Goal: Task Accomplishment & Management: Manage account settings

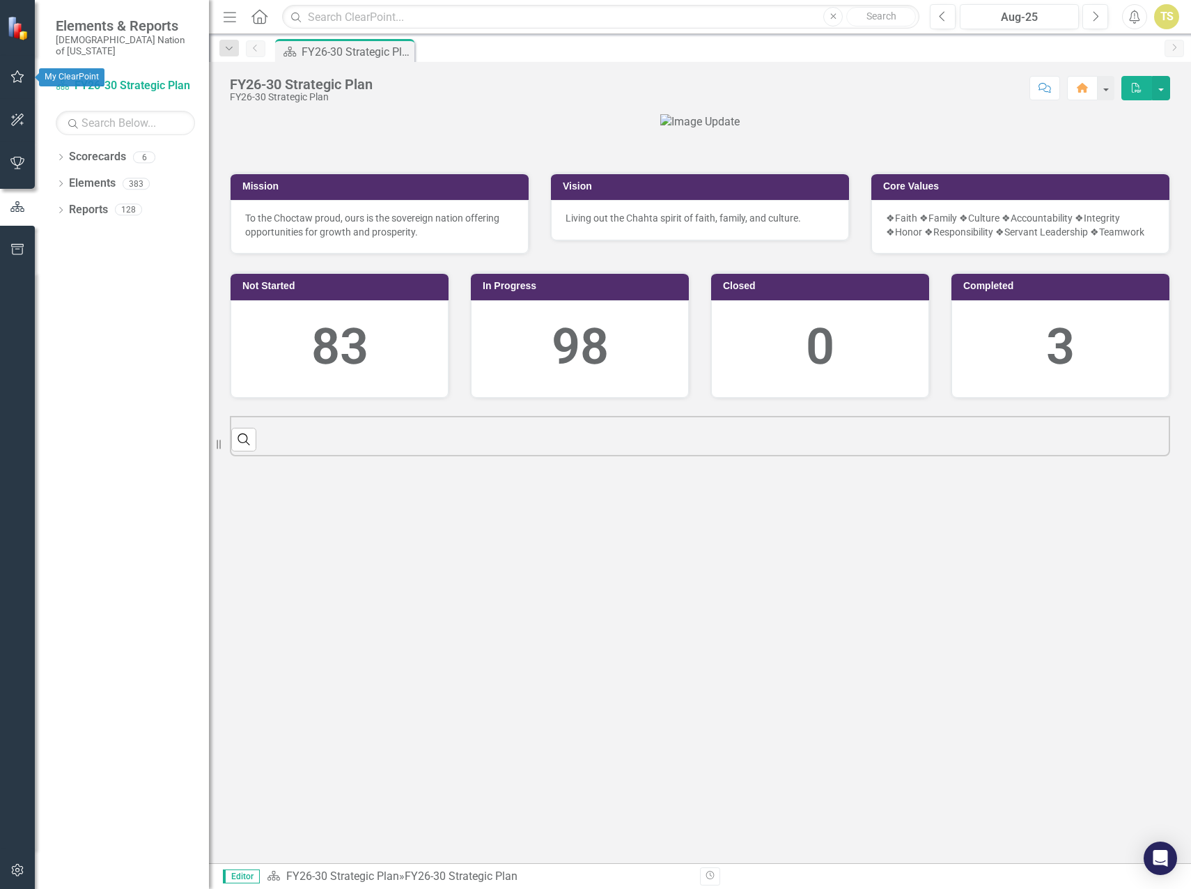
click at [24, 75] on button "button" at bounding box center [17, 77] width 31 height 29
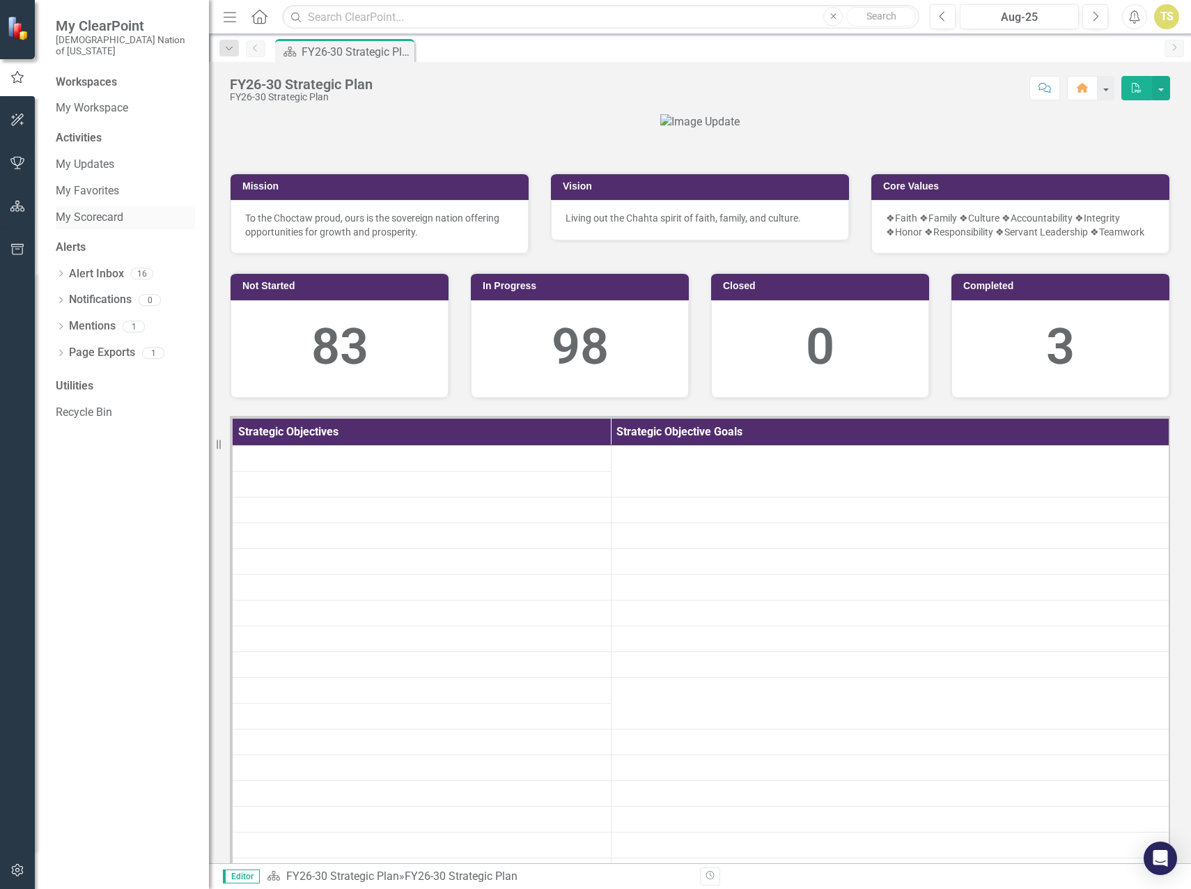
click at [98, 210] on link "My Scorecard" at bounding box center [125, 218] width 139 height 16
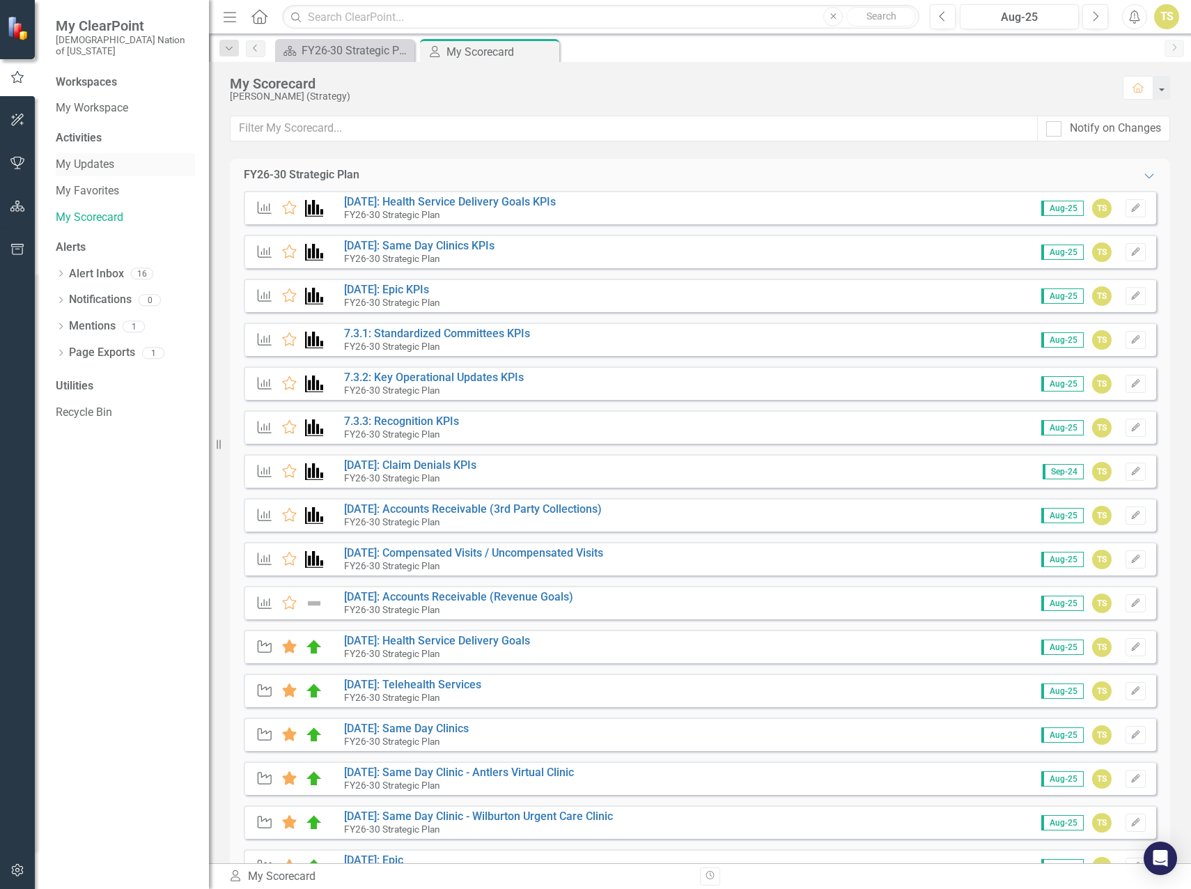
click at [99, 157] on link "My Updates" at bounding box center [125, 165] width 139 height 16
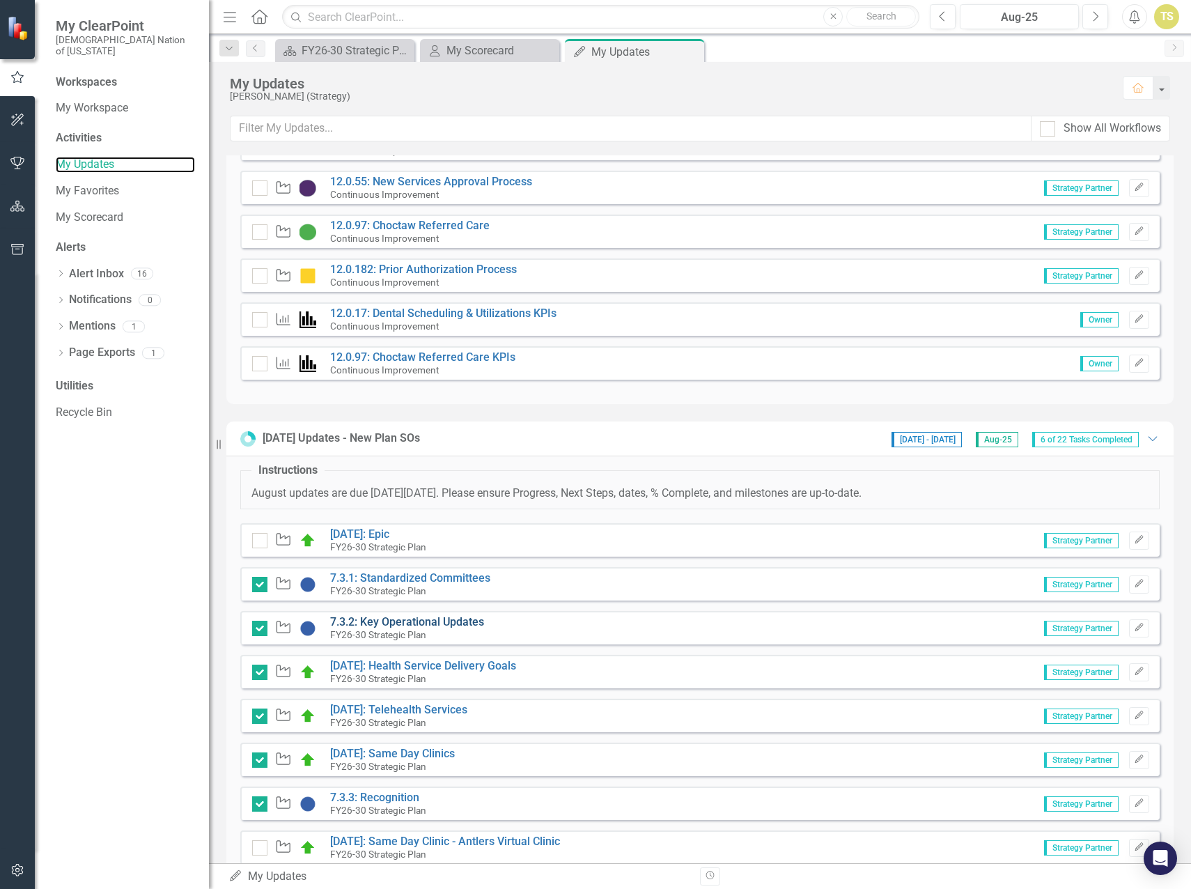
scroll to position [139, 0]
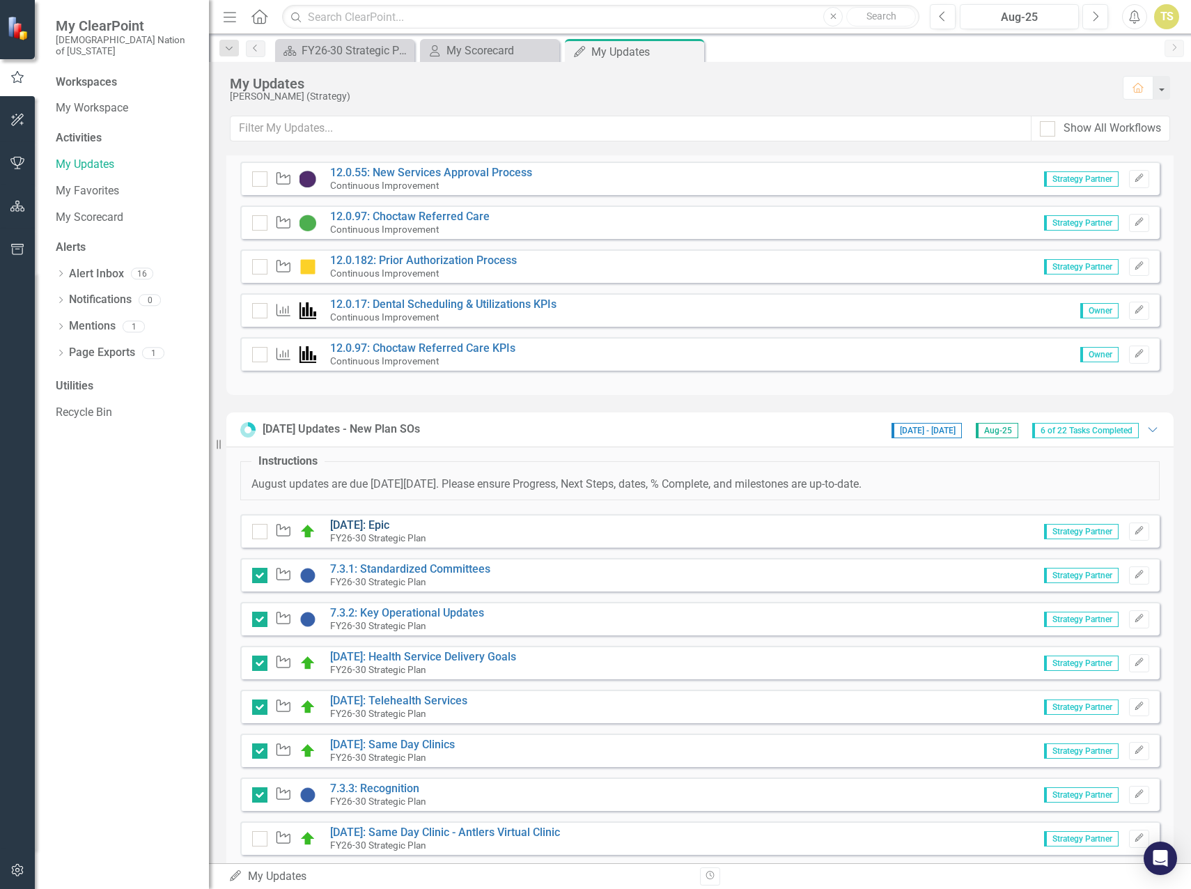
click at [379, 525] on link "[DATE]: Epic" at bounding box center [359, 524] width 59 height 13
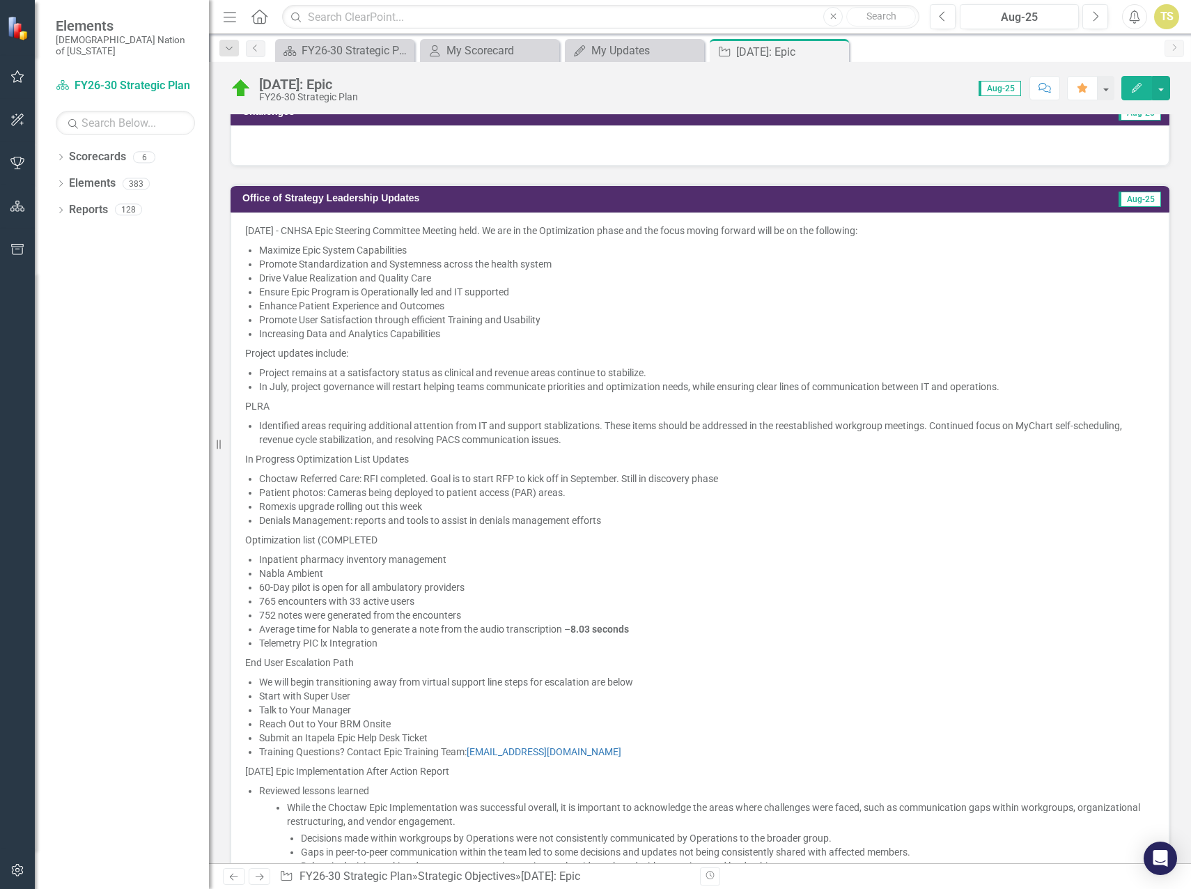
scroll to position [627, 0]
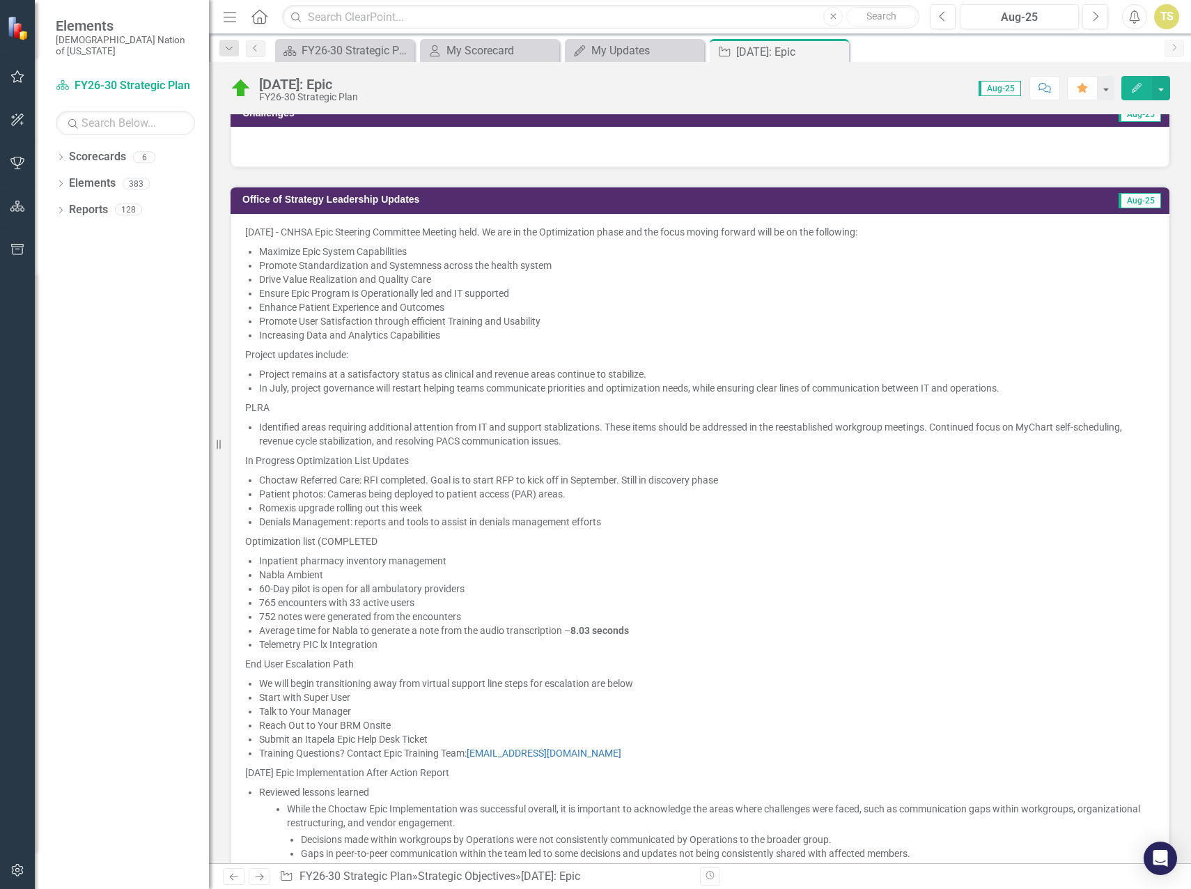
click at [536, 292] on li "Ensure Epic Program is Operationally led and IT supported" at bounding box center [707, 293] width 896 height 14
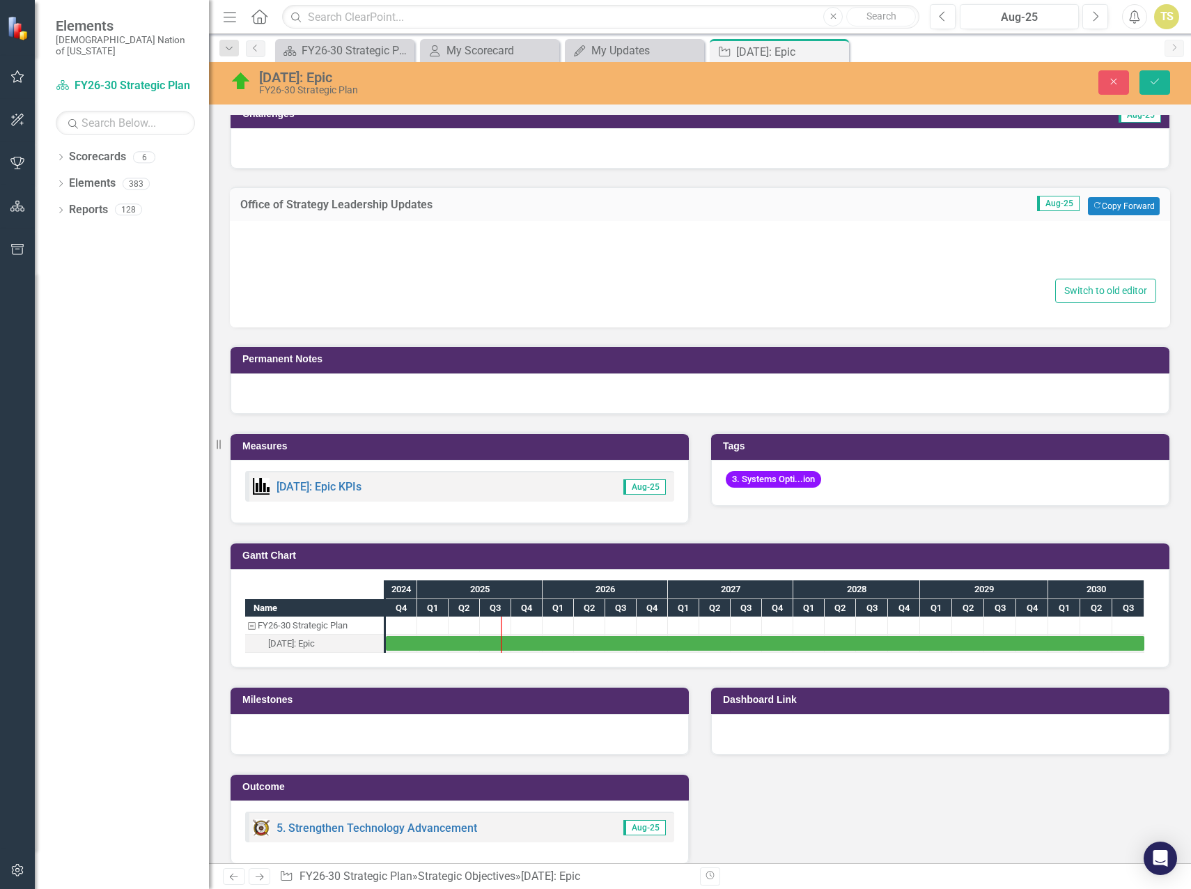
type textarea "<p>[DATE] - CNHSA Epic Steering Committee Meeting held. We are in the Optimizat…"
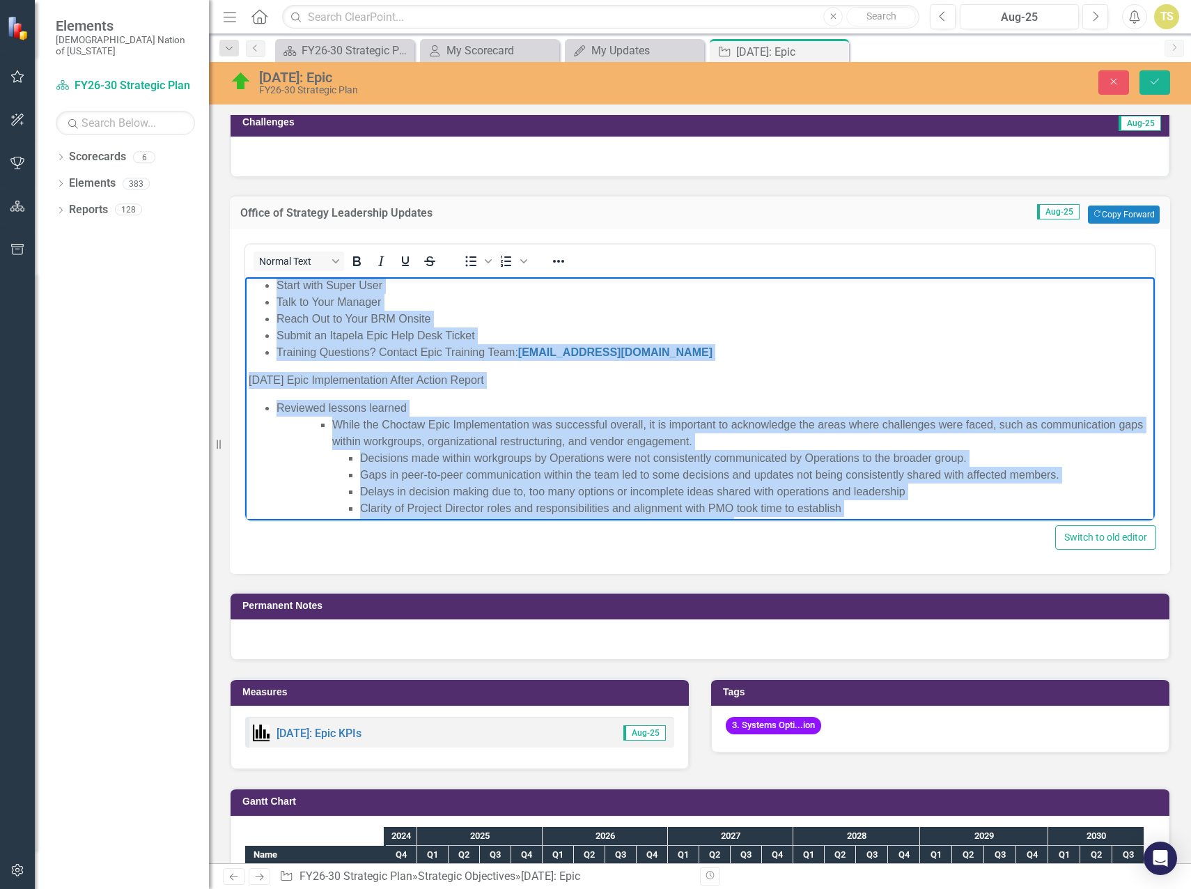
scroll to position [1135, 0]
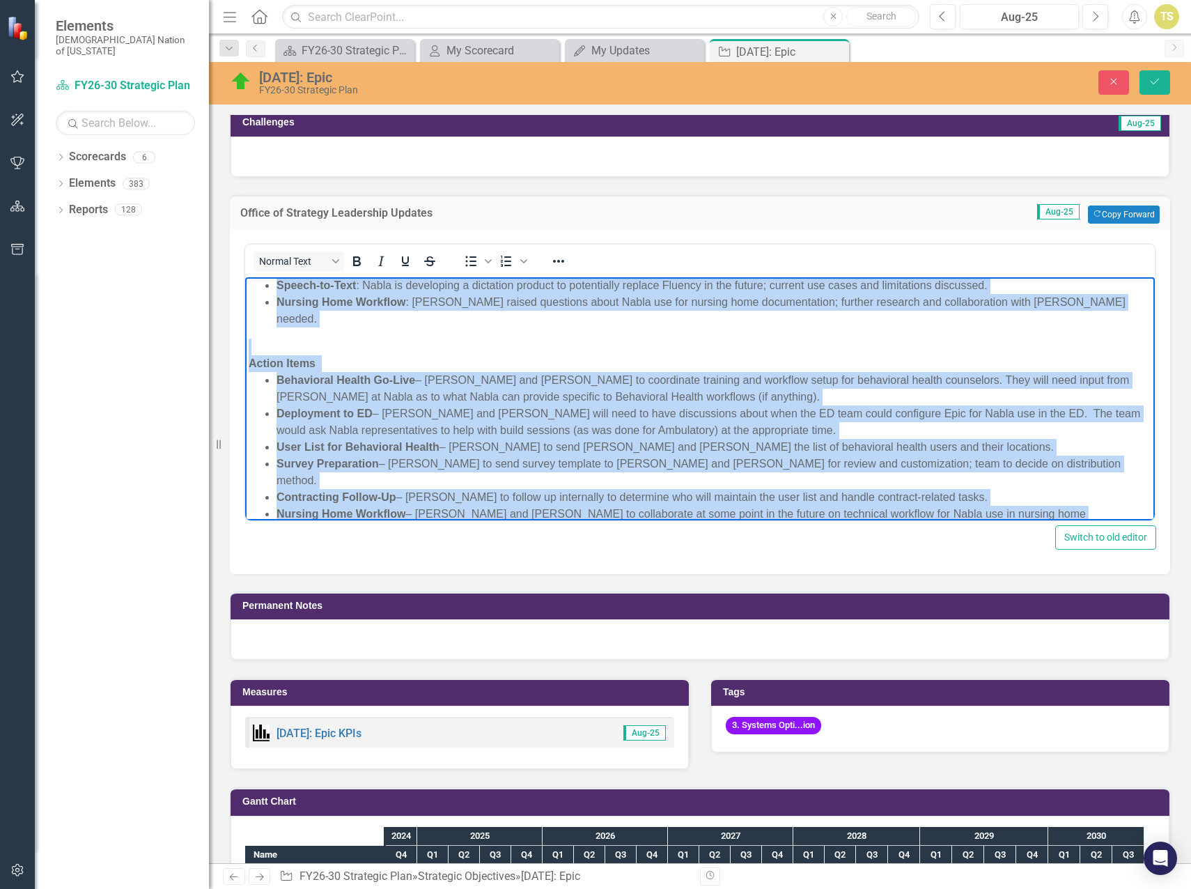
drag, startPoint x: 250, startPoint y: 291, endPoint x: 584, endPoint y: 697, distance: 525.7
copy body "3/8/25 - LOREM Ipsu Dolorsit Ametconse Adipisc elit. Se doe te inc Utlaboreetdo…"
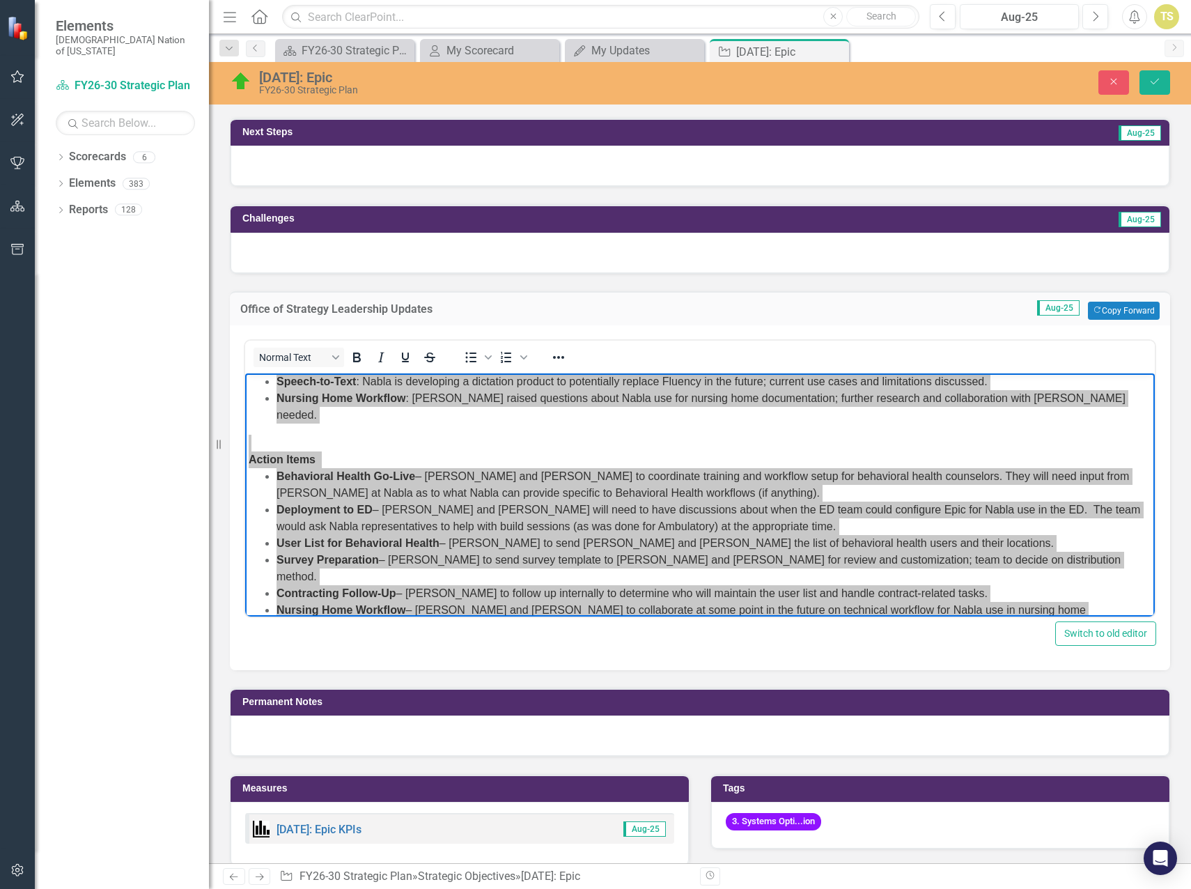
scroll to position [340, 0]
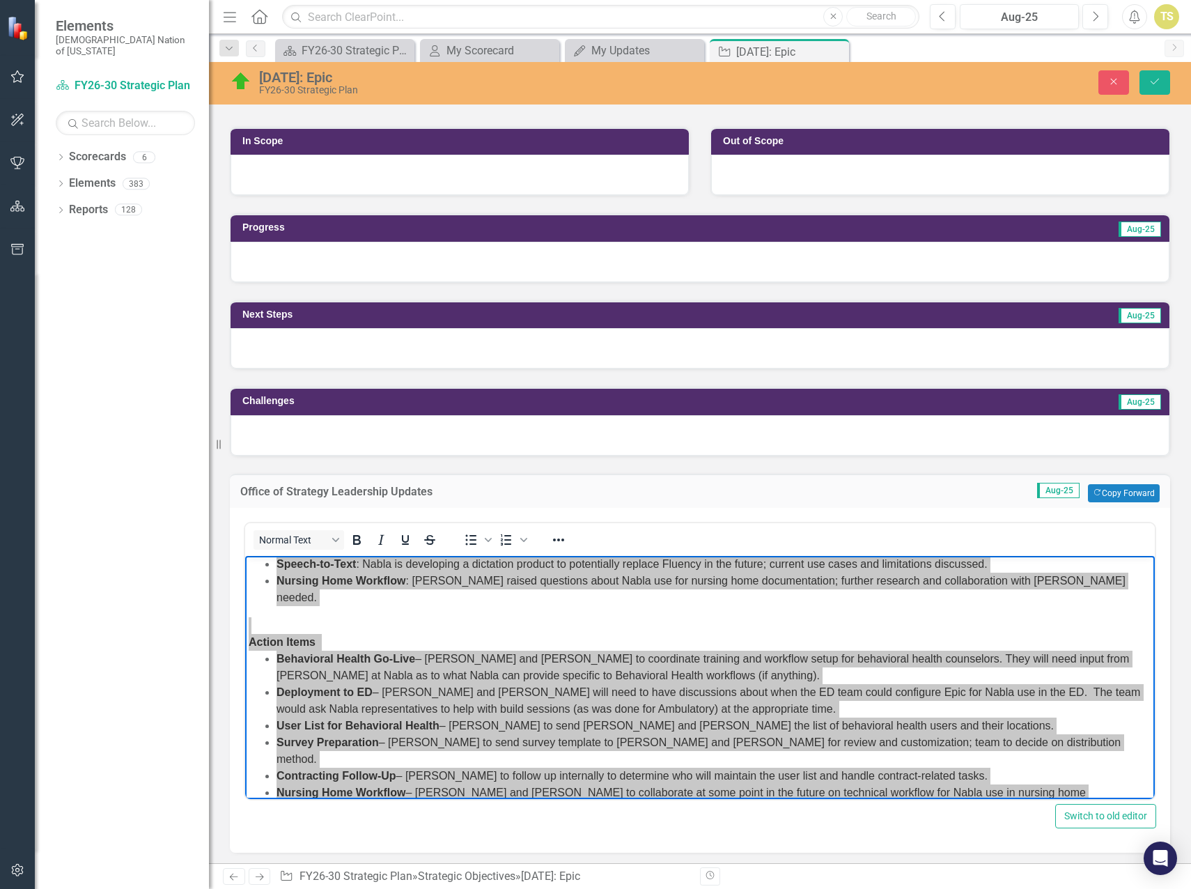
click at [291, 263] on div at bounding box center [700, 262] width 939 height 40
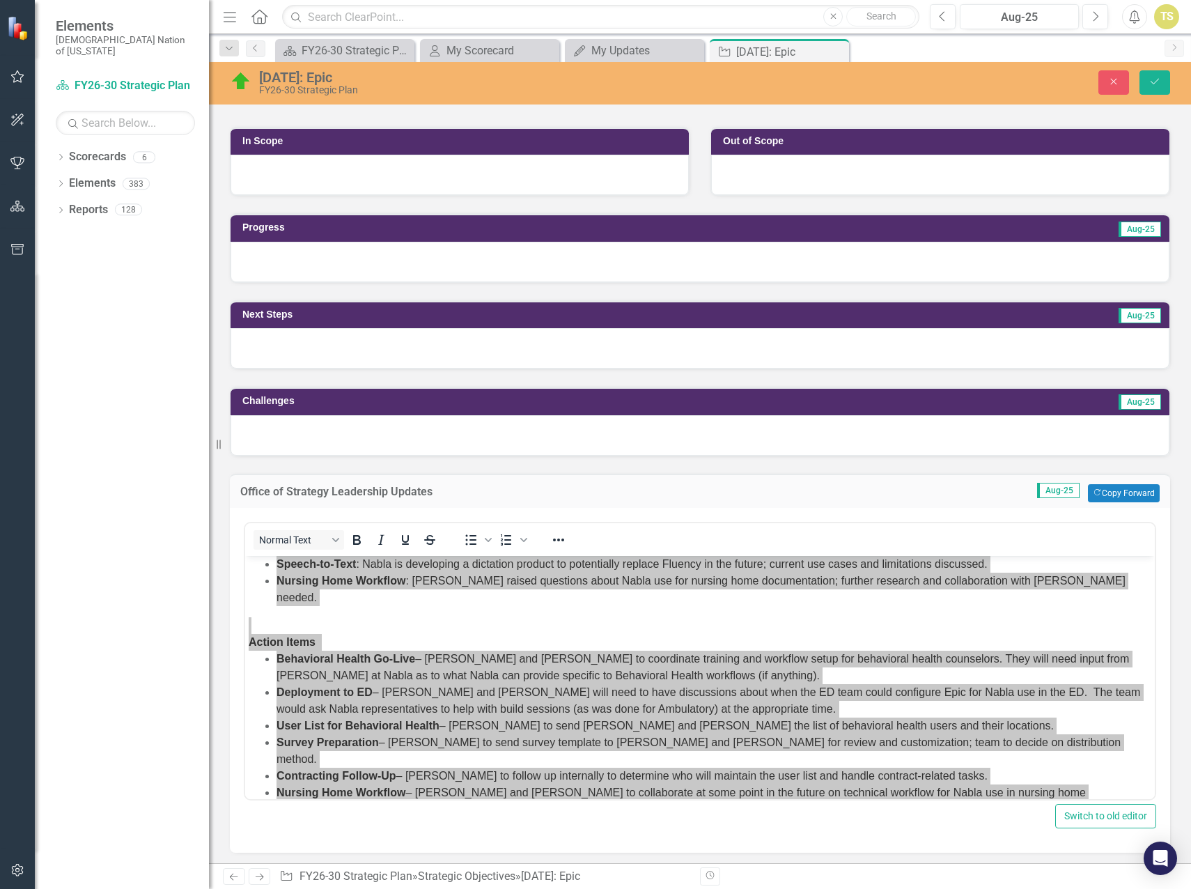
click at [291, 263] on div at bounding box center [700, 262] width 939 height 40
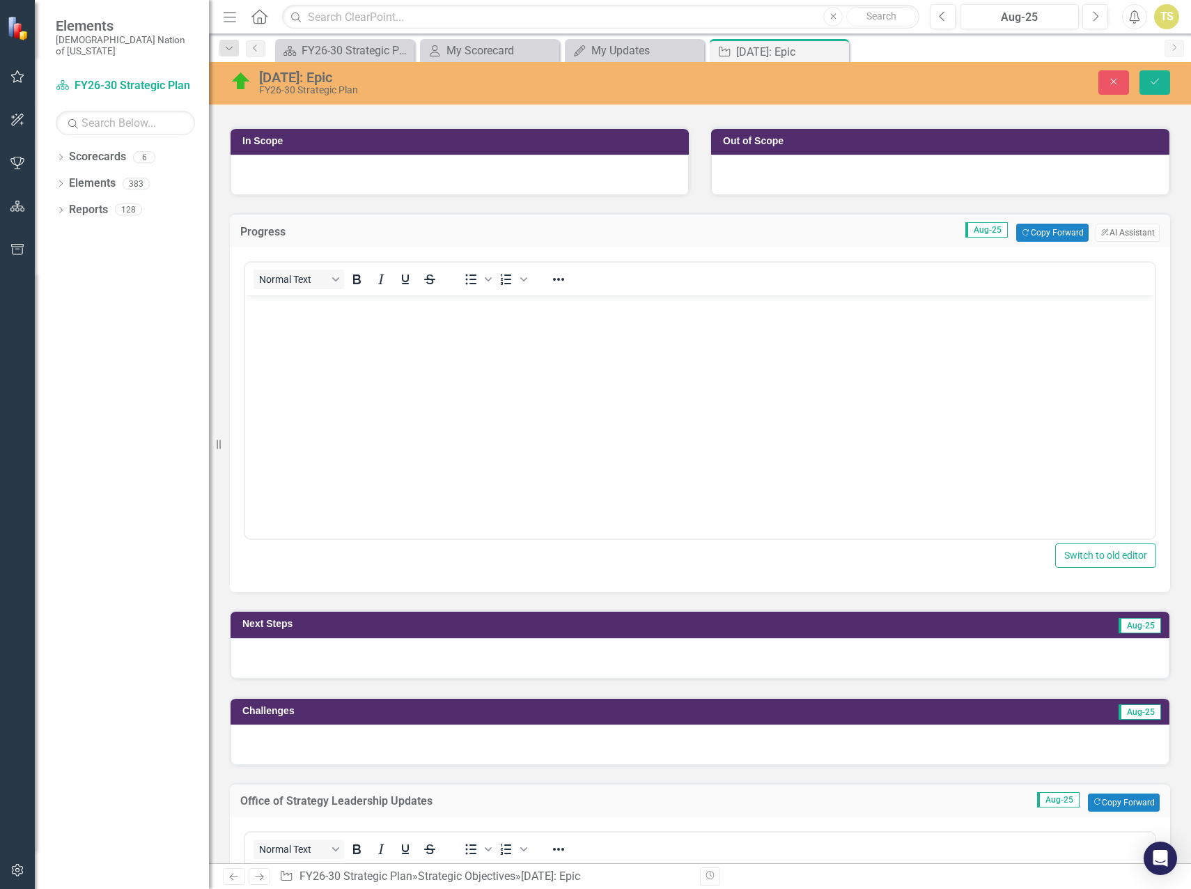
scroll to position [0, 0]
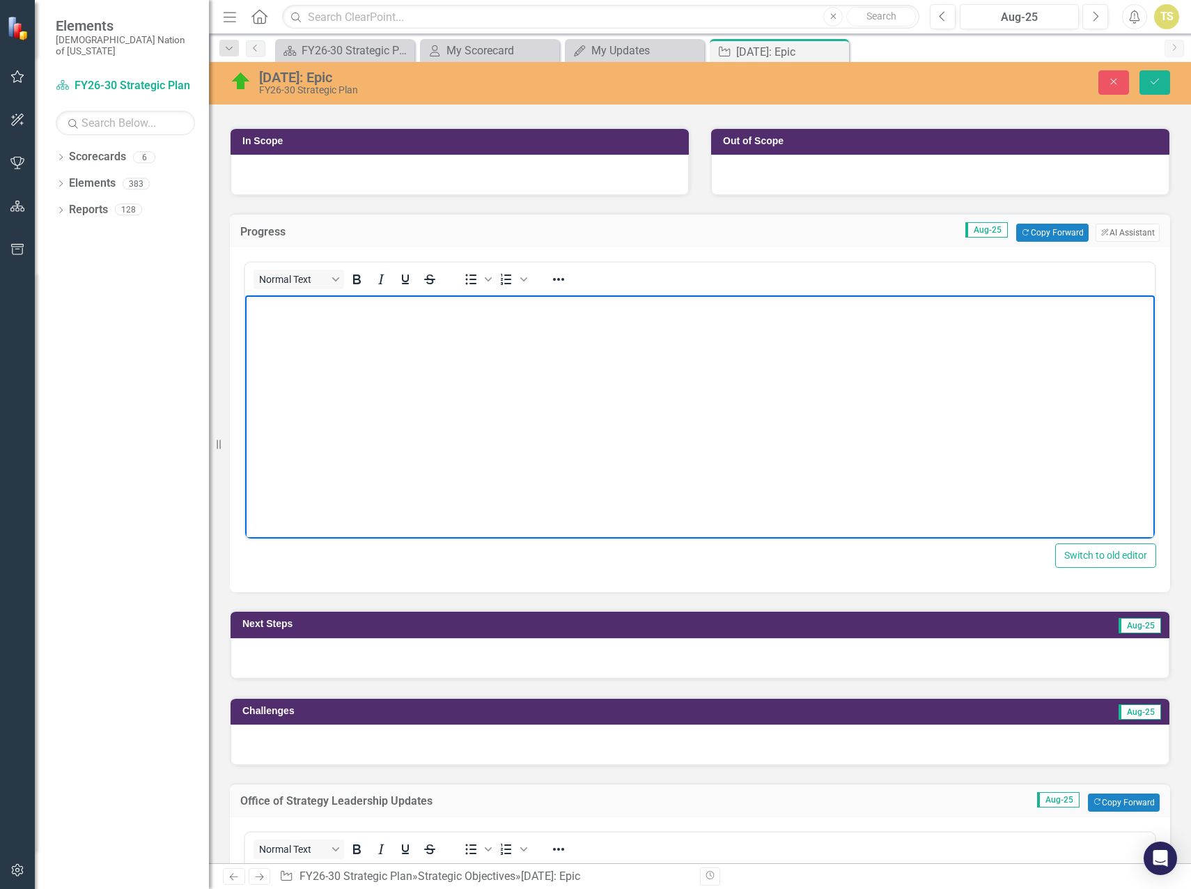
click at [299, 353] on body "Rich Text Area. Press ALT-0 for help." at bounding box center [700, 399] width 910 height 209
click at [464, 282] on icon "Bullet list" at bounding box center [471, 279] width 17 height 17
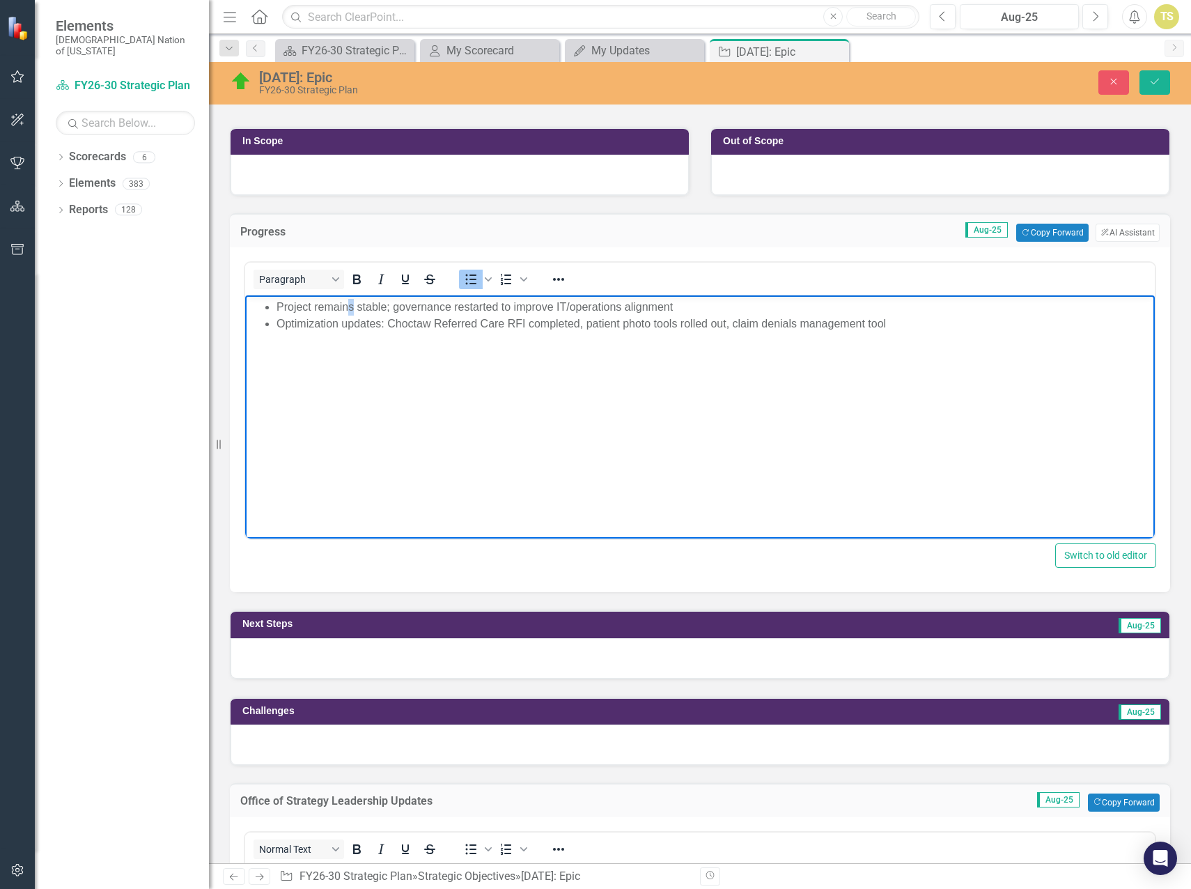
click at [350, 310] on li "Project remains stable; governance restarted to improve IT/operations alignment" at bounding box center [714, 307] width 875 height 17
click at [892, 323] on li "Optimization updates: Choctaw Referred Care RFI completed, patient photo tools …" at bounding box center [714, 324] width 875 height 17
drag, startPoint x: 901, startPoint y: 325, endPoint x: 654, endPoint y: 327, distance: 246.7
click at [654, 327] on li "Optimization updates: Choctaw Referred Care RFI completed, patient photo tools …" at bounding box center [714, 324] width 875 height 17
click at [587, 322] on li "Optimization updates: Choctaw Referred Care RFI completed, patient photo and cl…" at bounding box center [714, 324] width 875 height 17
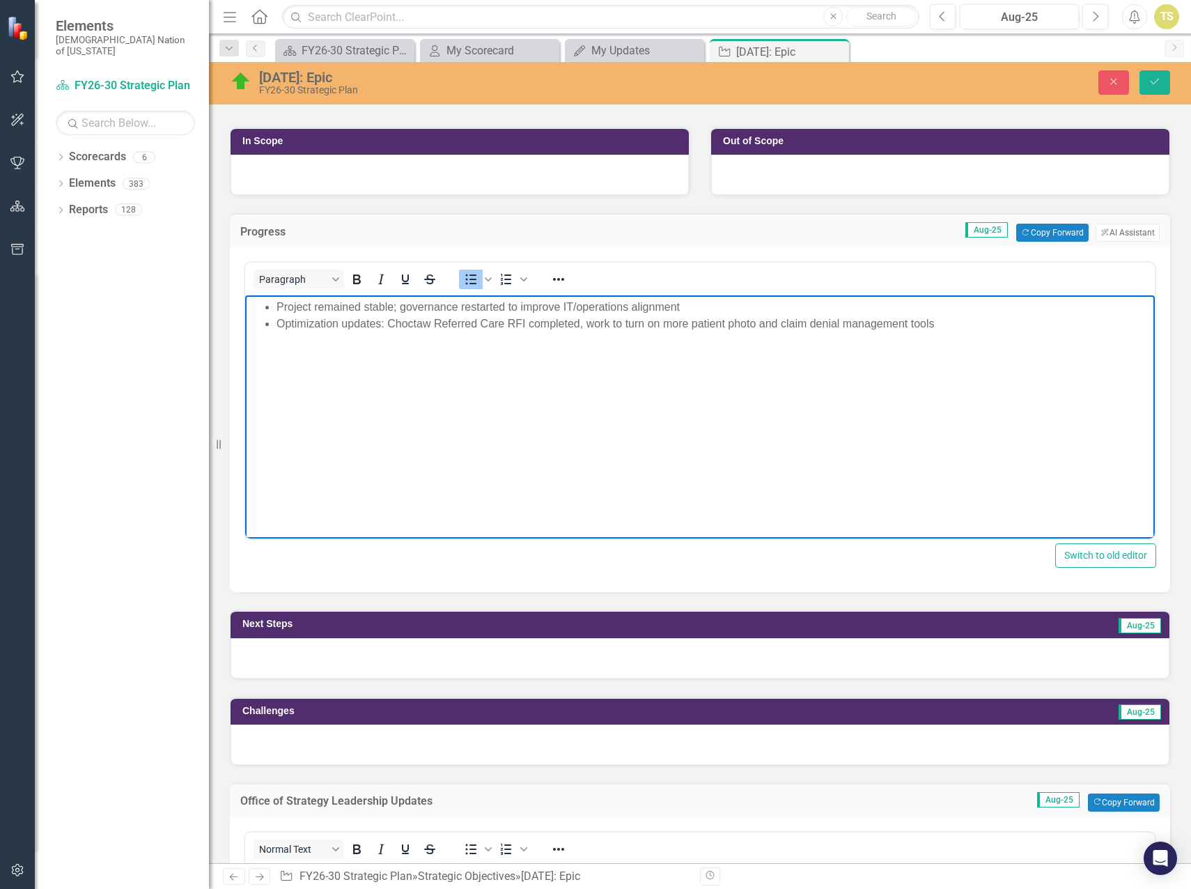
click at [943, 325] on li "Optimization updates: Choctaw Referred Care RFI completed, work to turn on more…" at bounding box center [714, 324] width 875 height 17
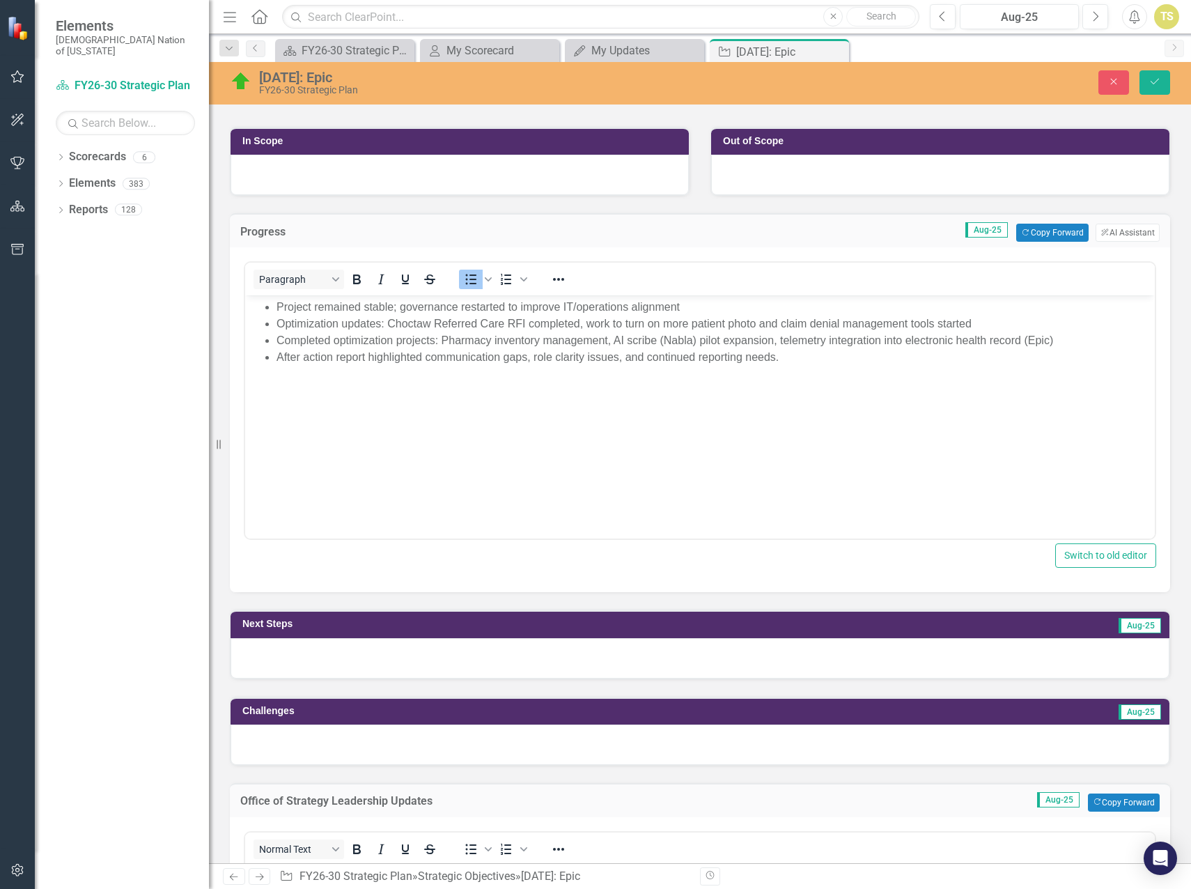
click at [383, 665] on div at bounding box center [700, 658] width 939 height 40
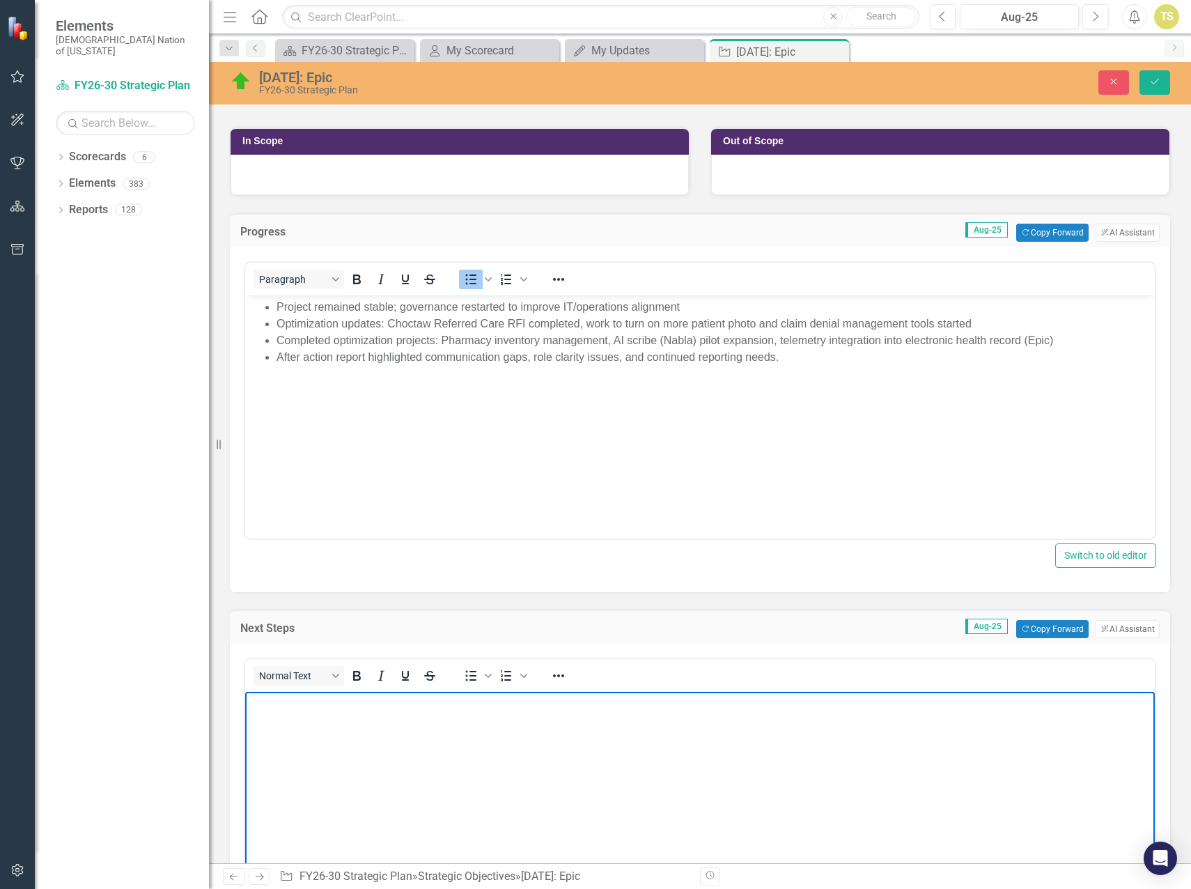
click at [339, 734] on body "Rich Text Area. Press ALT-0 for help." at bounding box center [700, 796] width 910 height 209
click at [463, 676] on icon "Bullet list" at bounding box center [471, 675] width 17 height 17
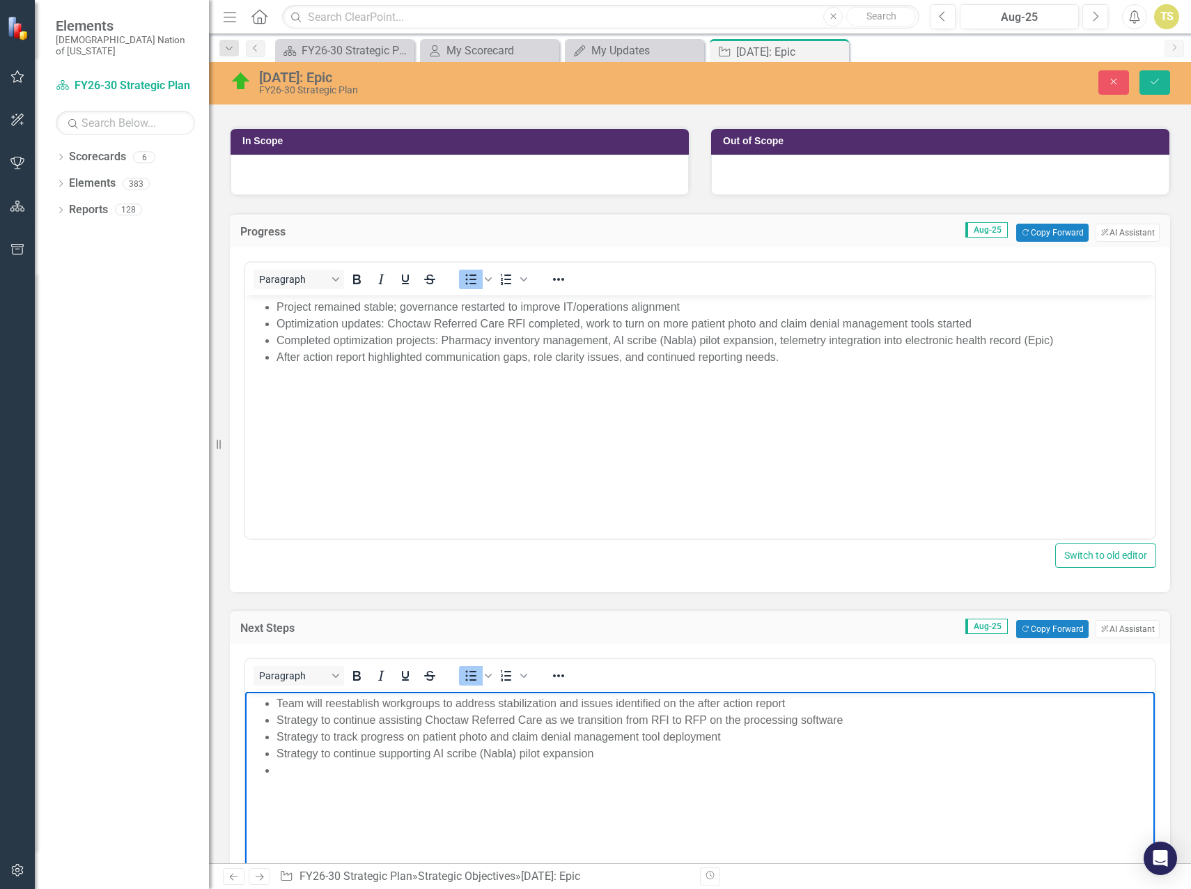
click at [562, 771] on li "Rich Text Area. Press ALT-0 for help." at bounding box center [714, 770] width 875 height 17
click at [1141, 97] on div "5.2.12: Epic FY26-30 Strategic Plan Close Save" at bounding box center [700, 83] width 982 height 43
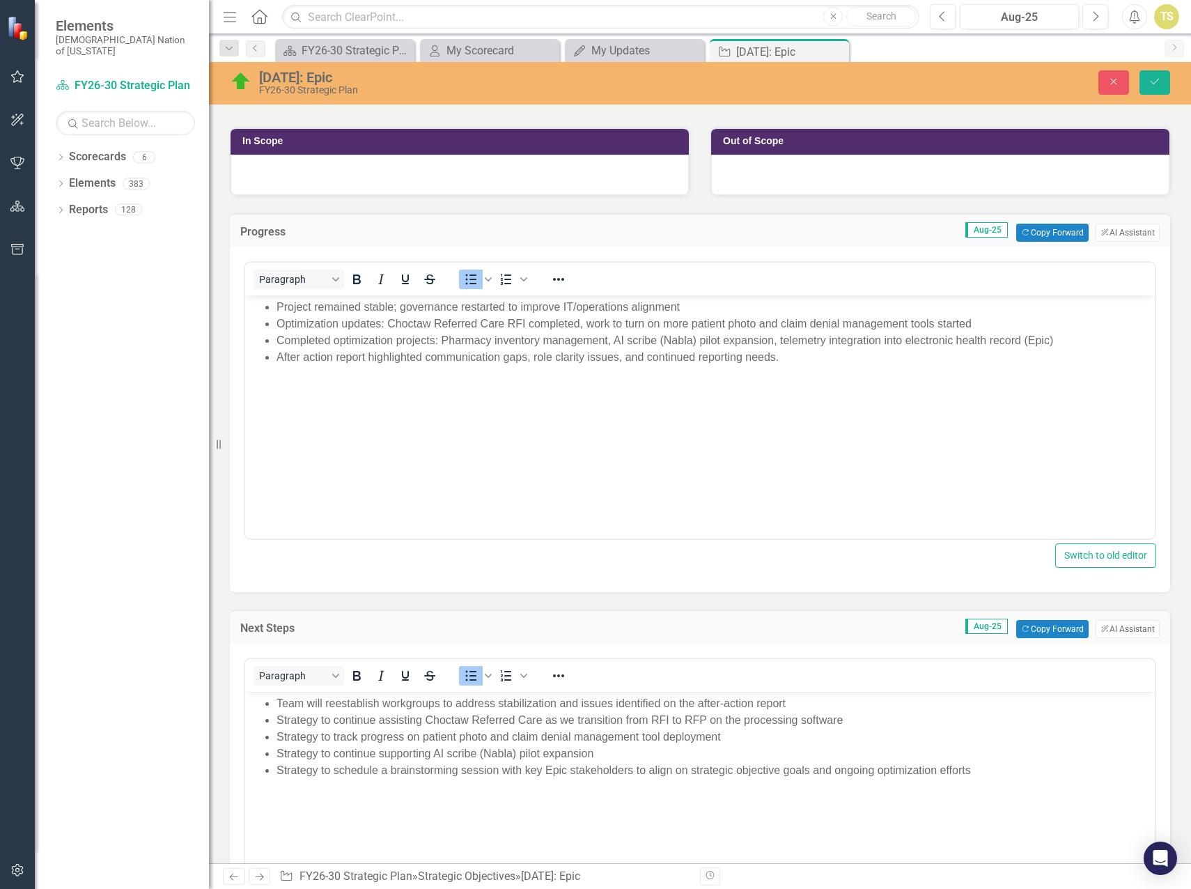
click at [1148, 95] on div "5.2.12: Epic FY26-30 Strategic Plan Close Save" at bounding box center [700, 82] width 982 height 26
click at [1151, 86] on icon "Save" at bounding box center [1155, 82] width 13 height 10
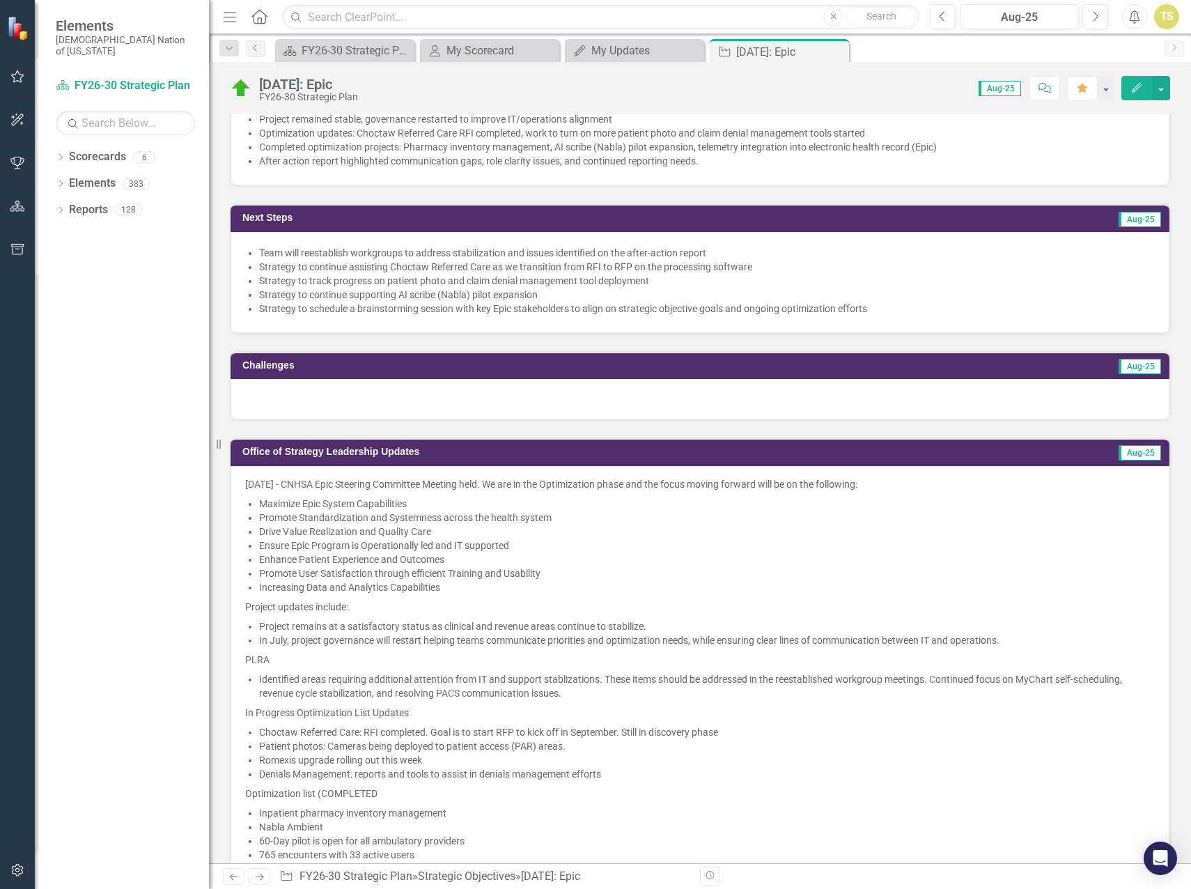
scroll to position [488, 0]
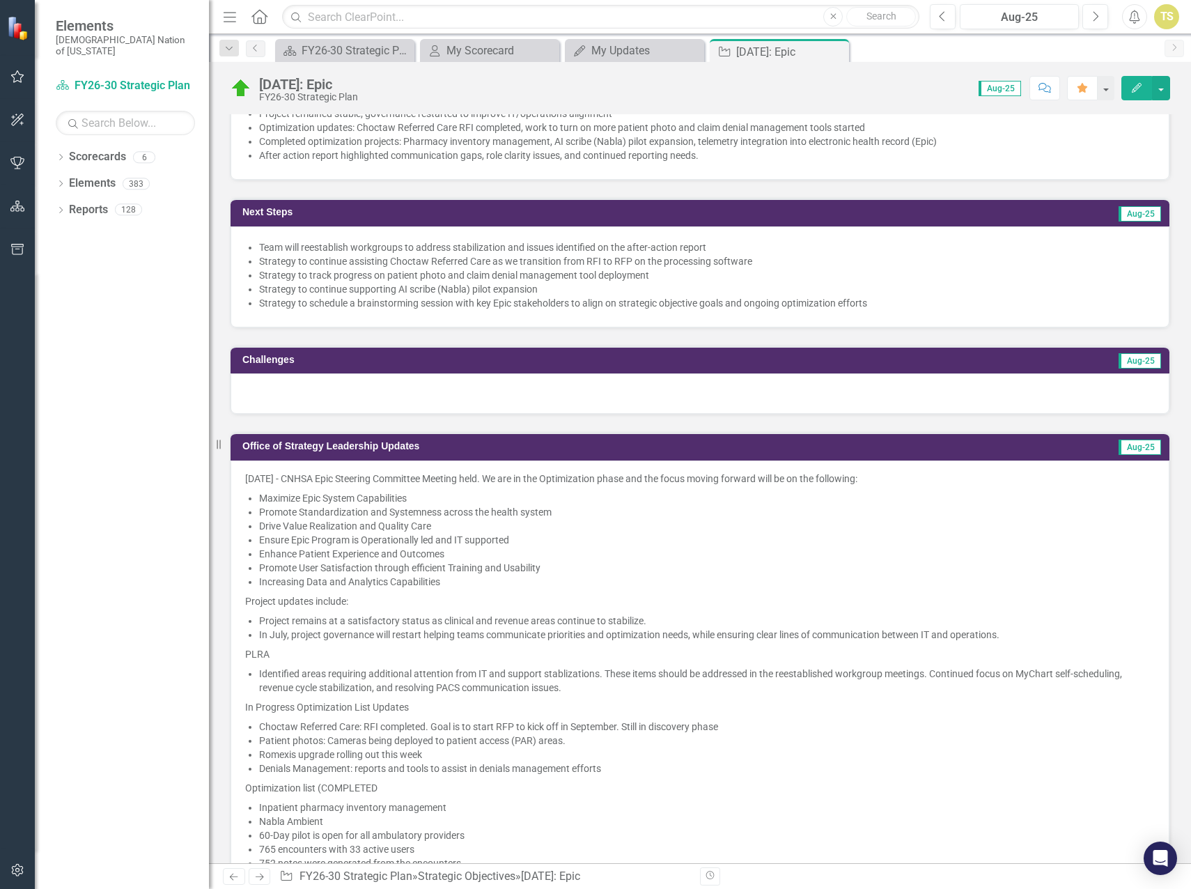
click at [371, 399] on div at bounding box center [700, 393] width 939 height 40
click at [371, 401] on div at bounding box center [700, 393] width 939 height 40
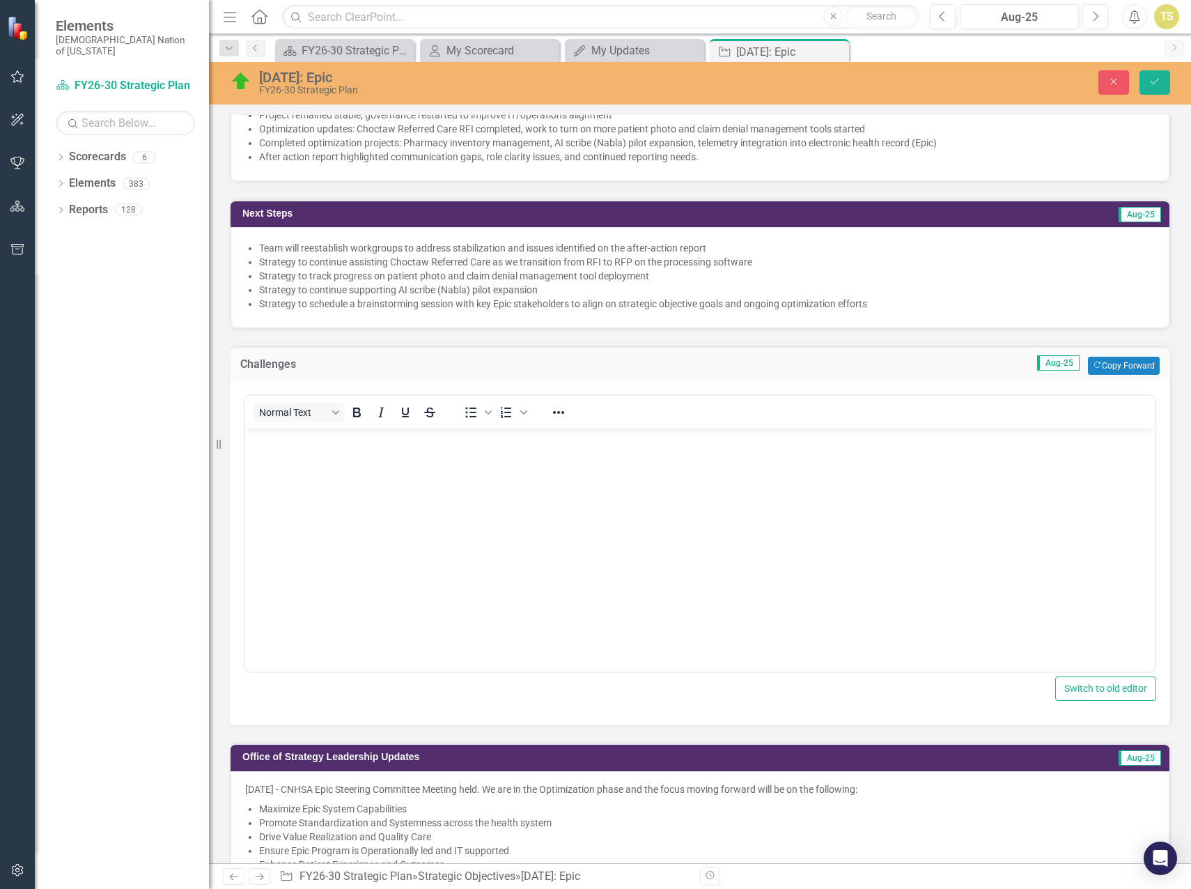
scroll to position [0, 0]
click at [371, 530] on body "Rich Text Area. Press ALT-0 for help." at bounding box center [700, 532] width 910 height 209
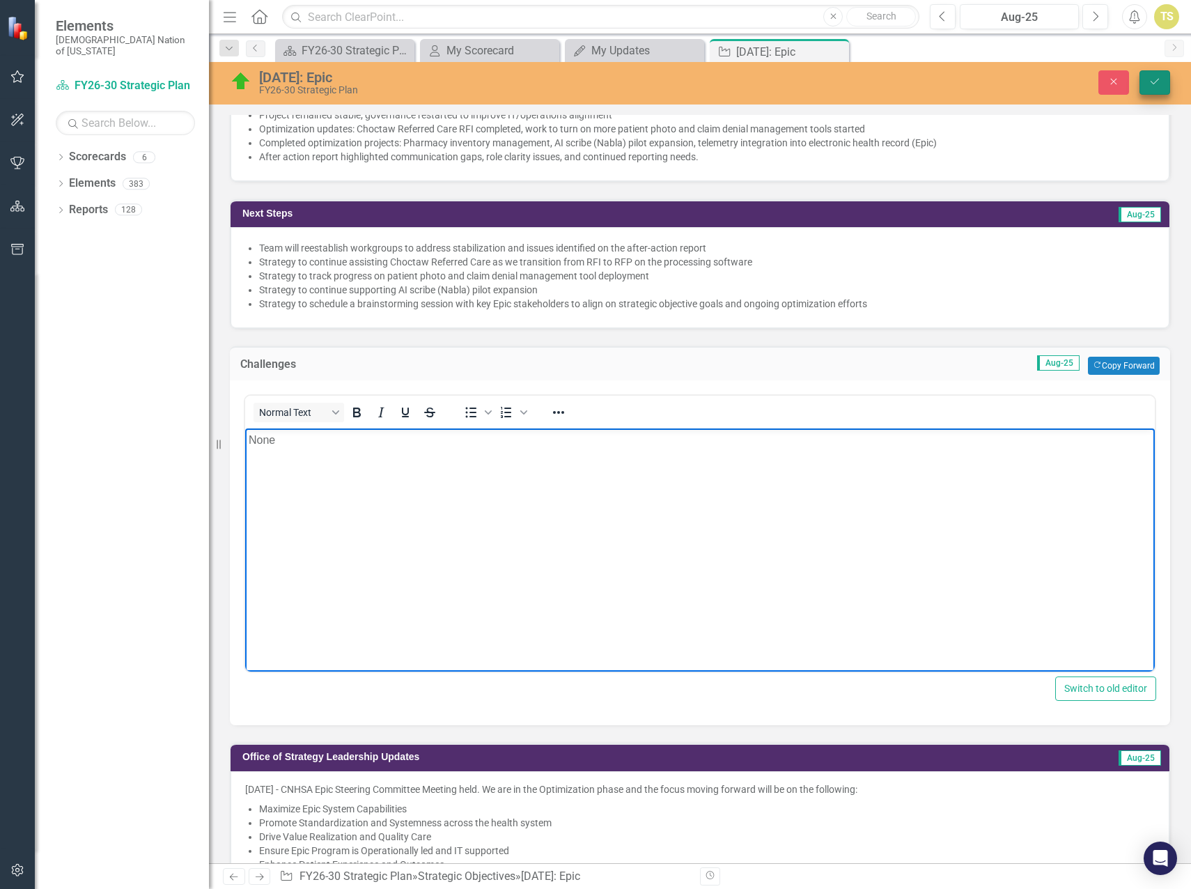
click at [1146, 84] on button "Save" at bounding box center [1155, 82] width 31 height 24
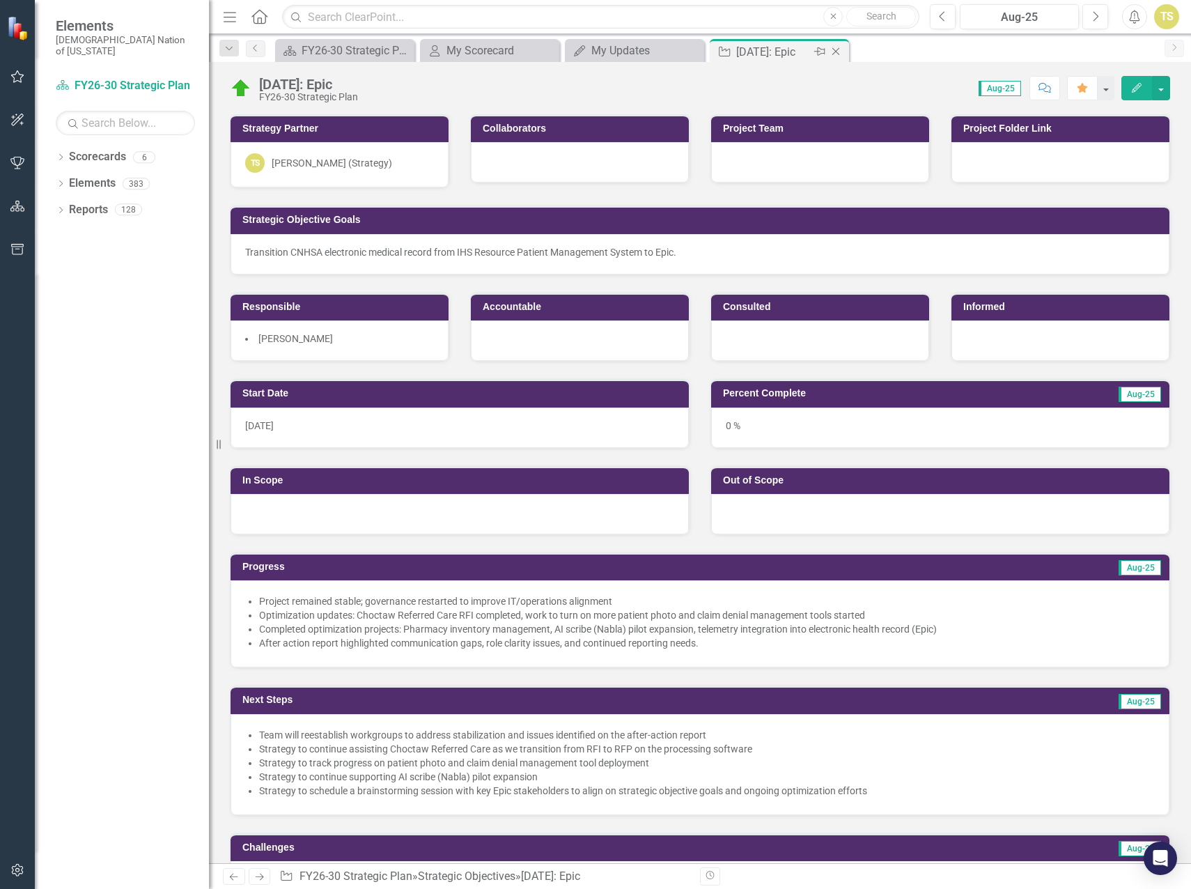
click at [836, 54] on icon "Close" at bounding box center [836, 51] width 14 height 11
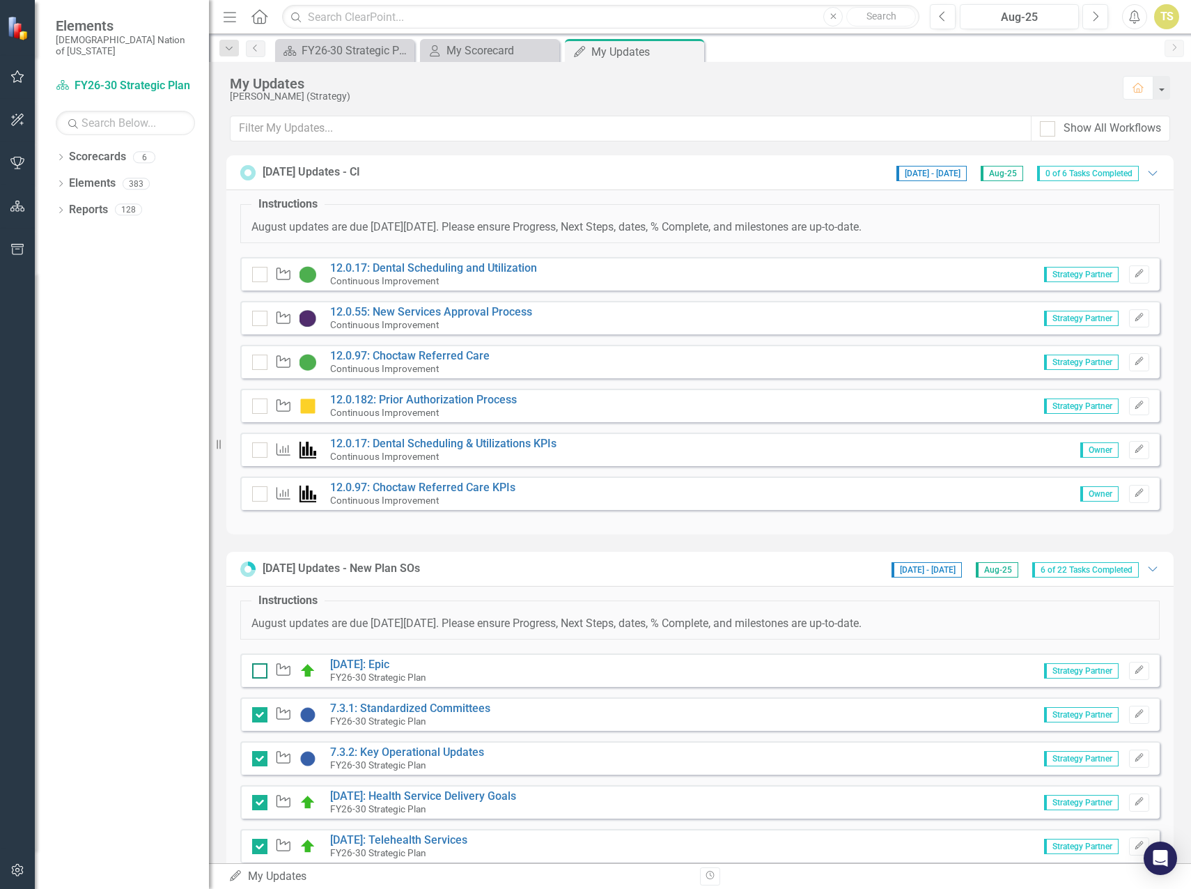
click at [254, 672] on input "checkbox" at bounding box center [256, 667] width 9 height 9
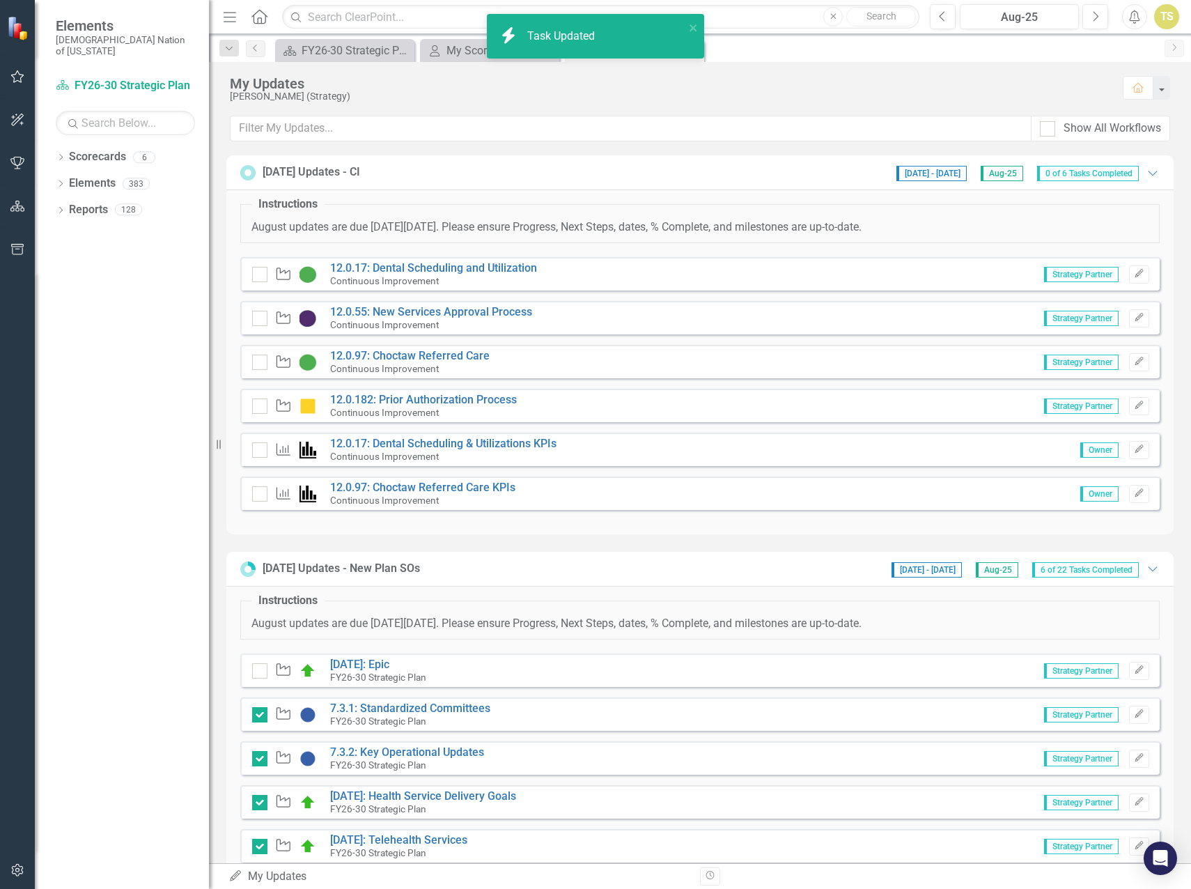
checkbox input "true"
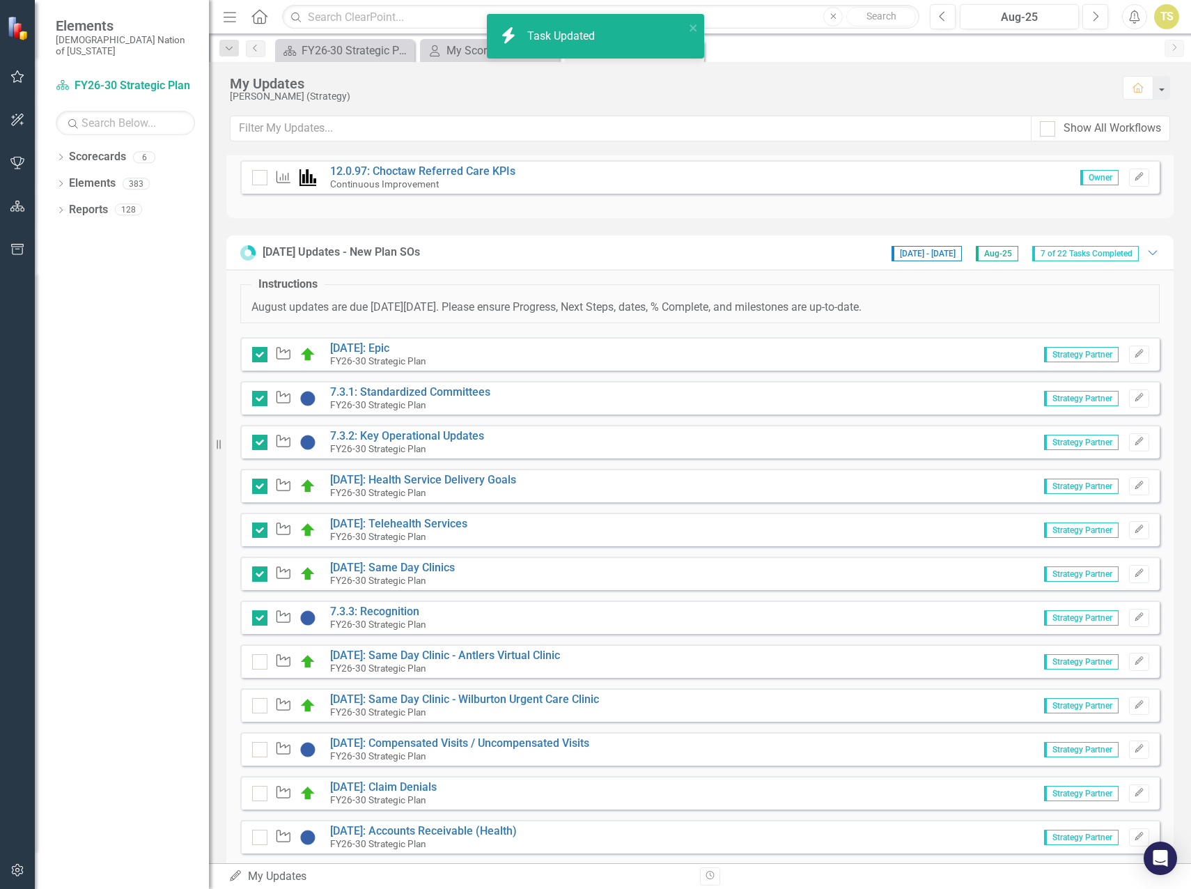
scroll to position [348, 0]
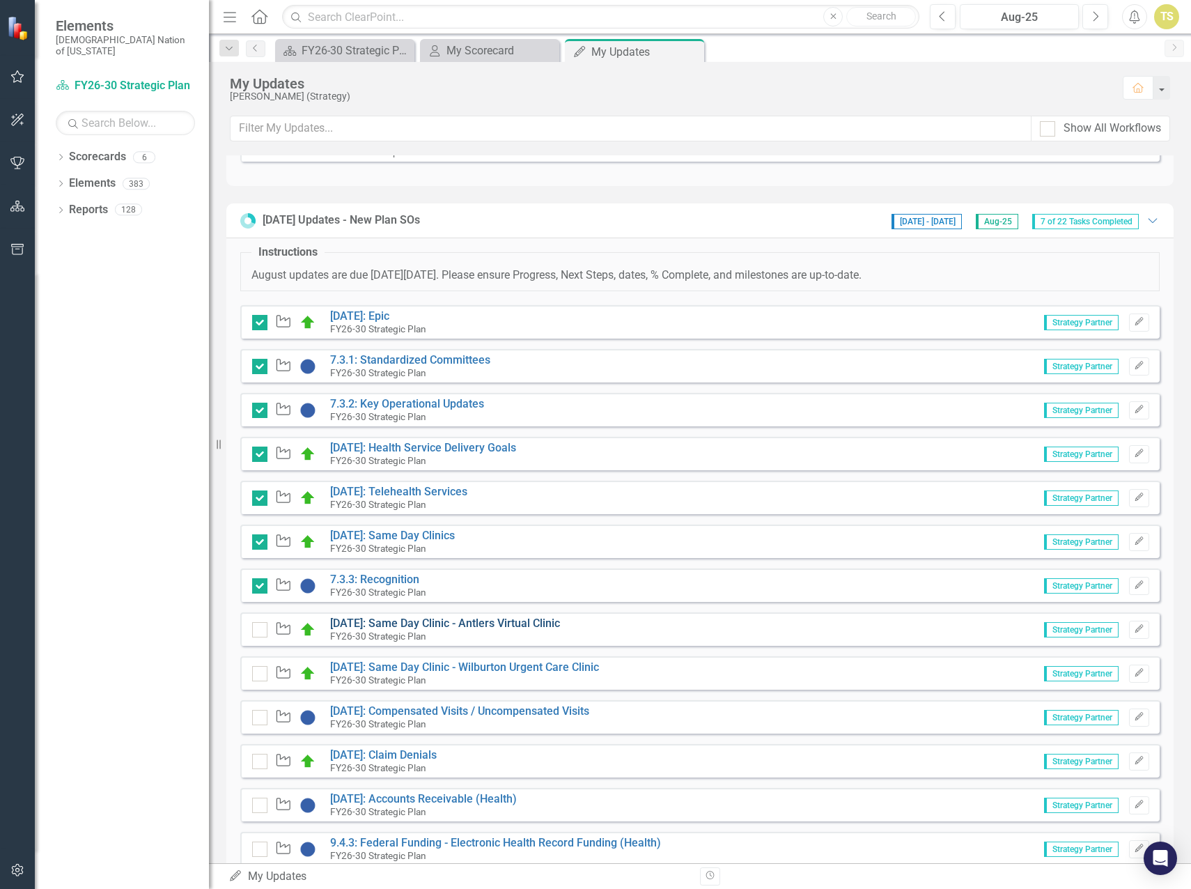
click at [382, 622] on link "4.3.17: Same Day Clinic - Antlers Virtual Clinic" at bounding box center [445, 623] width 230 height 13
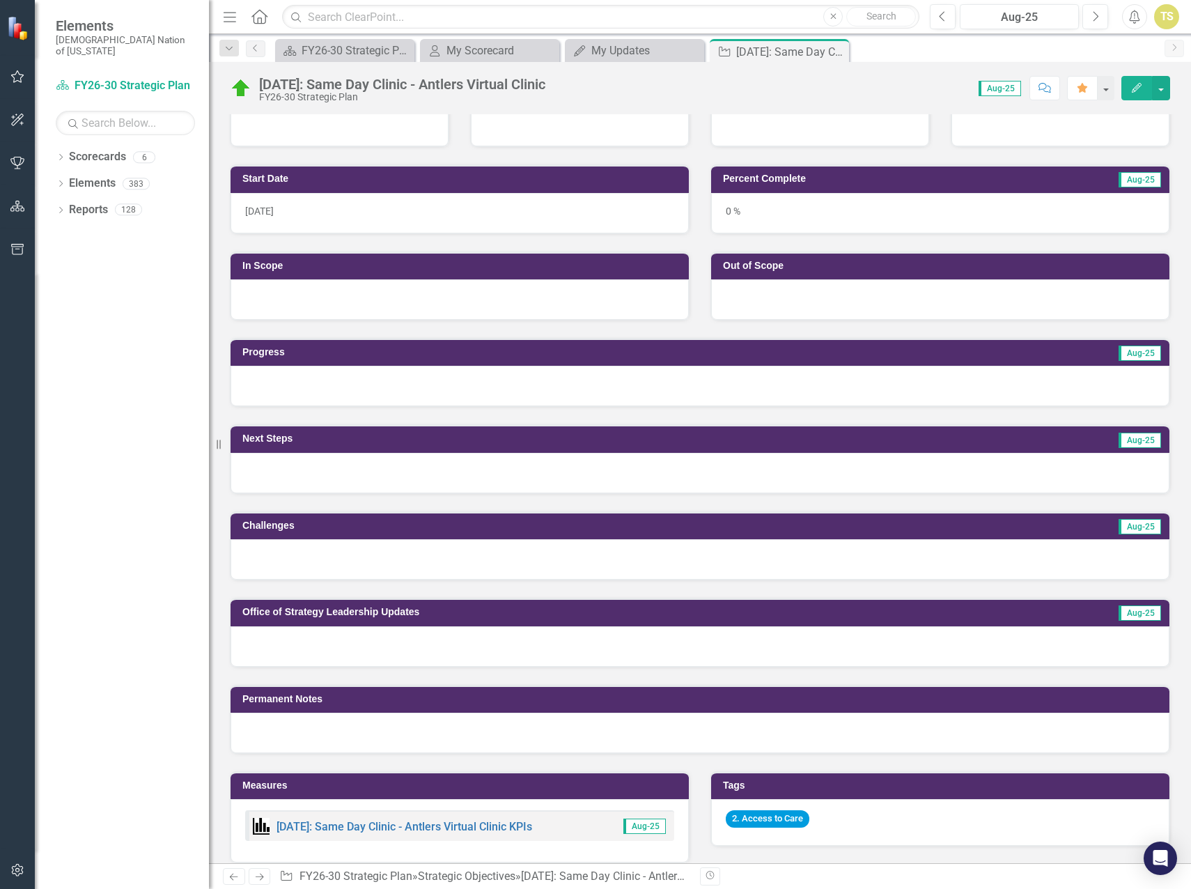
scroll to position [279, 0]
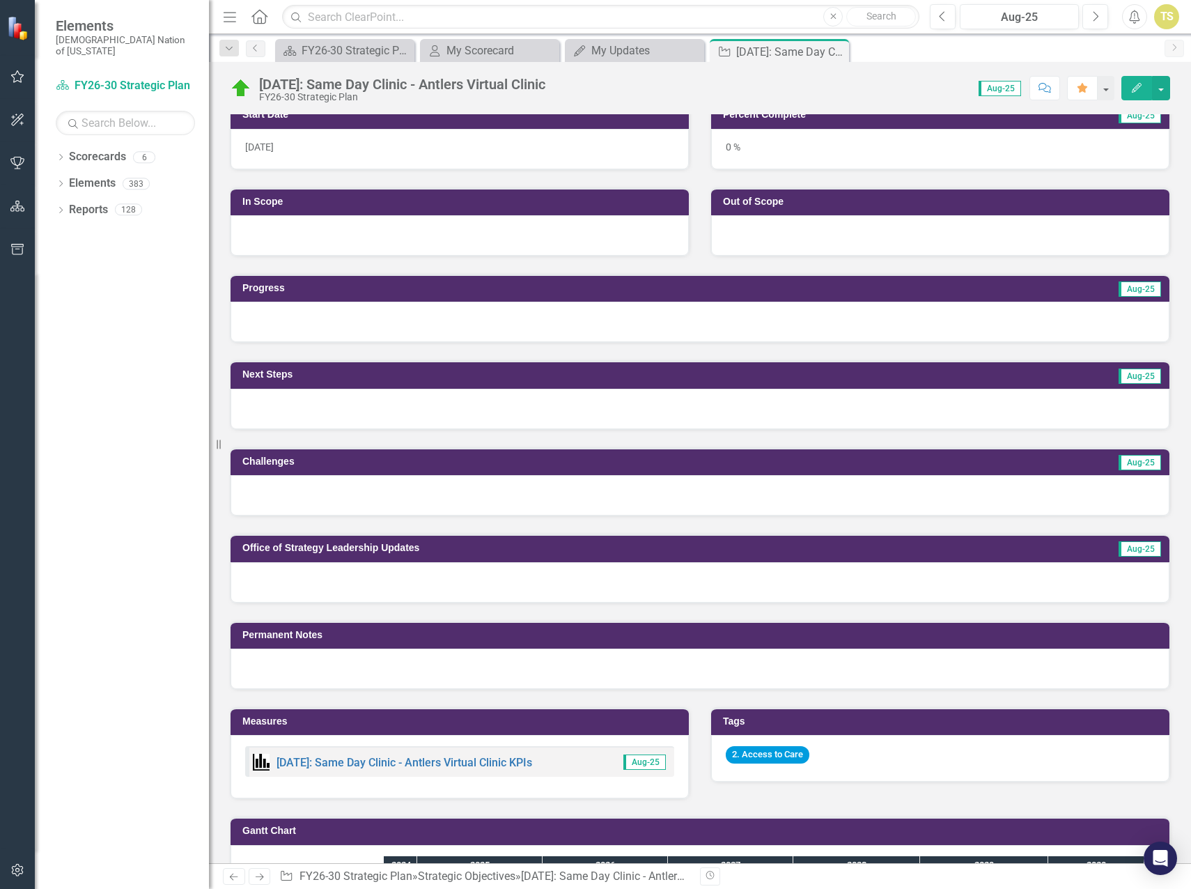
click at [375, 421] on div at bounding box center [700, 409] width 939 height 40
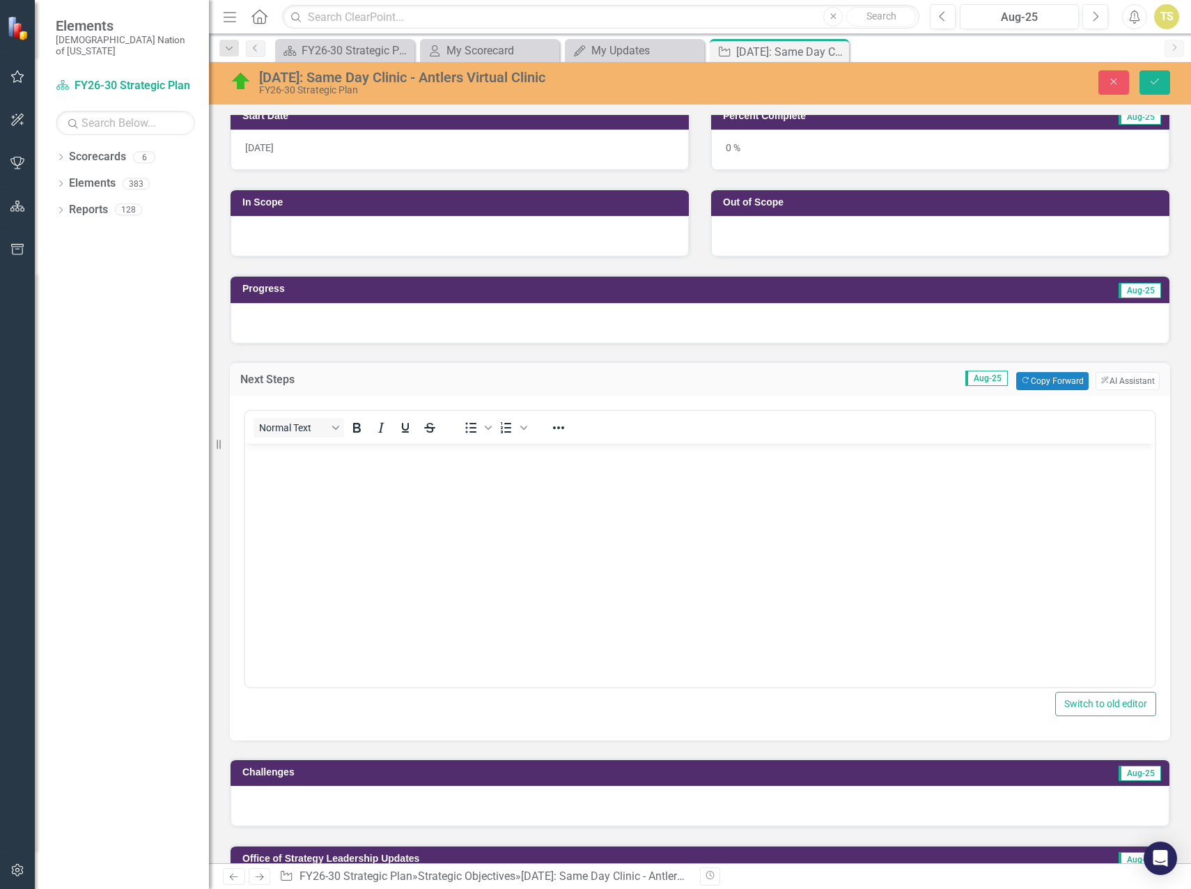
scroll to position [0, 0]
click at [1033, 387] on button "Copy Forward Copy Forward" at bounding box center [1053, 381] width 72 height 18
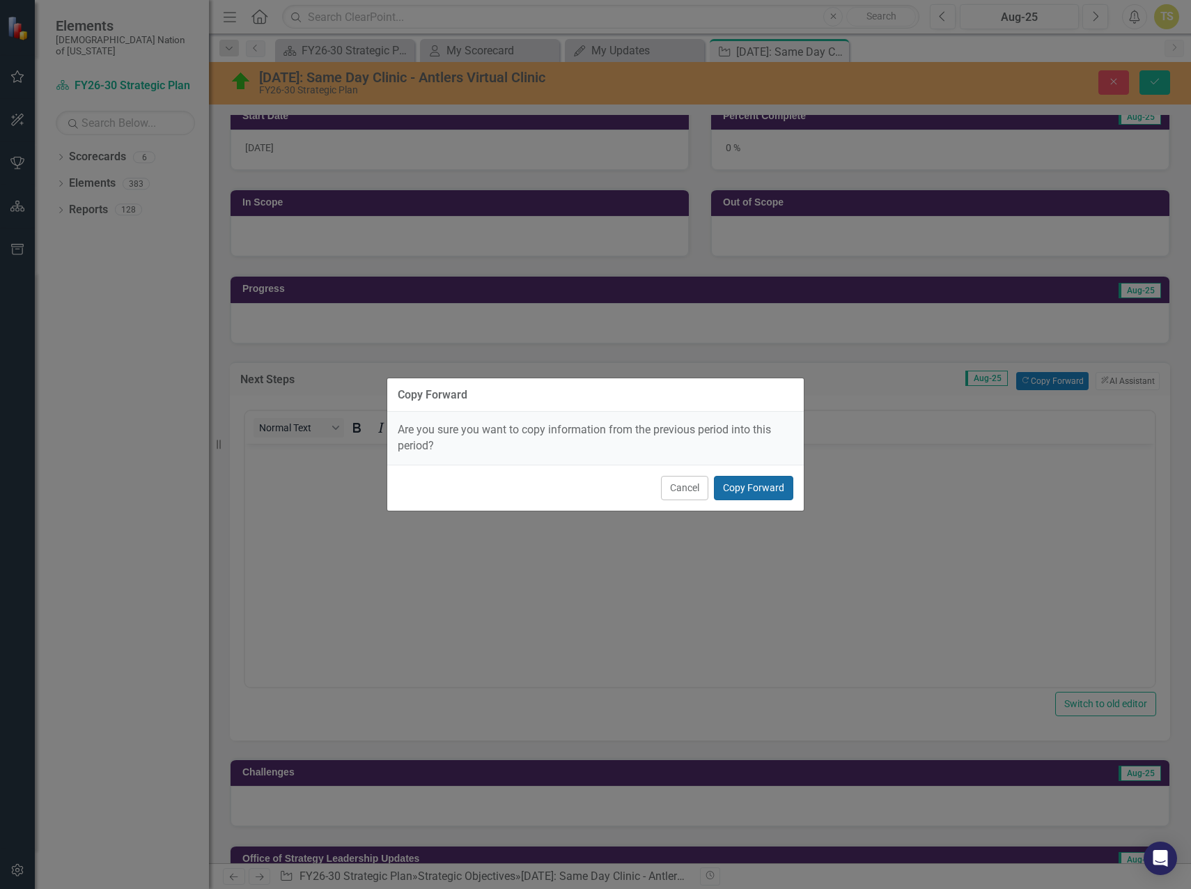
click at [746, 484] on button "Copy Forward" at bounding box center [753, 488] width 79 height 24
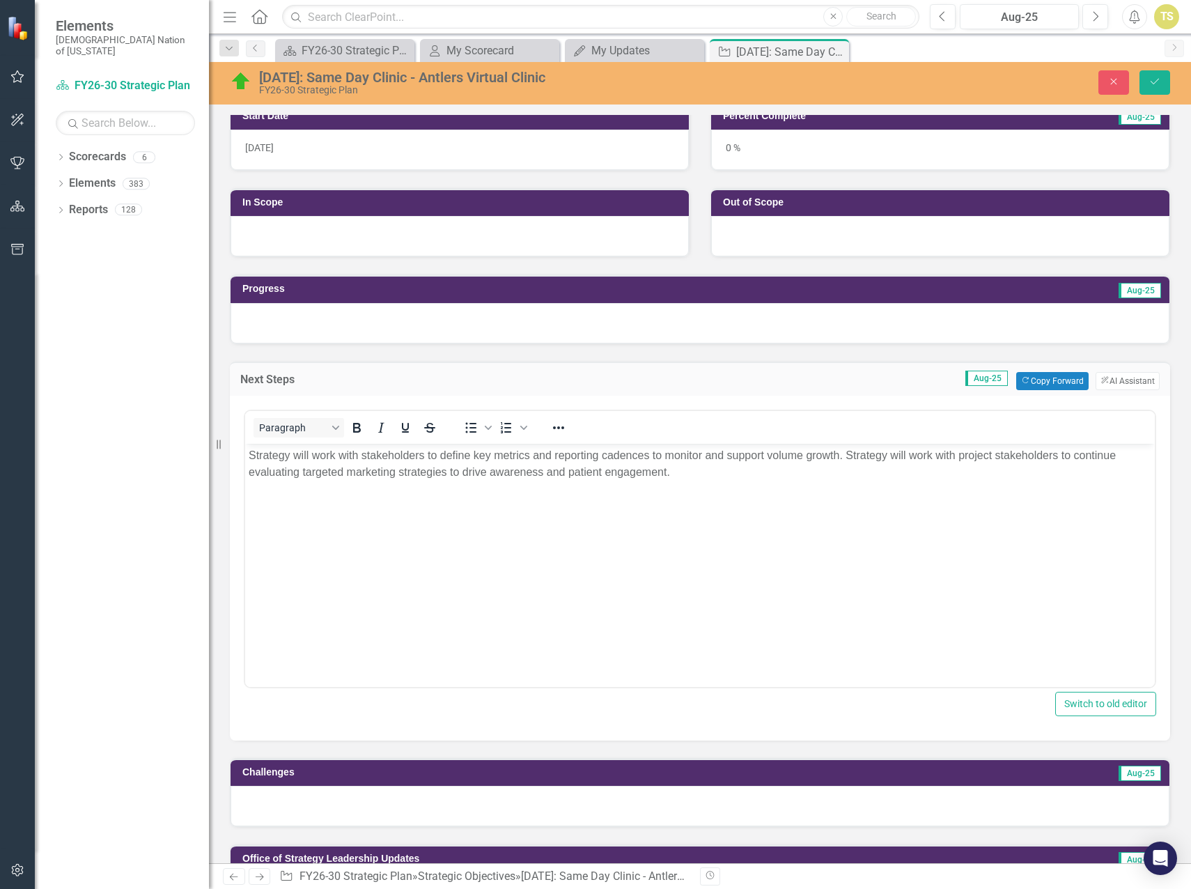
click at [462, 352] on div "Next Steps Aug-25 Copy Forward Copy Forward ClearPoint AI AI Assistant Paragrap…" at bounding box center [700, 542] width 962 height 396
drag, startPoint x: 462, startPoint y: 352, endPoint x: 376, endPoint y: 329, distance: 89.4
click at [376, 329] on div at bounding box center [700, 323] width 939 height 40
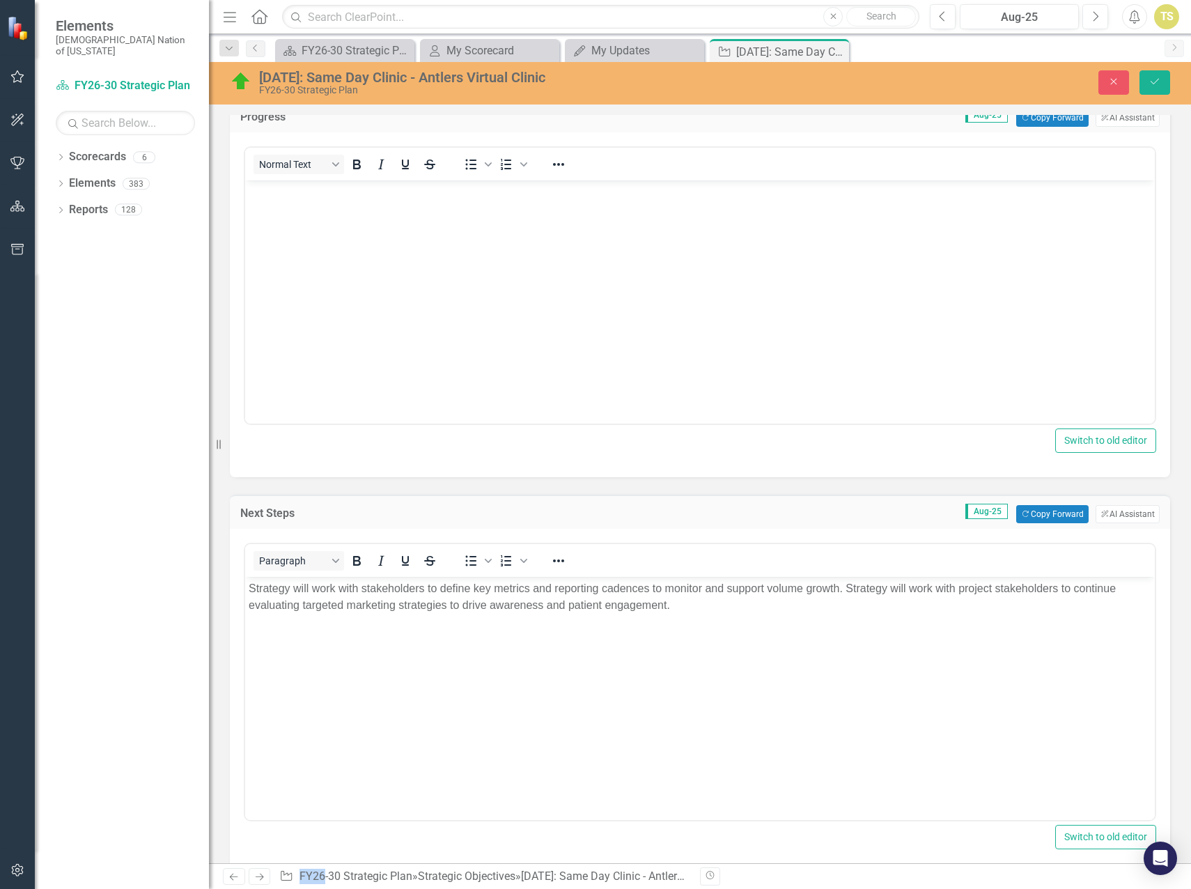
scroll to position [488, 0]
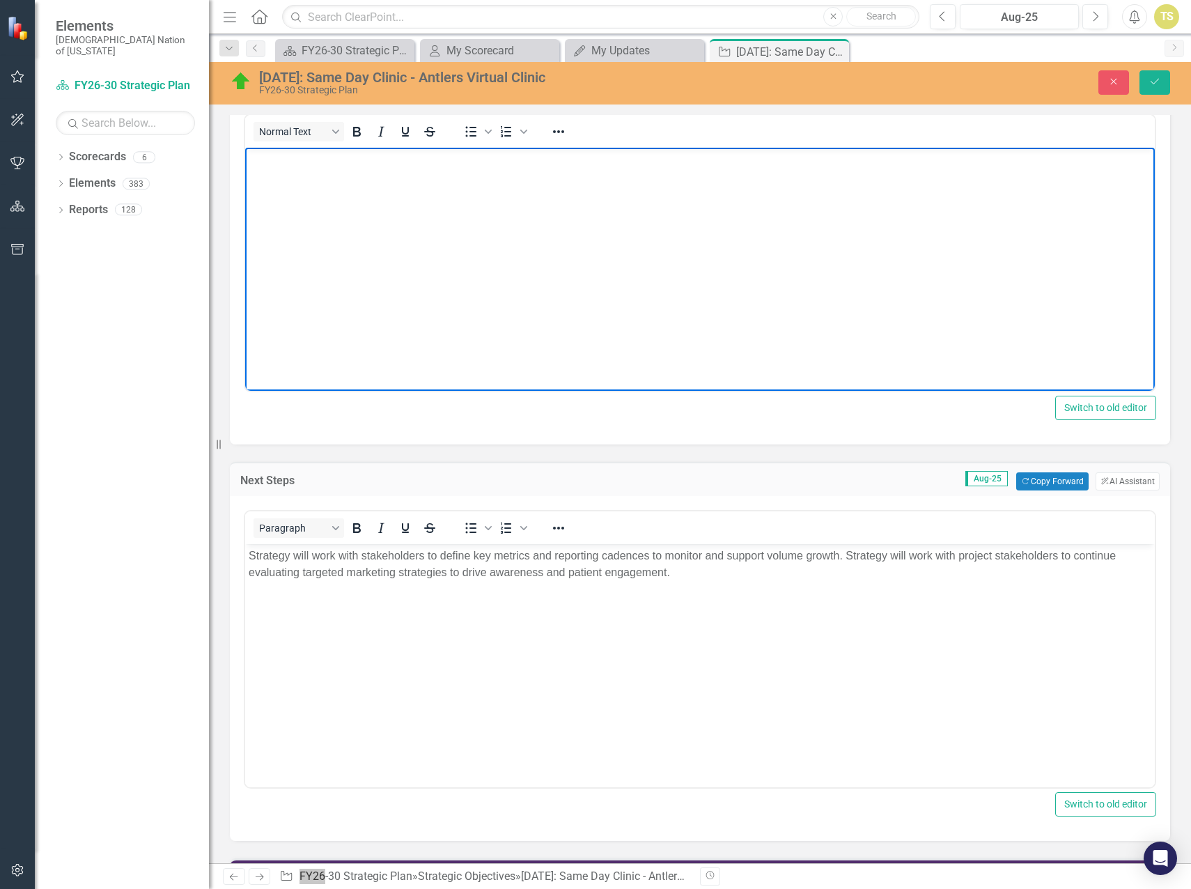
click at [357, 224] on body "Rich Text Area. Press ALT-0 for help." at bounding box center [700, 252] width 910 height 209
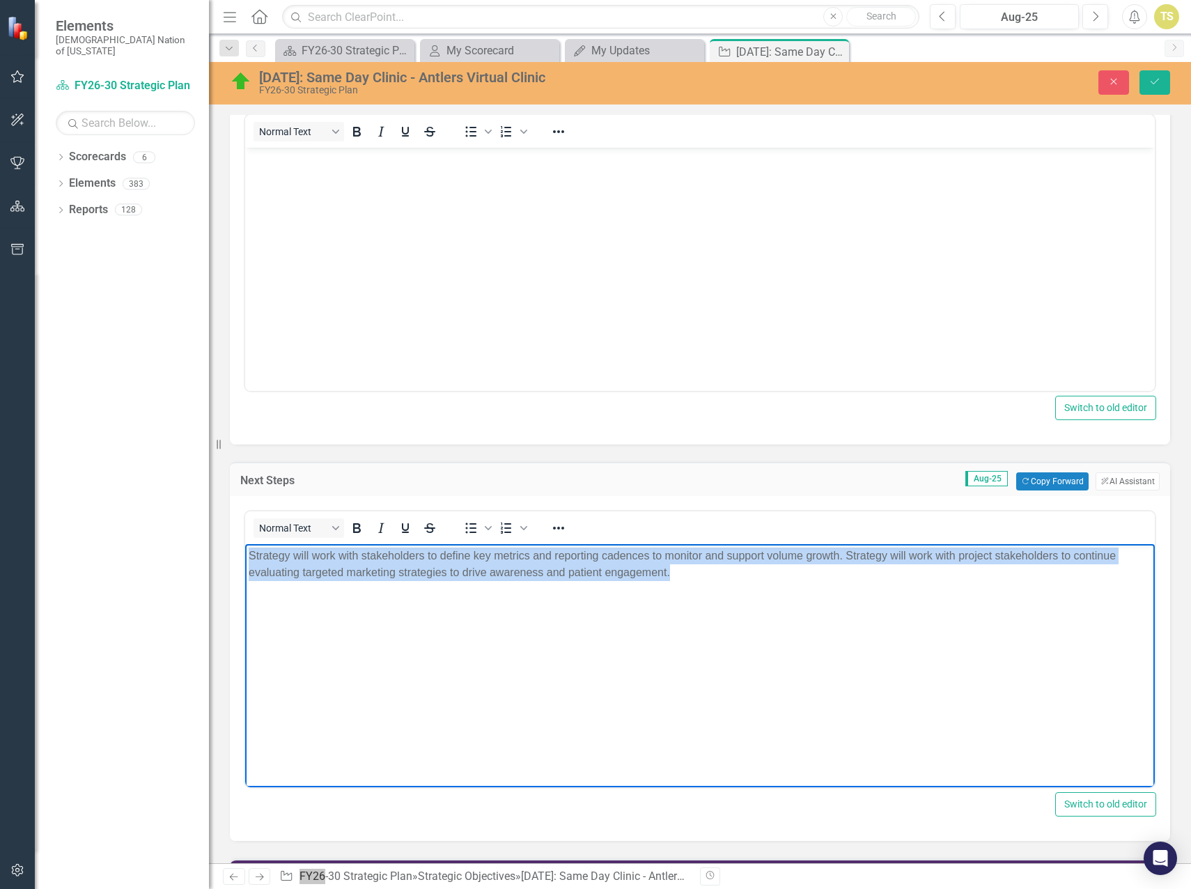
drag, startPoint x: 713, startPoint y: 581, endPoint x: 204, endPoint y: 548, distance: 510.4
click at [245, 548] on html "Strategy will work with stakeholders to define key metrics and reporting cadenc…" at bounding box center [700, 648] width 910 height 209
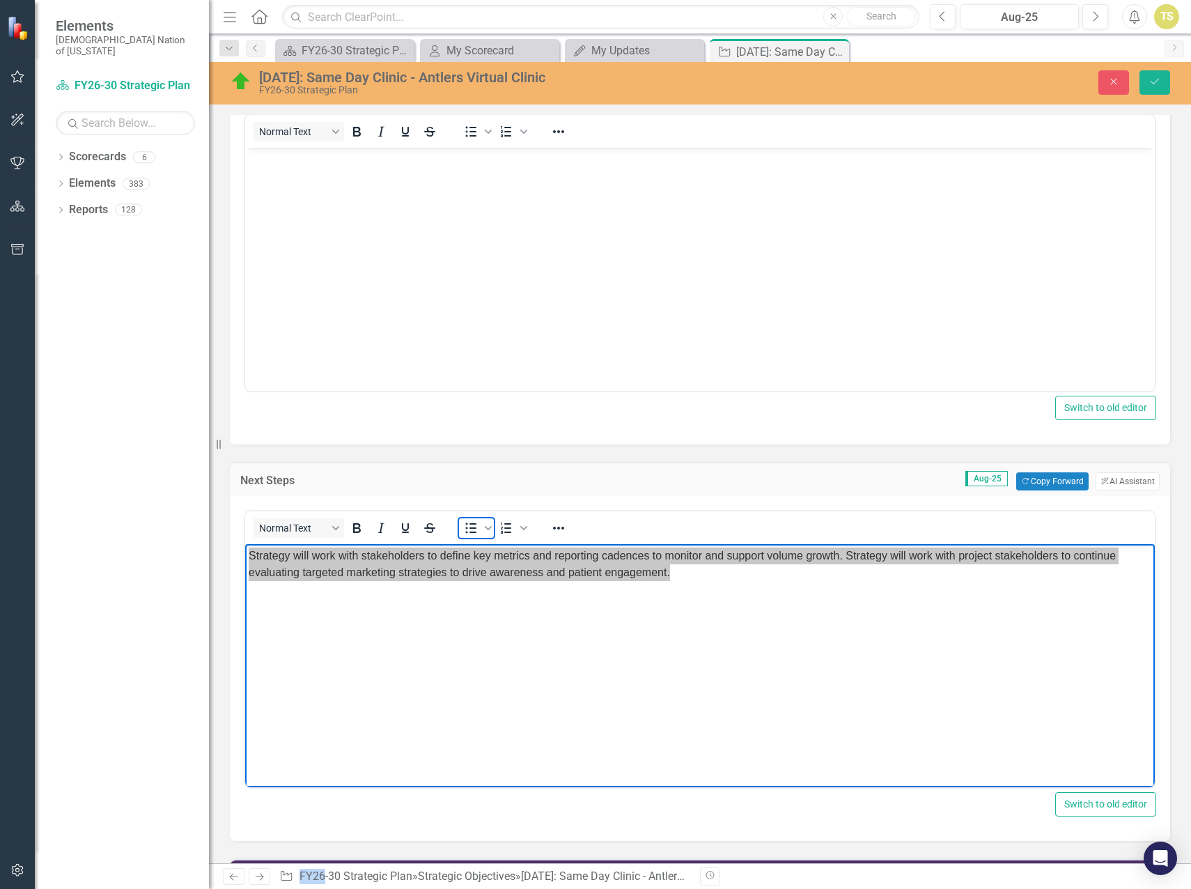
click at [470, 527] on icon "Bullet list" at bounding box center [471, 528] width 17 height 17
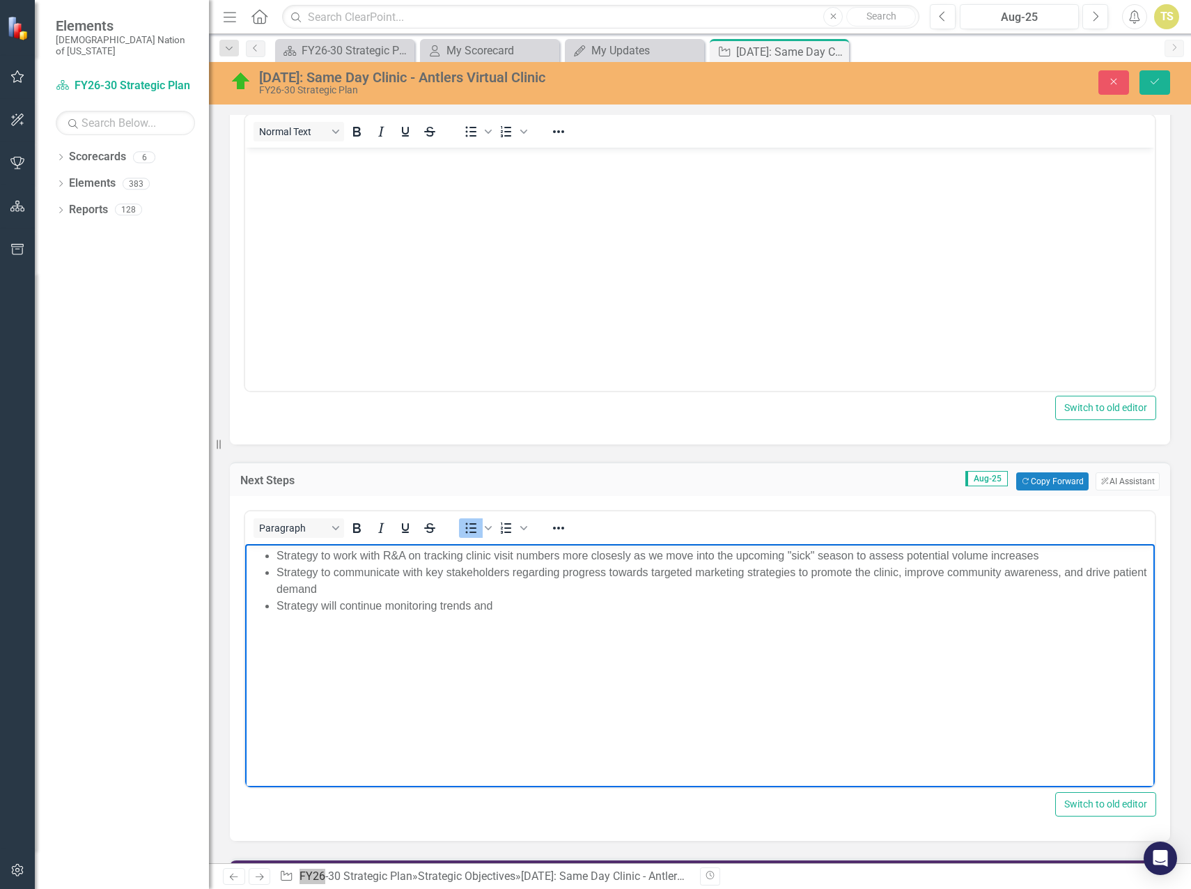
drag, startPoint x: 497, startPoint y: 608, endPoint x: 266, endPoint y: 603, distance: 230.7
click at [277, 603] on li "Strategy will continue monitoring trends and" at bounding box center [714, 606] width 875 height 17
click at [412, 235] on body "Rich Text Area. Press ALT-0 for help." at bounding box center [700, 252] width 910 height 209
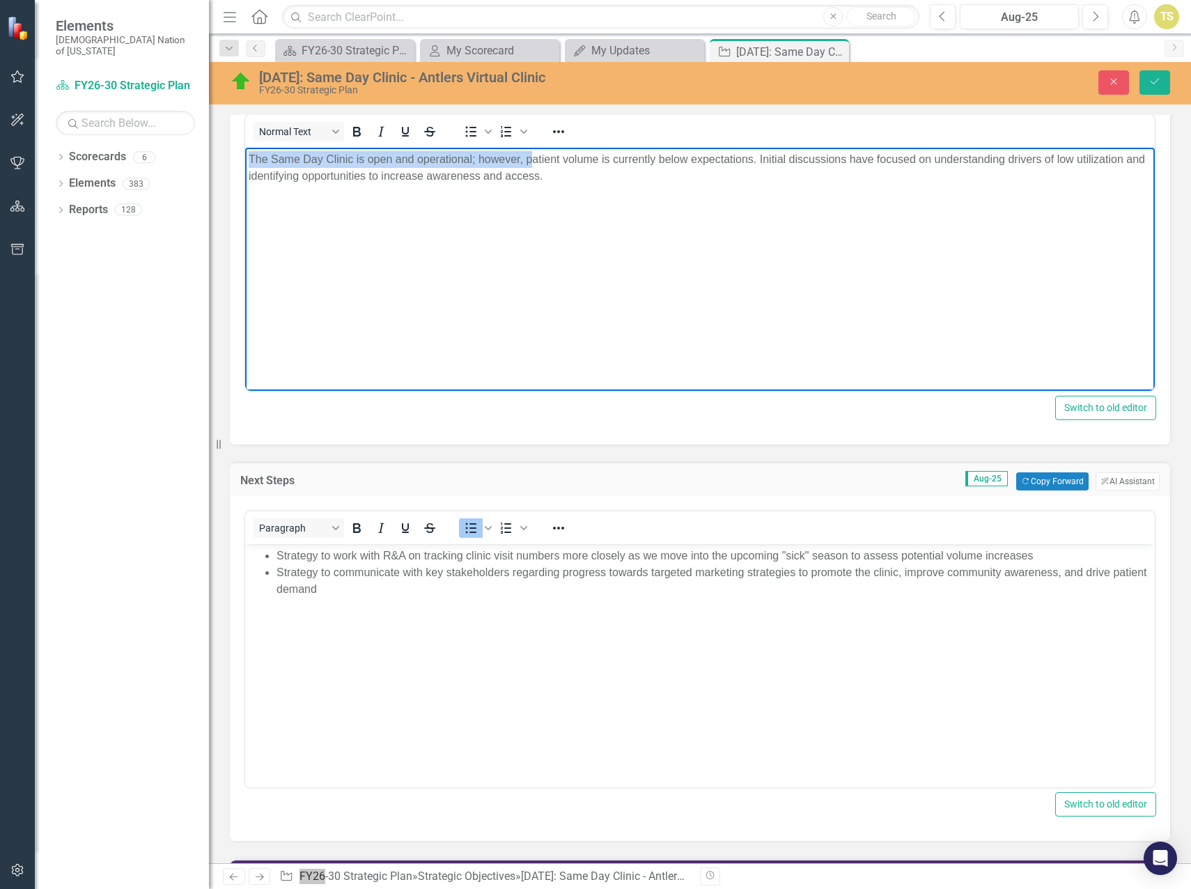
drag, startPoint x: 531, startPoint y: 159, endPoint x: 229, endPoint y: 160, distance: 302.4
click at [245, 160] on html "The Same Day Clinic is open and operational; however, patient volume is current…" at bounding box center [700, 252] width 910 height 209
click at [1161, 80] on icon "Save" at bounding box center [1155, 82] width 13 height 10
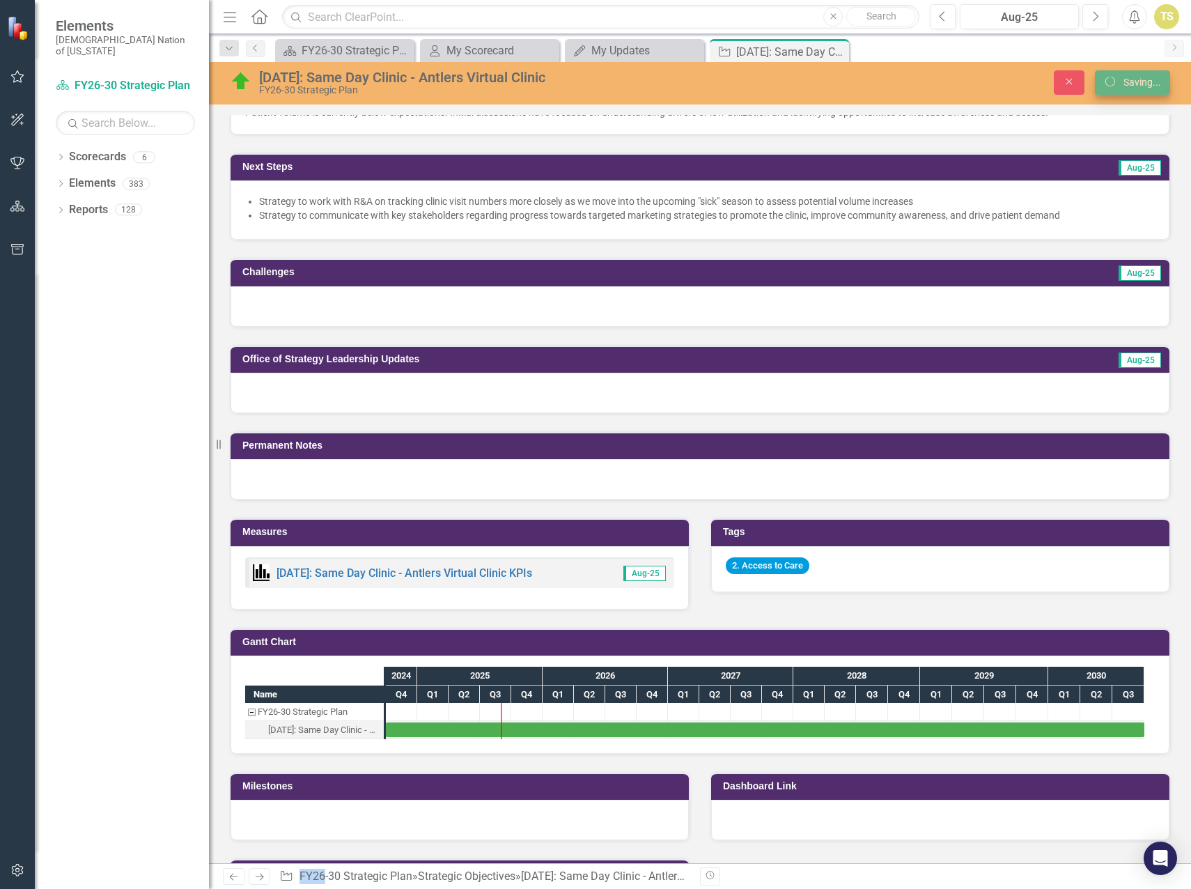
scroll to position [481, 0]
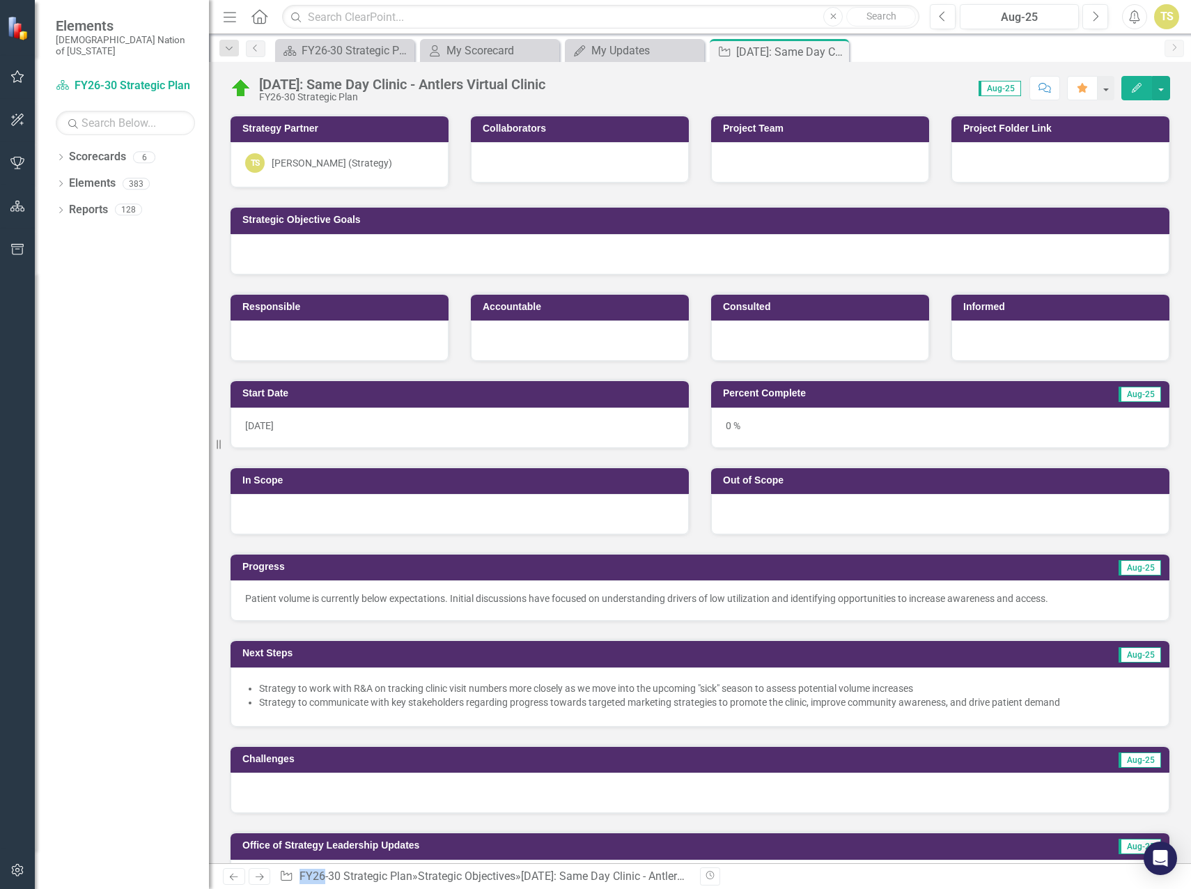
click at [379, 798] on div at bounding box center [700, 793] width 939 height 40
click at [379, 797] on div at bounding box center [700, 793] width 939 height 40
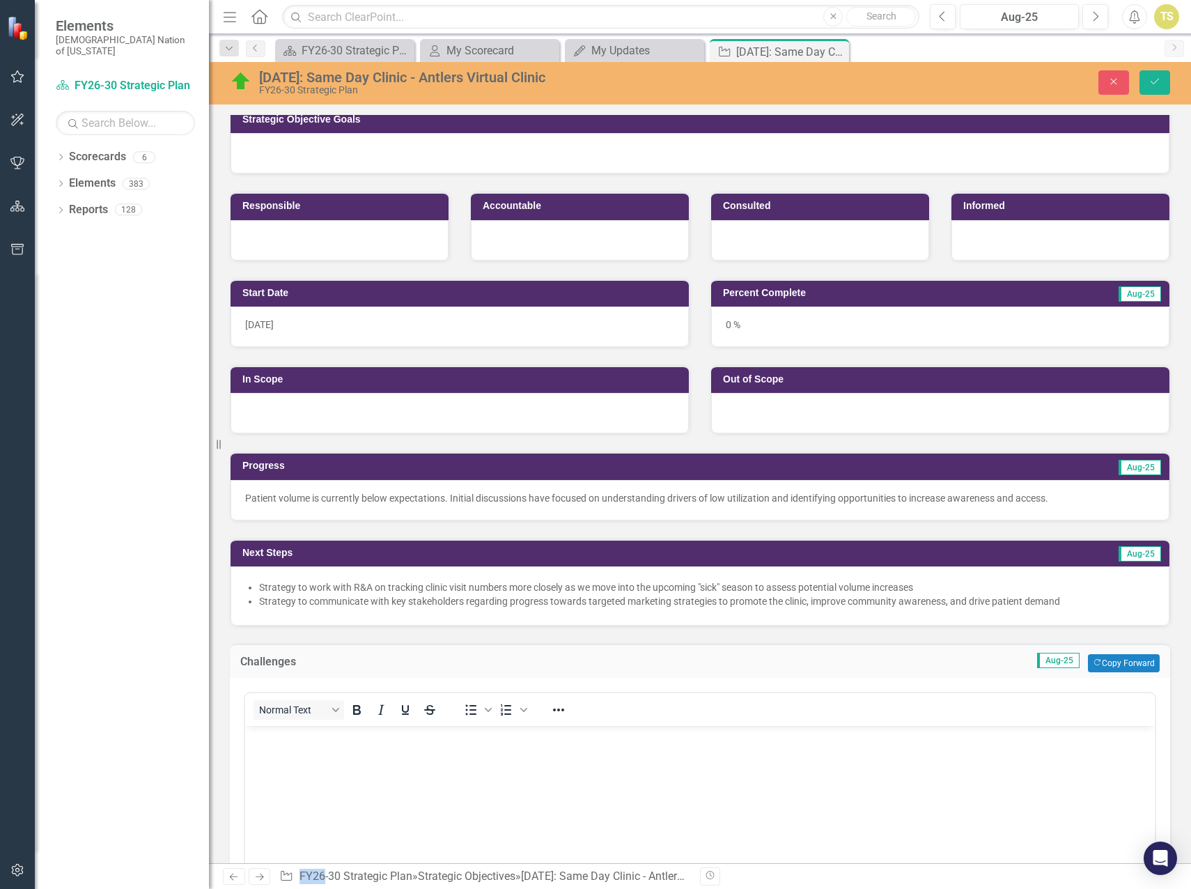
scroll to position [139, 0]
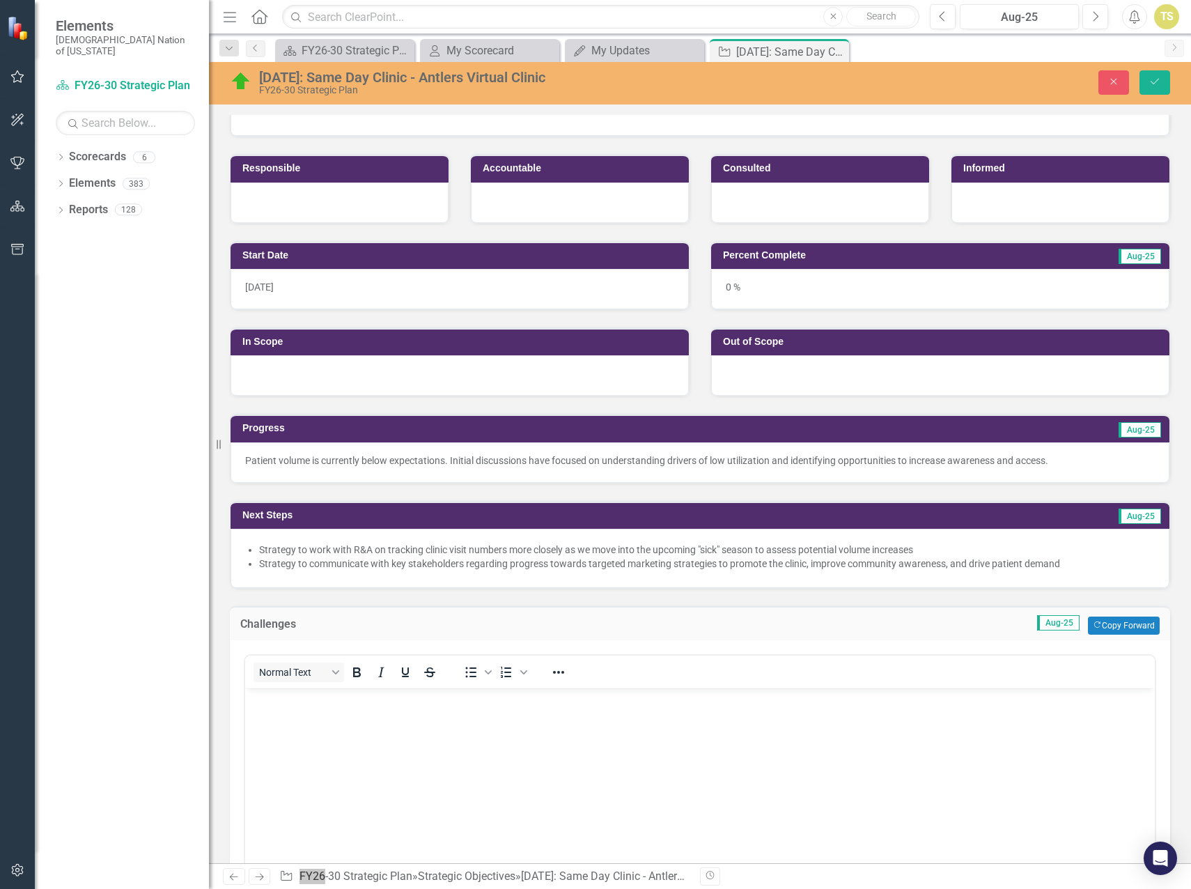
click at [323, 736] on body "Rich Text Area. Press ALT-0 for help." at bounding box center [700, 792] width 910 height 209
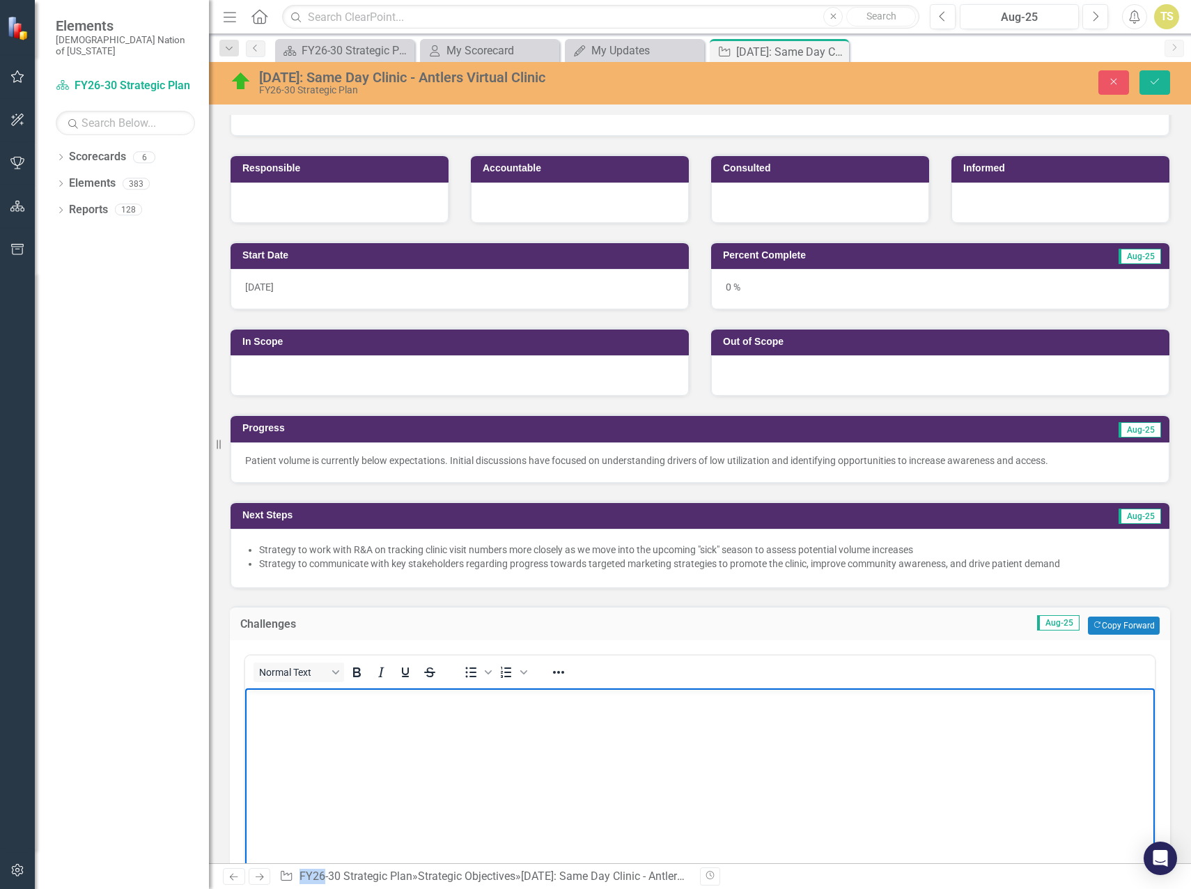
click at [499, 548] on li "Strategy to work with R&A on tracking clinic visit numbers more closely as we m…" at bounding box center [707, 550] width 896 height 14
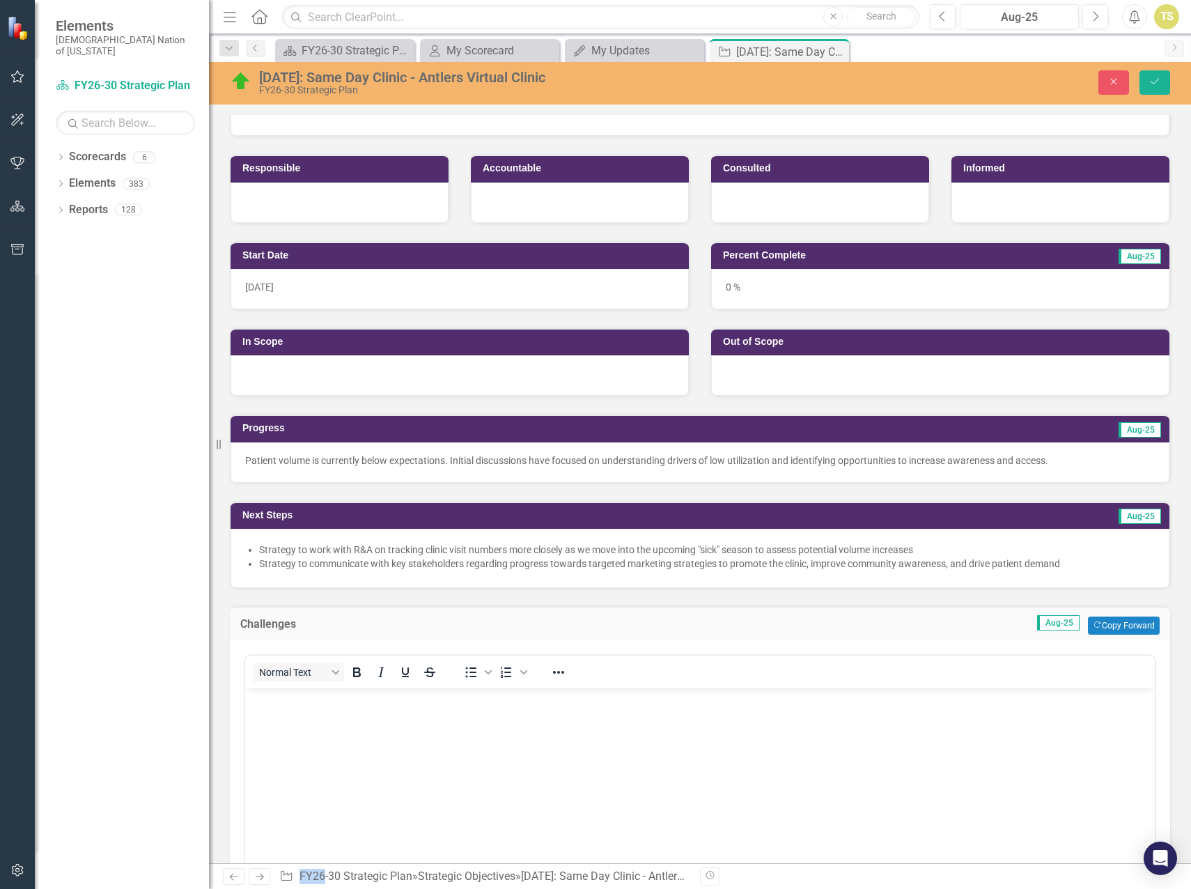
click at [499, 548] on li "Strategy to work with R&A on tracking clinic visit numbers more closely as we m…" at bounding box center [707, 550] width 896 height 14
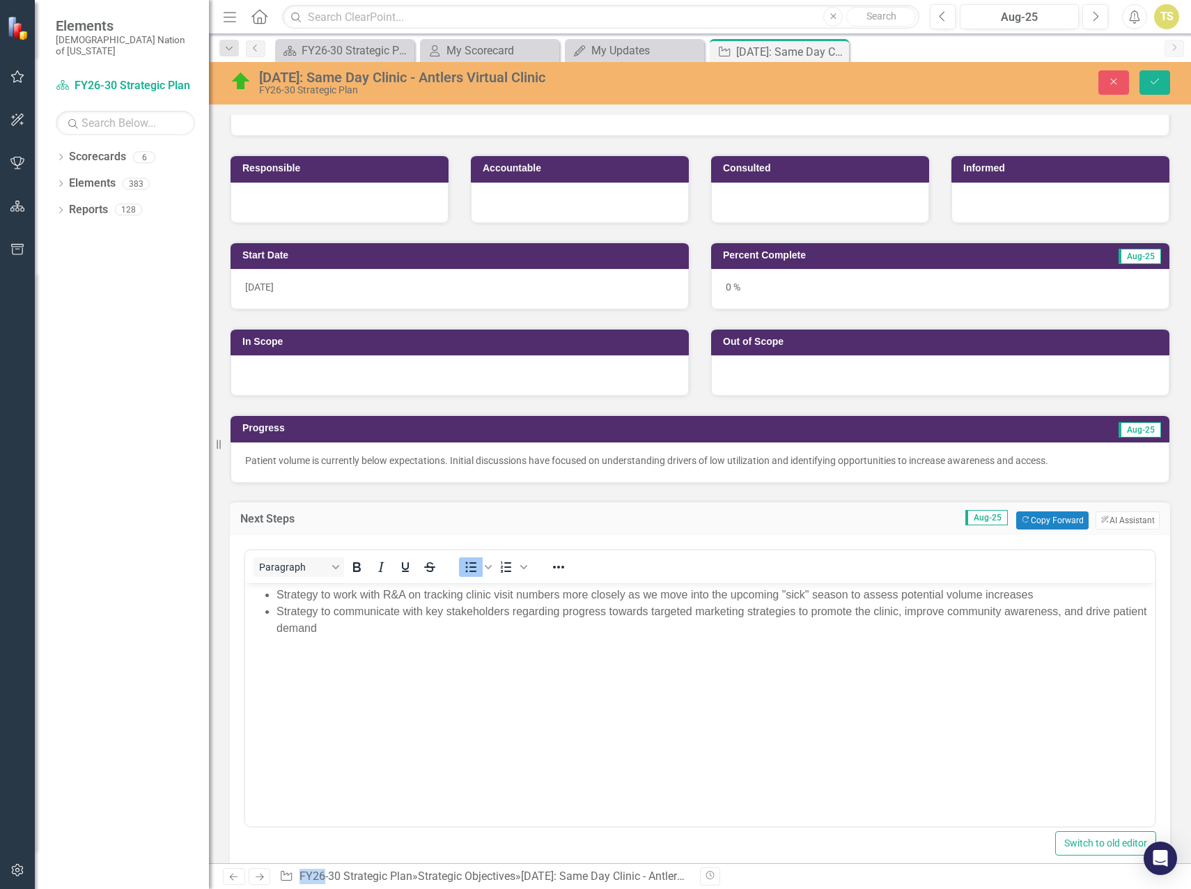
scroll to position [0, 0]
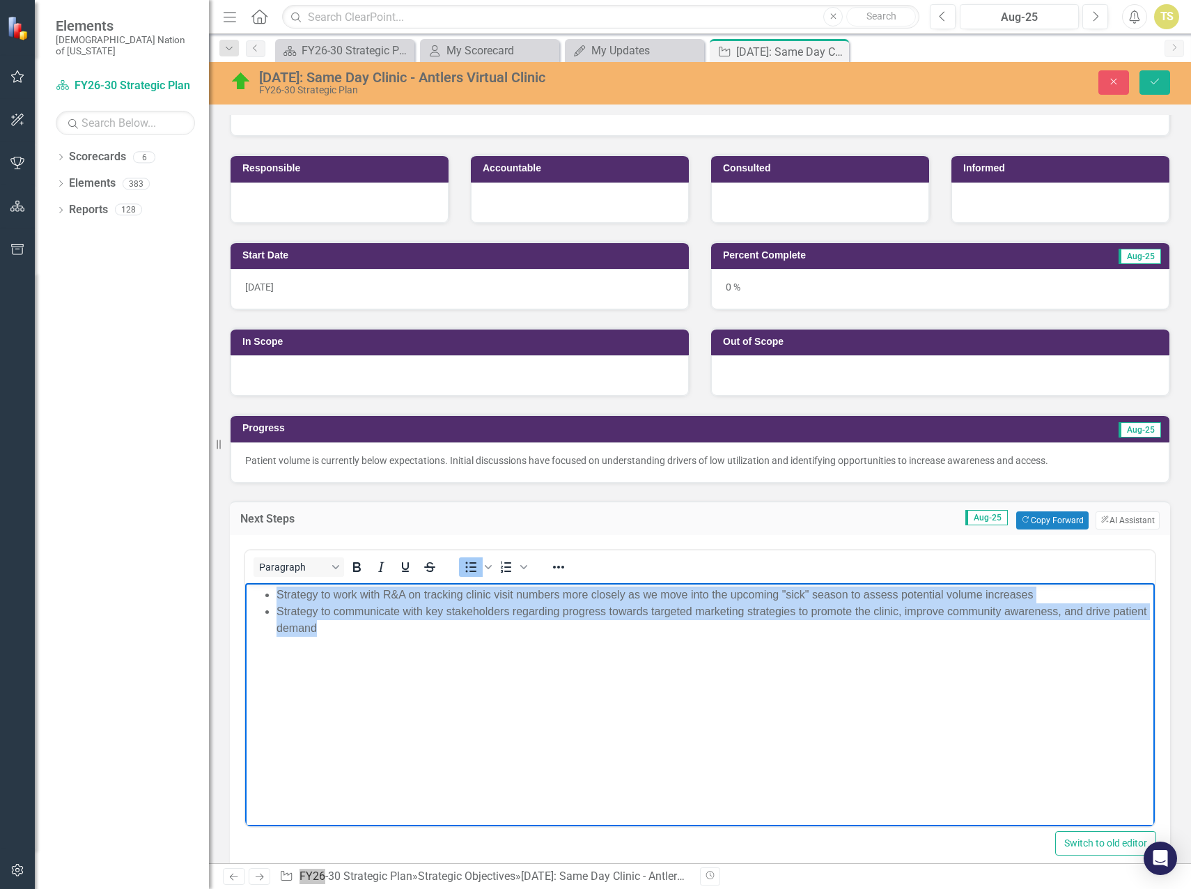
drag, startPoint x: 424, startPoint y: 634, endPoint x: 279, endPoint y: 593, distance: 150.6
click at [279, 593] on ul "Strategy to work with R&A on tracking clinic visit numbers more closely as we m…" at bounding box center [700, 611] width 903 height 50
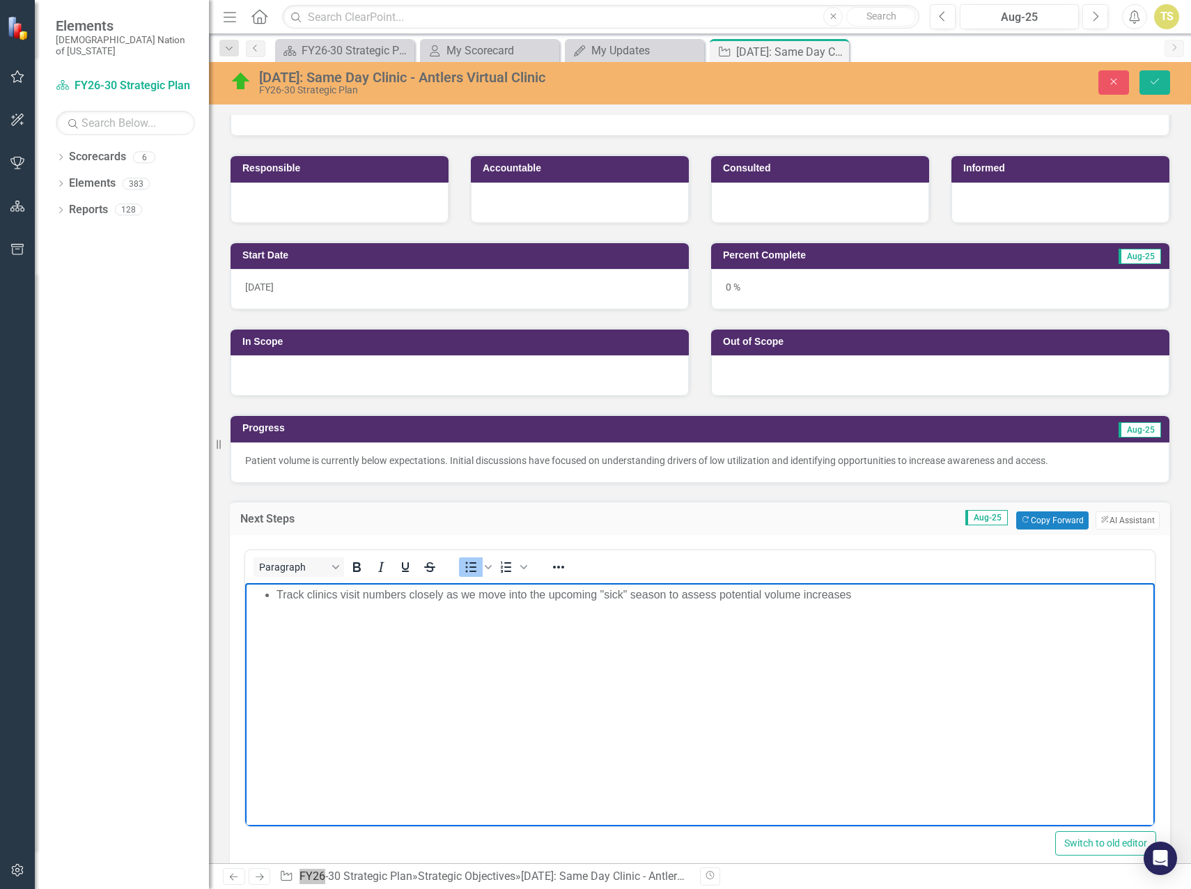
click at [925, 594] on li "Track clinics visit numbers closely as we move into the upcoming "sick" season …" at bounding box center [714, 594] width 875 height 17
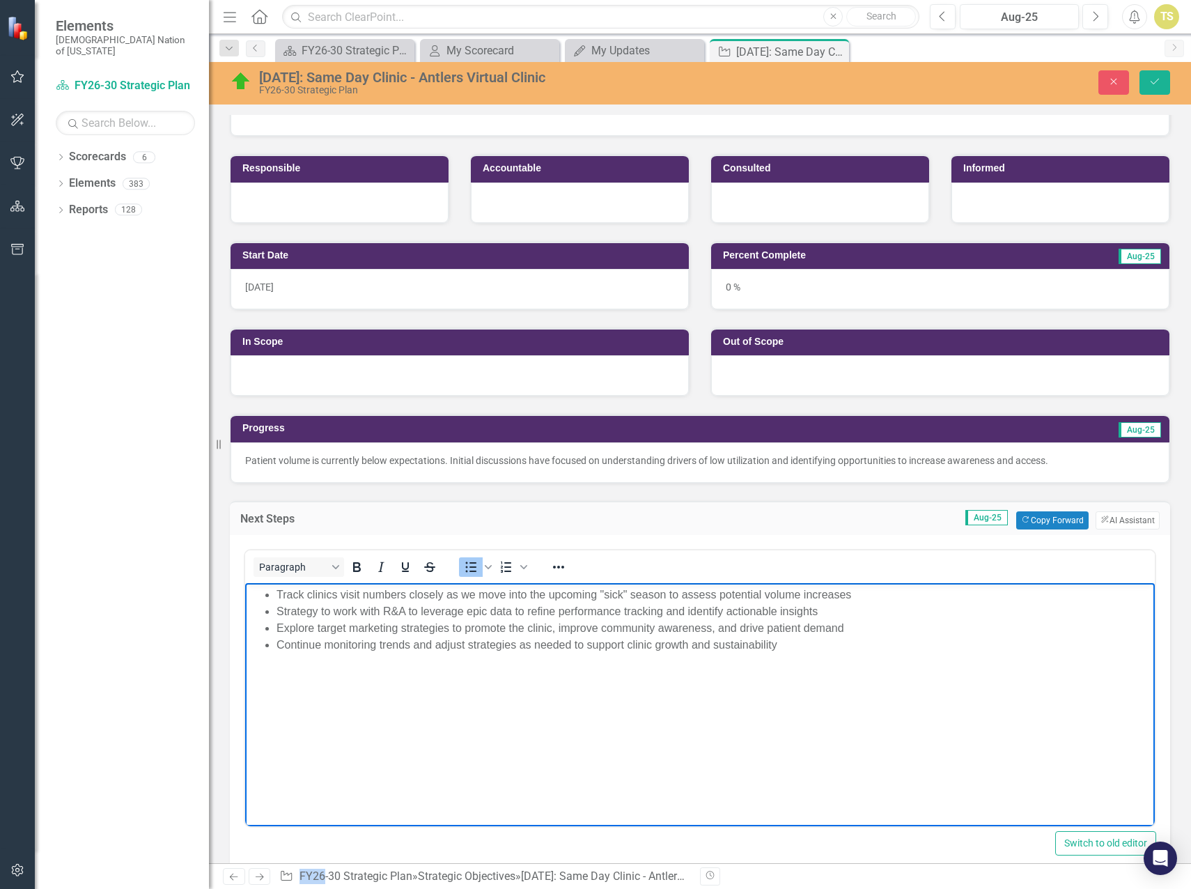
click at [773, 459] on p "Patient volume is currently below expectations. Initial discussions have focuse…" at bounding box center [700, 461] width 910 height 14
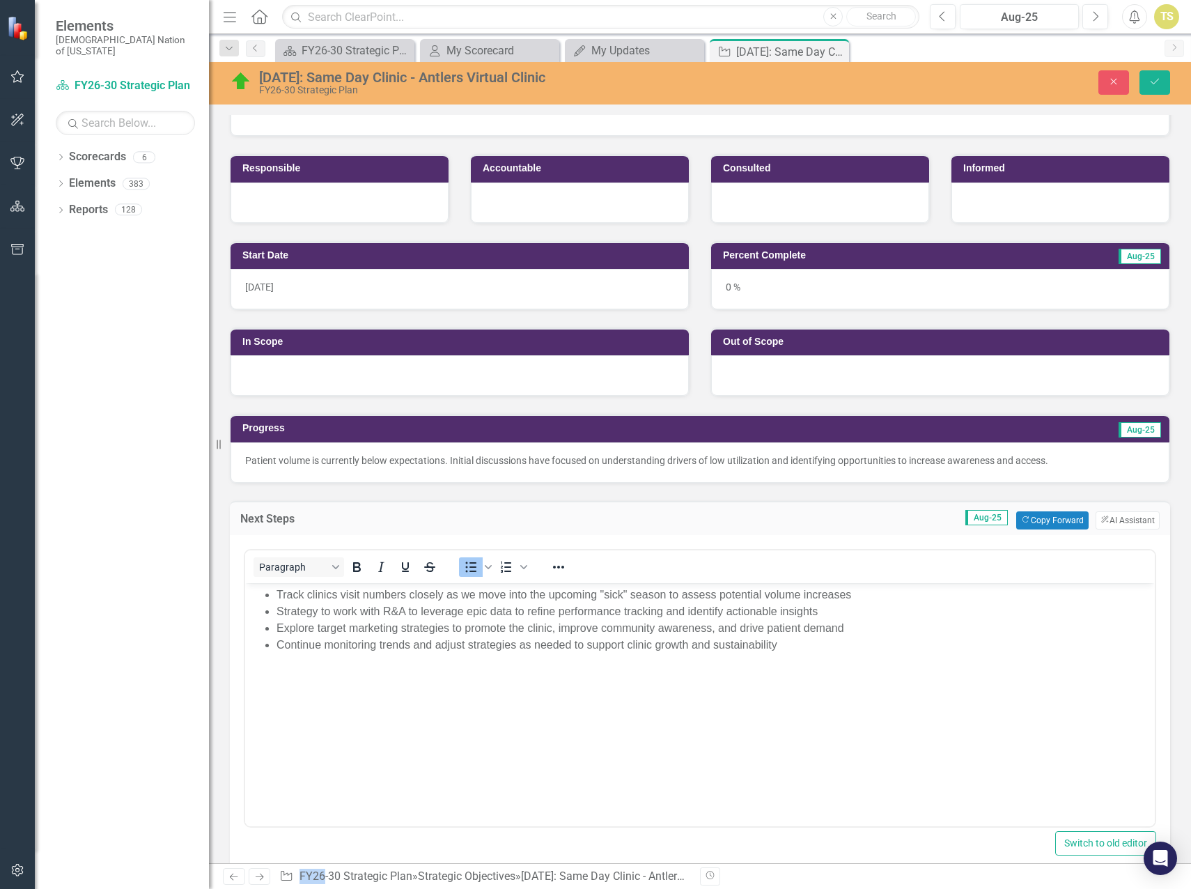
click at [773, 459] on p "Patient volume is currently below expectations. Initial discussions have focuse…" at bounding box center [700, 461] width 910 height 14
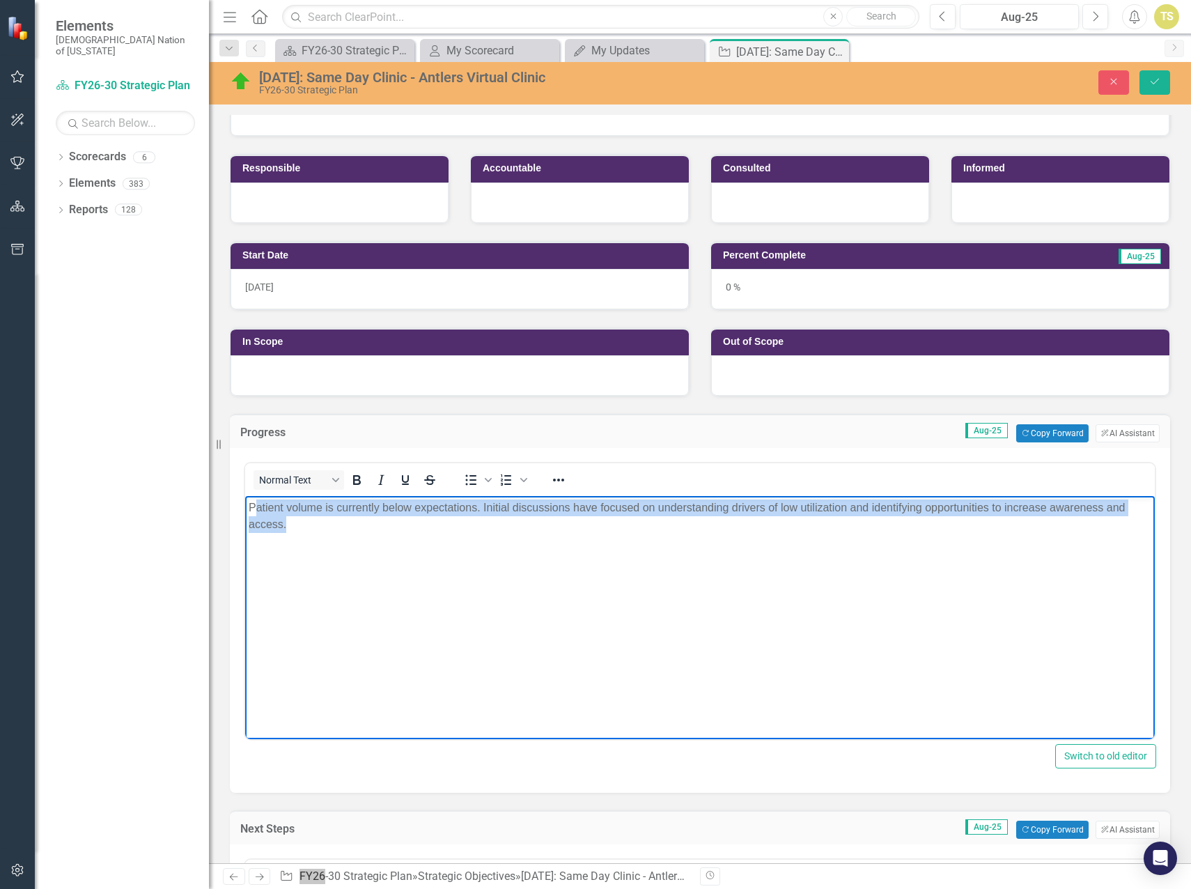
drag, startPoint x: 314, startPoint y: 532, endPoint x: 256, endPoint y: 509, distance: 62.0
click at [256, 509] on p "Patient volume is currently below expectations. Initial discussions have focuse…" at bounding box center [700, 516] width 903 height 33
paste body "Rich Text Area. Press ALT-0 for help."
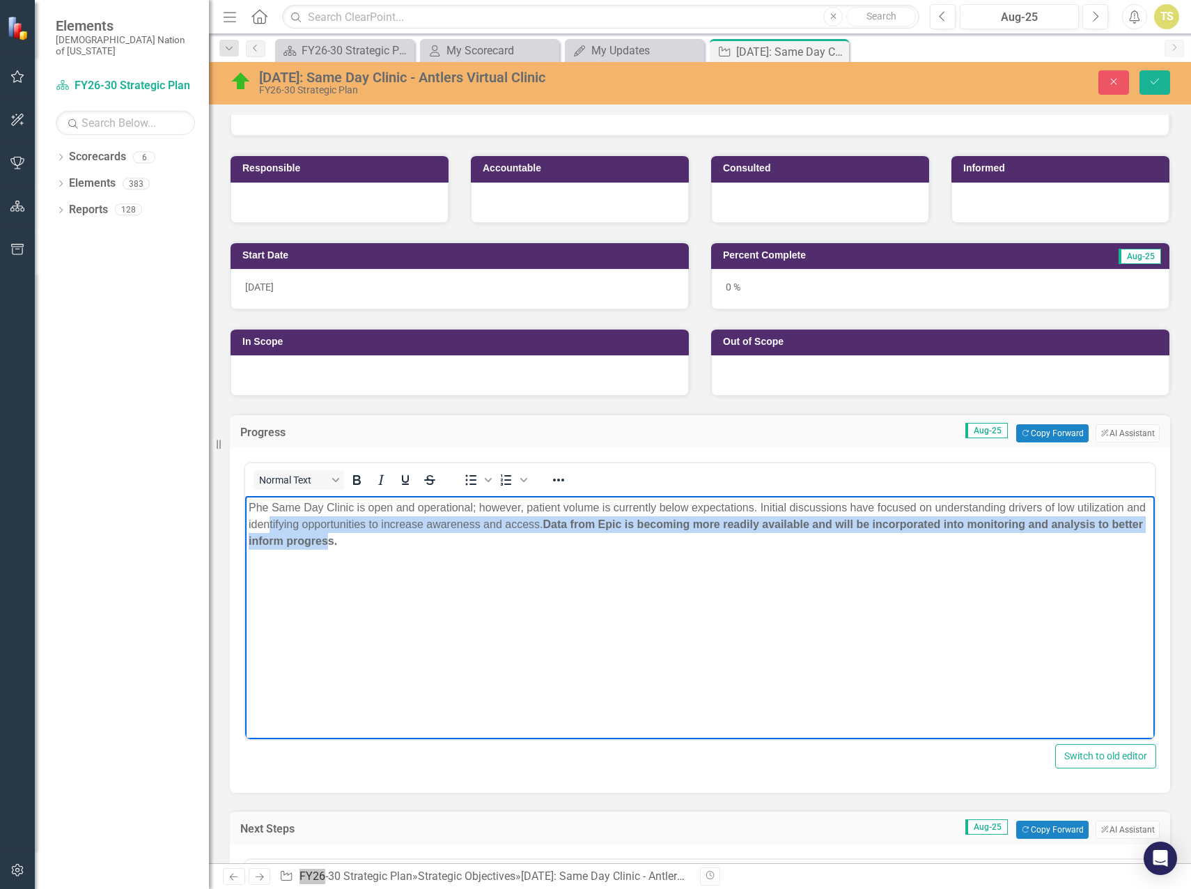
drag, startPoint x: 362, startPoint y: 545, endPoint x: 292, endPoint y: 532, distance: 70.8
click at [289, 532] on p "Phe Same Day Clinic is open and operational; however, patient volume is current…" at bounding box center [700, 525] width 903 height 50
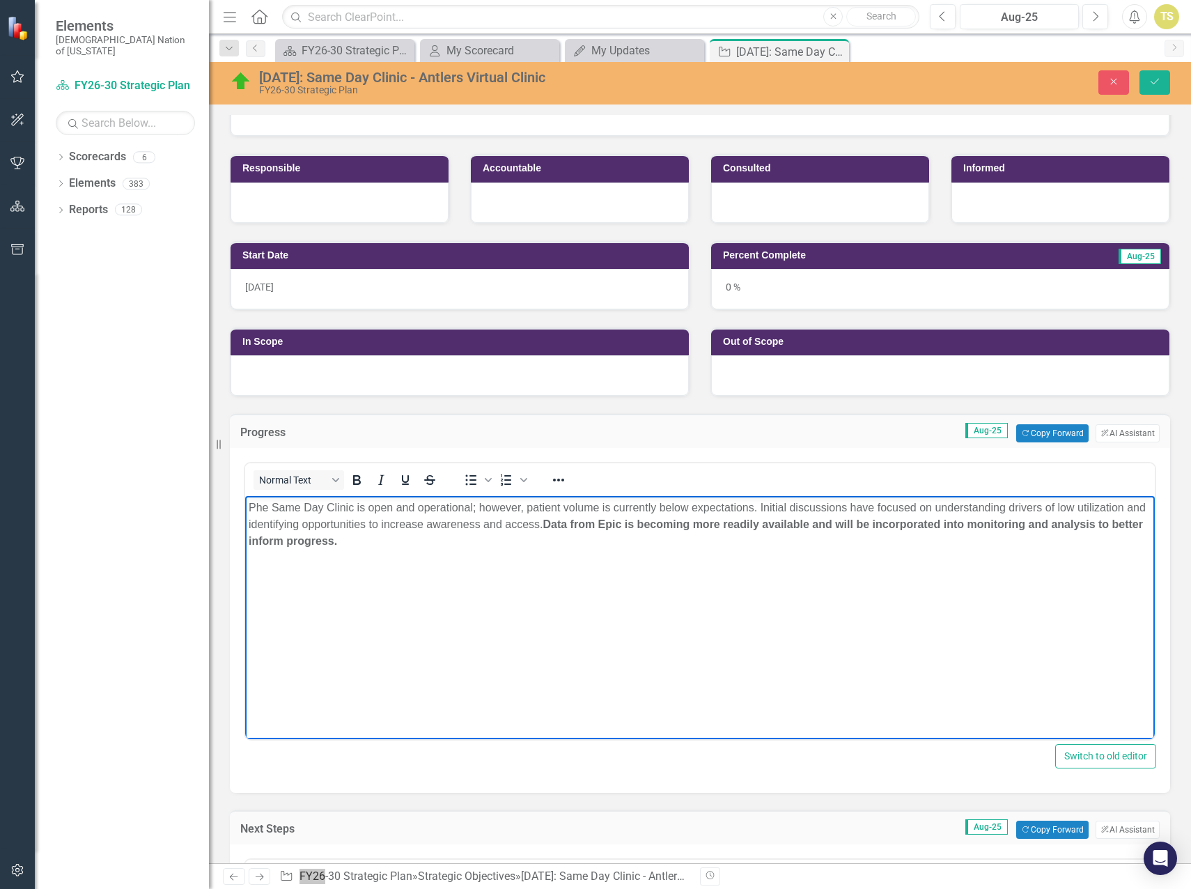
click at [400, 548] on p "Phe Same Day Clinic is open and operational; however, patient volume is current…" at bounding box center [700, 525] width 903 height 50
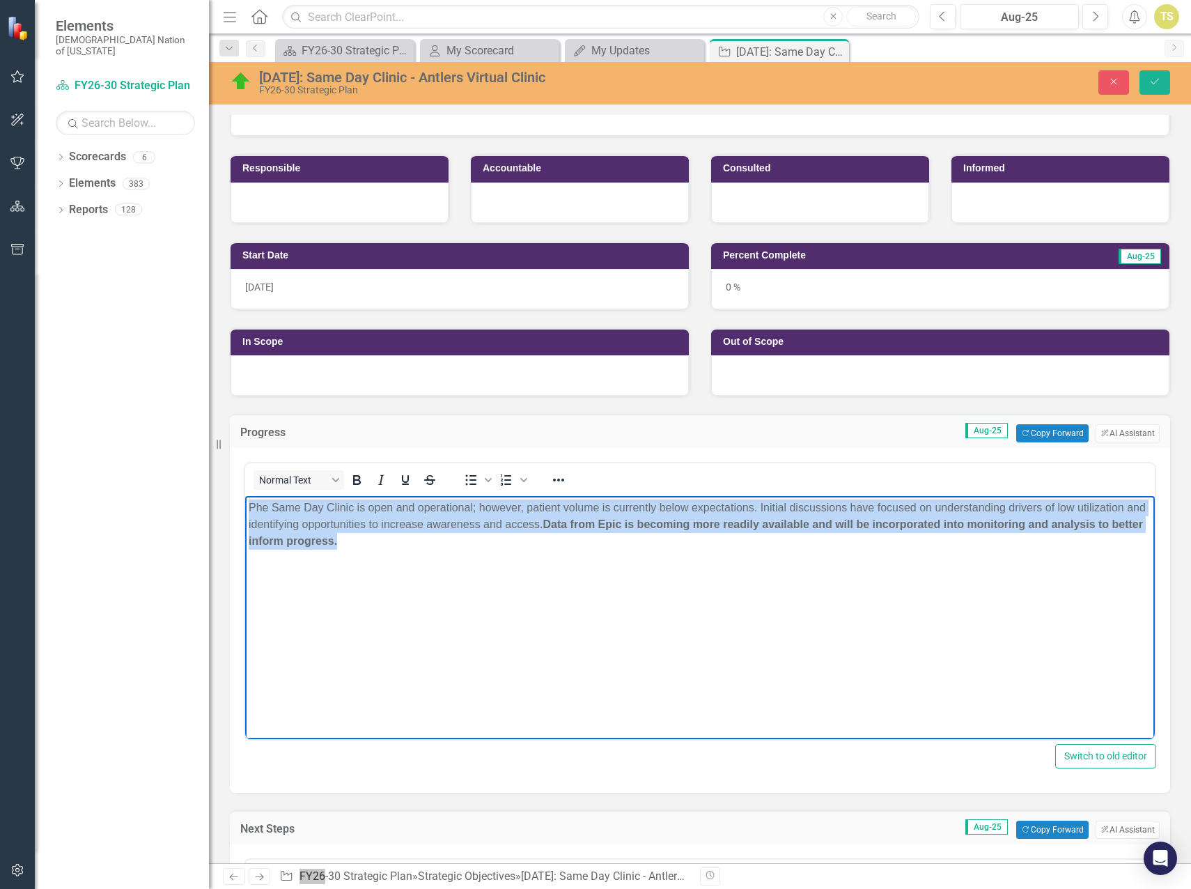
drag, startPoint x: 405, startPoint y: 547, endPoint x: 481, endPoint y: 1003, distance: 462.8
click at [245, 506] on html "Phe Same Day Clinic is open and operational; however, patient volume is current…" at bounding box center [700, 600] width 910 height 209
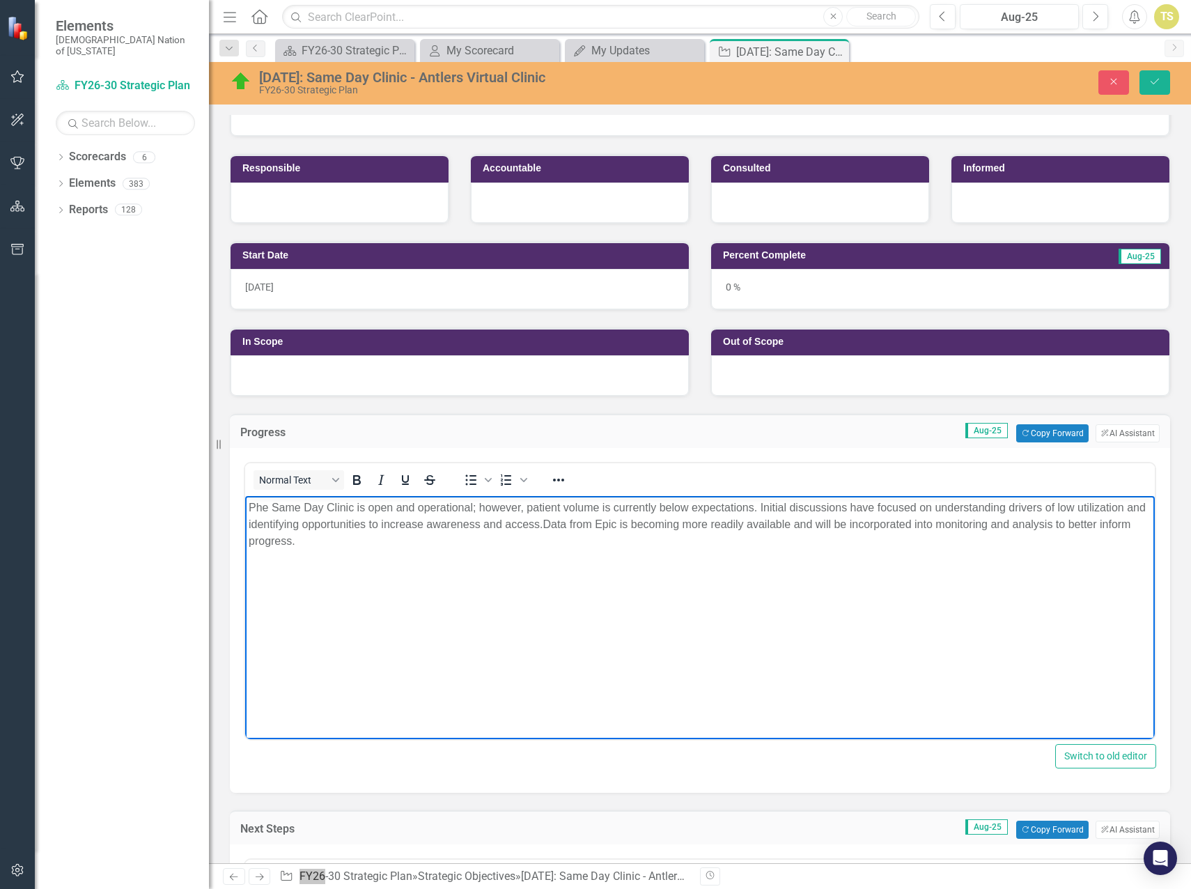
click at [360, 564] on body "Phe Same Day Clinic is open and operational; however, patient volume is current…" at bounding box center [700, 600] width 910 height 209
drag, startPoint x: 369, startPoint y: 507, endPoint x: 422, endPoint y: 994, distance: 489.2
click at [245, 497] on html "Phe Same Day Clinic is open and operational; however, patient volume is current…" at bounding box center [700, 600] width 910 height 209
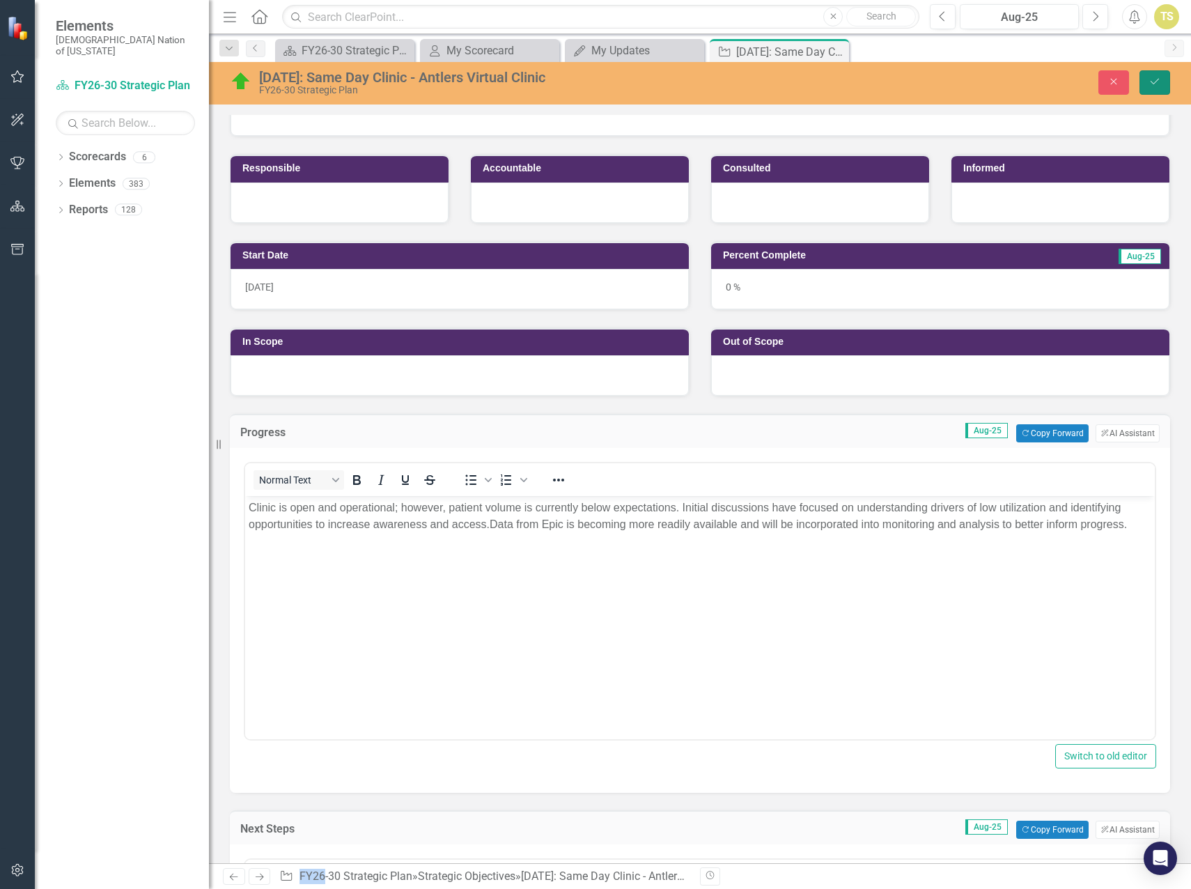
click at [1156, 85] on icon "Save" at bounding box center [1155, 82] width 13 height 10
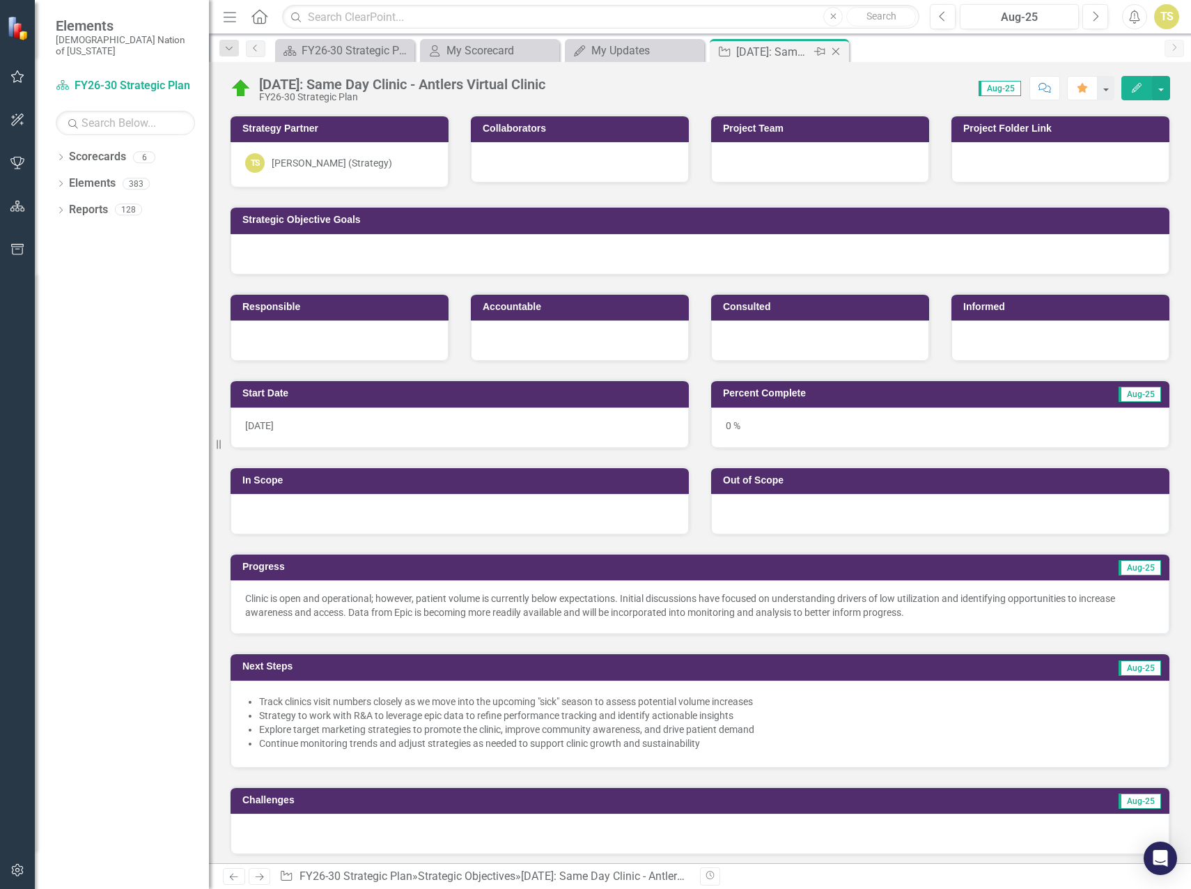
click at [835, 51] on icon at bounding box center [837, 52] width 8 height 8
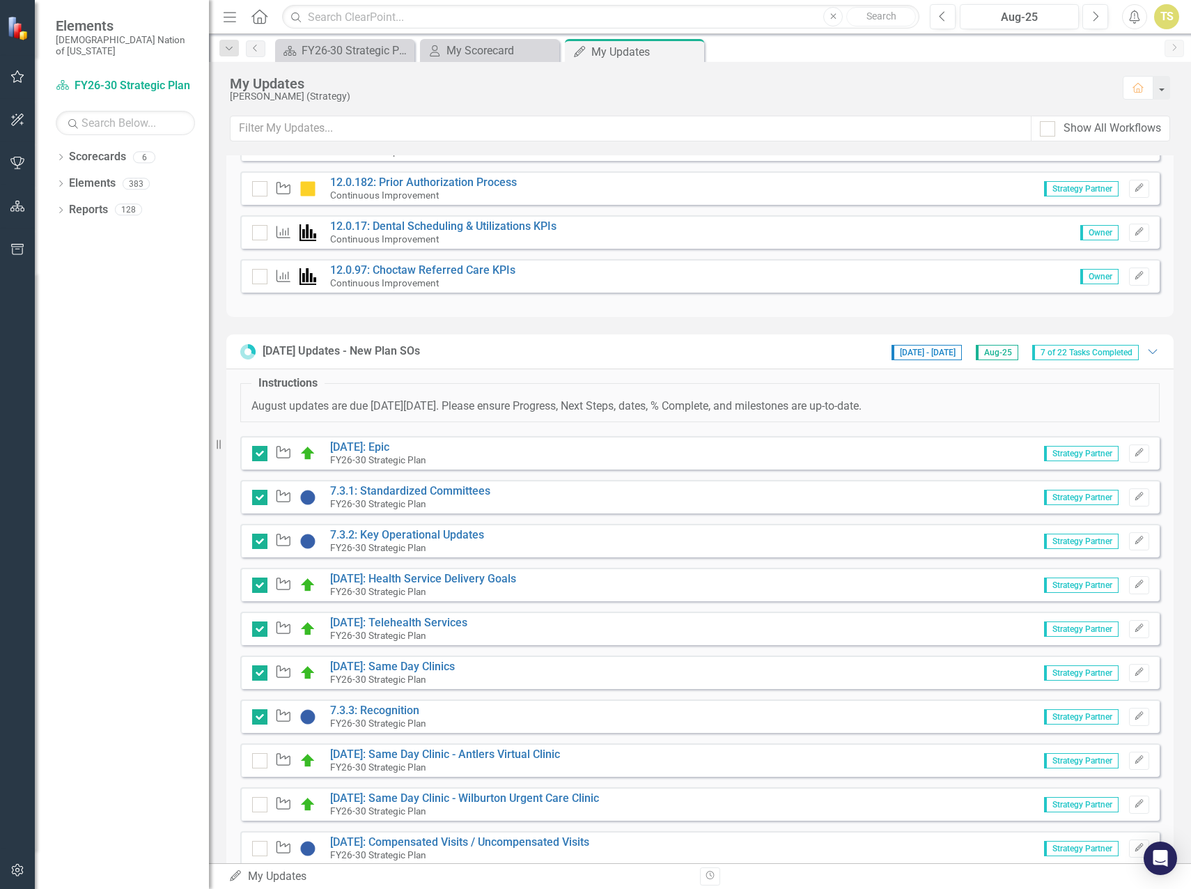
scroll to position [279, 0]
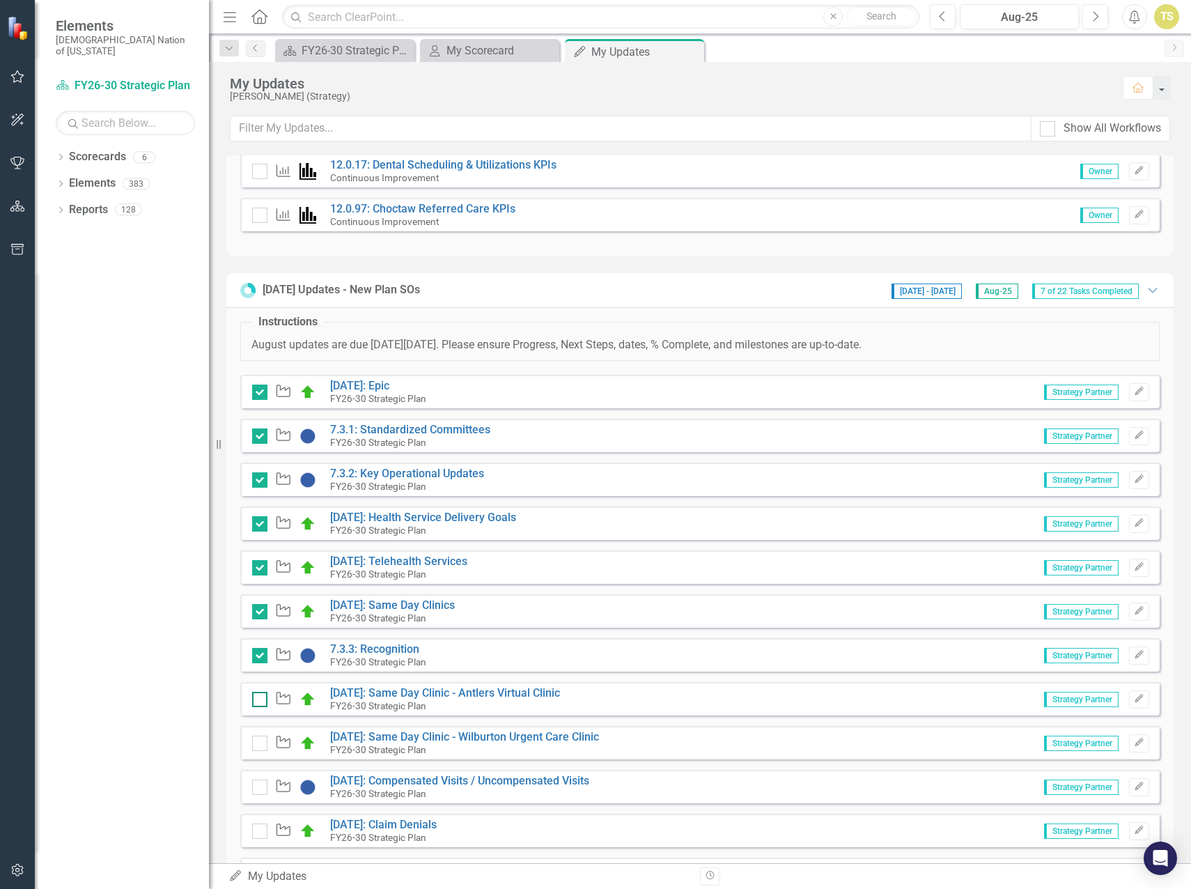
click at [258, 700] on input "checkbox" at bounding box center [256, 696] width 9 height 9
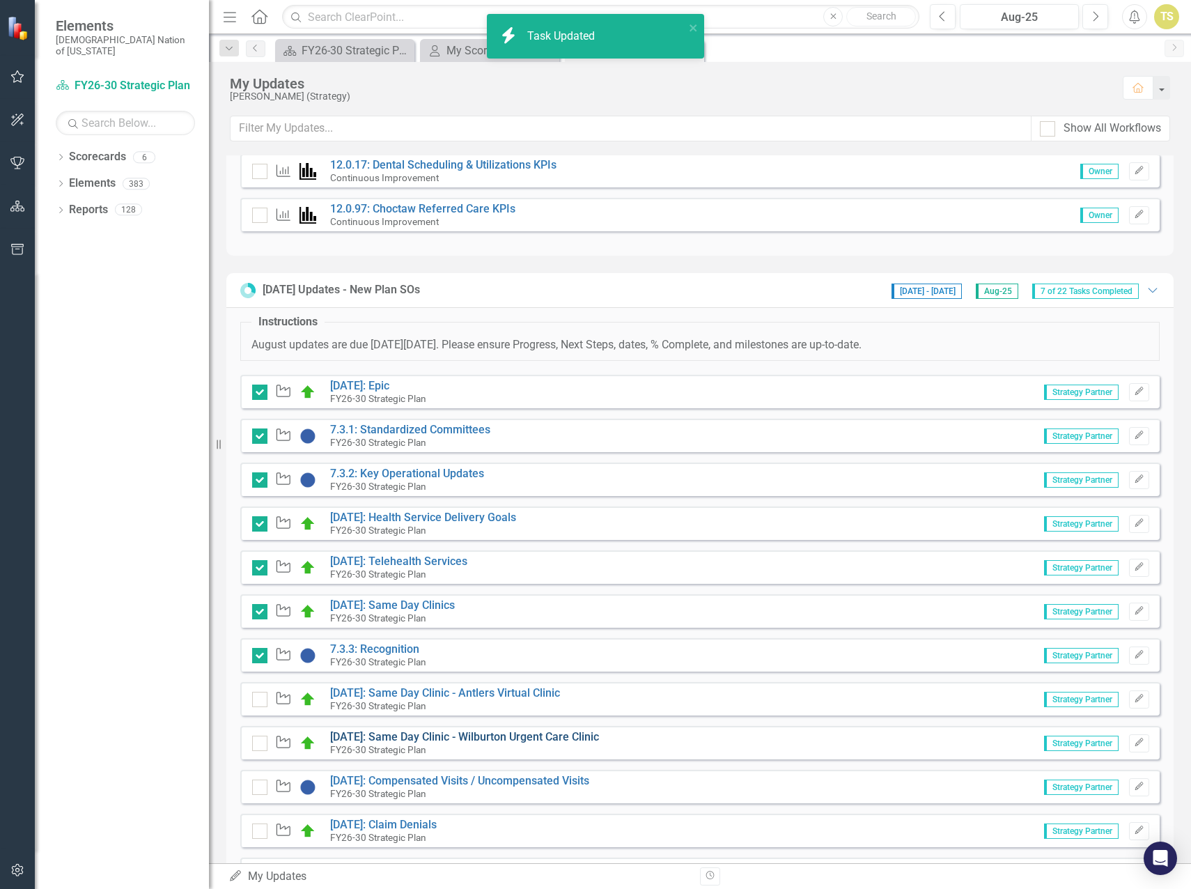
checkbox input "true"
click at [415, 735] on link "4.3.18: Same Day Clinic - Wilburton Urgent Care Clinic" at bounding box center [464, 736] width 269 height 13
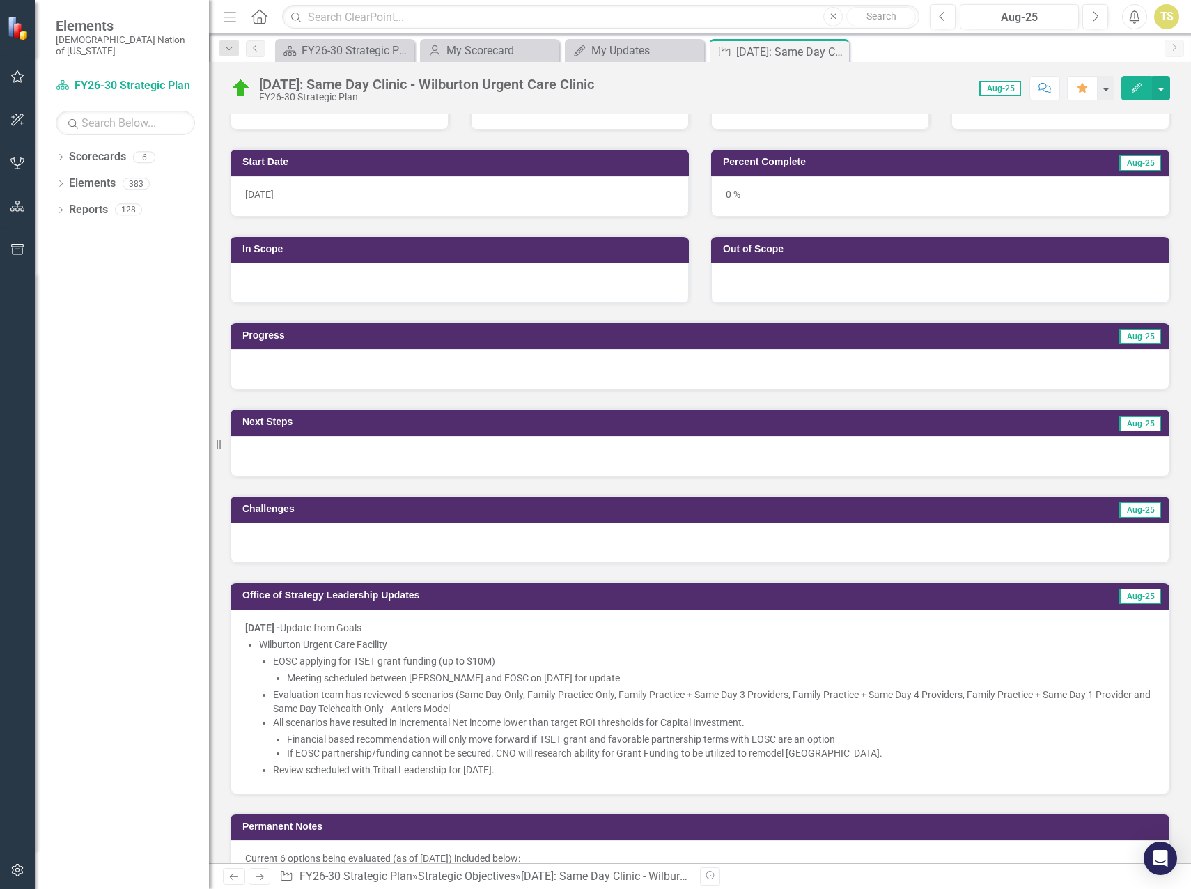
scroll to position [279, 0]
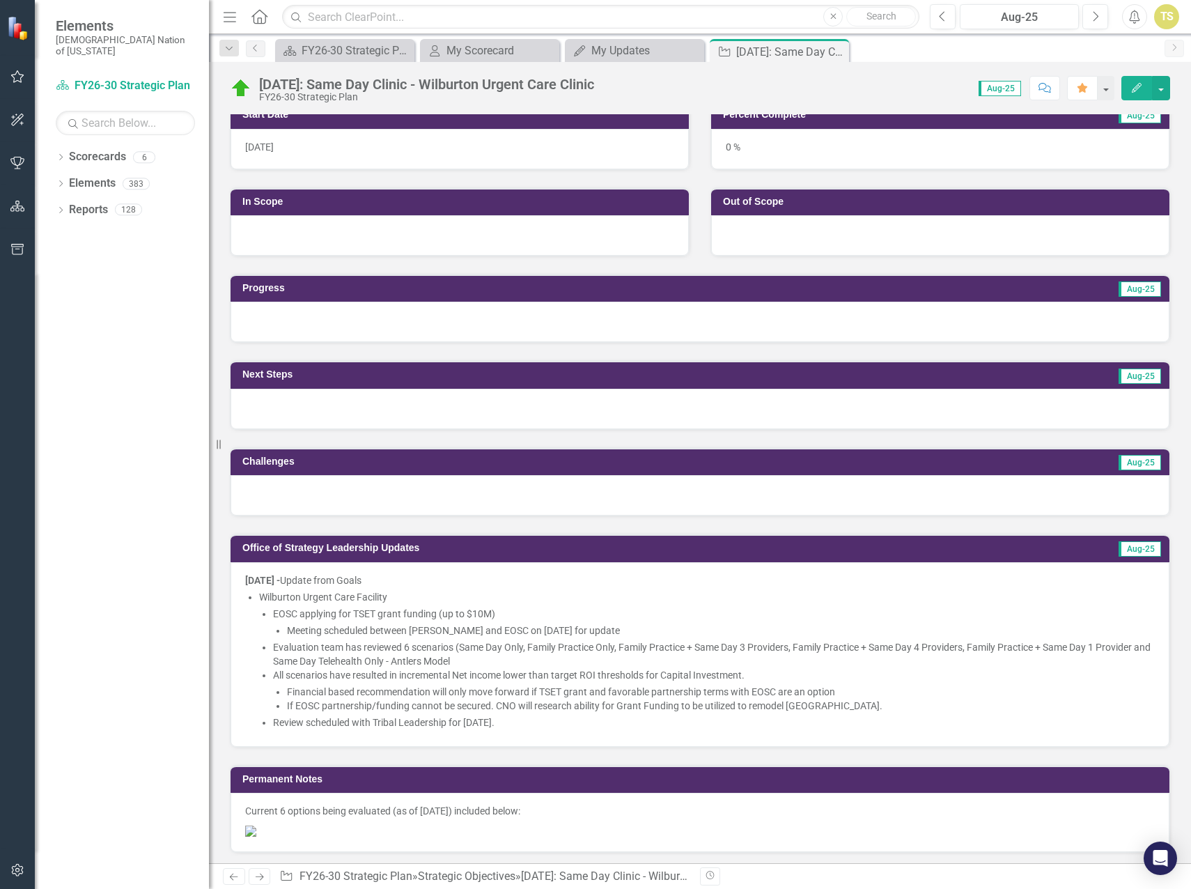
click at [334, 675] on li "All scenarios have resulted in incremental Net income lower than target ROI thr…" at bounding box center [714, 690] width 882 height 45
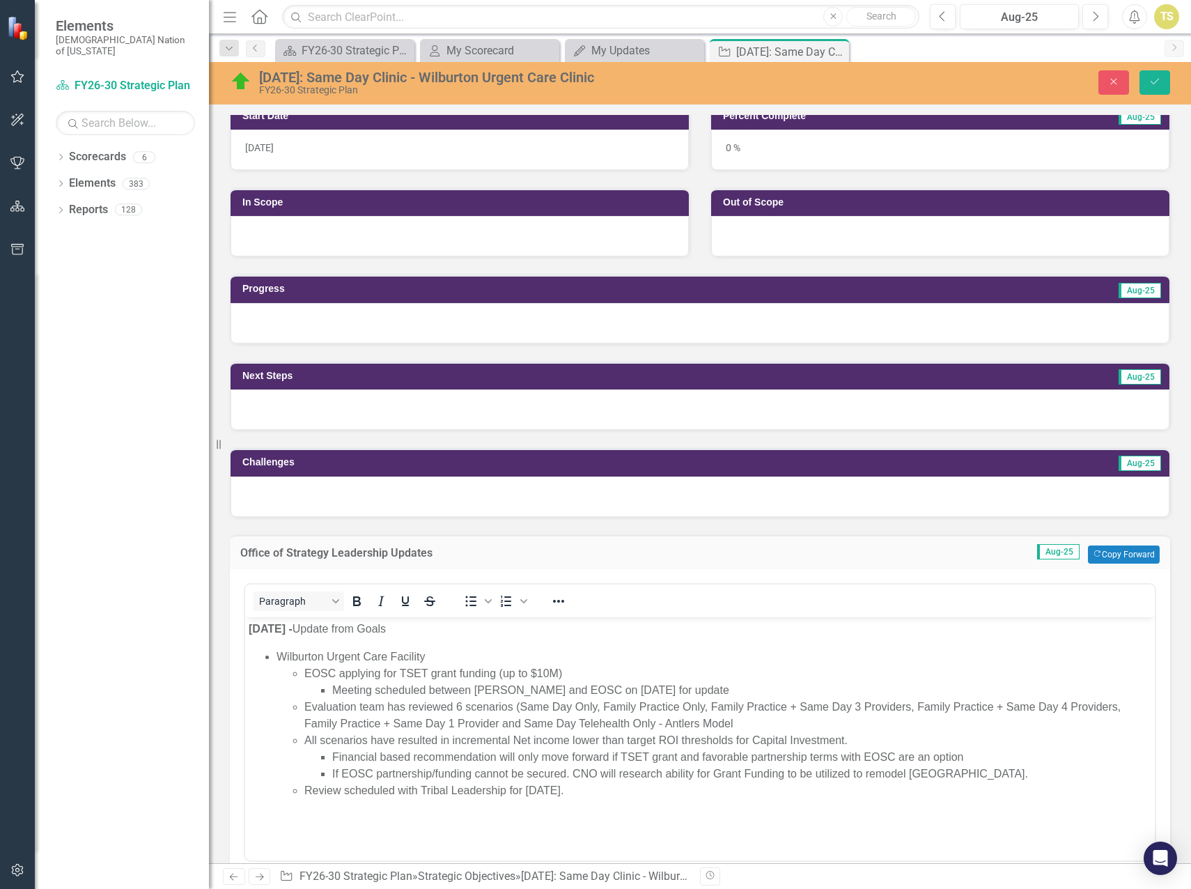
scroll to position [0, 0]
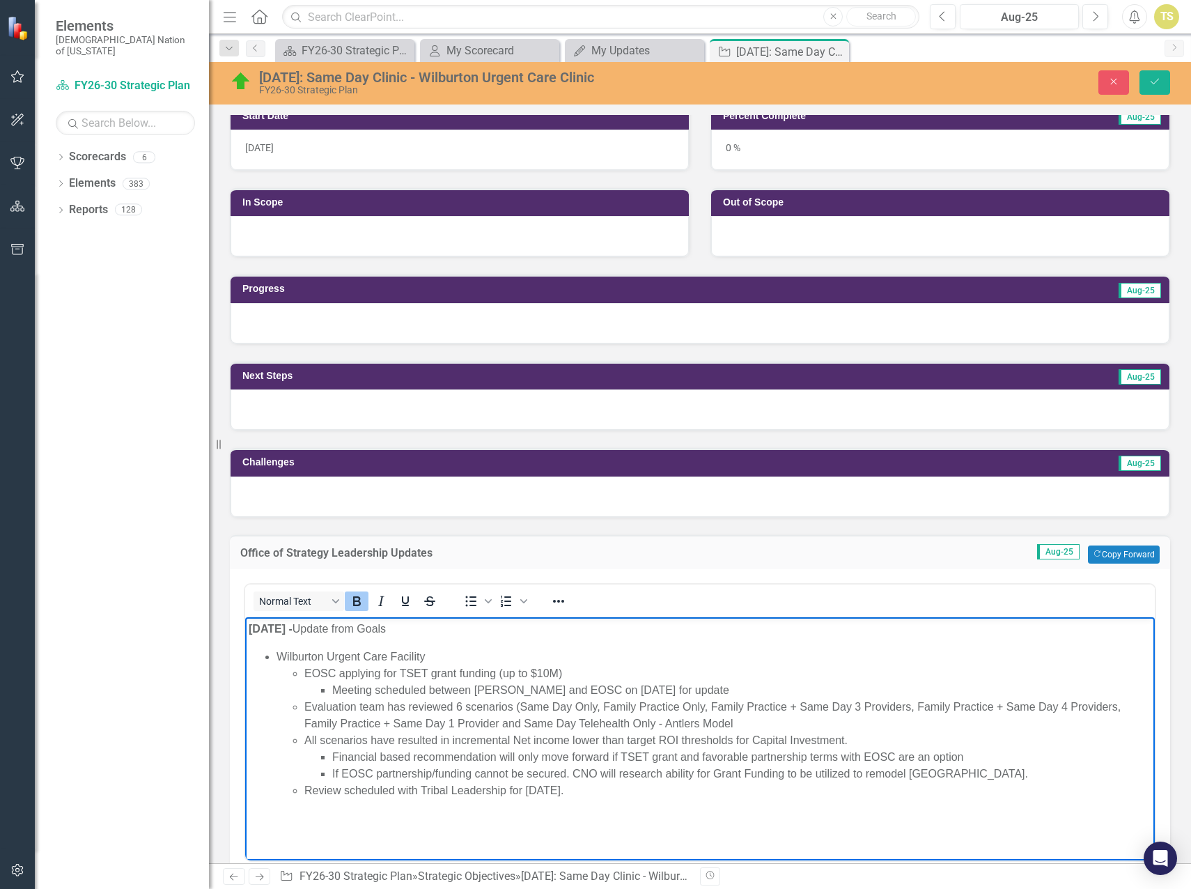
drag, startPoint x: 249, startPoint y: 628, endPoint x: 874, endPoint y: 785, distance: 644.3
click at [874, 785] on body "8/5/25 - Update from Goals Wilburton Urgent Care Facility EOSC applying for TSE…" at bounding box center [700, 721] width 910 height 209
copy body "8/5/25 - Update from Goals Wilburton Urgent Care Facility EOSC applying for TSE…"
click at [332, 332] on div at bounding box center [700, 323] width 939 height 40
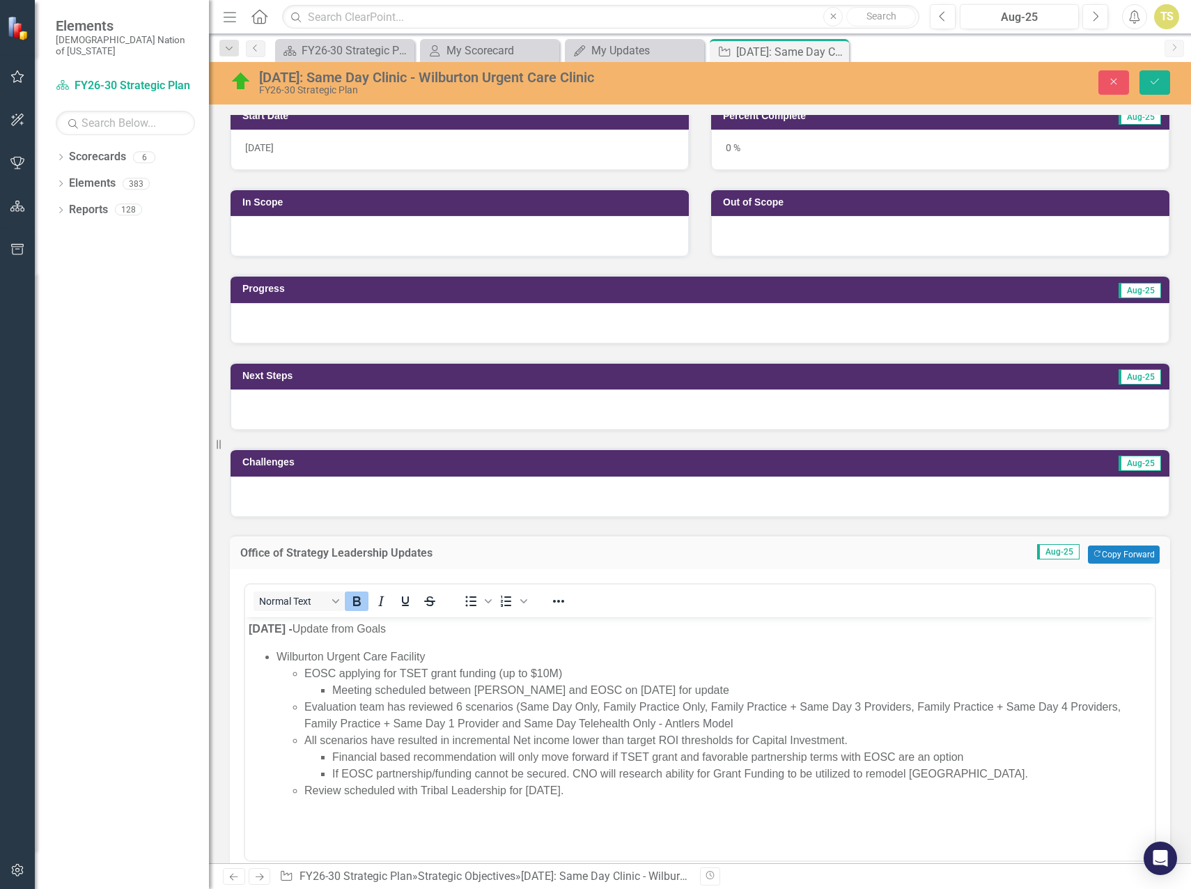
click at [332, 332] on div at bounding box center [700, 323] width 939 height 40
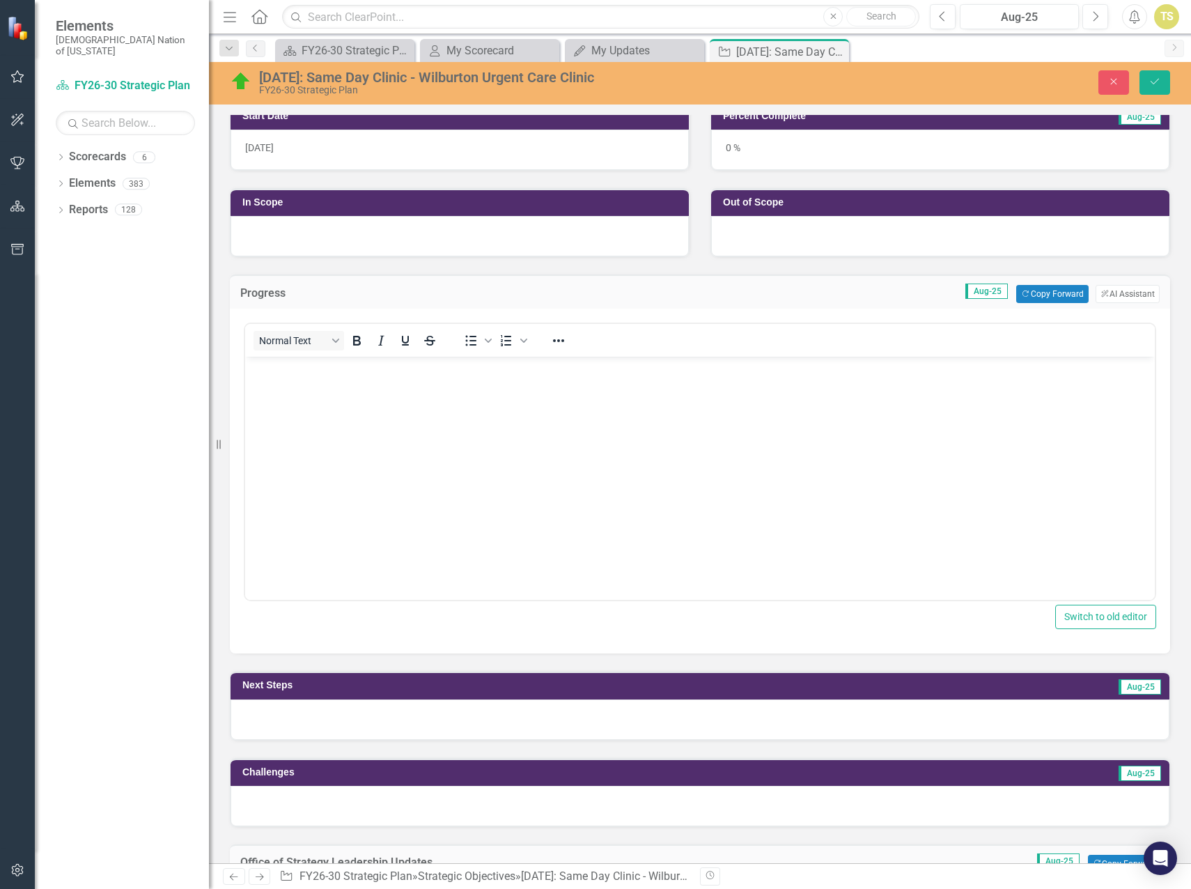
click at [334, 396] on body "Rich Text Area. Press ALT-0 for help." at bounding box center [700, 461] width 910 height 209
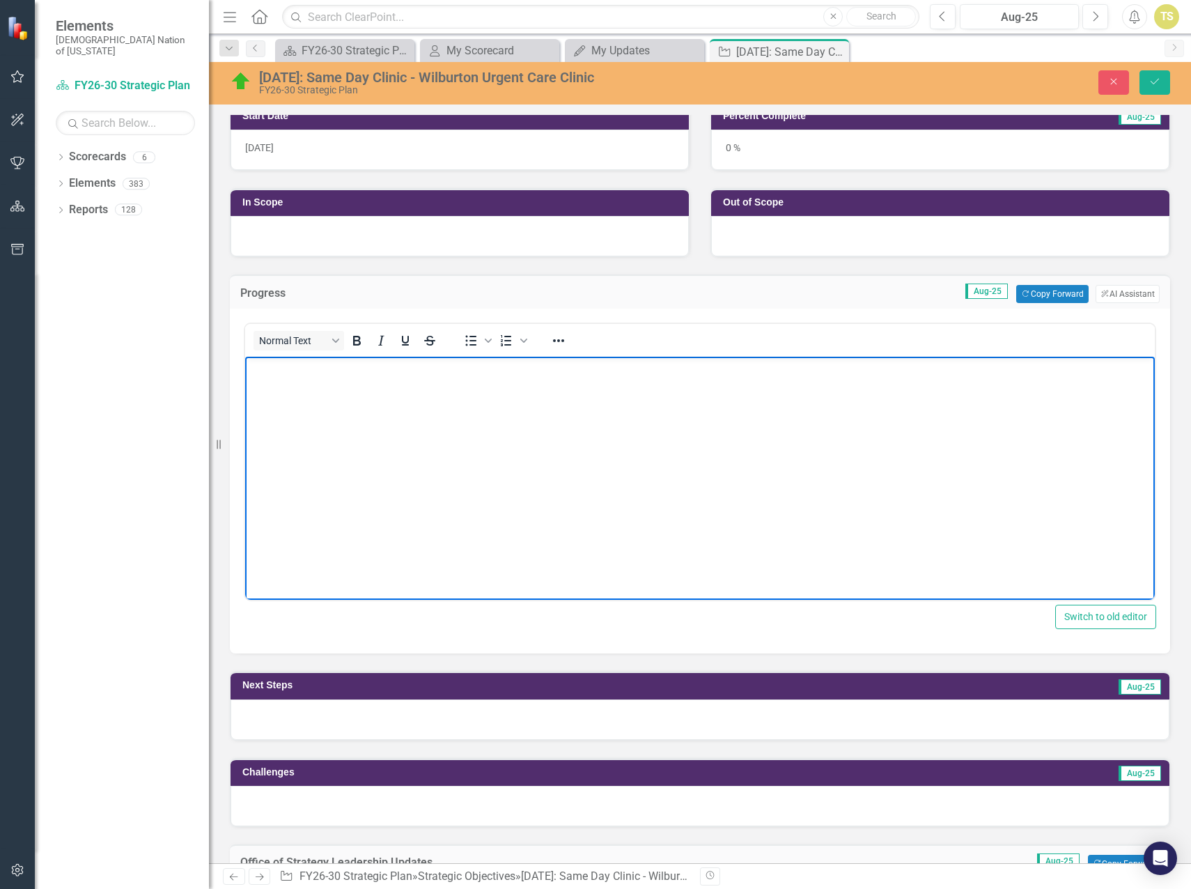
click at [337, 405] on body "Rich Text Area. Press ALT-0 for help." at bounding box center [700, 461] width 910 height 209
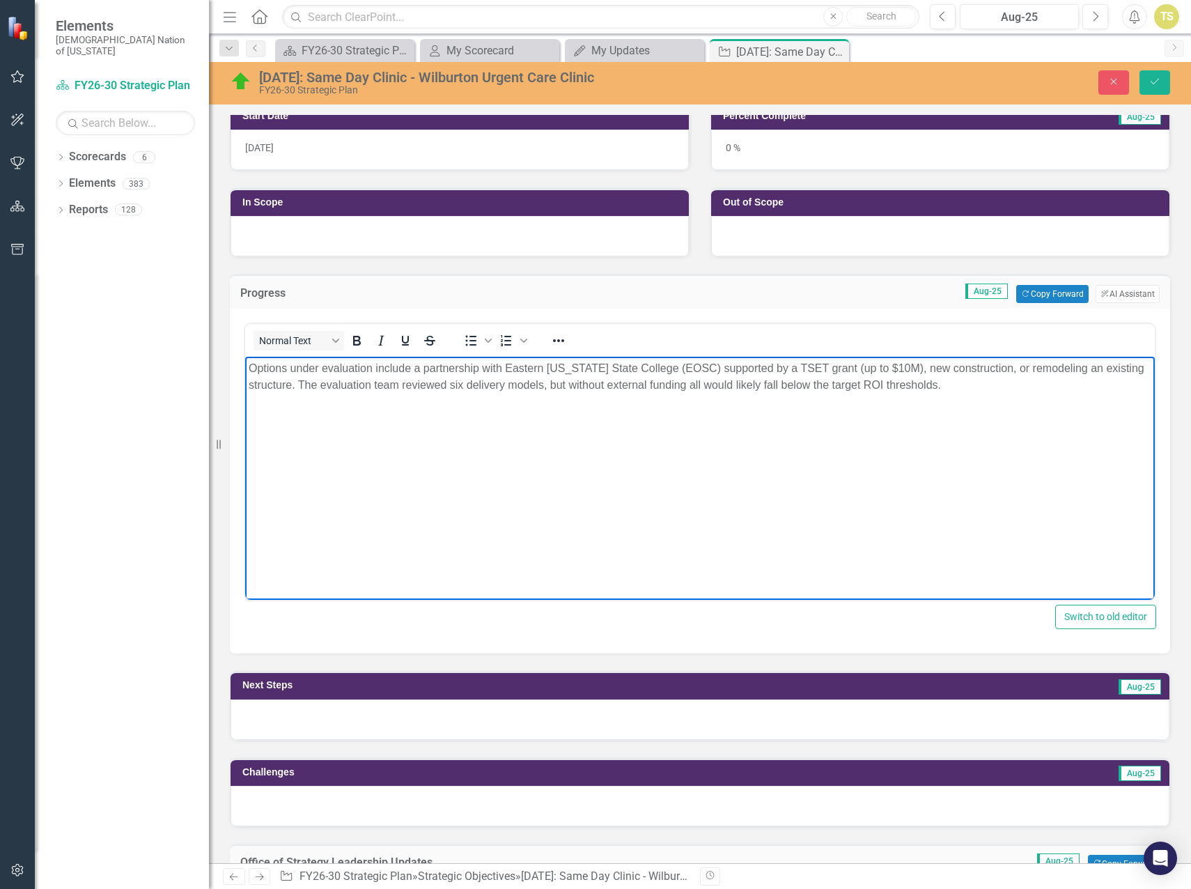
click at [362, 721] on div at bounding box center [700, 720] width 939 height 40
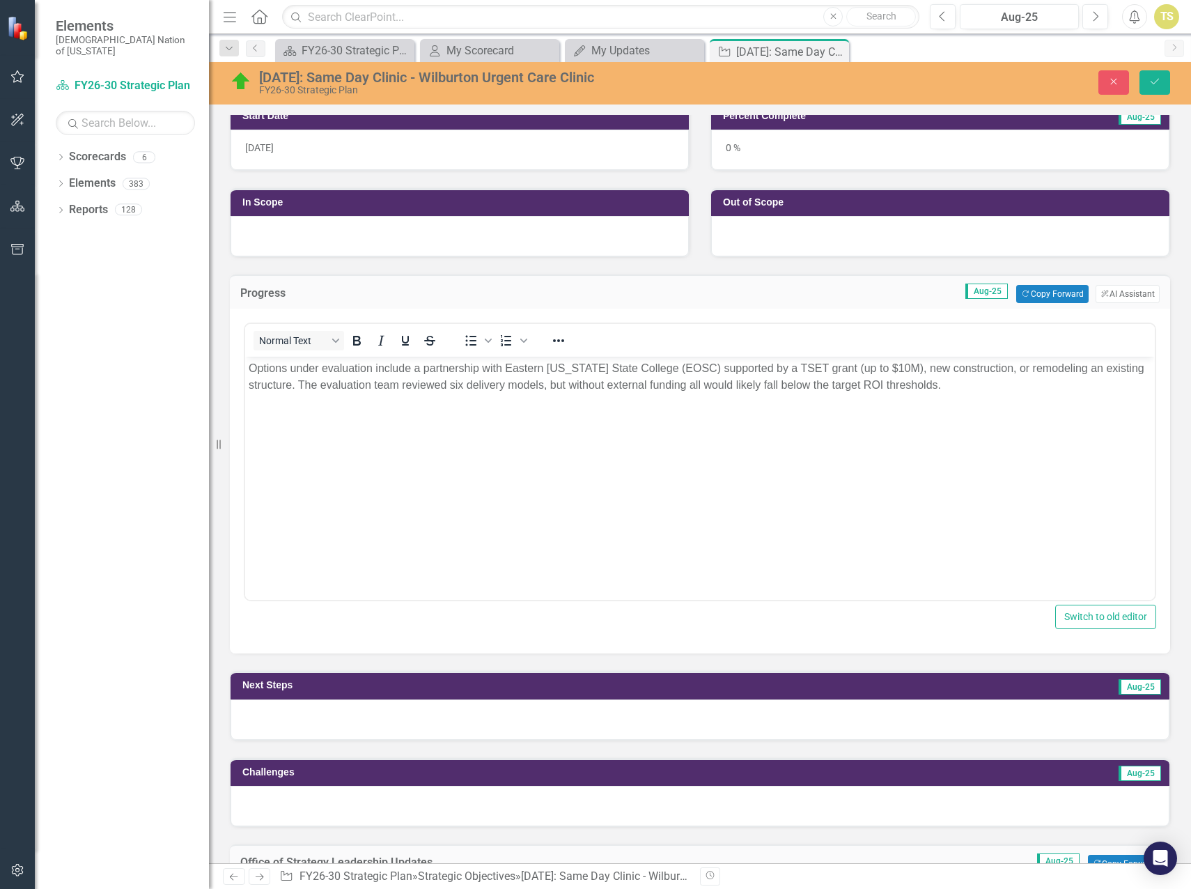
click at [362, 721] on div at bounding box center [700, 720] width 939 height 40
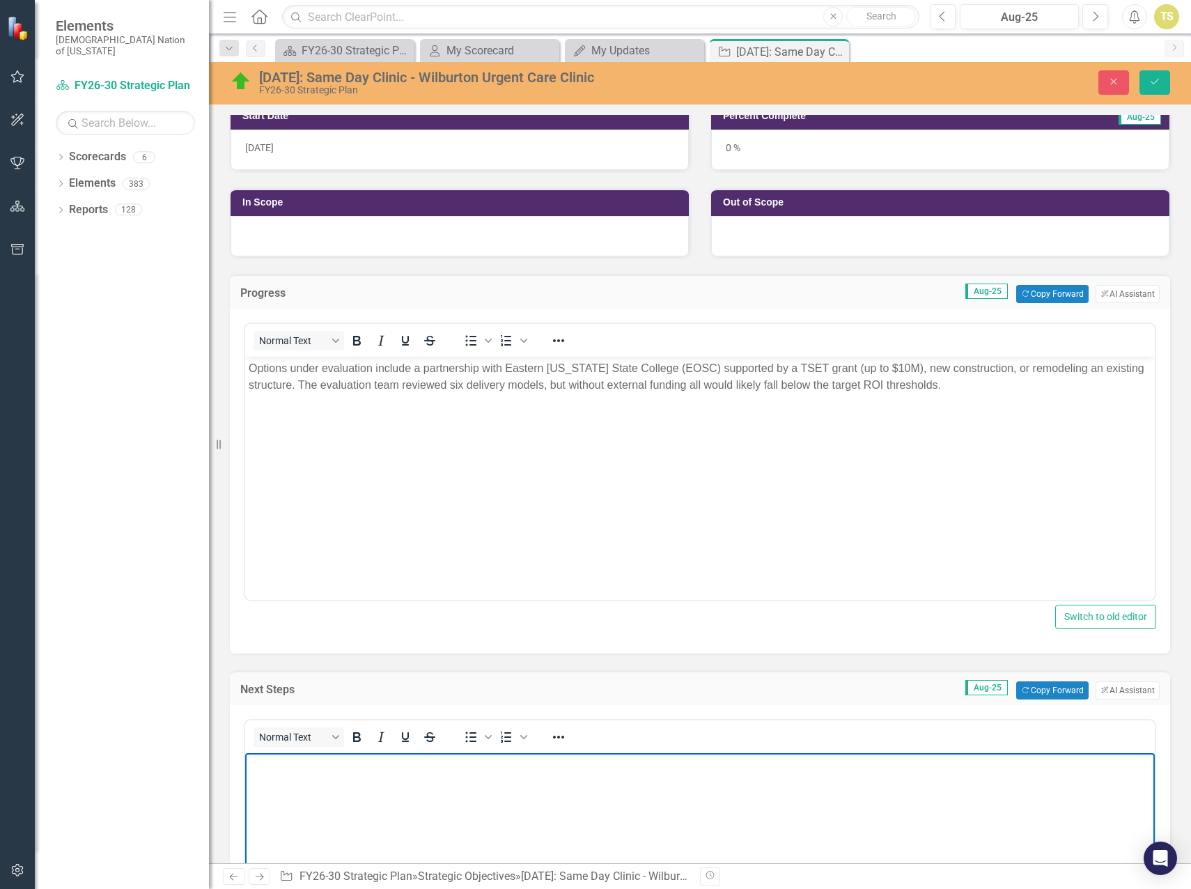
click at [343, 778] on body "Rich Text Area. Press ALT-0 for help." at bounding box center [700, 857] width 910 height 209
click at [308, 783] on body "Rich Text Area. Press ALT-0 for help." at bounding box center [700, 857] width 910 height 209
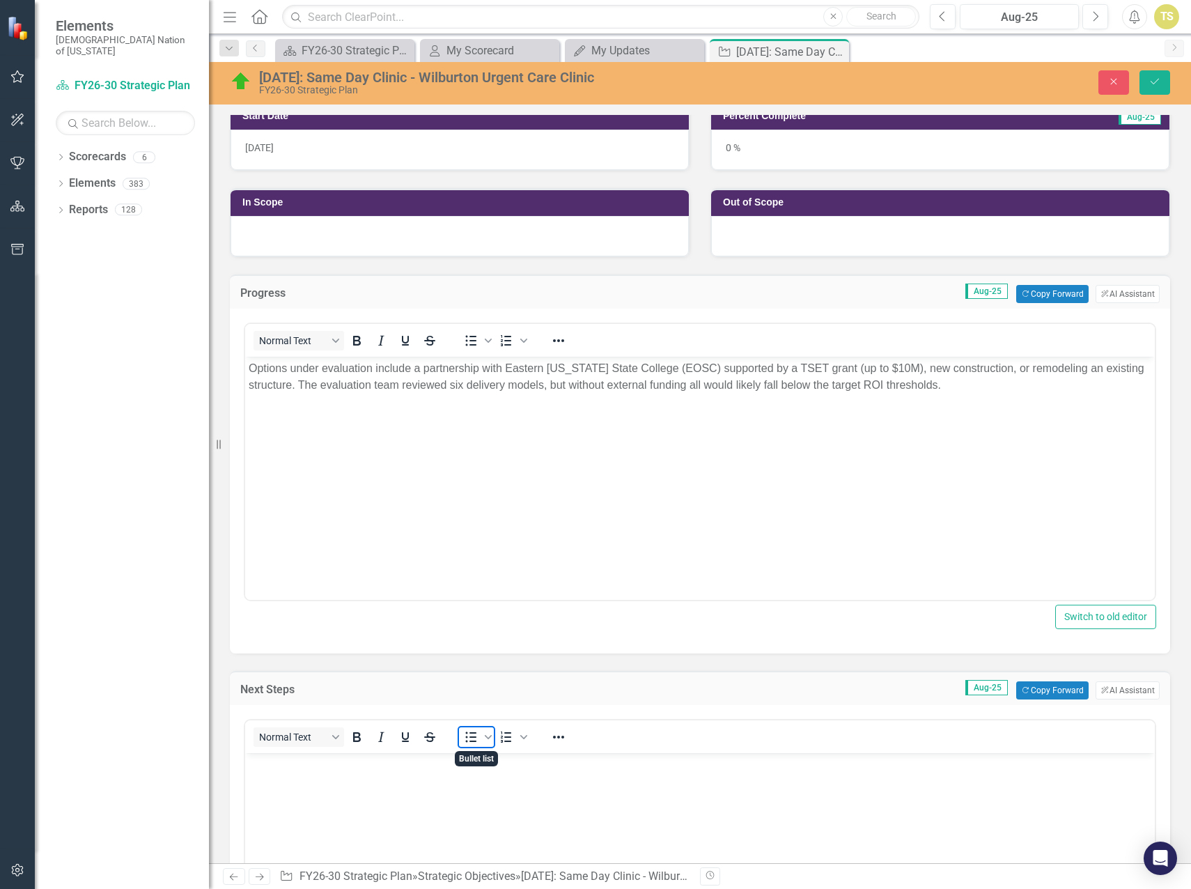
click at [472, 738] on icon "Bullet list" at bounding box center [471, 737] width 11 height 10
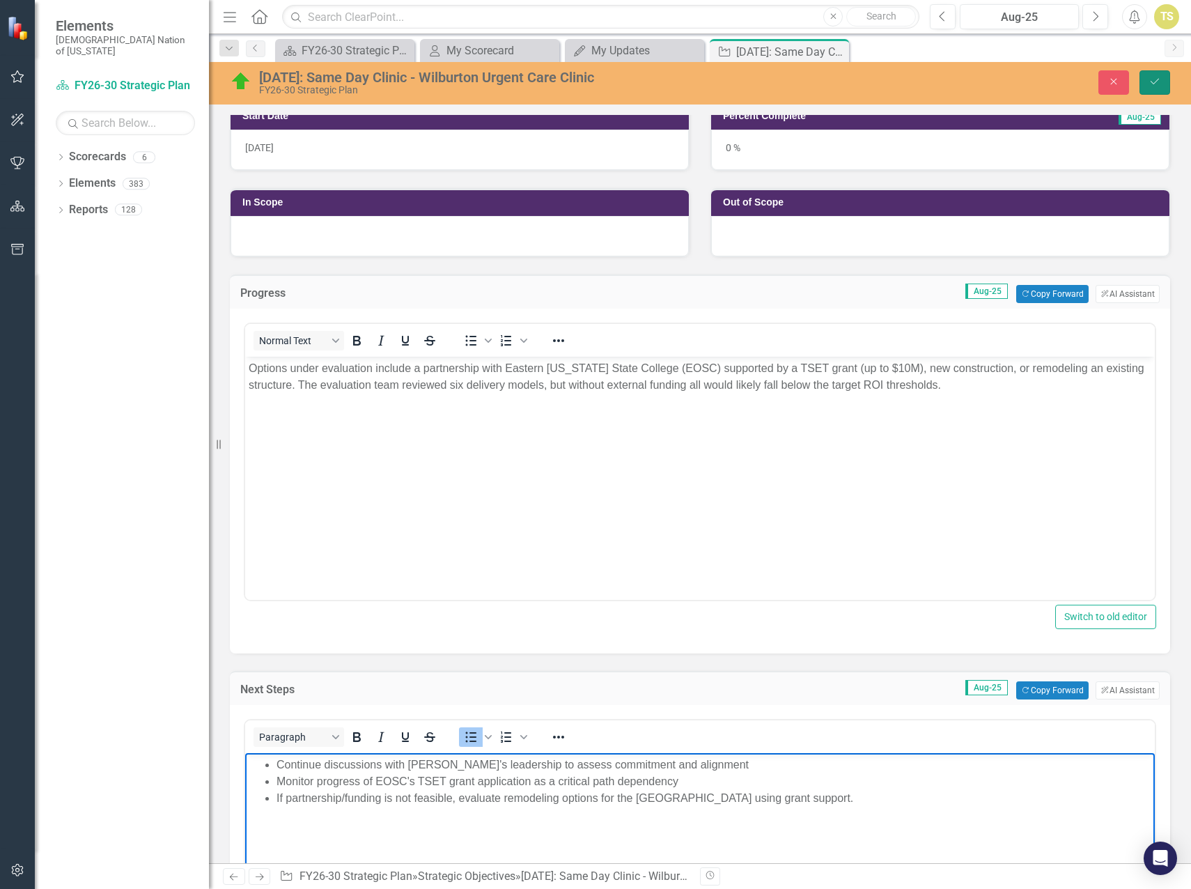
click at [1145, 81] on button "Save" at bounding box center [1155, 82] width 31 height 24
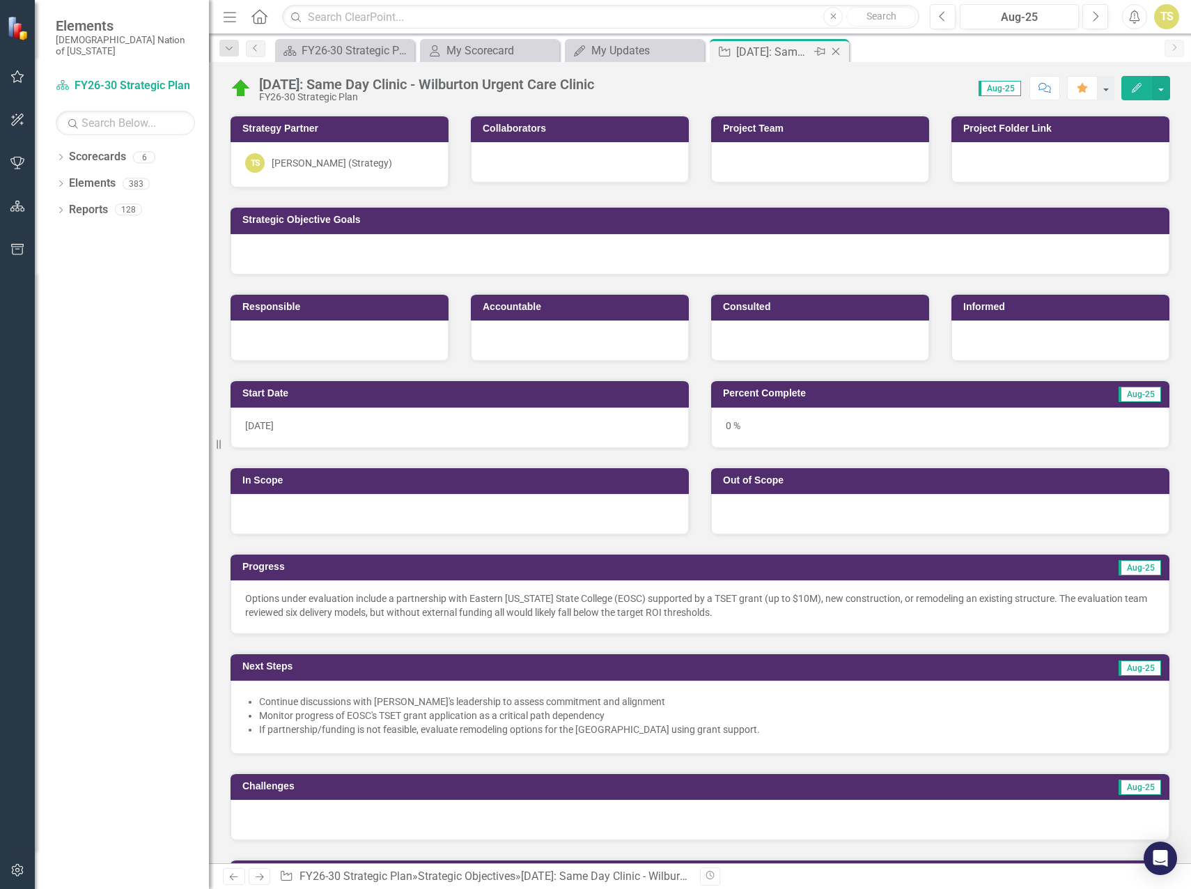
click at [838, 53] on icon "Close" at bounding box center [836, 51] width 14 height 11
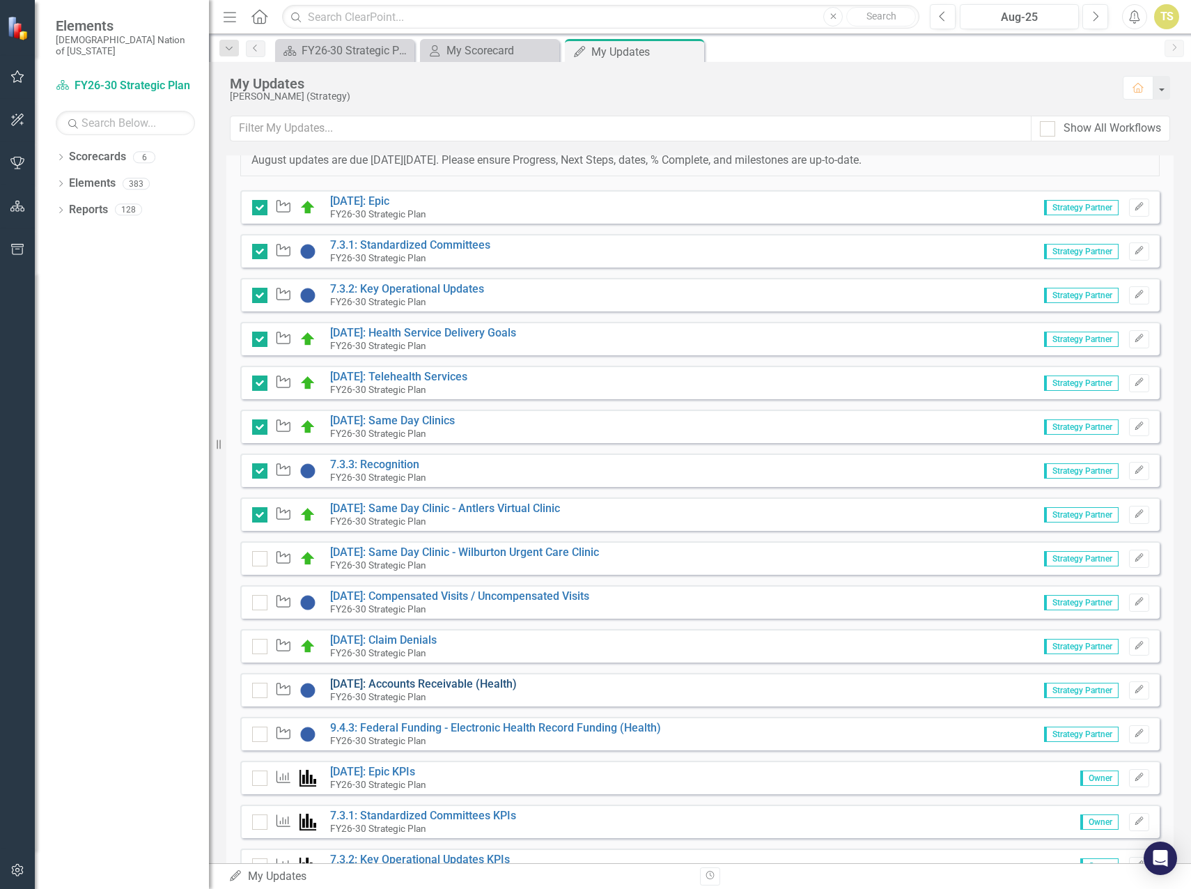
scroll to position [488, 0]
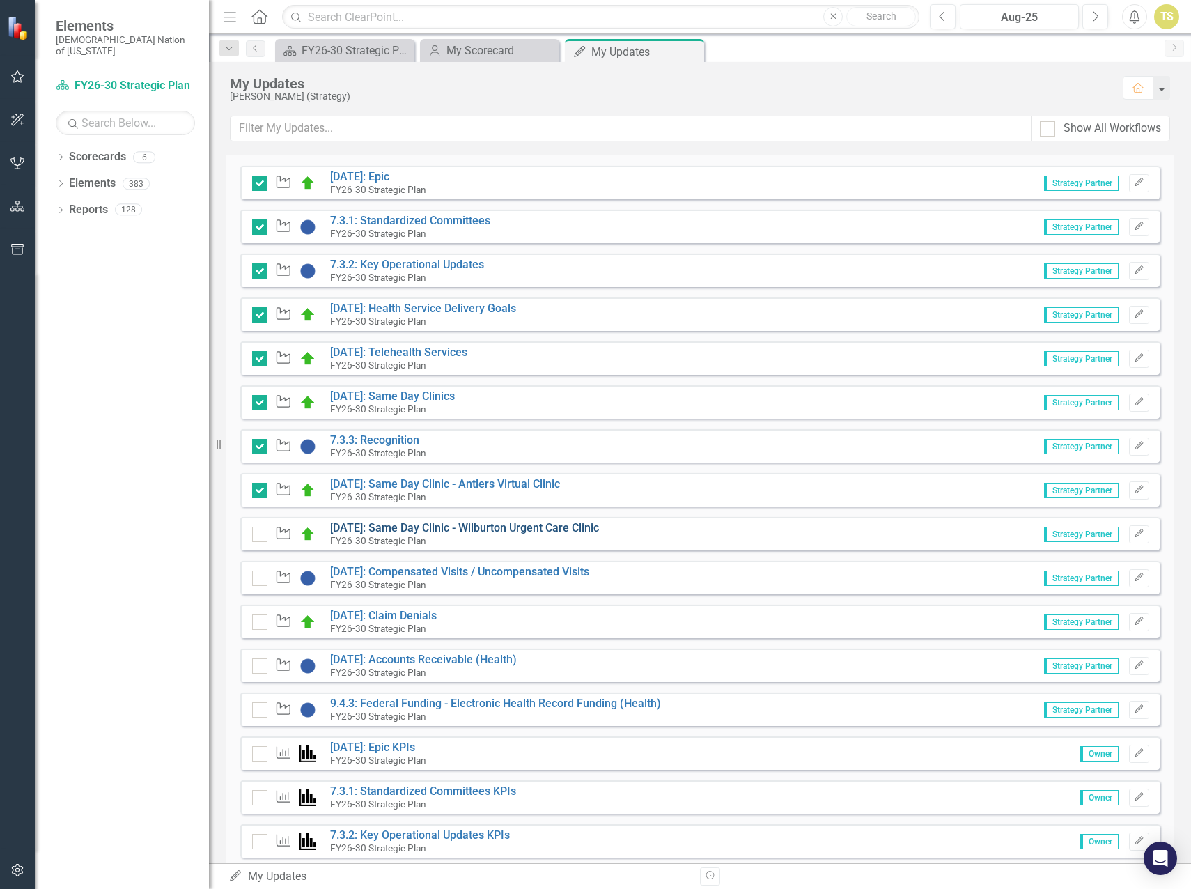
click at [399, 529] on link "[DATE]: Same Day Clinic - Wilburton Urgent Care Clinic" at bounding box center [464, 527] width 269 height 13
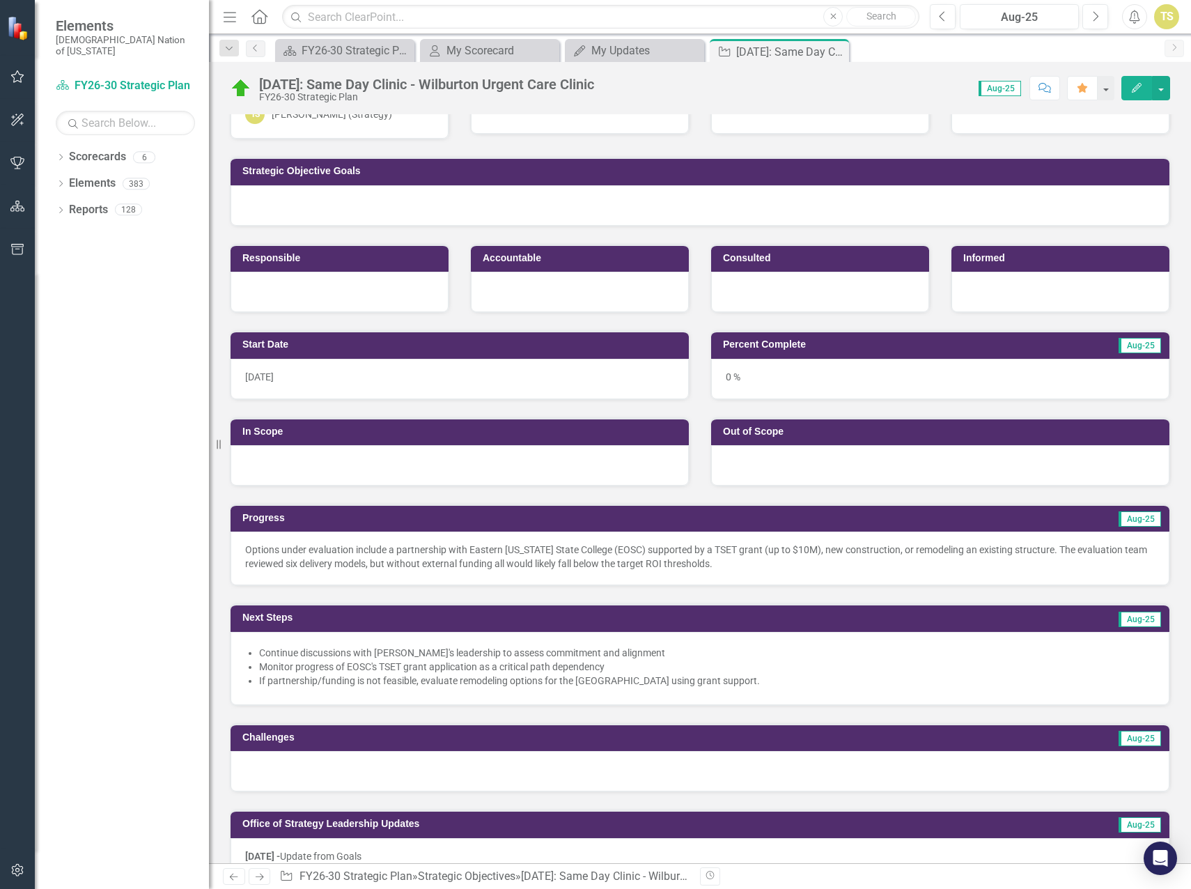
scroll to position [70, 0]
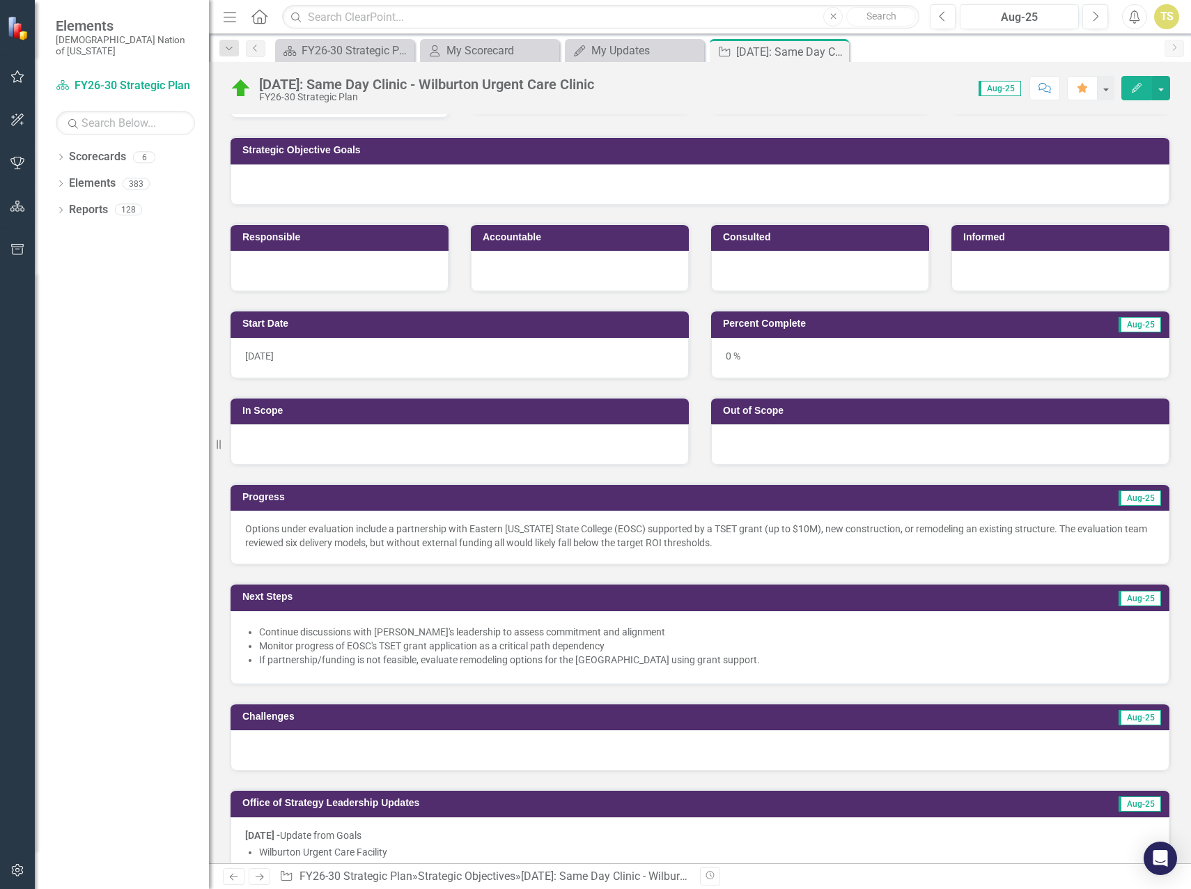
click at [321, 755] on div at bounding box center [700, 750] width 939 height 40
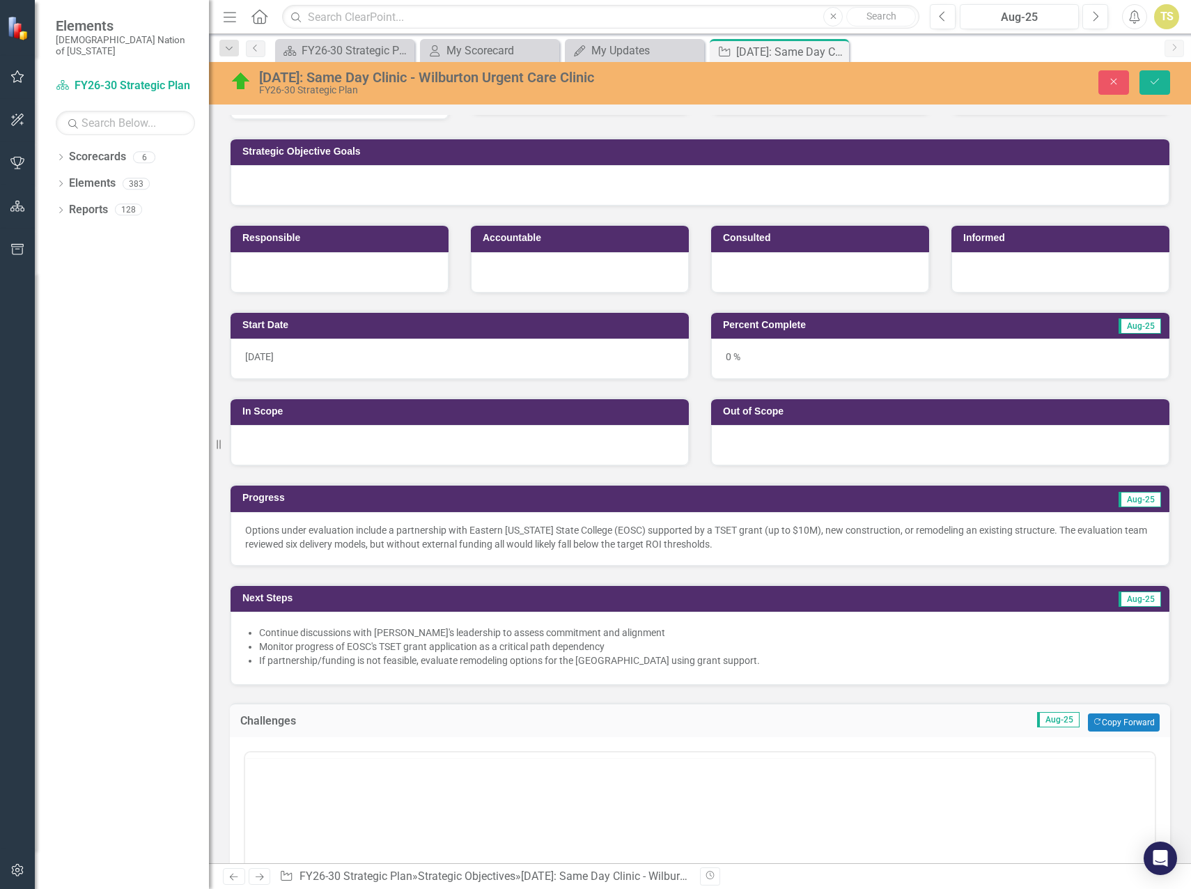
scroll to position [0, 0]
click at [365, 809] on body "Rich Text Area. Press ALT-0 for help." at bounding box center [700, 889] width 910 height 209
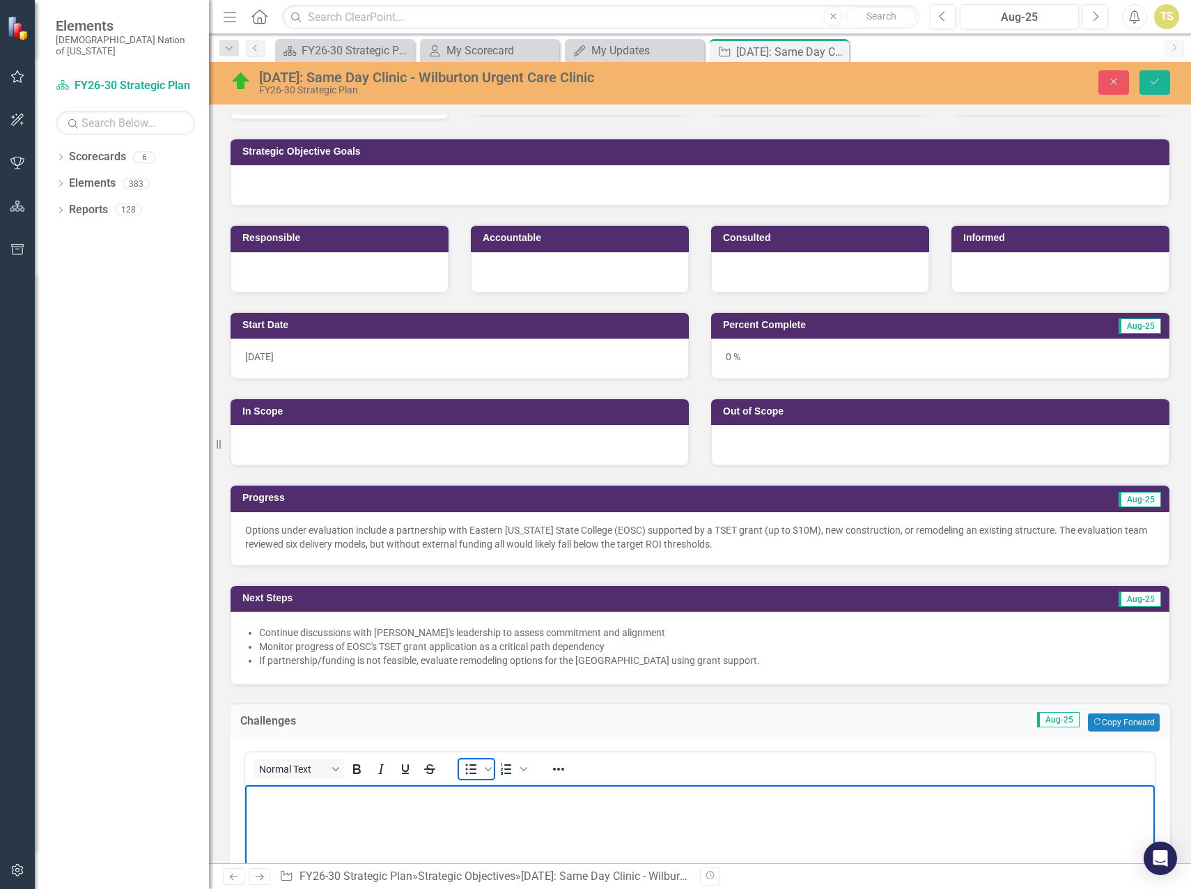
click at [469, 772] on icon "Bullet list" at bounding box center [471, 769] width 17 height 17
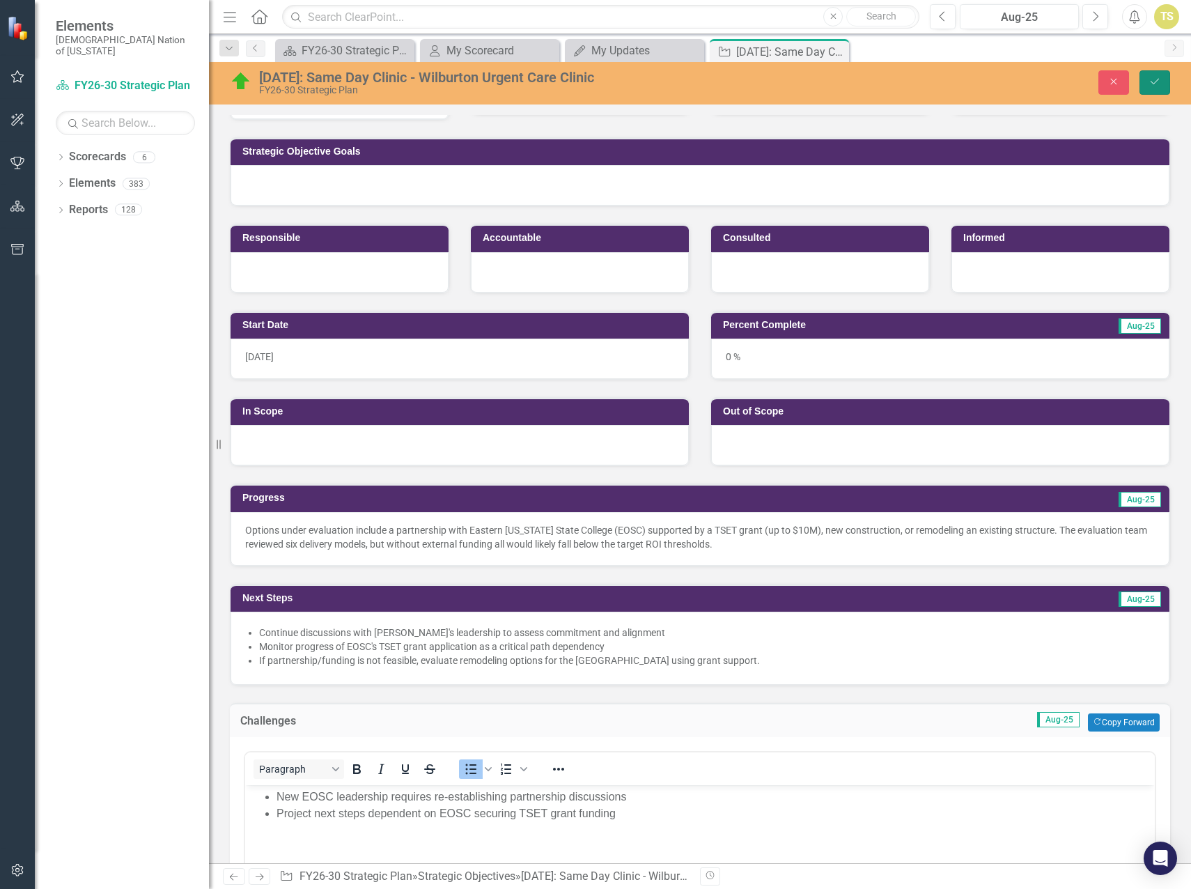
click at [1155, 86] on icon "Save" at bounding box center [1155, 82] width 13 height 10
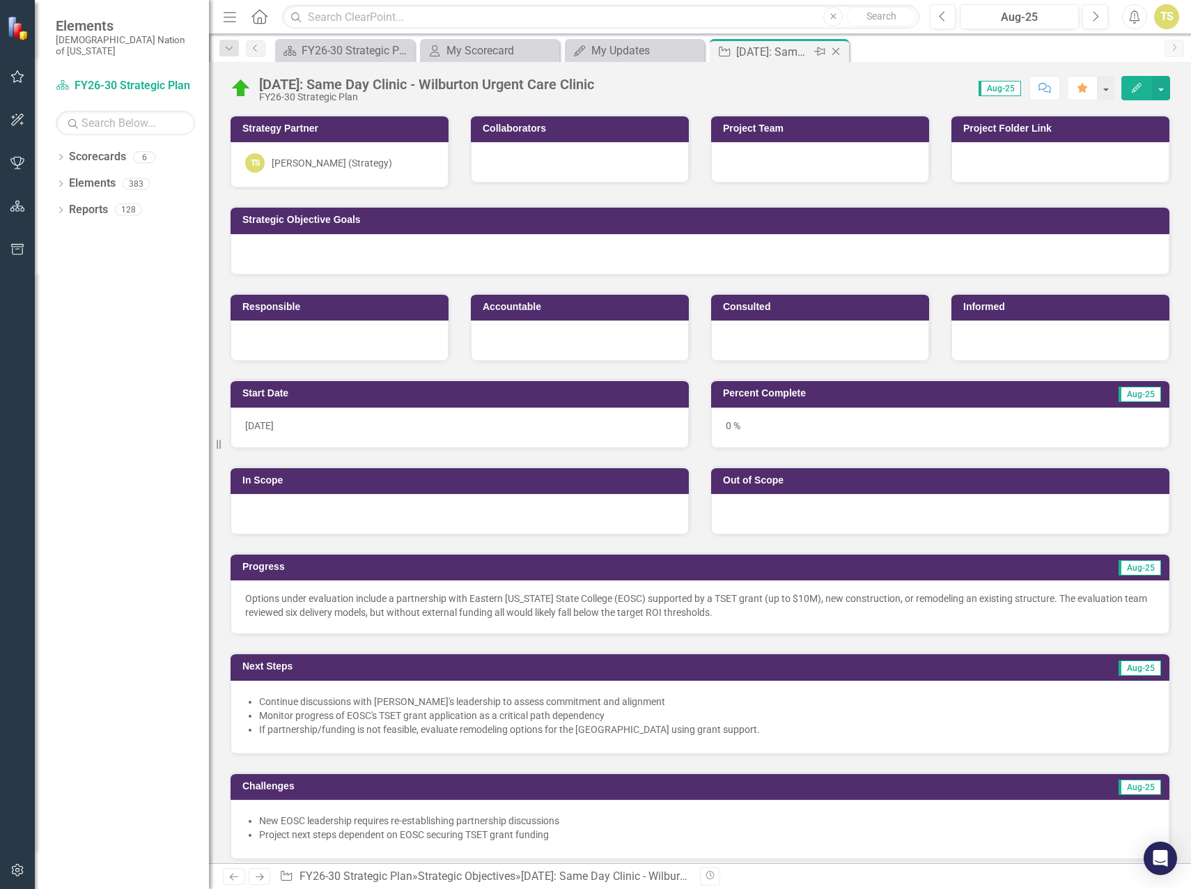
click at [833, 53] on icon "Close" at bounding box center [836, 51] width 14 height 11
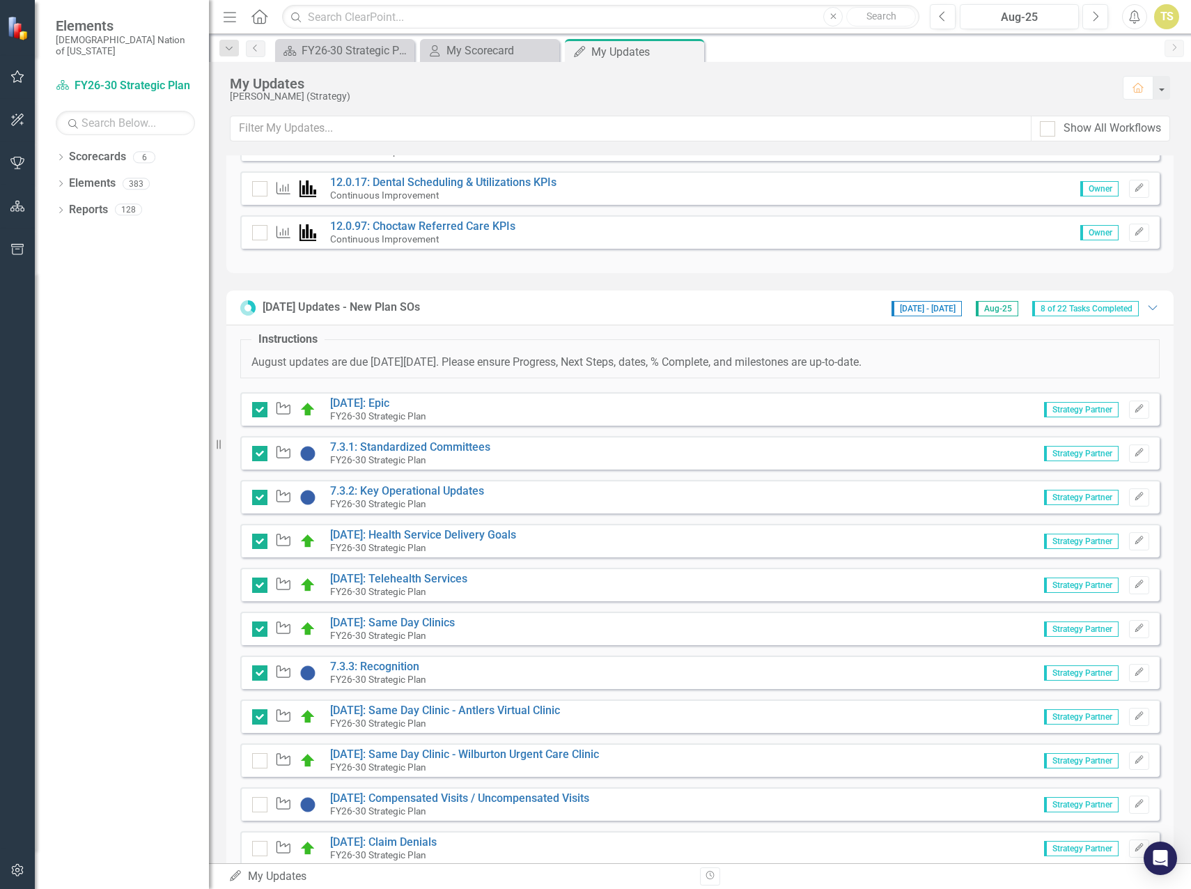
scroll to position [348, 0]
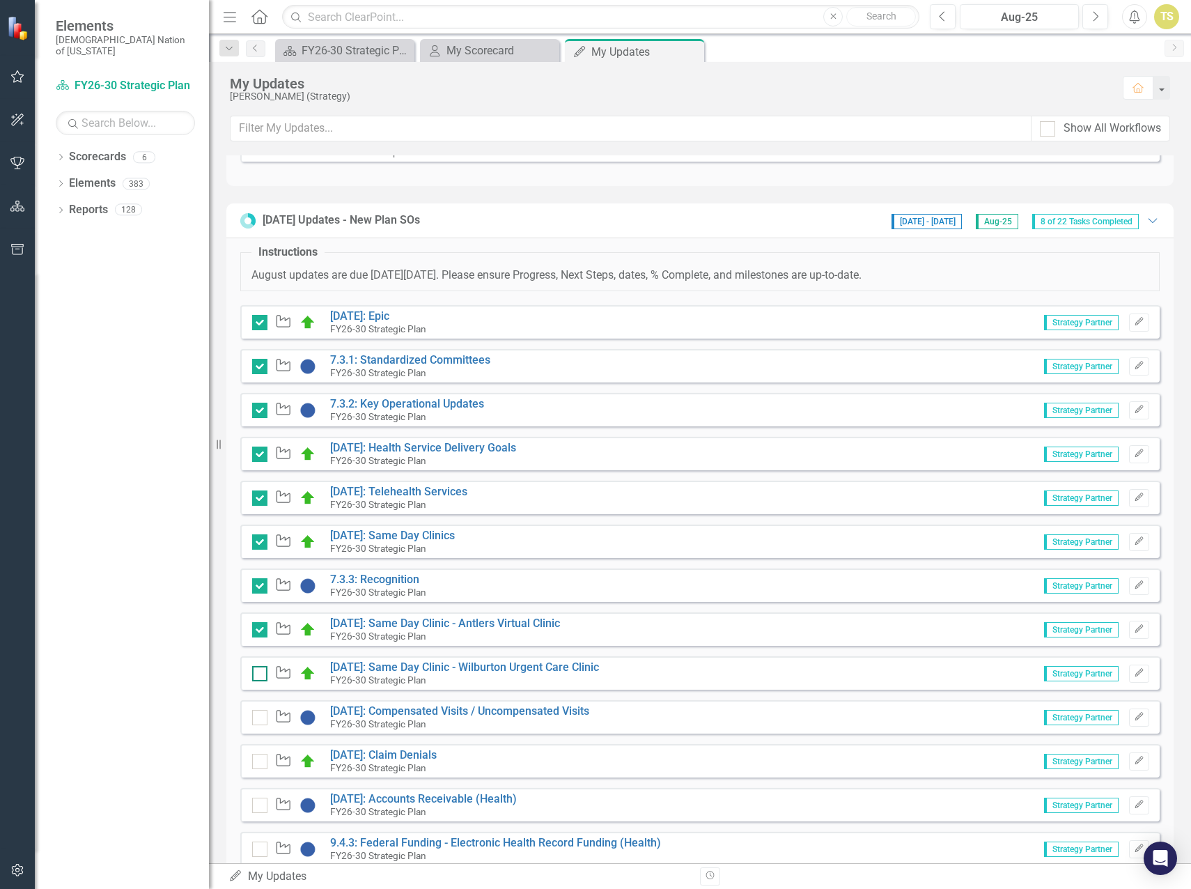
click at [261, 674] on input "checkbox" at bounding box center [256, 670] width 9 height 9
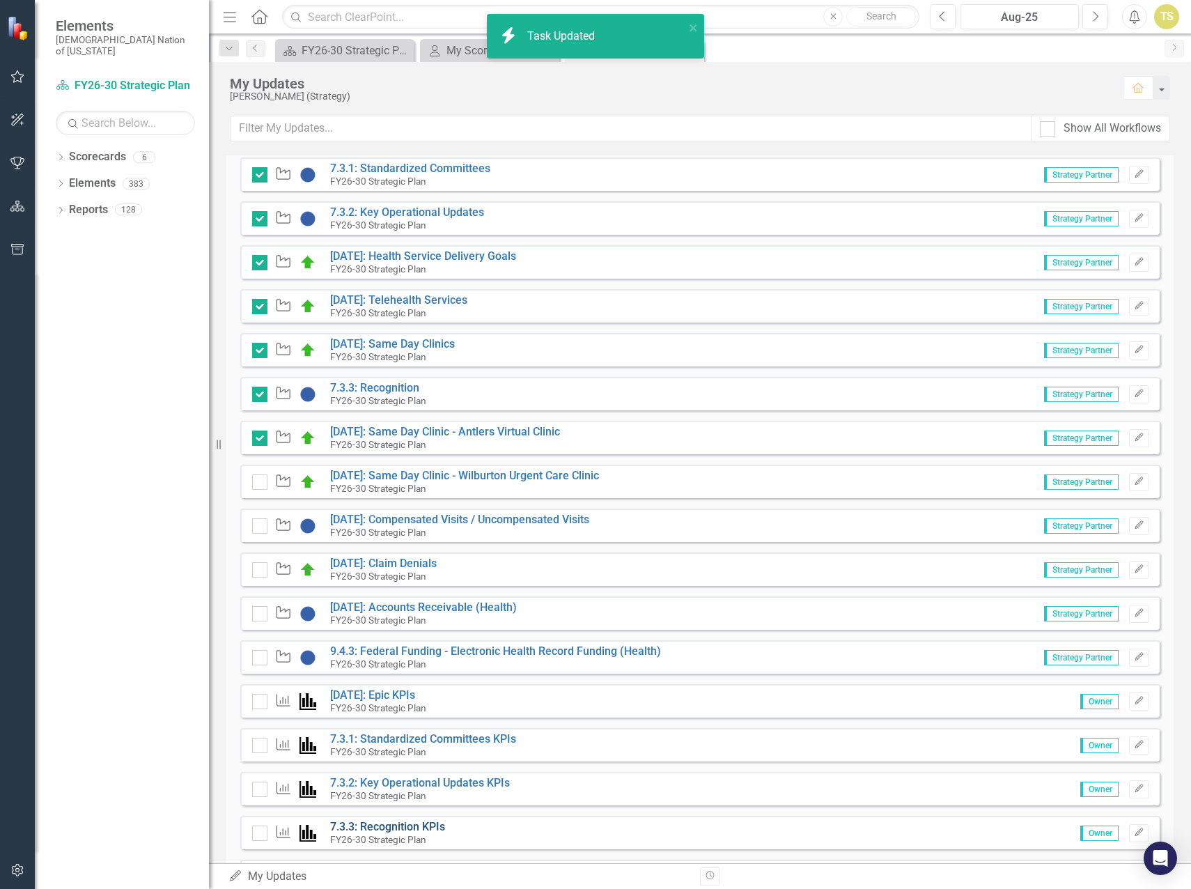
checkbox input "true"
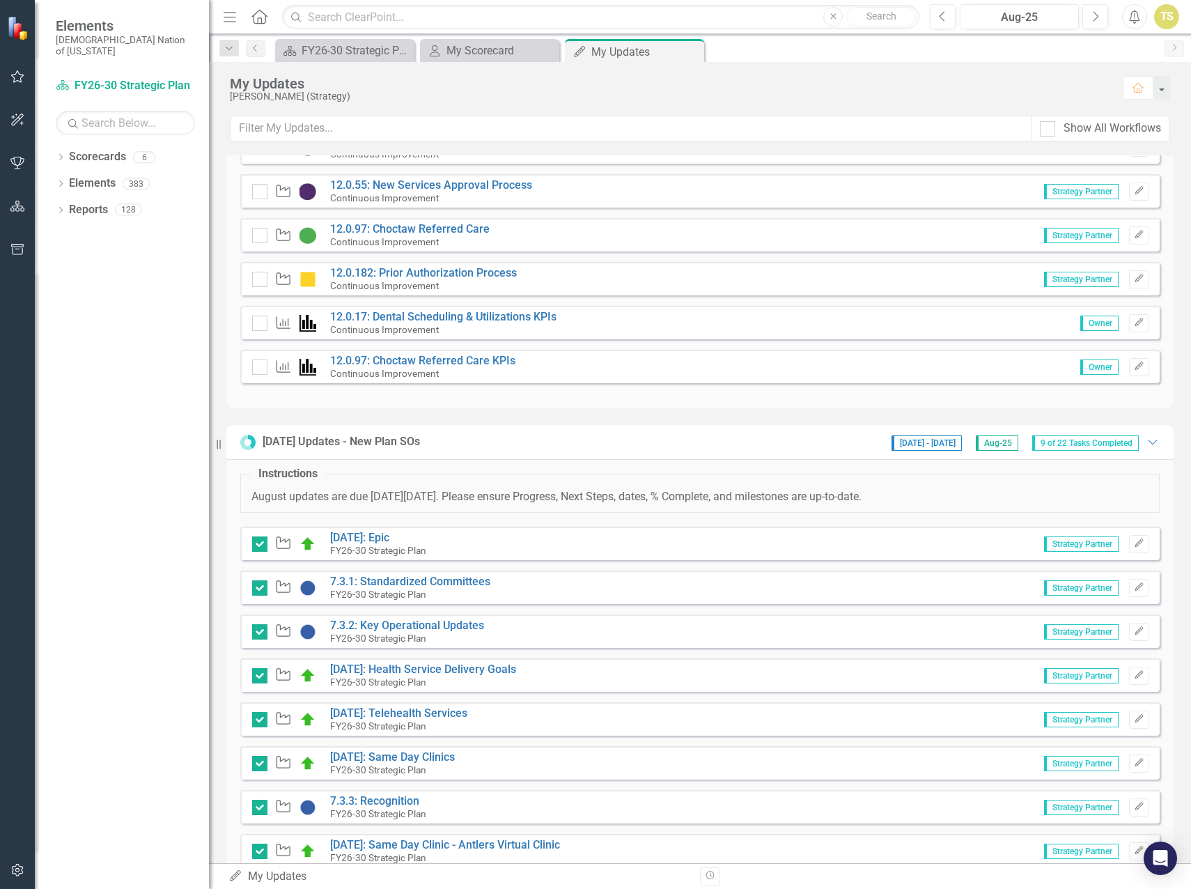
scroll to position [139, 0]
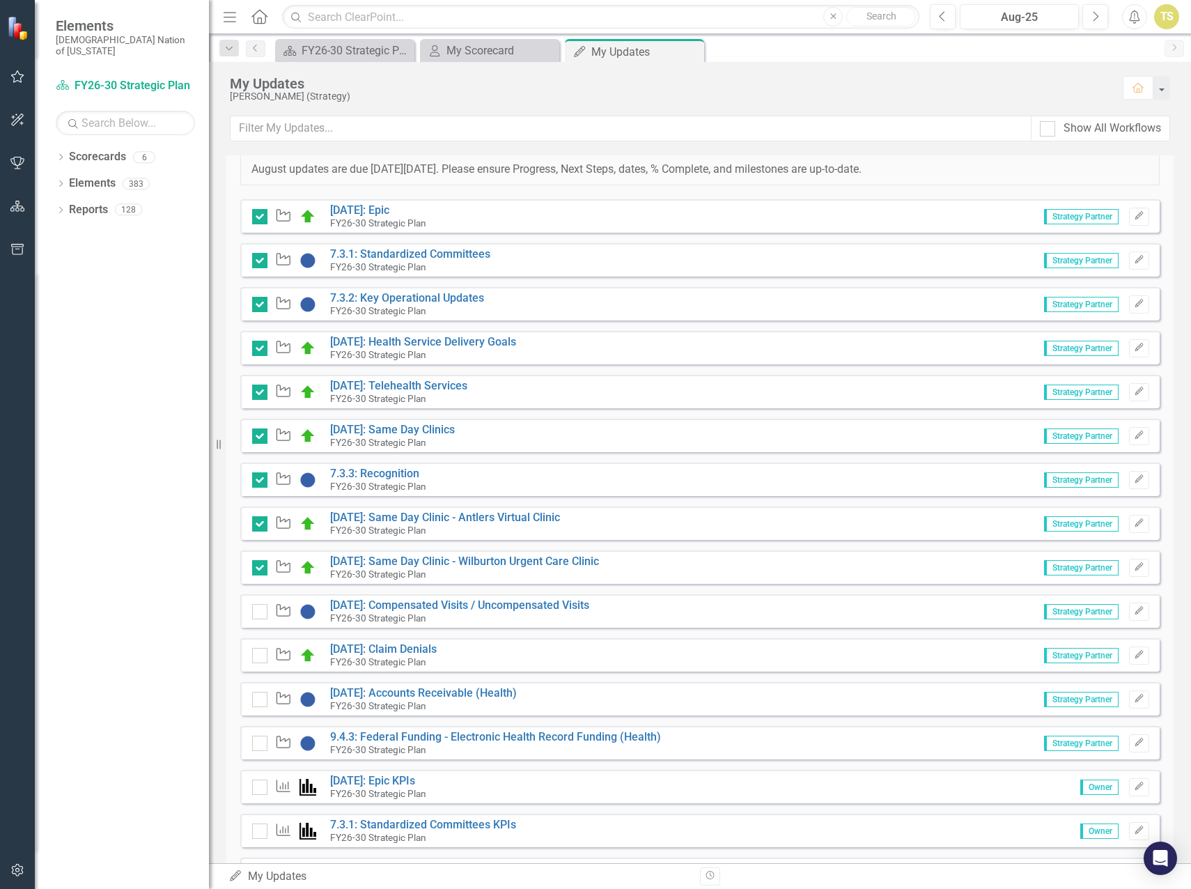
scroll to position [488, 0]
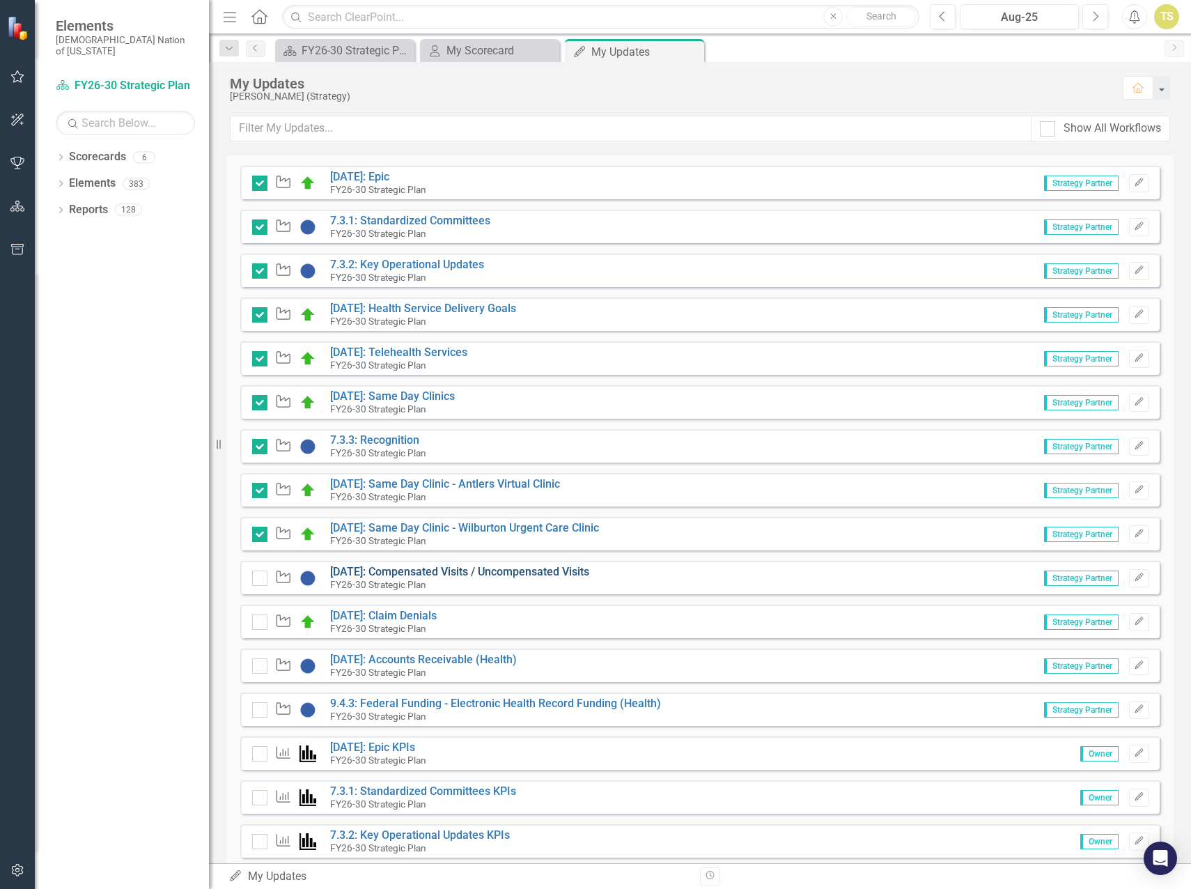
click at [385, 571] on link "[DATE]: Compensated Visits / Uncompensated Visits" at bounding box center [459, 571] width 259 height 13
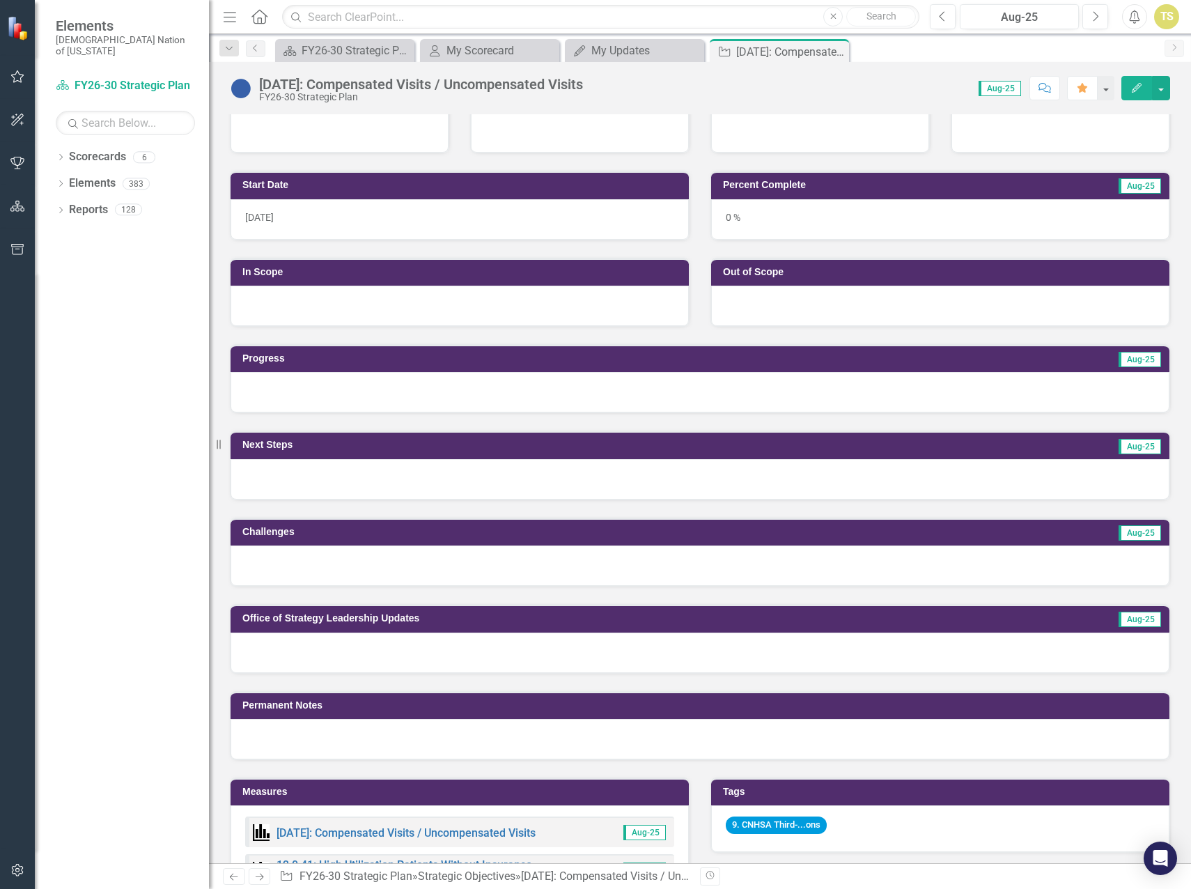
scroll to position [209, 0]
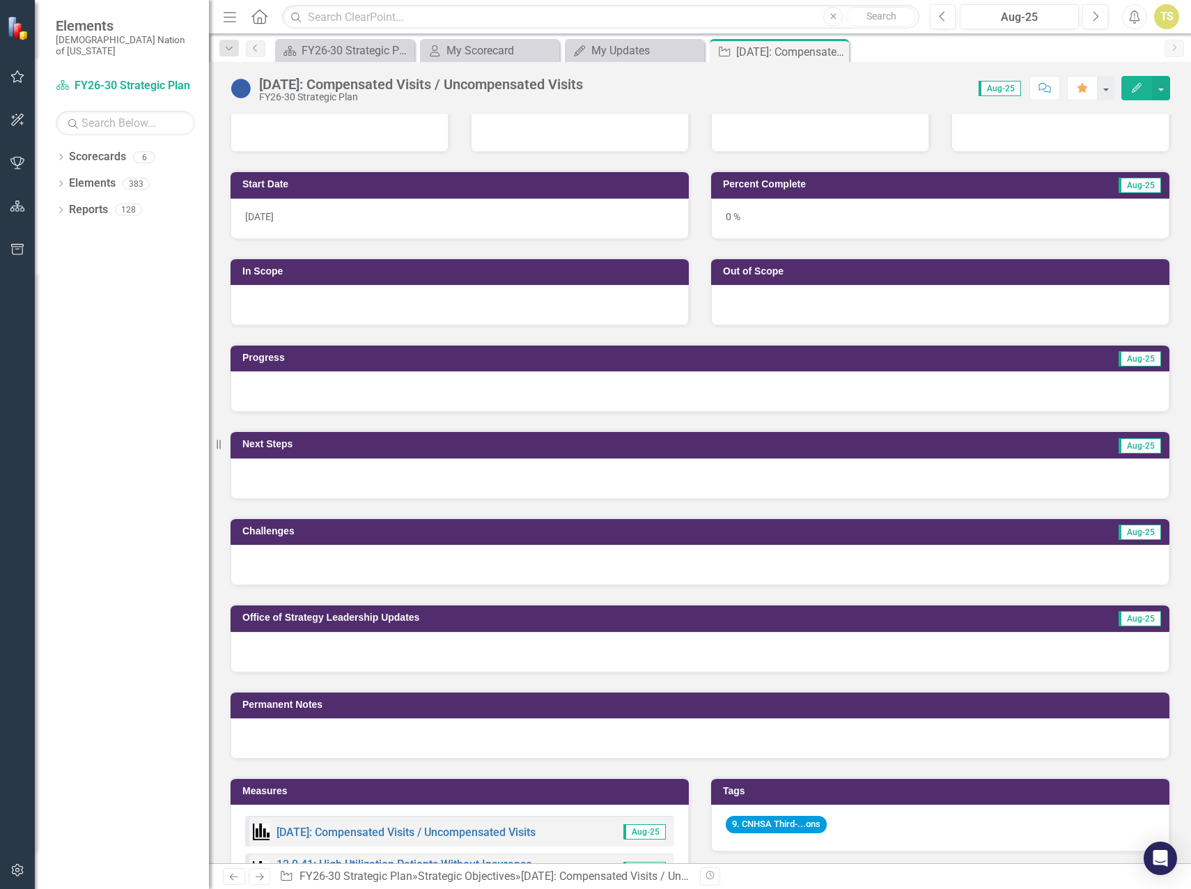
click at [349, 396] on div at bounding box center [700, 391] width 939 height 40
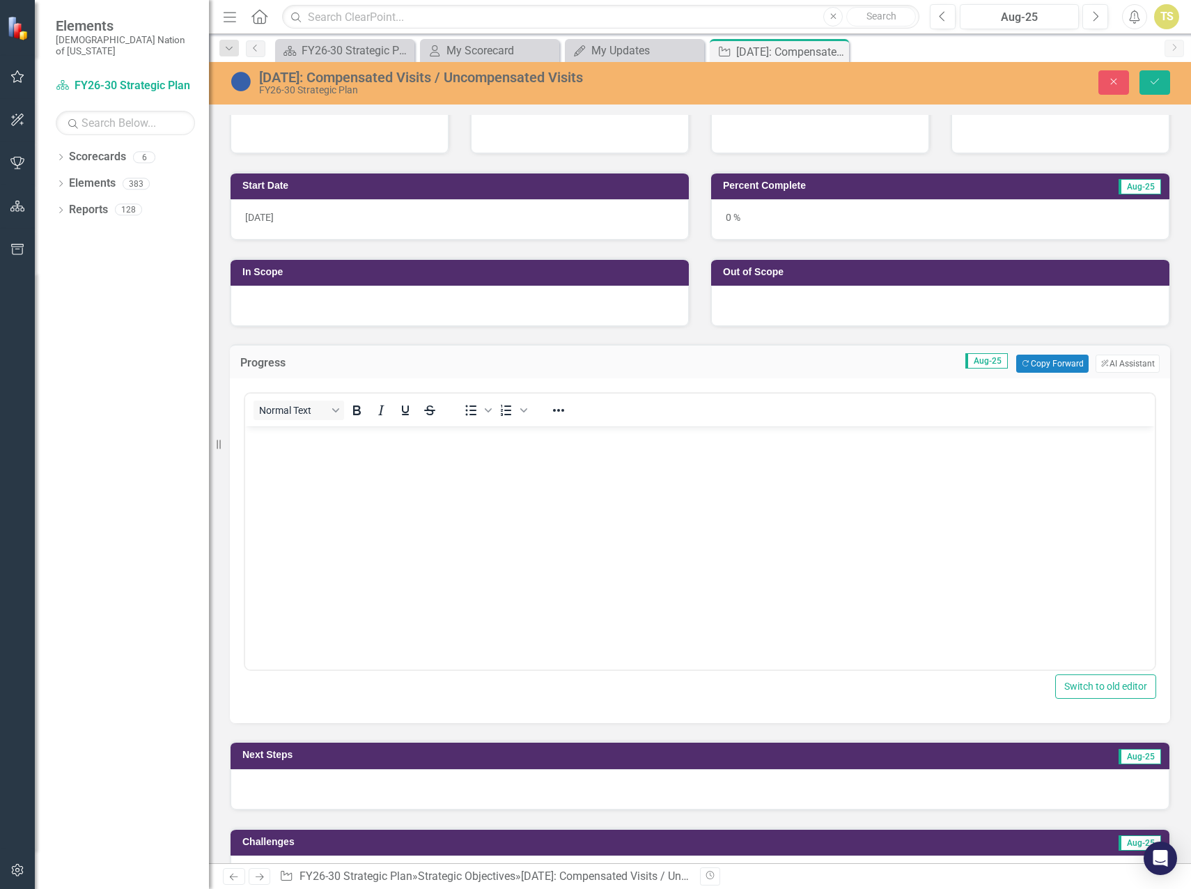
scroll to position [0, 0]
click at [1047, 366] on button "Copy Forward Copy Forward" at bounding box center [1053, 364] width 72 height 18
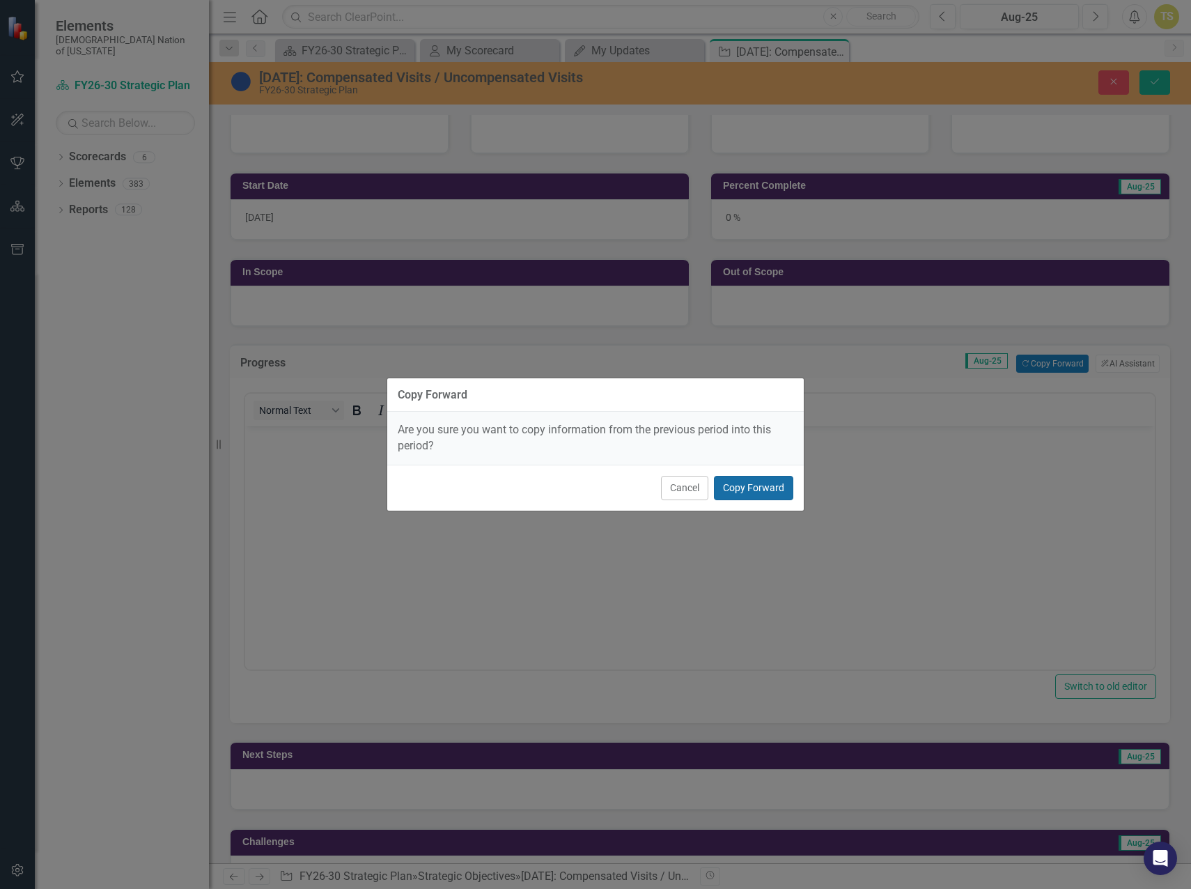
click at [769, 489] on button "Copy Forward" at bounding box center [753, 488] width 79 height 24
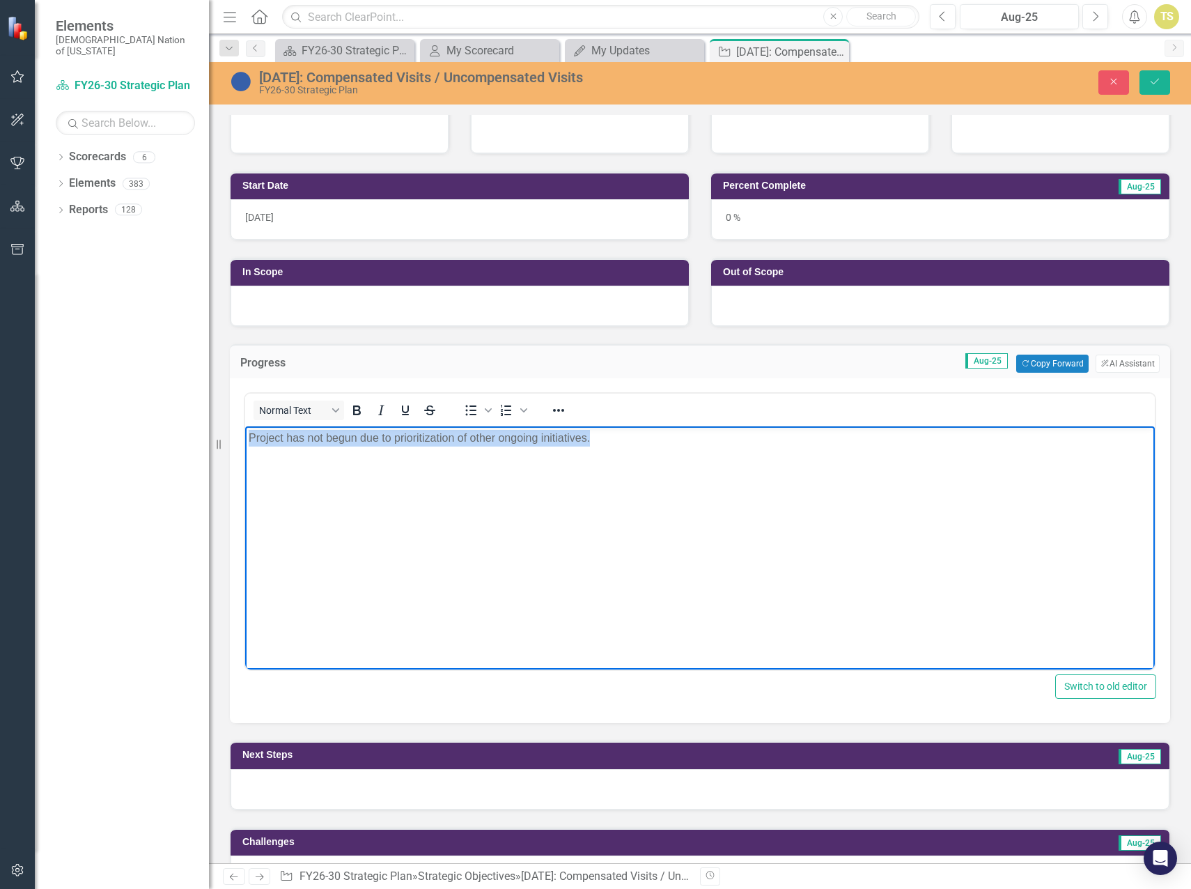
drag, startPoint x: 639, startPoint y: 446, endPoint x: 178, endPoint y: 435, distance: 461.4
click at [245, 435] on html "Project has not begun due to prioritization of other ongoing initiatives." at bounding box center [700, 530] width 910 height 209
click at [465, 407] on icon "Bullet list" at bounding box center [471, 410] width 17 height 17
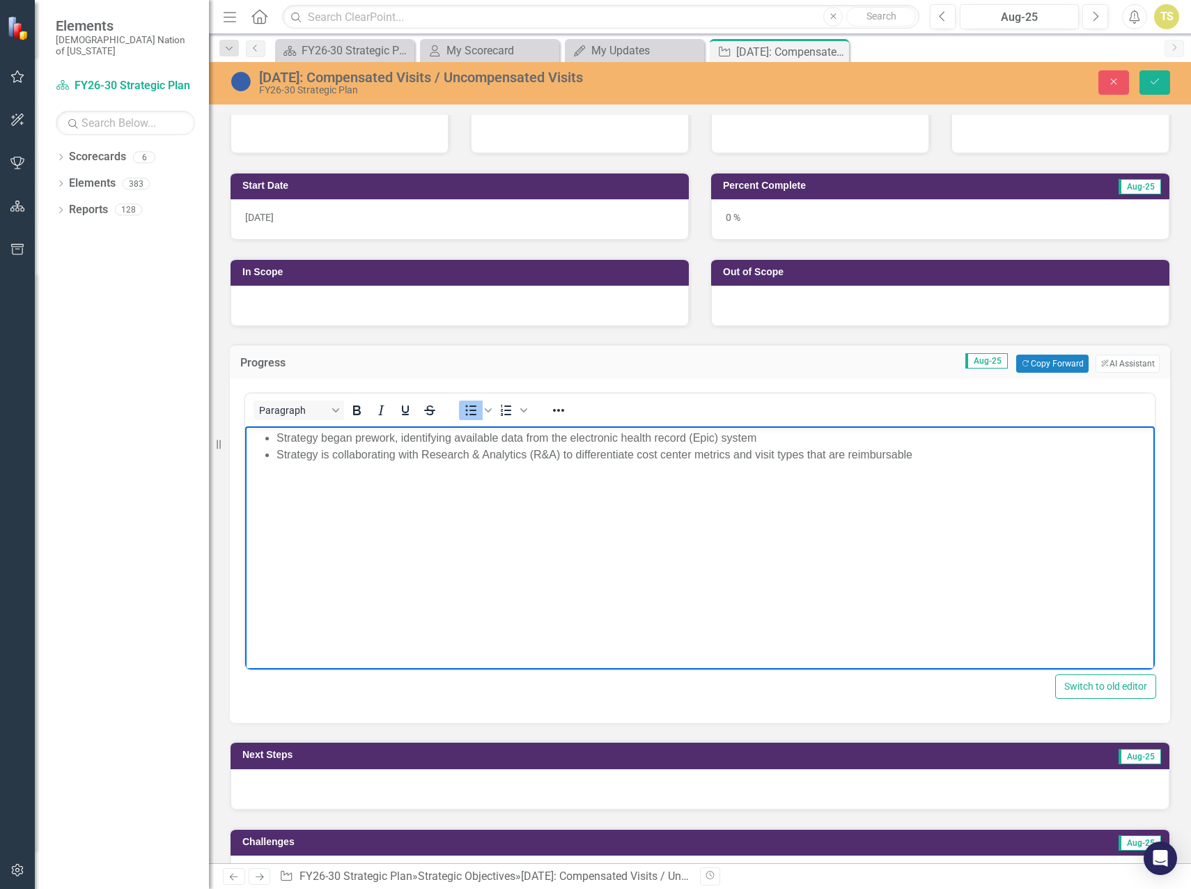
click at [929, 455] on li "Strategy is collaborating with Research & Analytics (R&A) to differentiate cost…" at bounding box center [714, 455] width 875 height 17
click at [667, 781] on div at bounding box center [700, 789] width 939 height 40
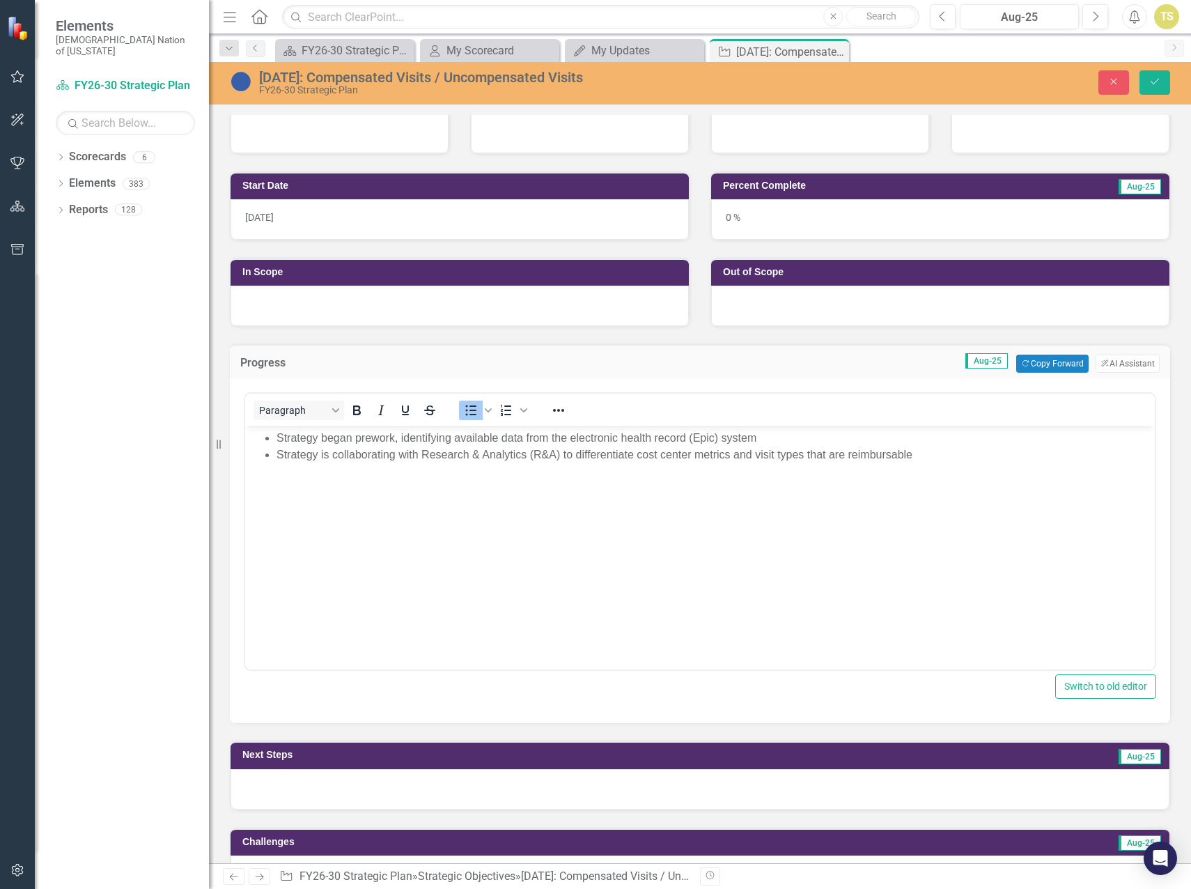
click at [667, 782] on div at bounding box center [700, 789] width 939 height 40
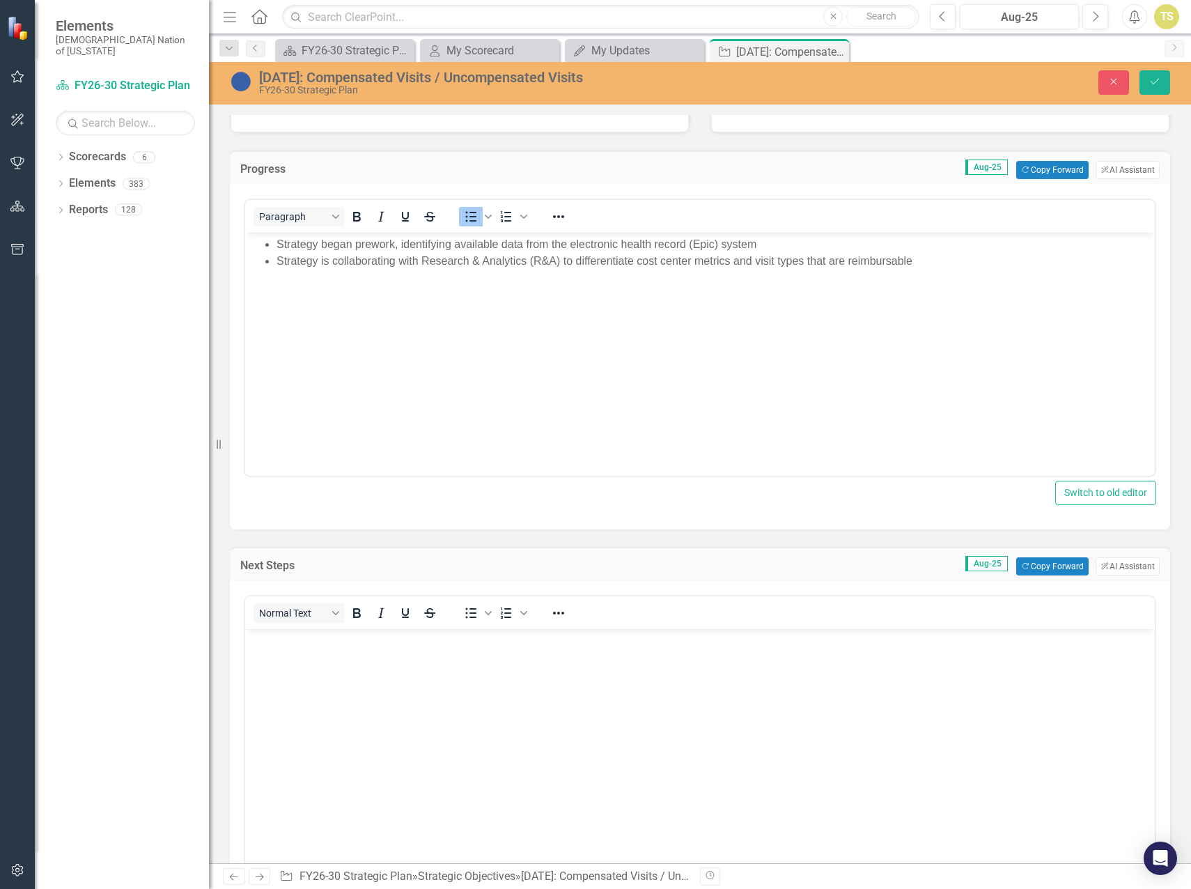
scroll to position [418, 0]
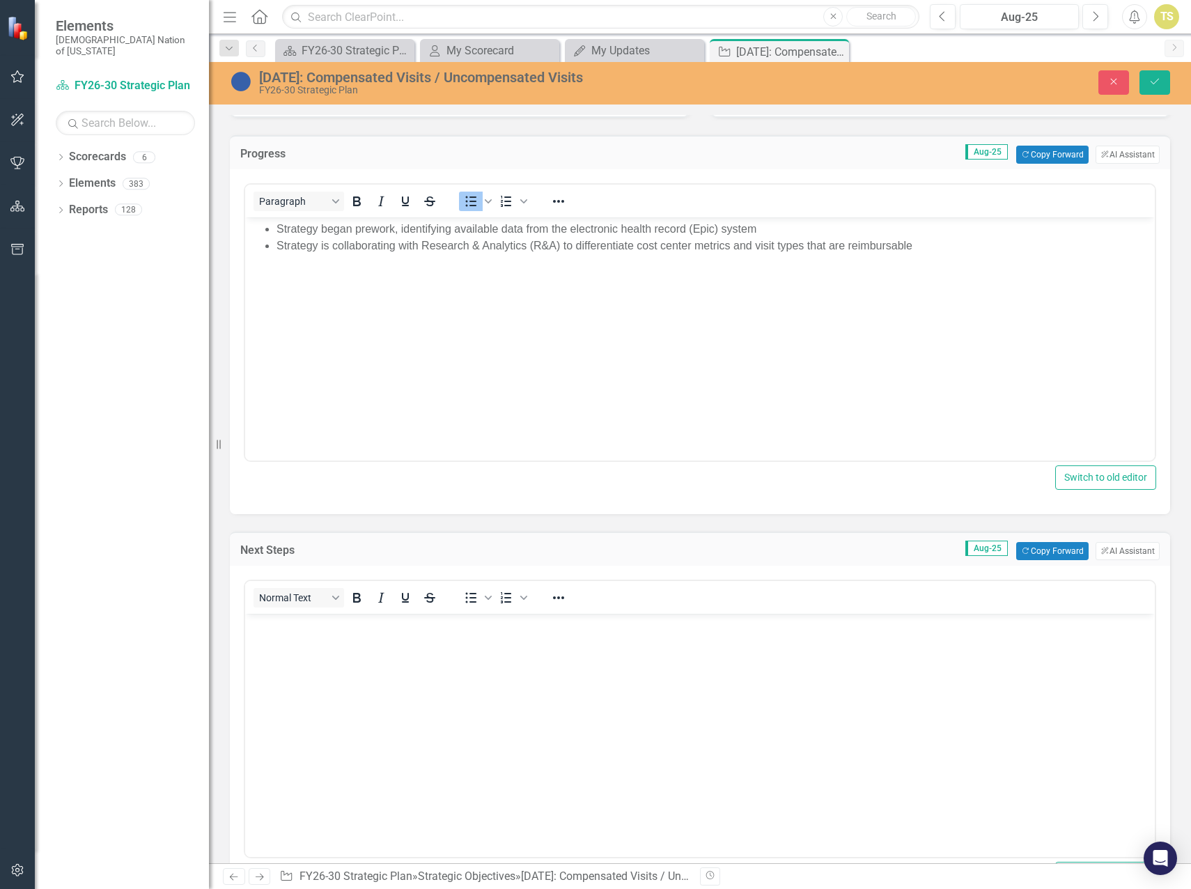
click at [304, 638] on body "Rich Text Area. Press ALT-0 for help." at bounding box center [700, 718] width 910 height 209
click at [468, 597] on icon "Bullet list" at bounding box center [471, 597] width 17 height 17
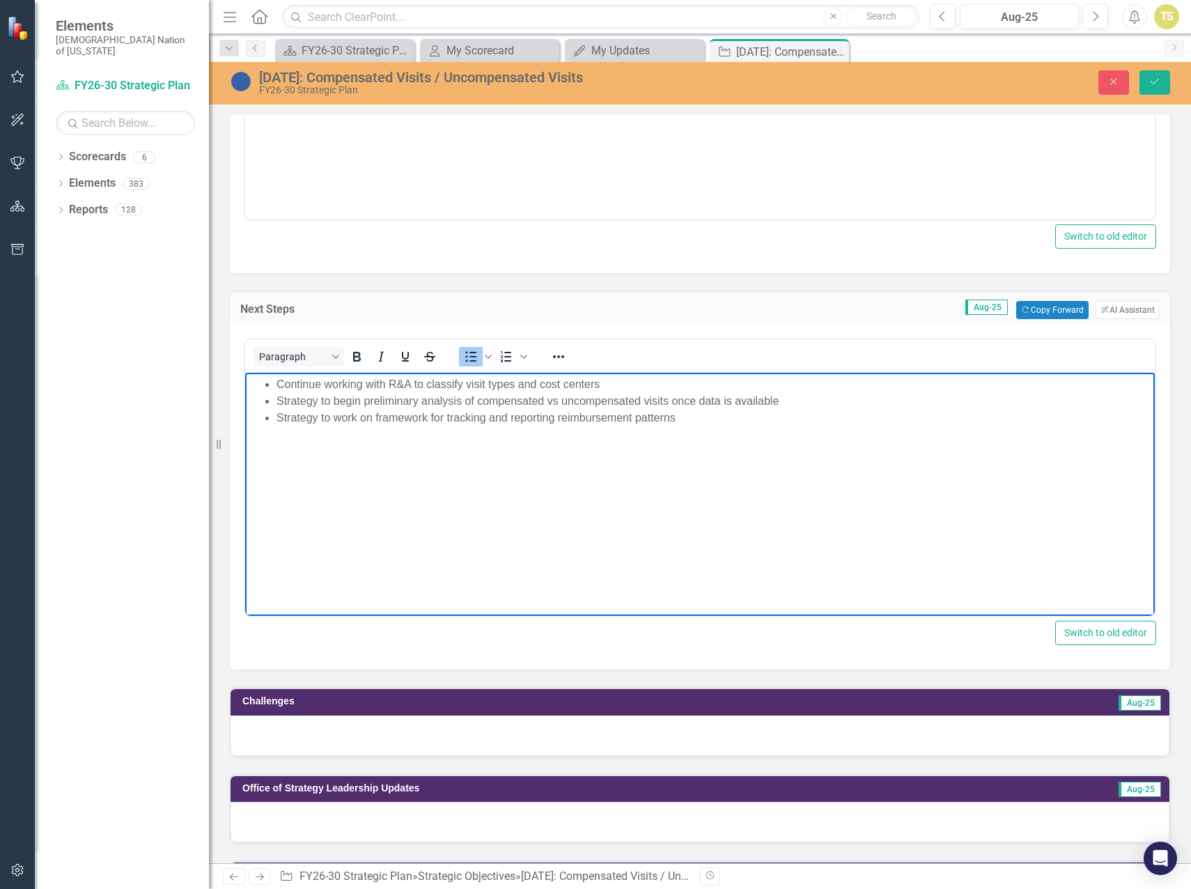
scroll to position [697, 0]
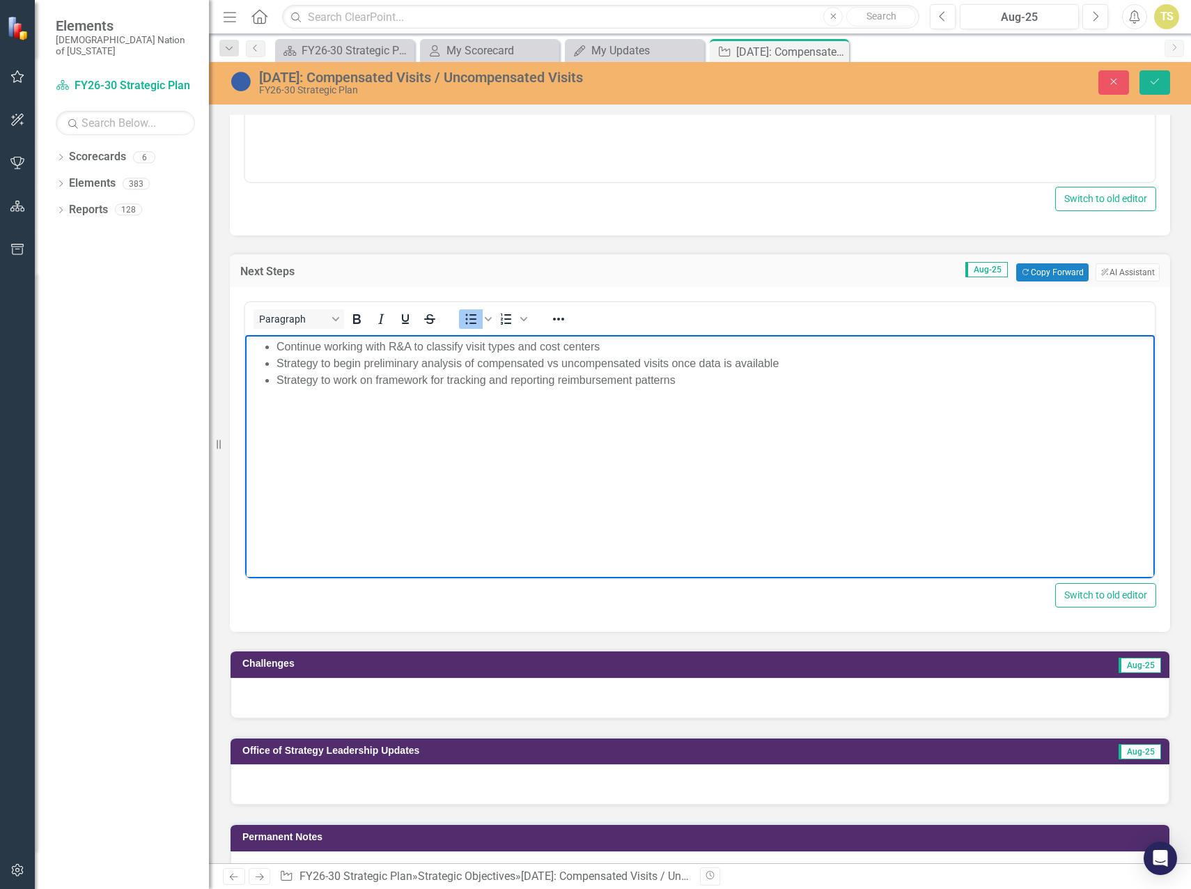
click at [373, 697] on div at bounding box center [700, 698] width 939 height 40
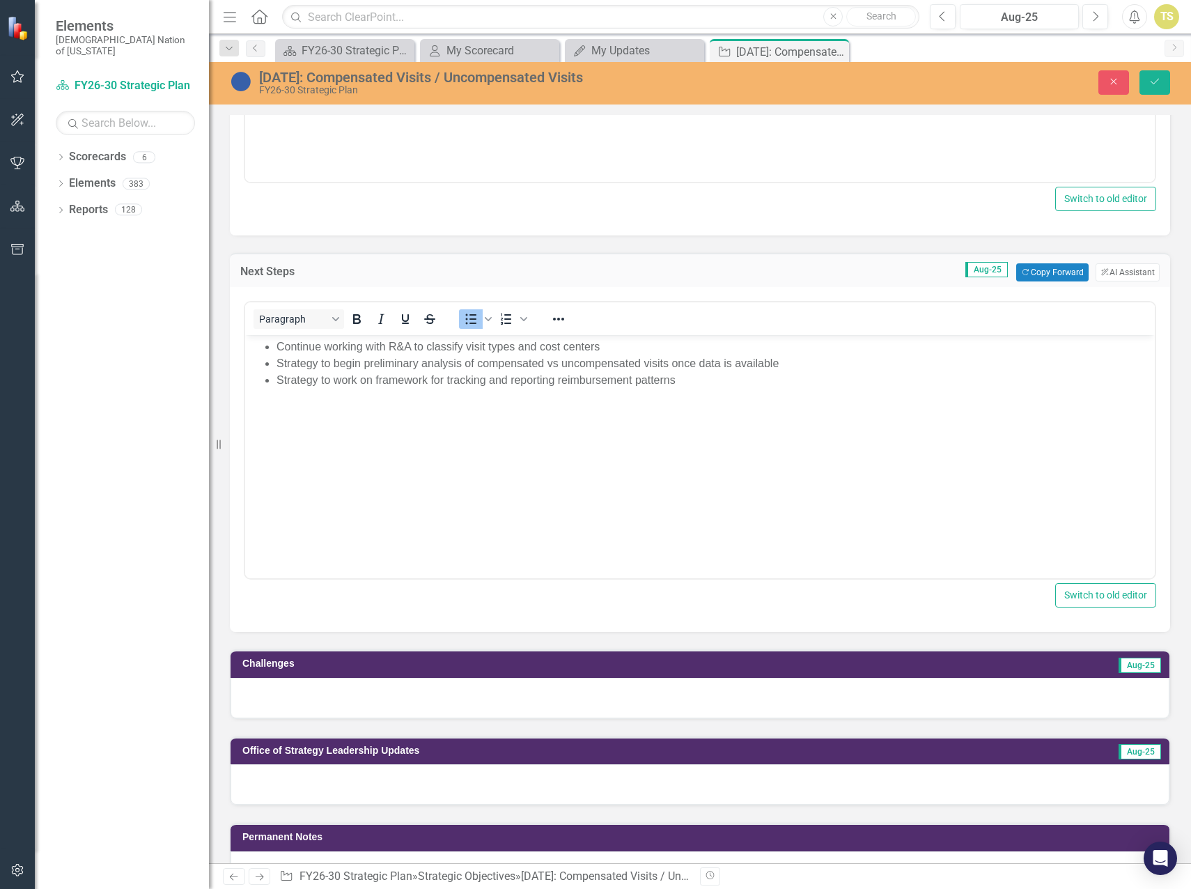
click at [373, 697] on div at bounding box center [700, 698] width 939 height 40
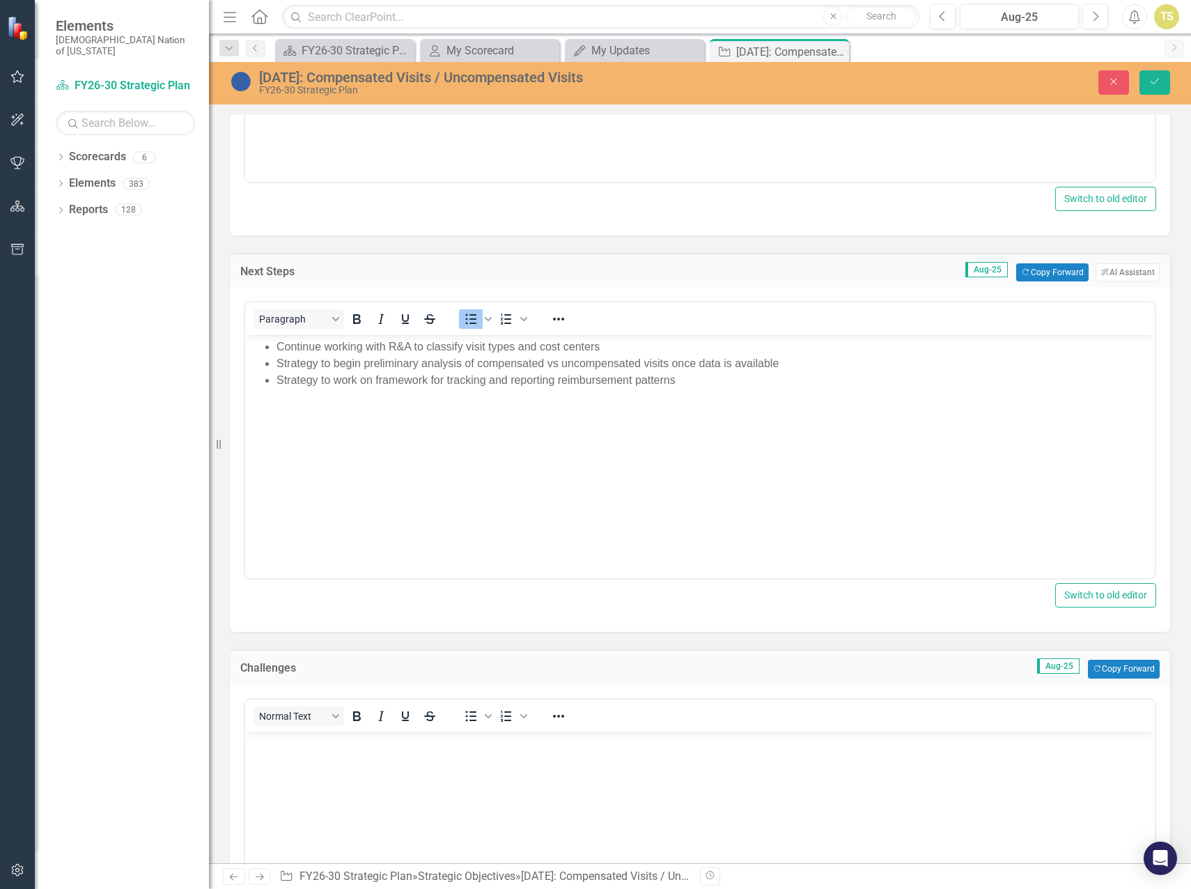
scroll to position [0, 0]
click at [392, 750] on p "Rich Text Area. Press ALT-0 for help." at bounding box center [700, 743] width 903 height 17
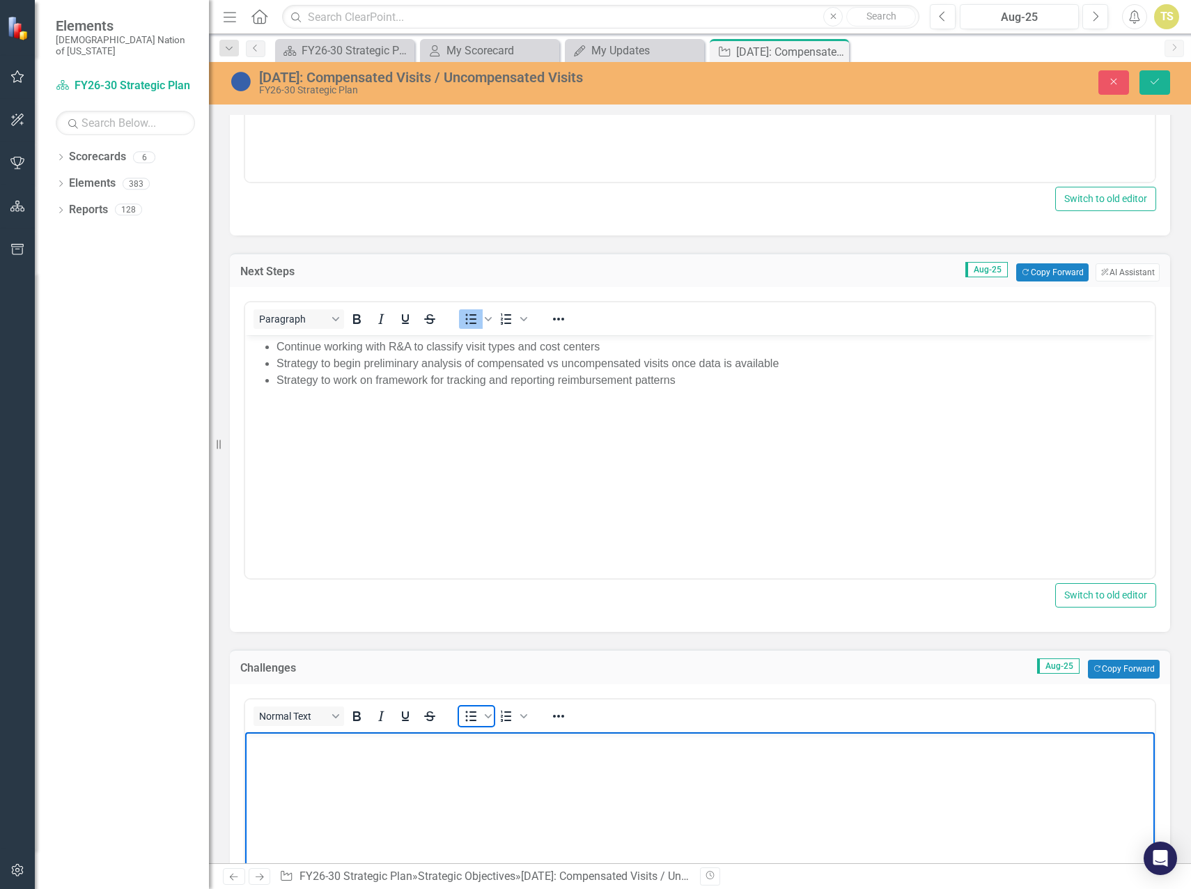
click at [468, 722] on icon "Bullet list" at bounding box center [471, 716] width 17 height 17
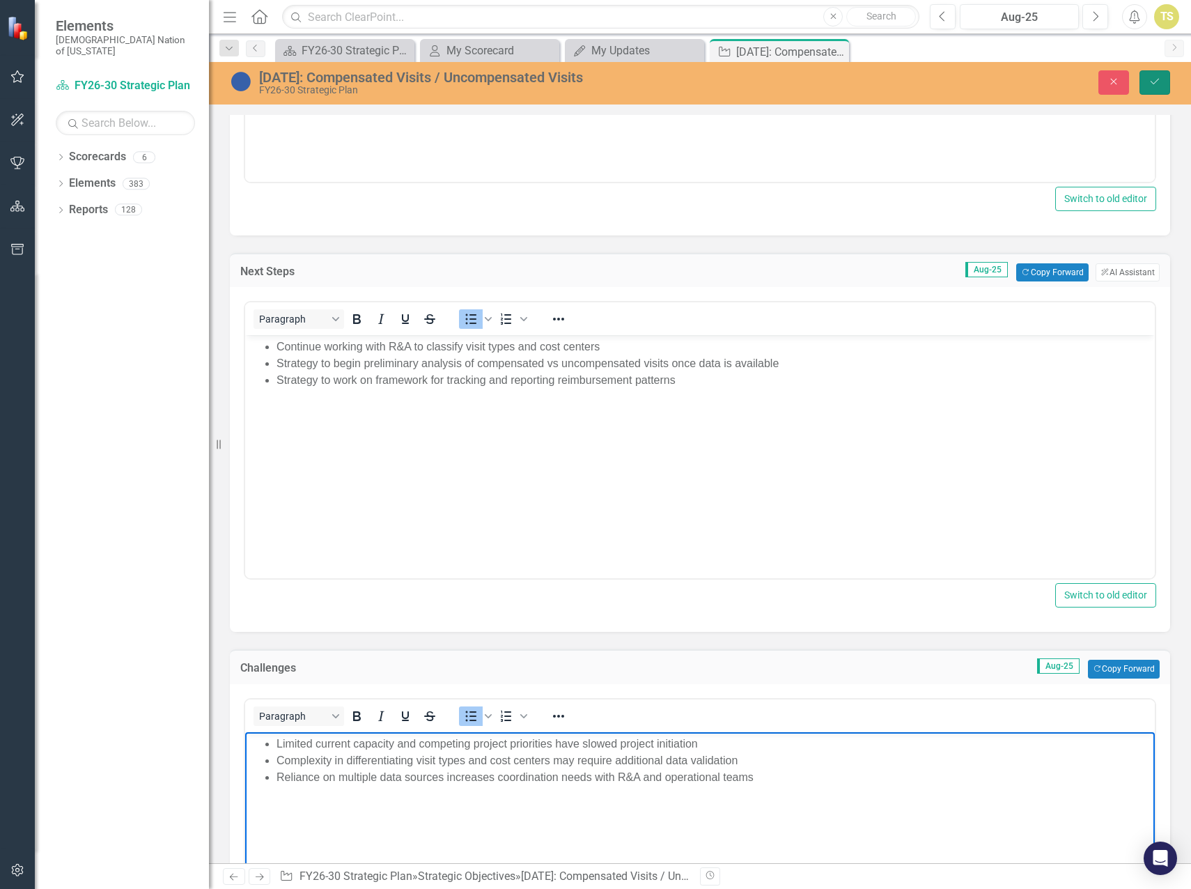
click at [1153, 80] on icon "Save" at bounding box center [1155, 82] width 13 height 10
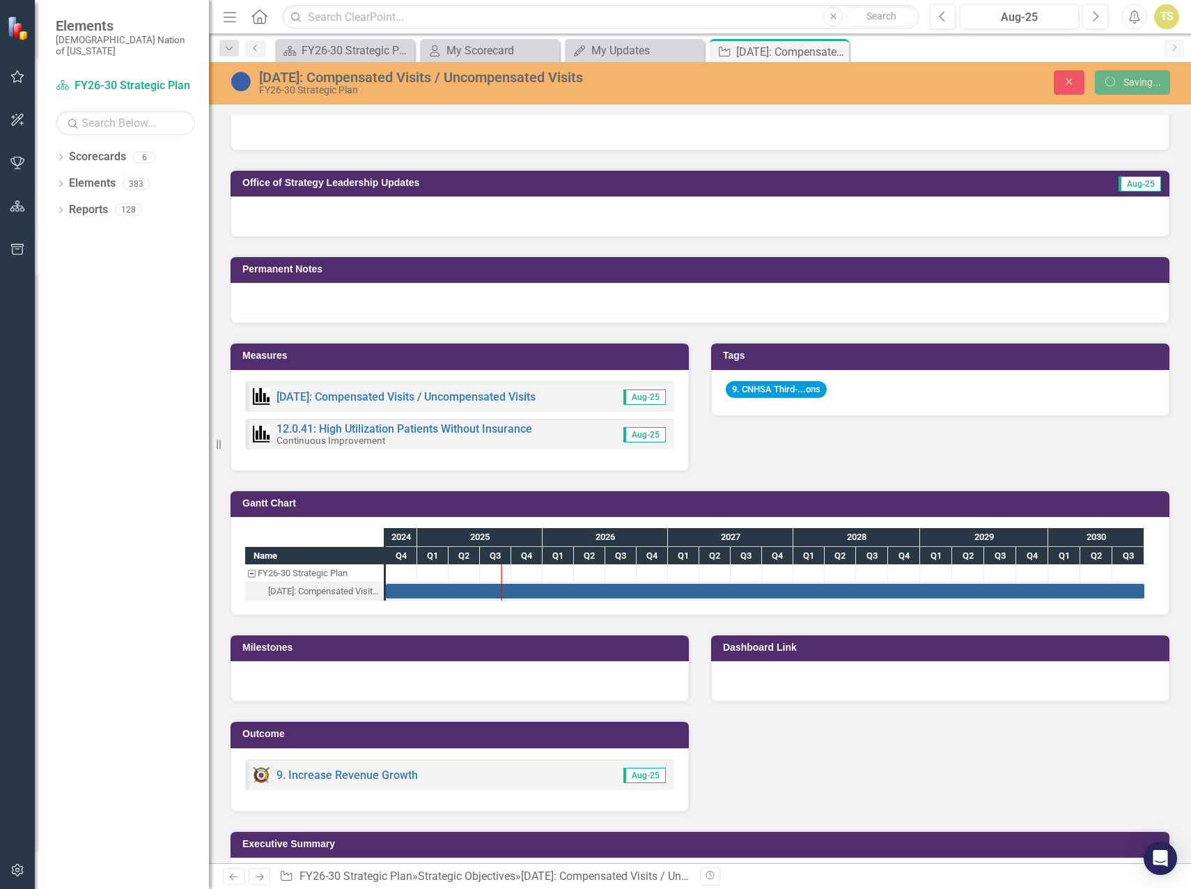
scroll to position [690, 0]
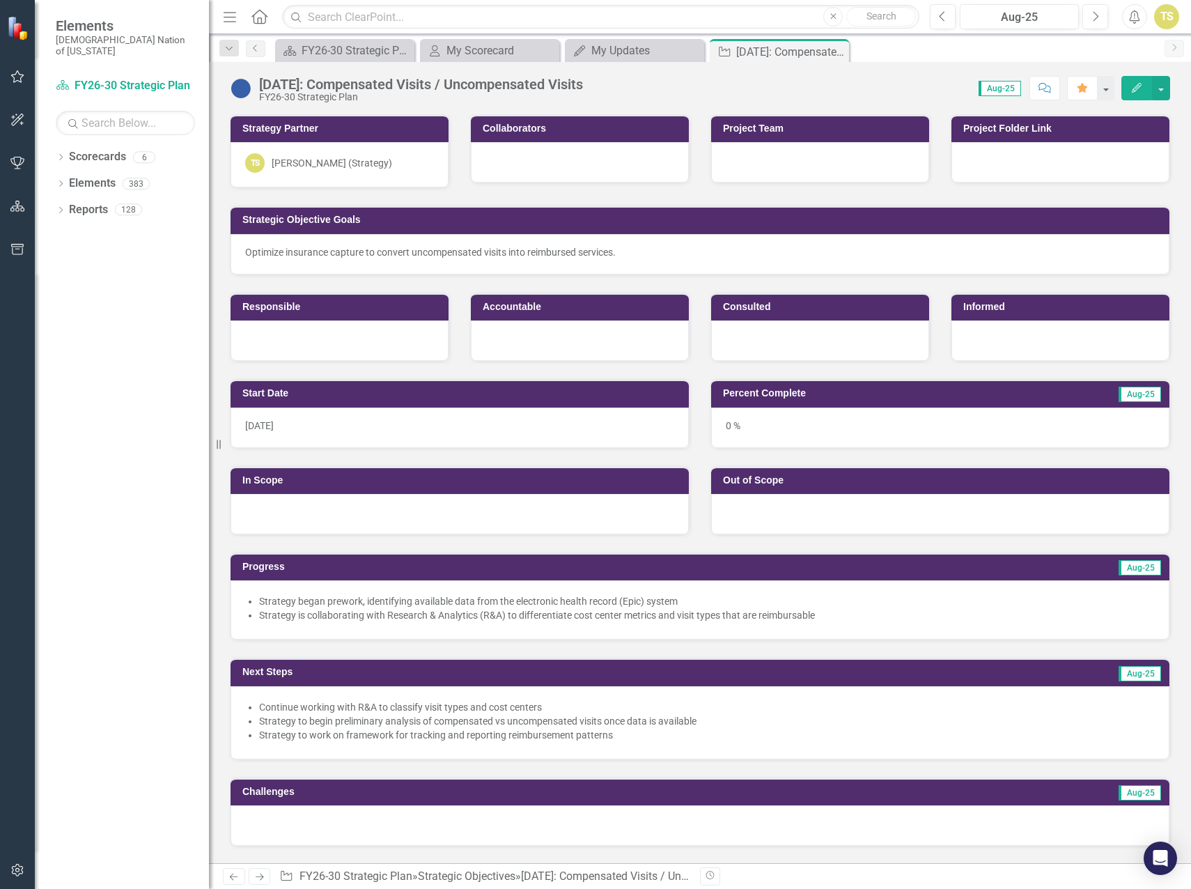
click at [242, 88] on img at bounding box center [241, 88] width 22 height 22
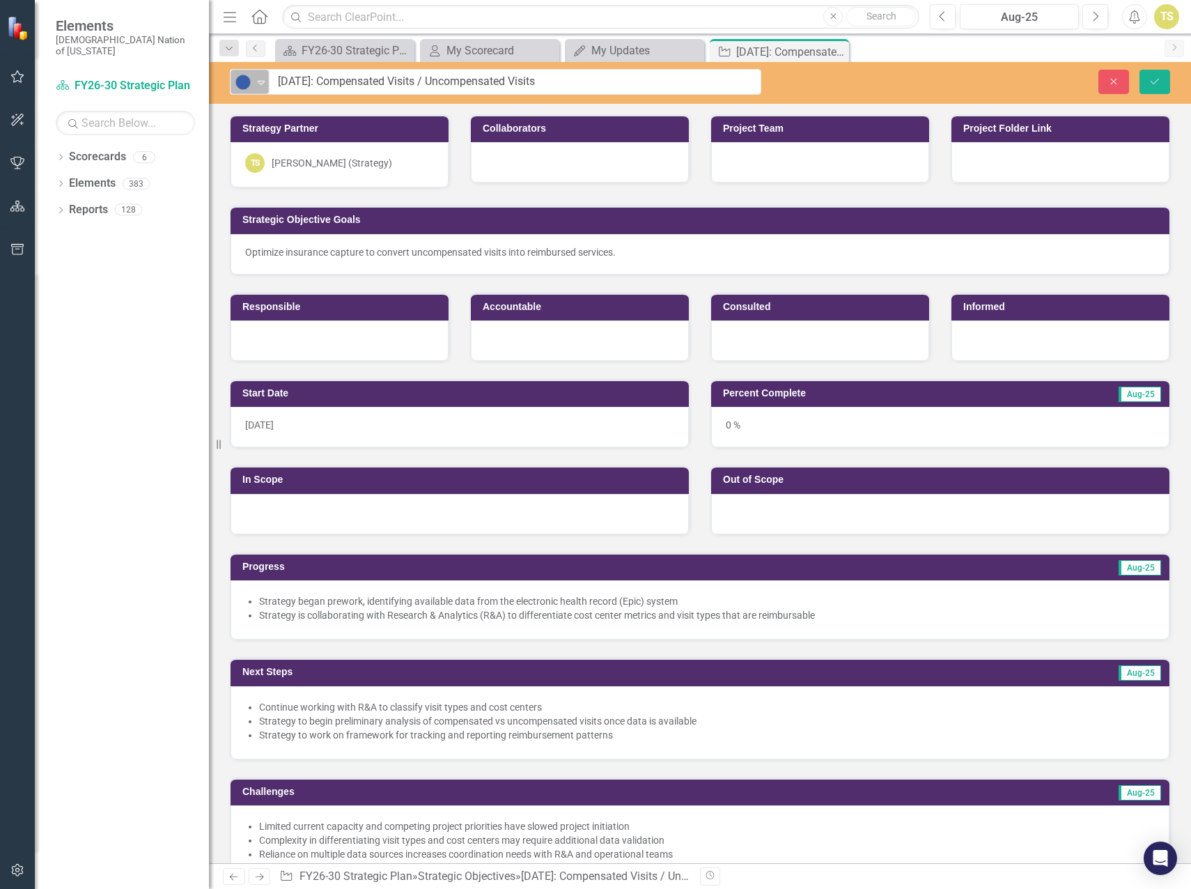
click at [258, 82] on icon "Expand" at bounding box center [261, 82] width 14 height 11
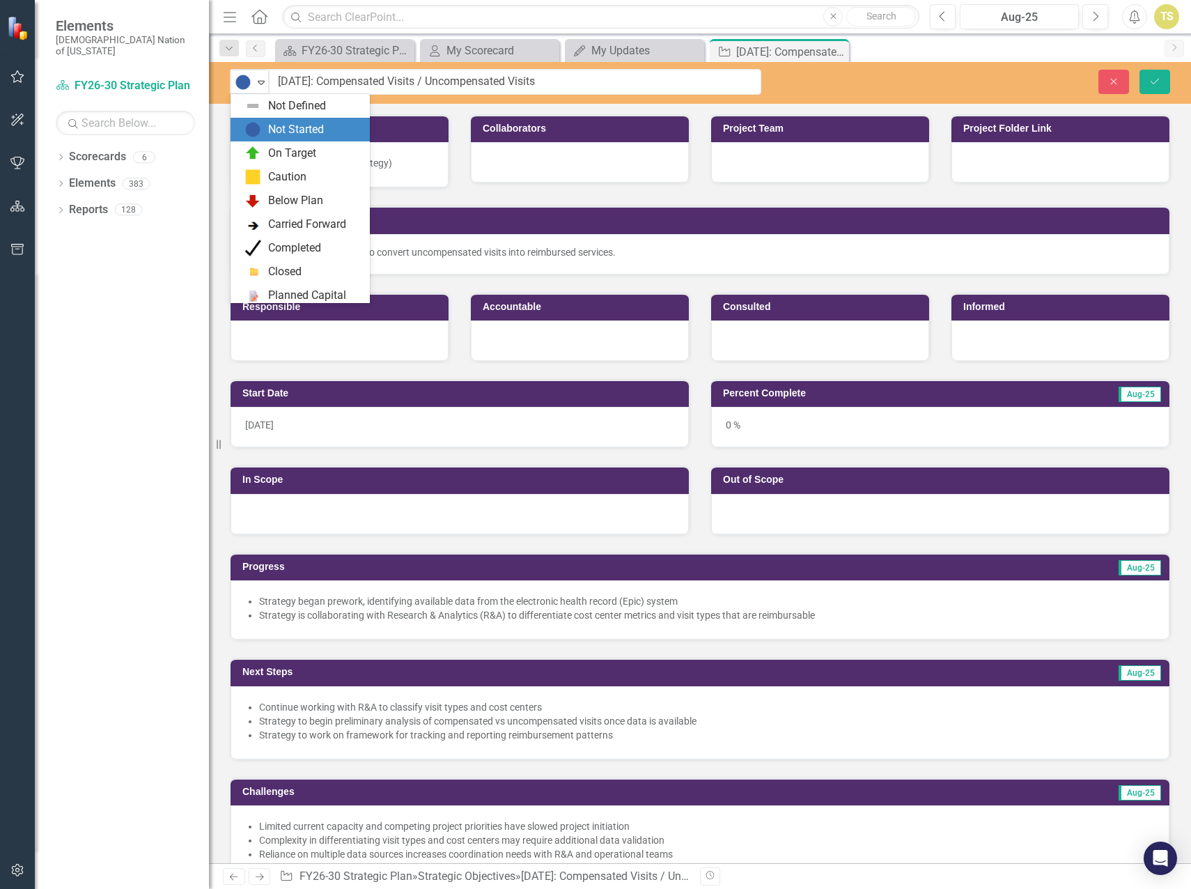
scroll to position [24, 0]
click at [277, 134] on div "On Target" at bounding box center [292, 130] width 48 height 16
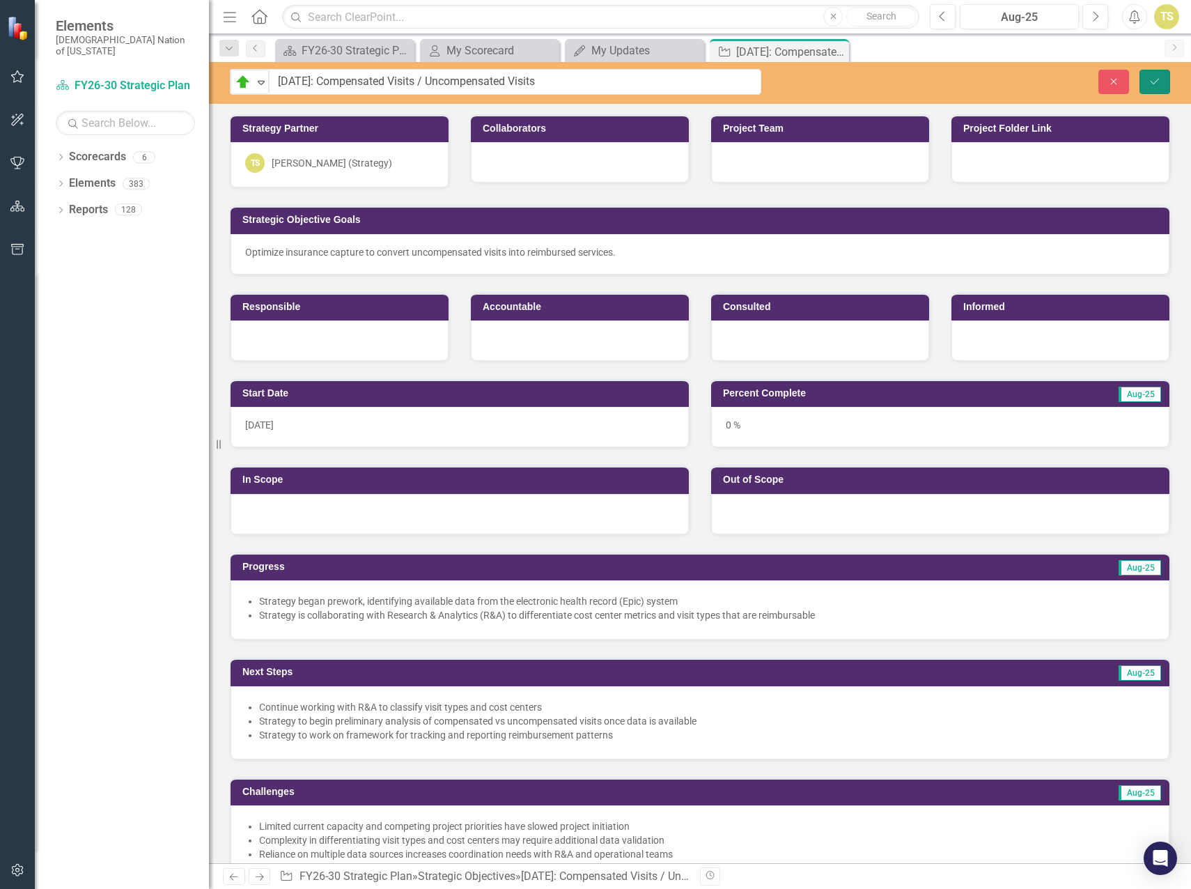
click at [1160, 79] on icon "Save" at bounding box center [1155, 82] width 13 height 10
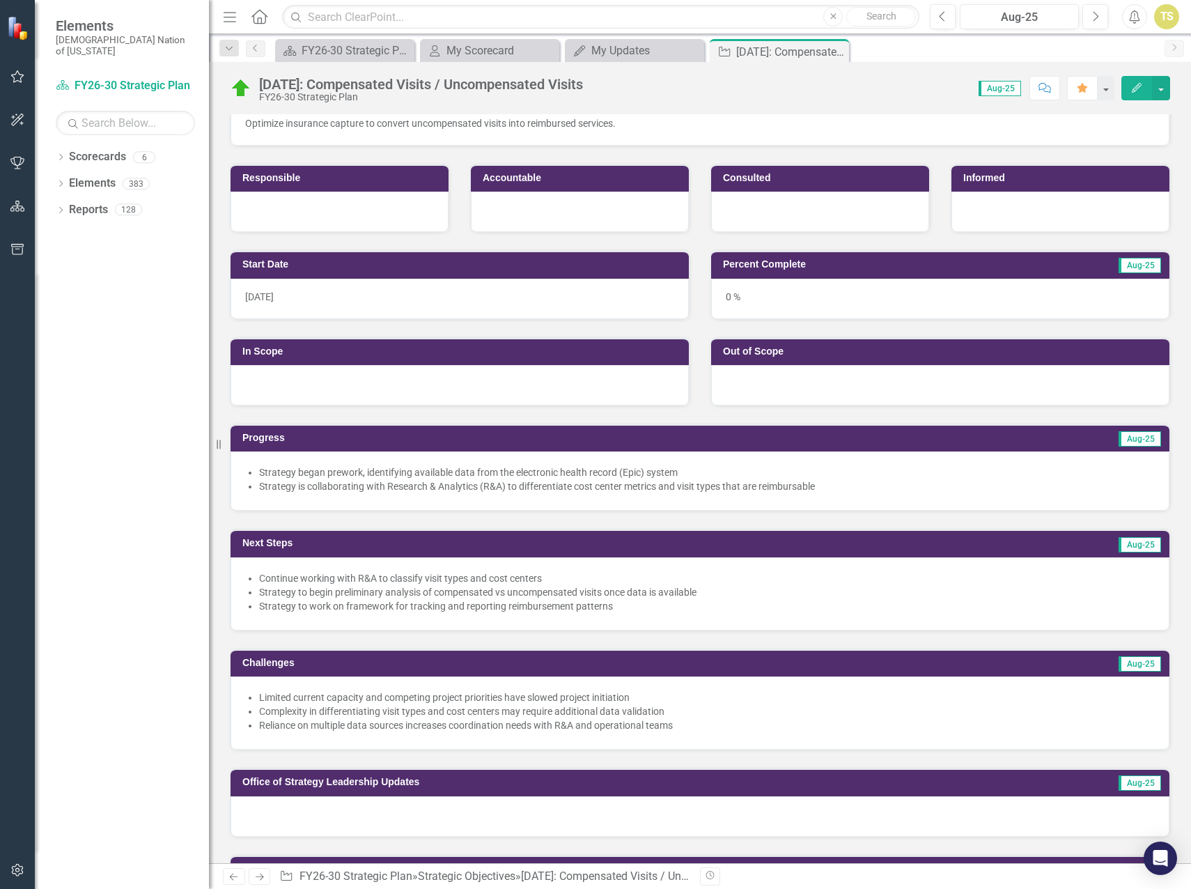
scroll to position [0, 0]
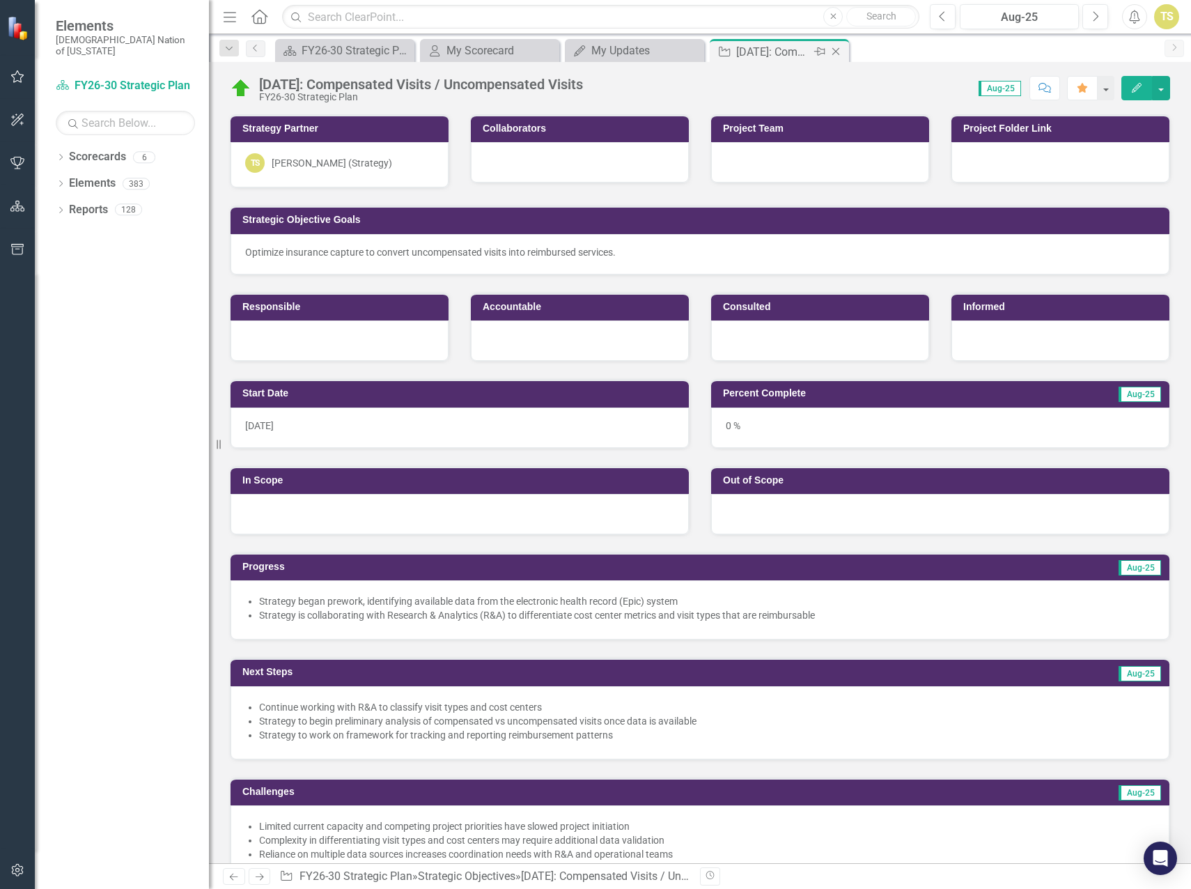
click at [838, 51] on icon "Close" at bounding box center [836, 51] width 14 height 11
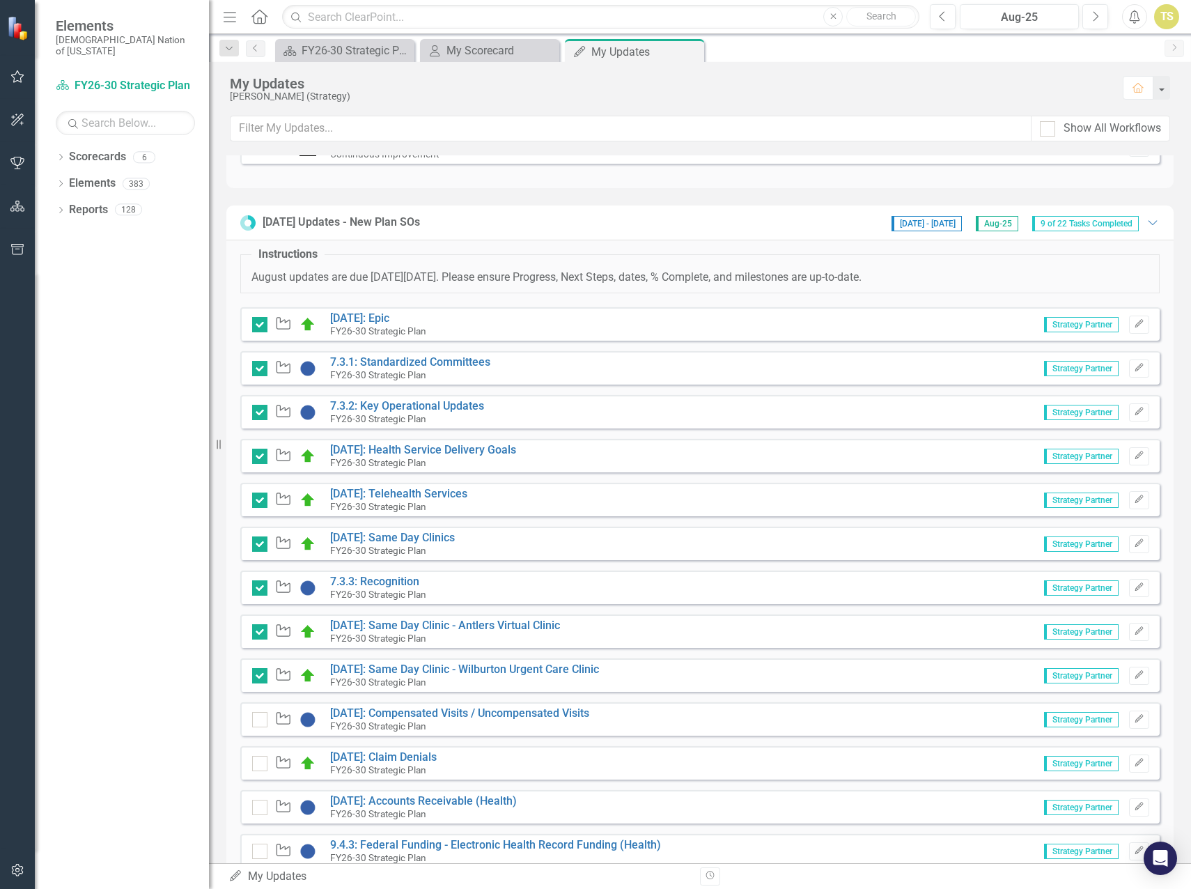
scroll to position [348, 0]
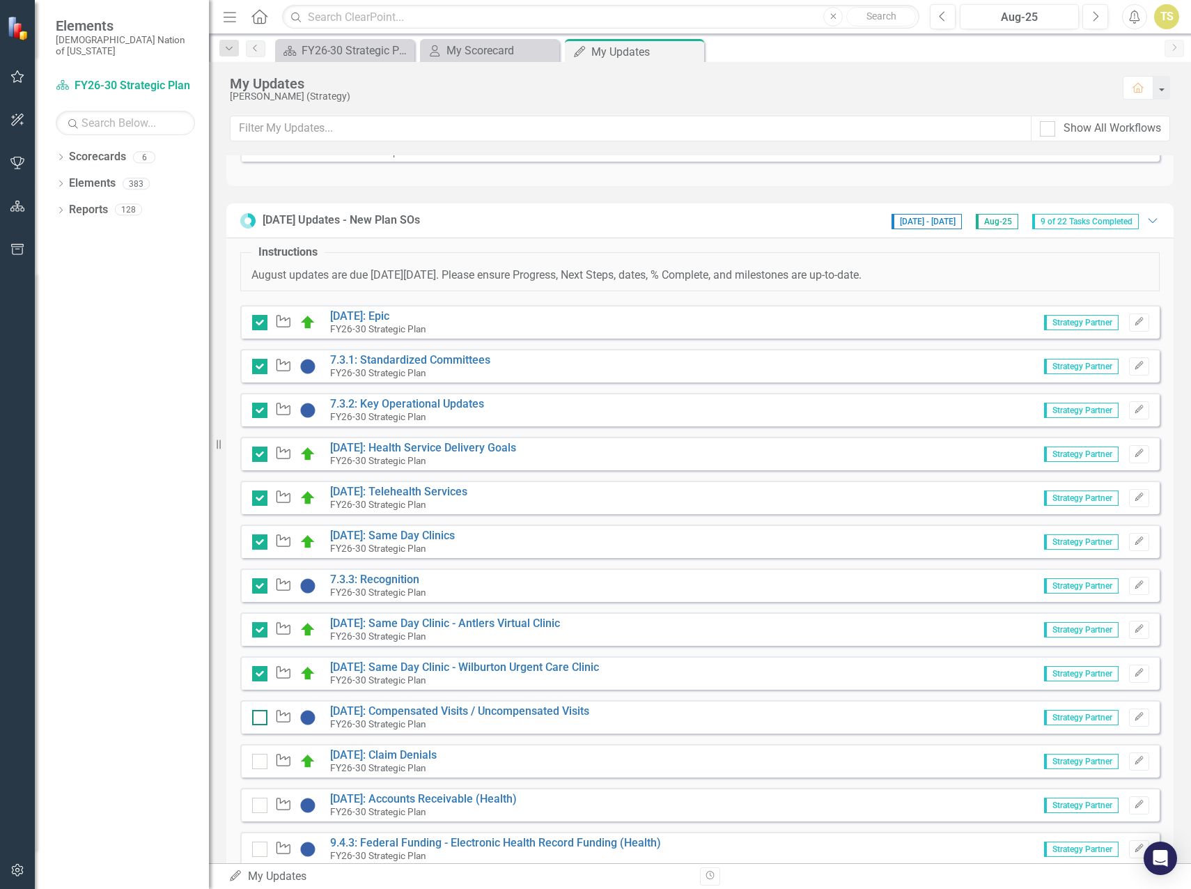
click at [259, 720] on div at bounding box center [259, 717] width 15 height 15
click at [259, 719] on input "checkbox" at bounding box center [256, 714] width 9 height 9
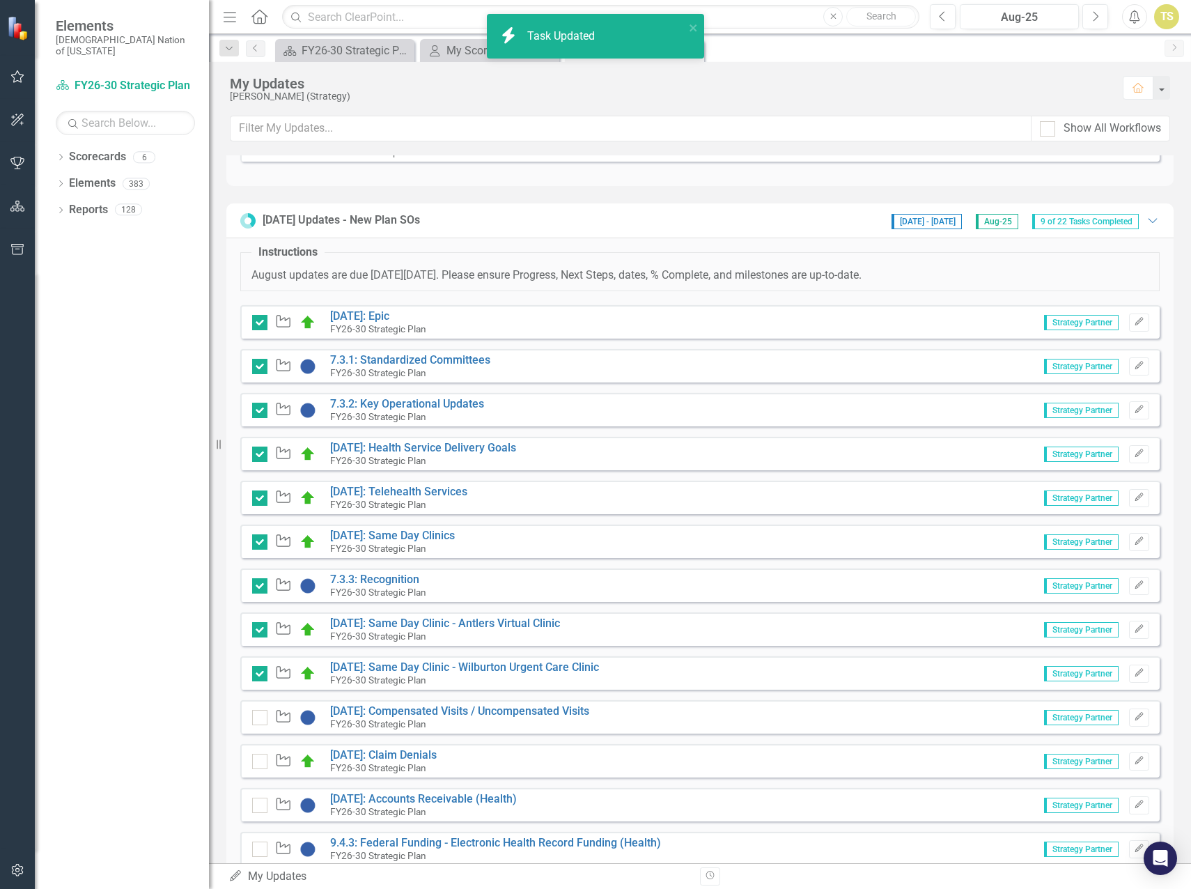
checkbox input "true"
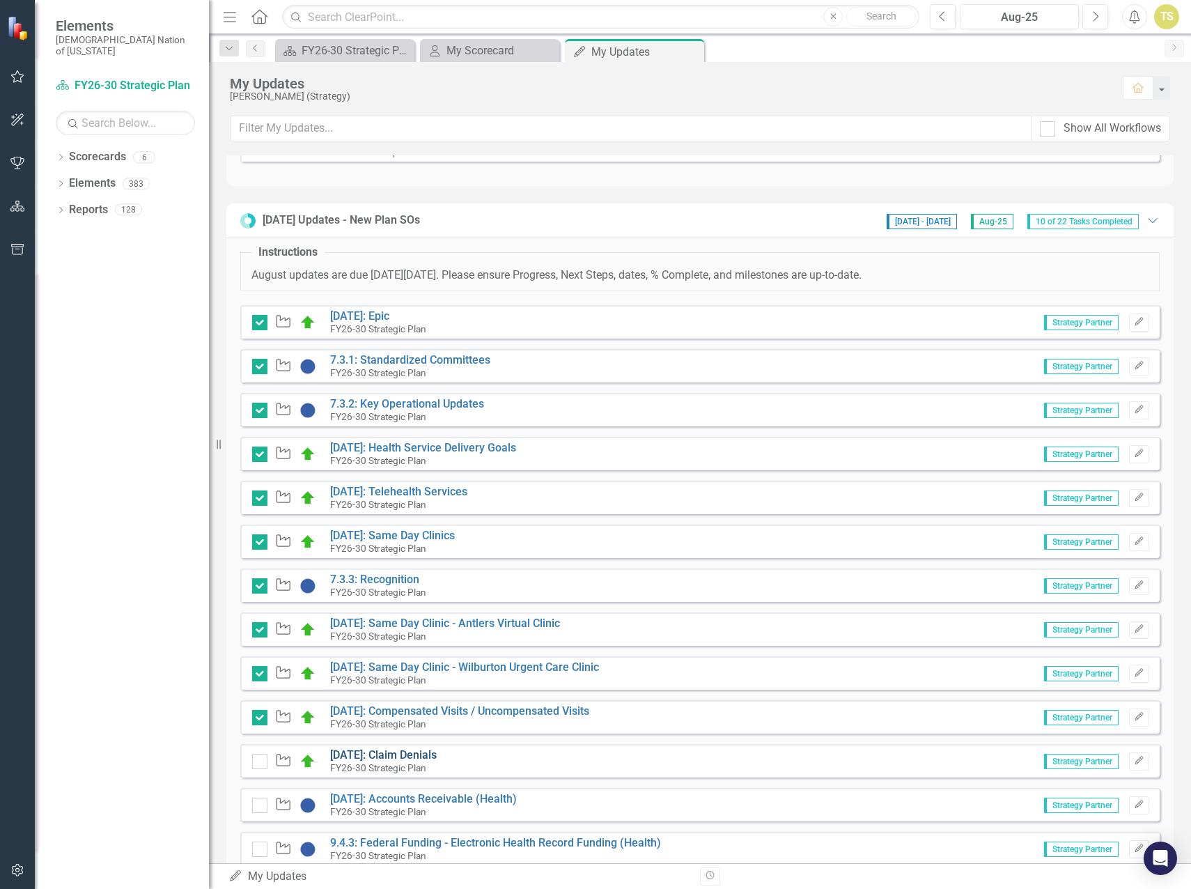
click at [384, 755] on link "9.4.55: Claim Denials" at bounding box center [383, 754] width 107 height 13
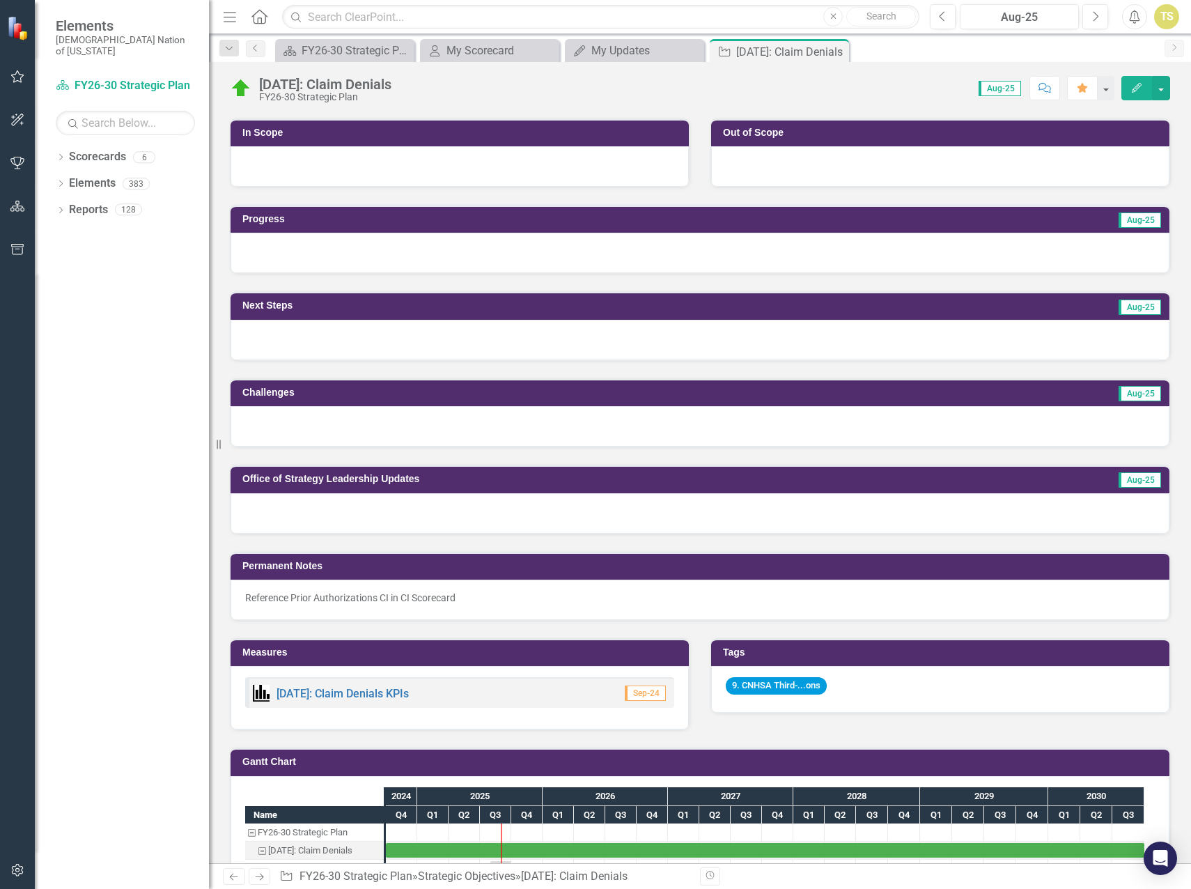
scroll to position [348, 0]
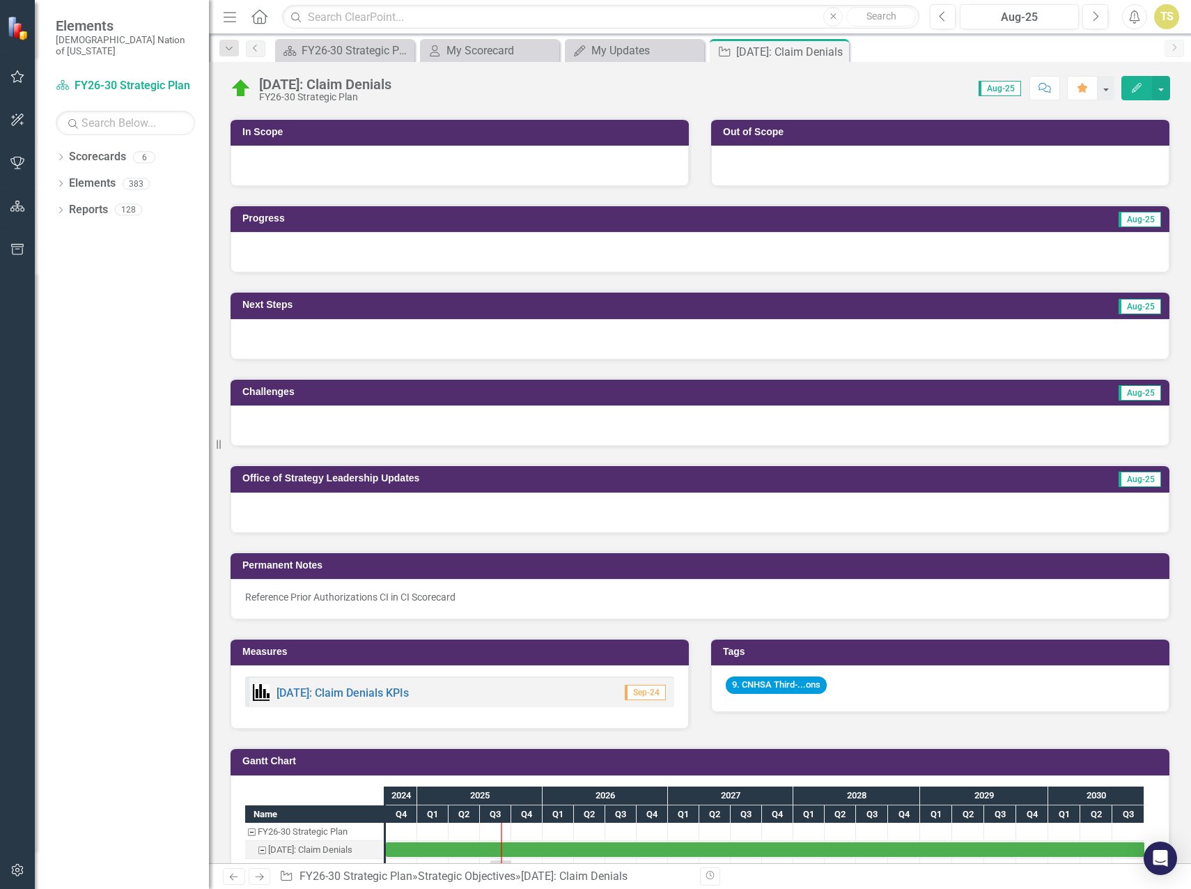
click at [325, 425] on div at bounding box center [700, 426] width 939 height 40
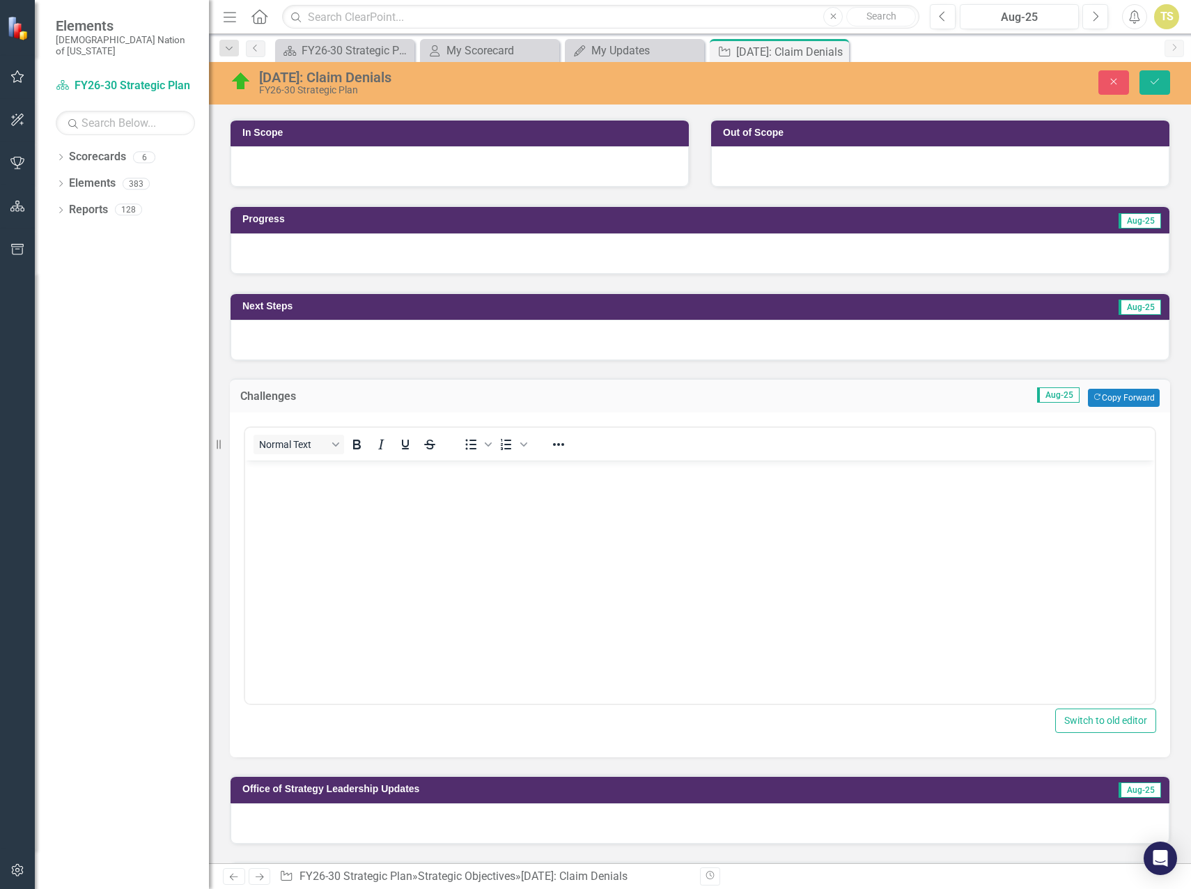
scroll to position [0, 0]
click at [315, 249] on div at bounding box center [700, 253] width 939 height 40
click at [315, 252] on div at bounding box center [700, 253] width 939 height 40
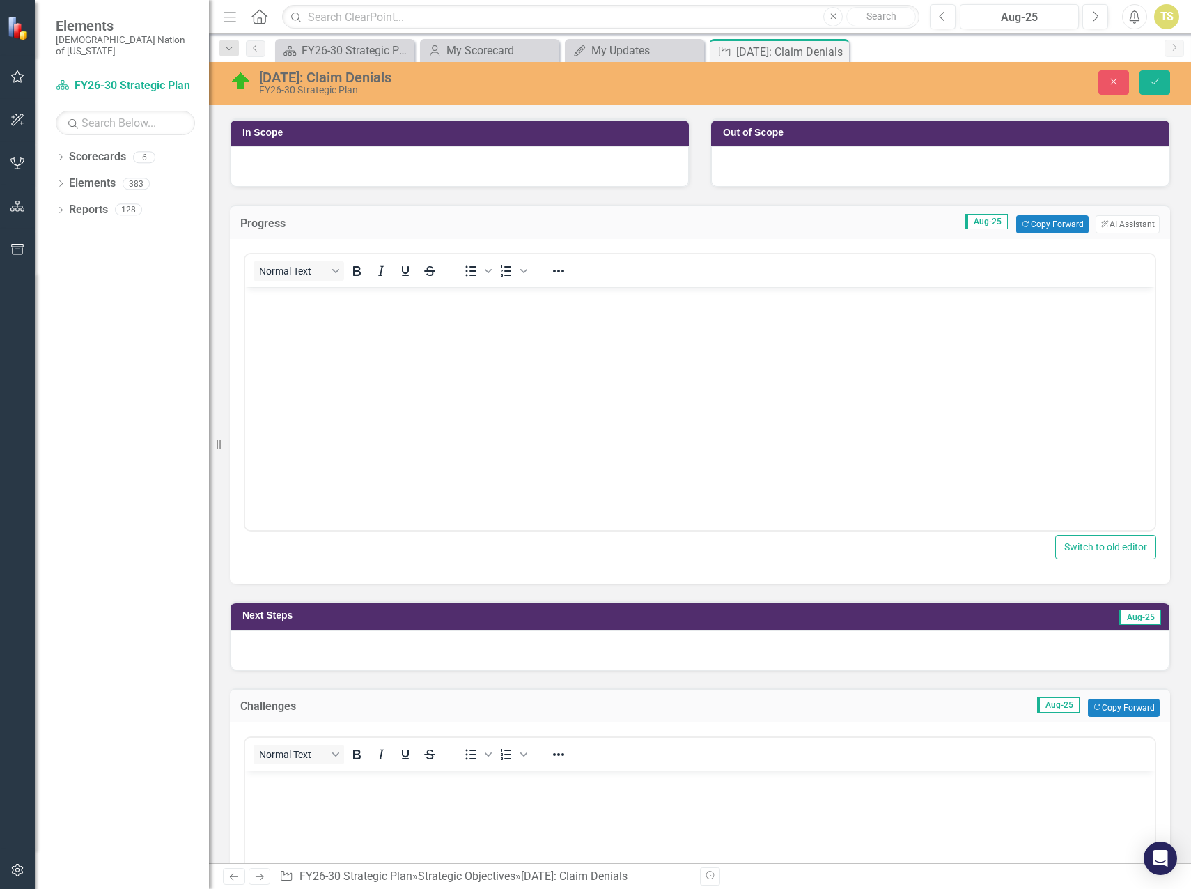
click at [312, 318] on body "Rich Text Area. Press ALT-0 for help." at bounding box center [700, 391] width 910 height 209
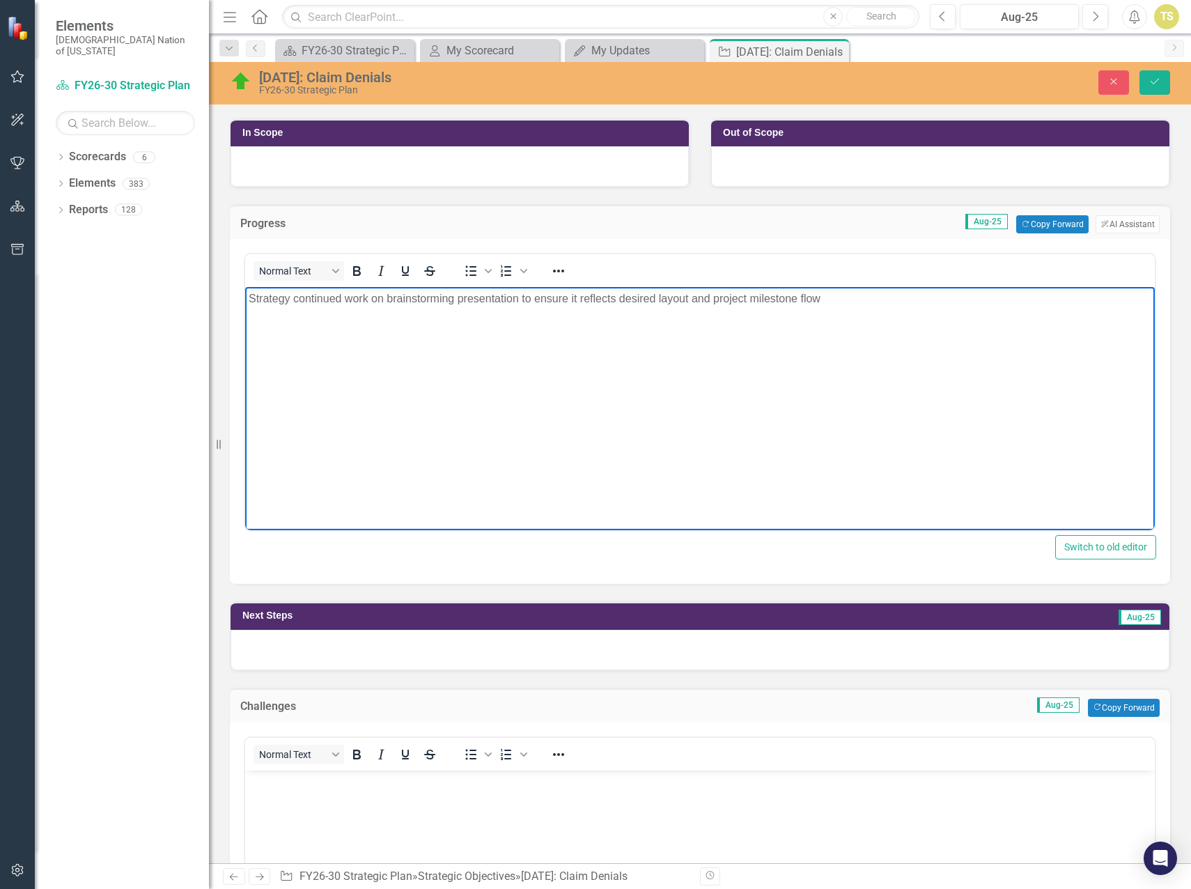
click at [250, 295] on p "Strategy continued work on brainstorming presentation to ensure it reflects des…" at bounding box center [700, 299] width 903 height 17
click at [463, 272] on icon "Bullet list" at bounding box center [471, 271] width 17 height 17
click at [878, 303] on li "Strategy continued work on brainstorming presentation to ensure it reflects des…" at bounding box center [714, 299] width 875 height 17
click at [810, 311] on li "Strategy cancelled brainstorming session in relation to the need to validate th…" at bounding box center [714, 315] width 875 height 17
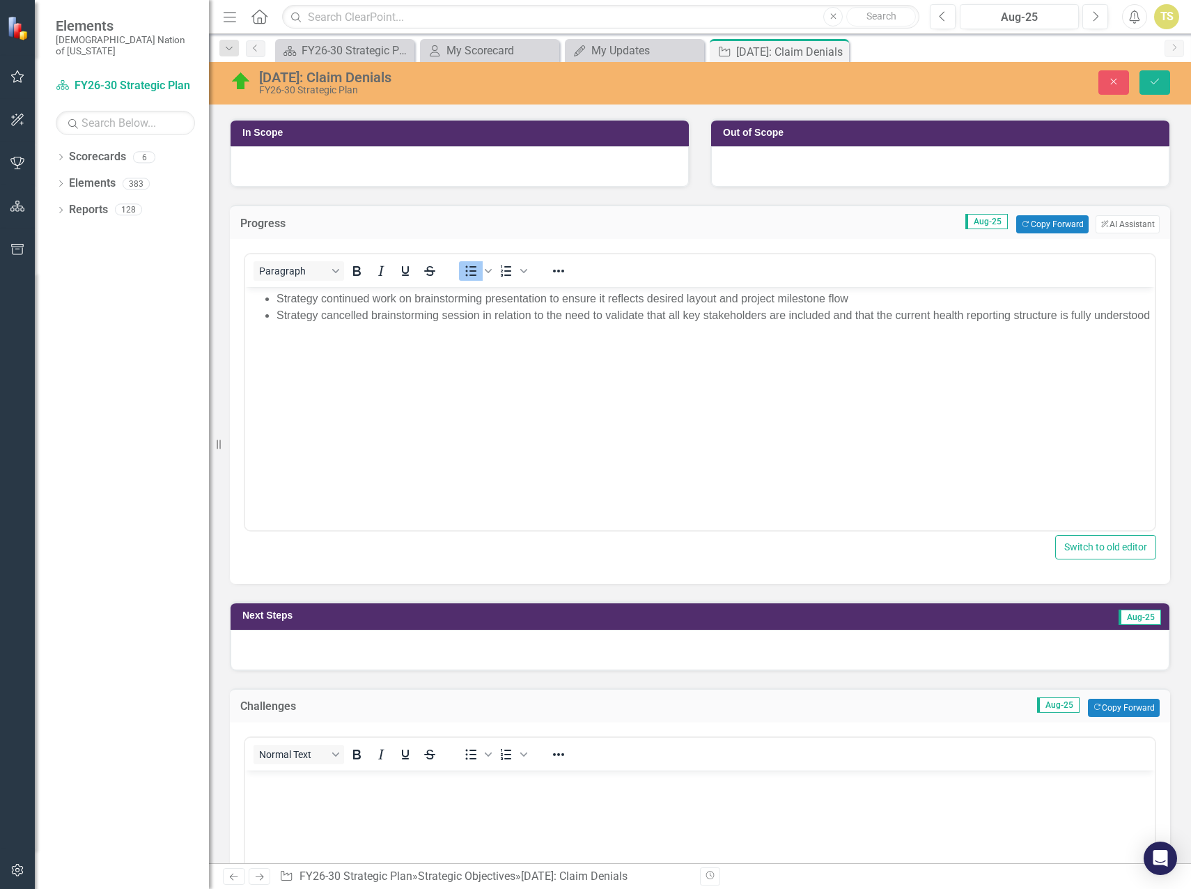
click at [353, 659] on div at bounding box center [700, 650] width 939 height 40
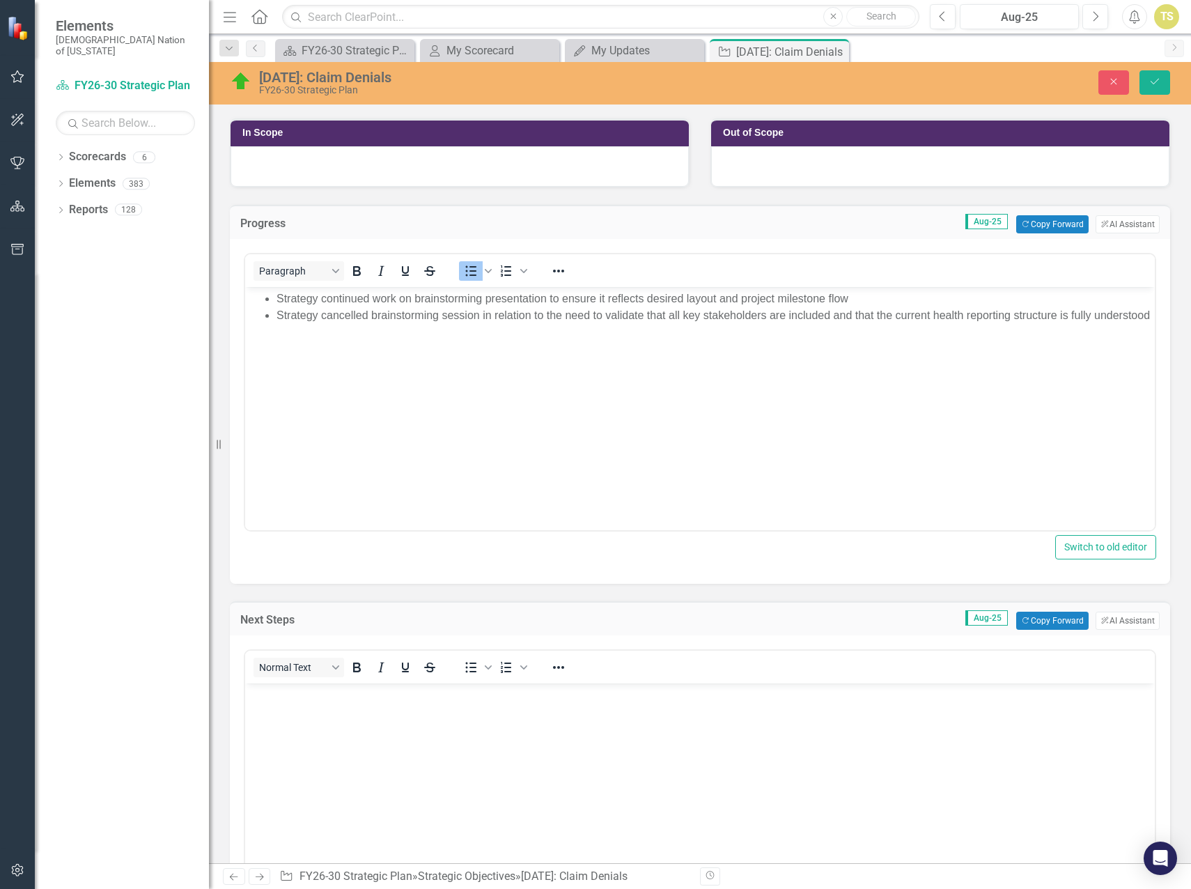
click at [343, 712] on body "Rich Text Area. Press ALT-0 for help." at bounding box center [700, 788] width 910 height 209
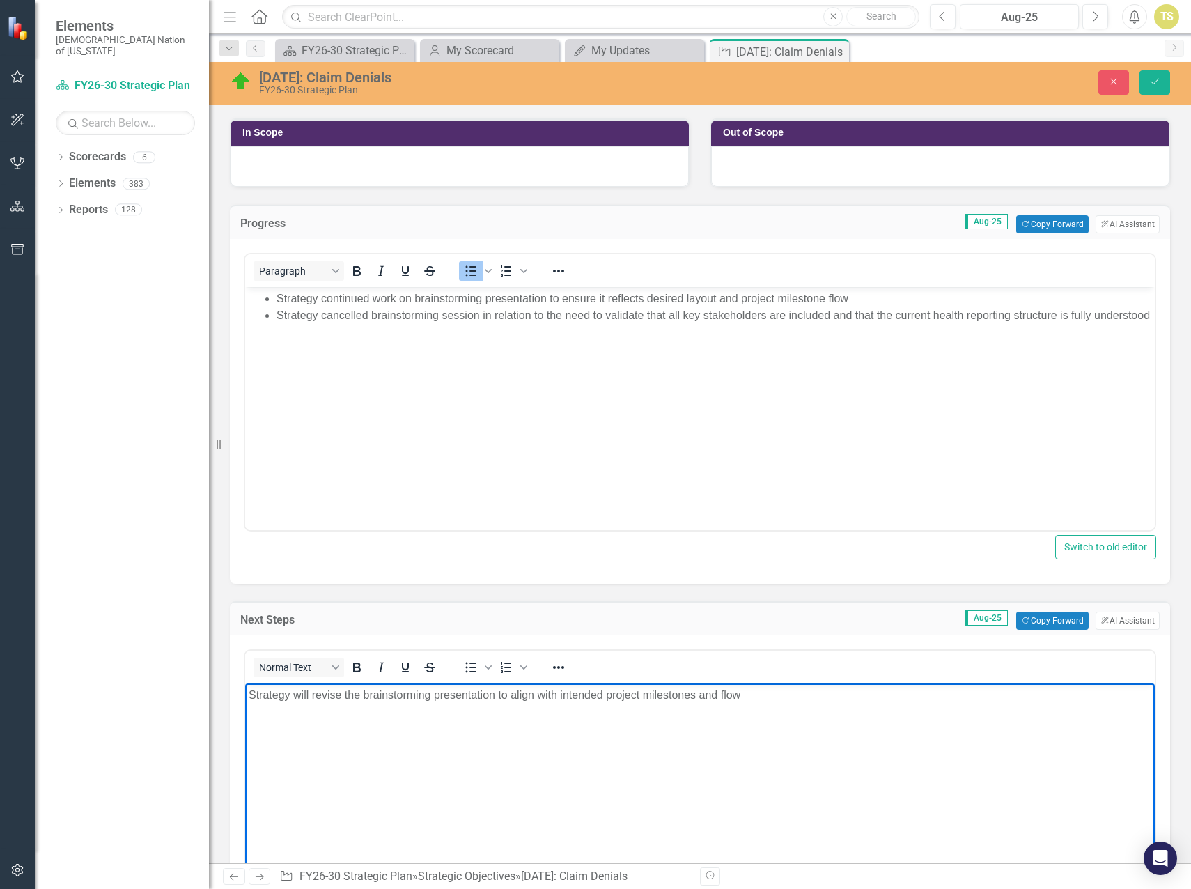
click at [251, 695] on p "Strategy will revise the brainstorming presentation to align with intended proj…" at bounding box center [700, 695] width 903 height 17
click at [466, 668] on icon "Bullet list" at bounding box center [471, 668] width 11 height 10
click at [792, 702] on li "Strategy will revise the brainstorming presentation to align with intended proj…" at bounding box center [714, 695] width 875 height 17
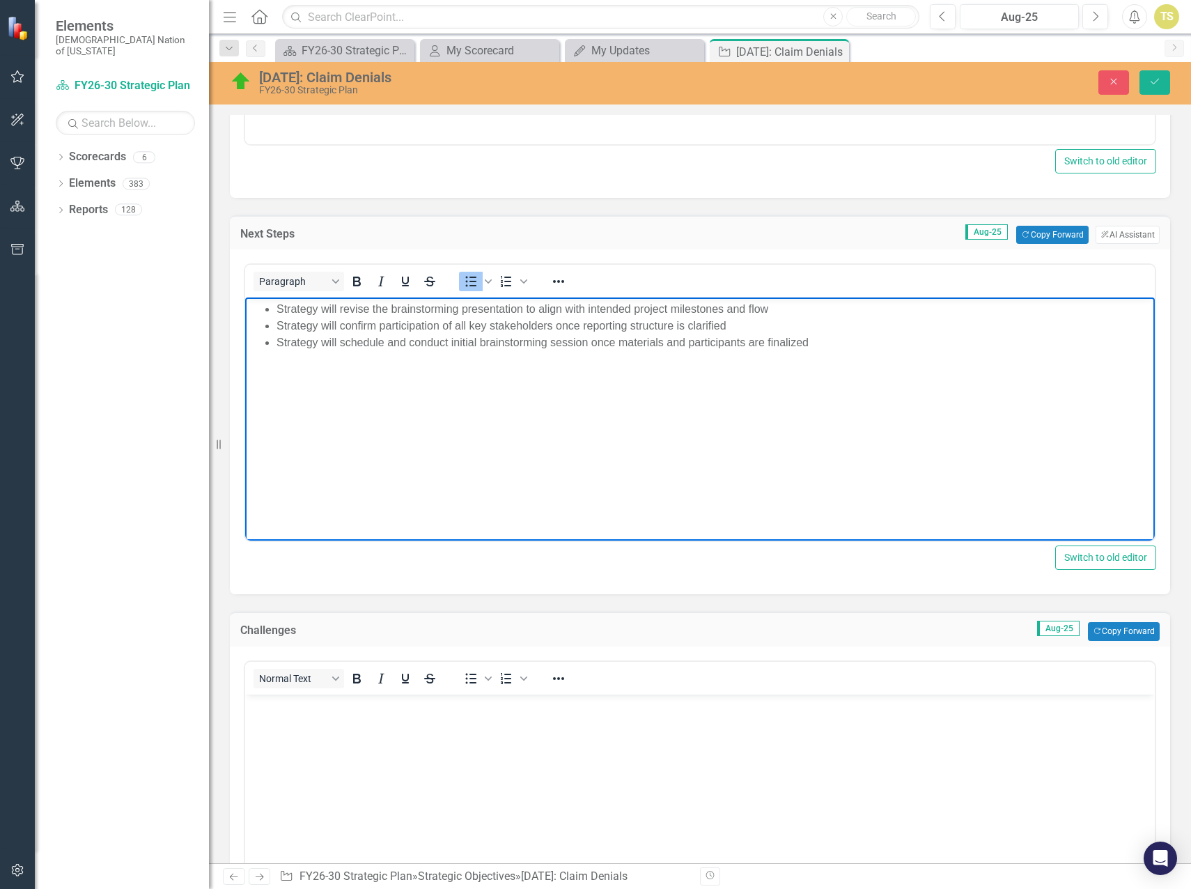
scroll to position [766, 0]
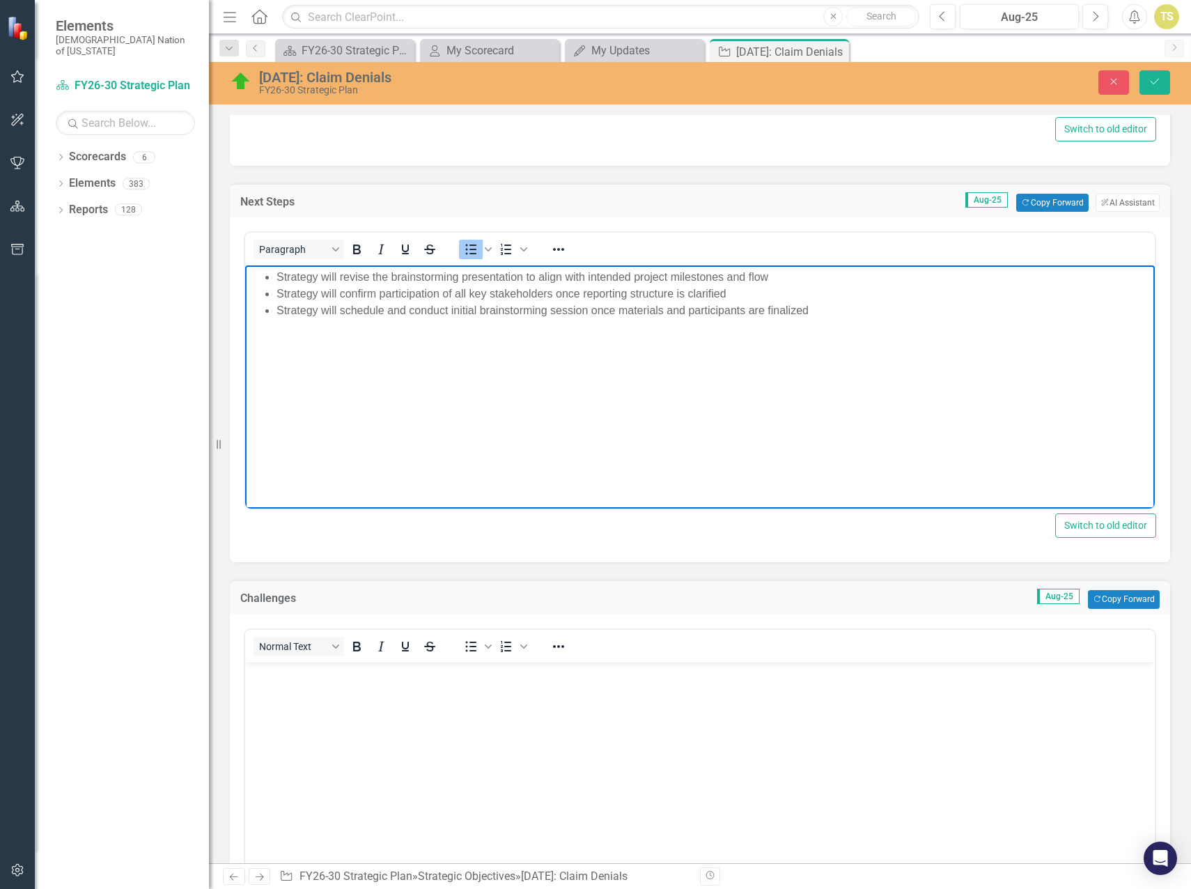
click at [377, 714] on body "Rich Text Area. Press ALT-0 for help." at bounding box center [700, 766] width 910 height 209
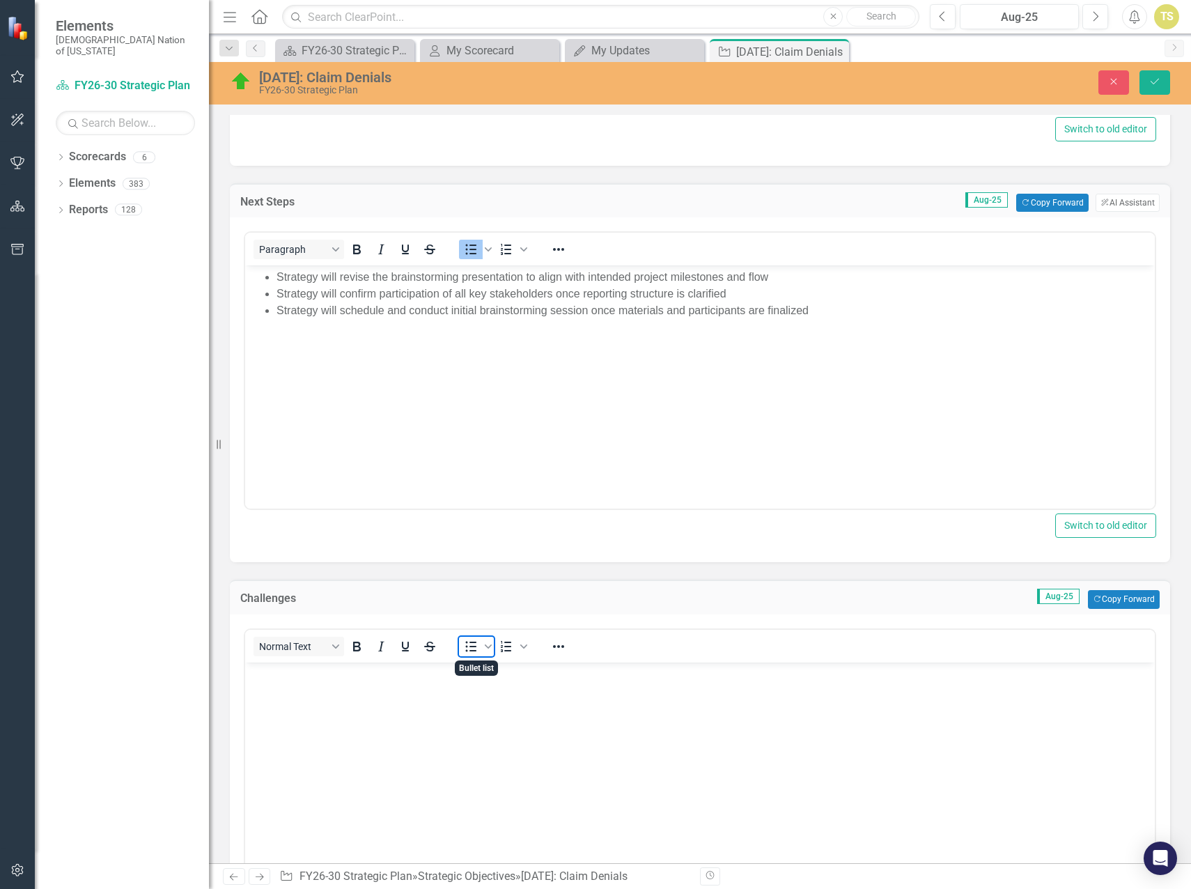
click at [467, 644] on icon "Bullet list" at bounding box center [471, 646] width 17 height 17
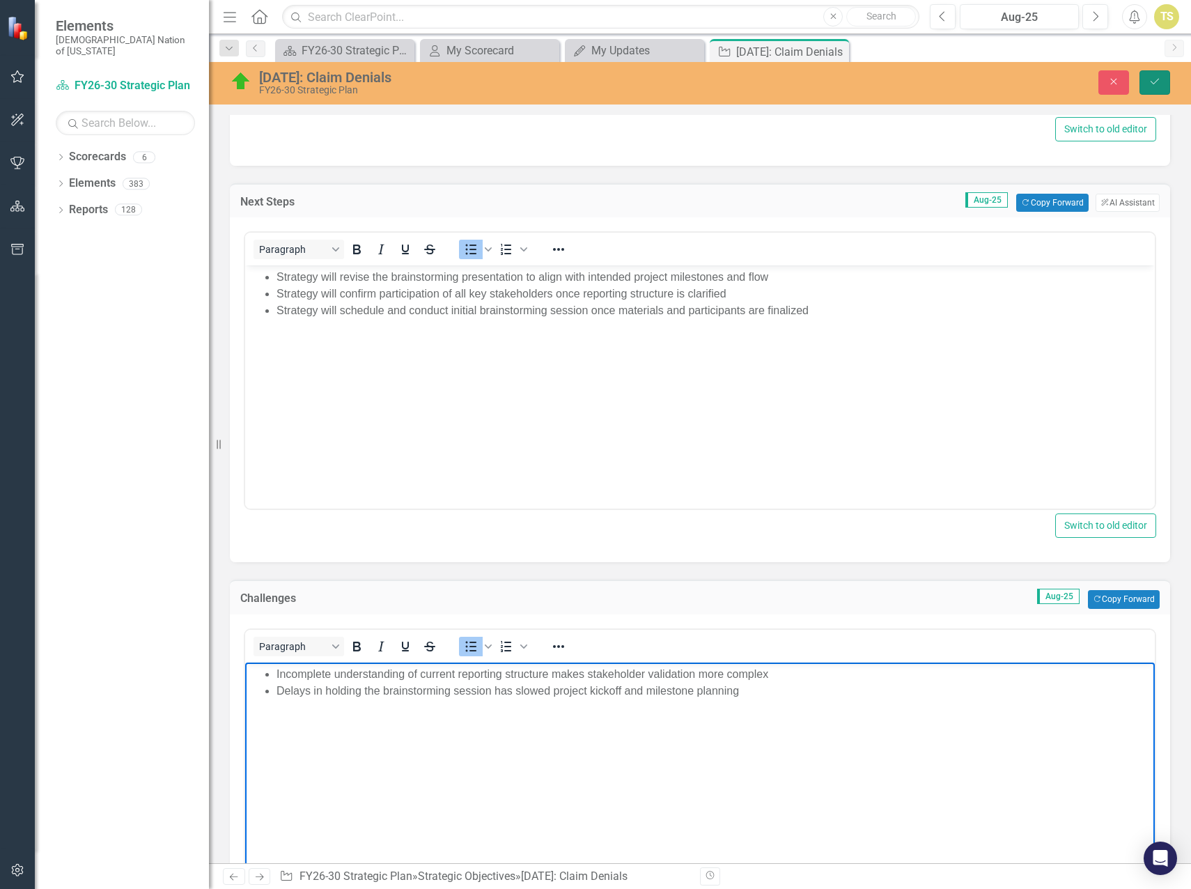
click at [1149, 87] on button "Save" at bounding box center [1155, 82] width 31 height 24
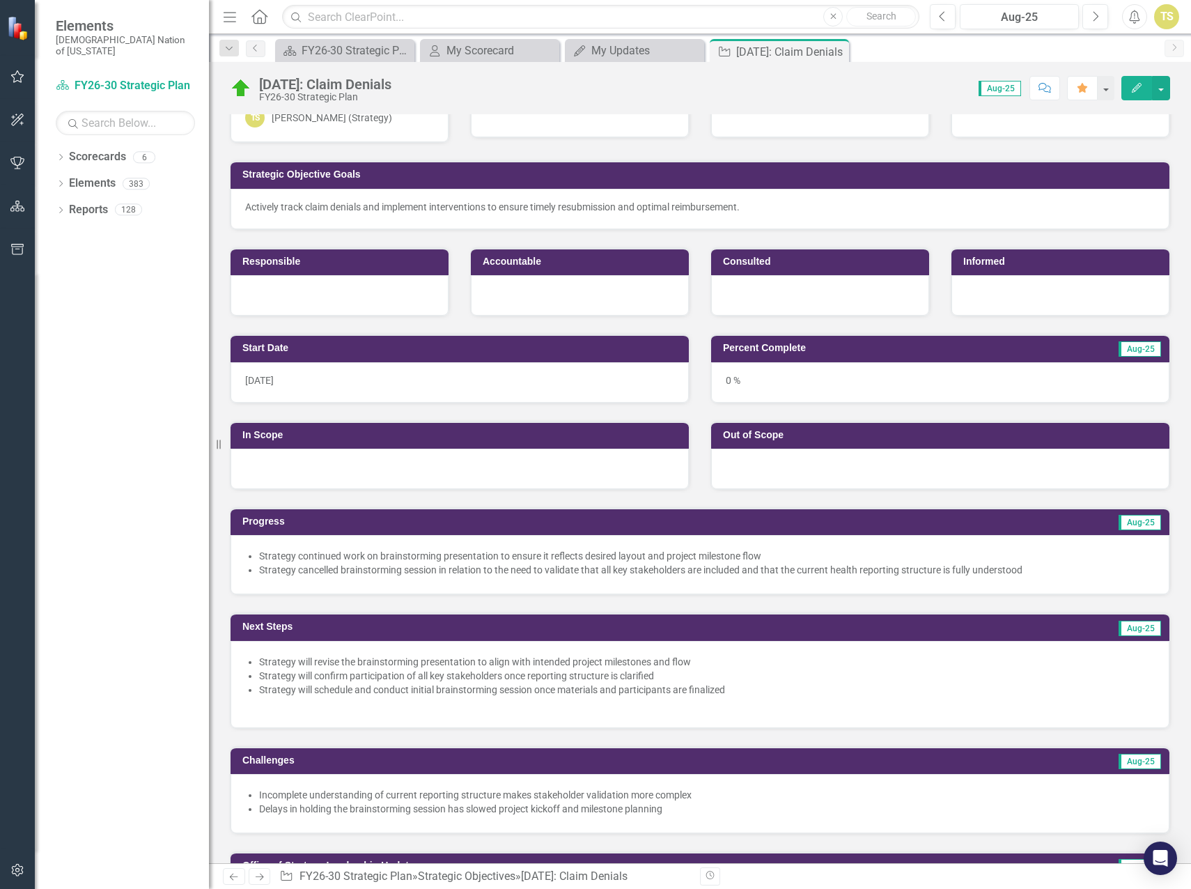
scroll to position [70, 0]
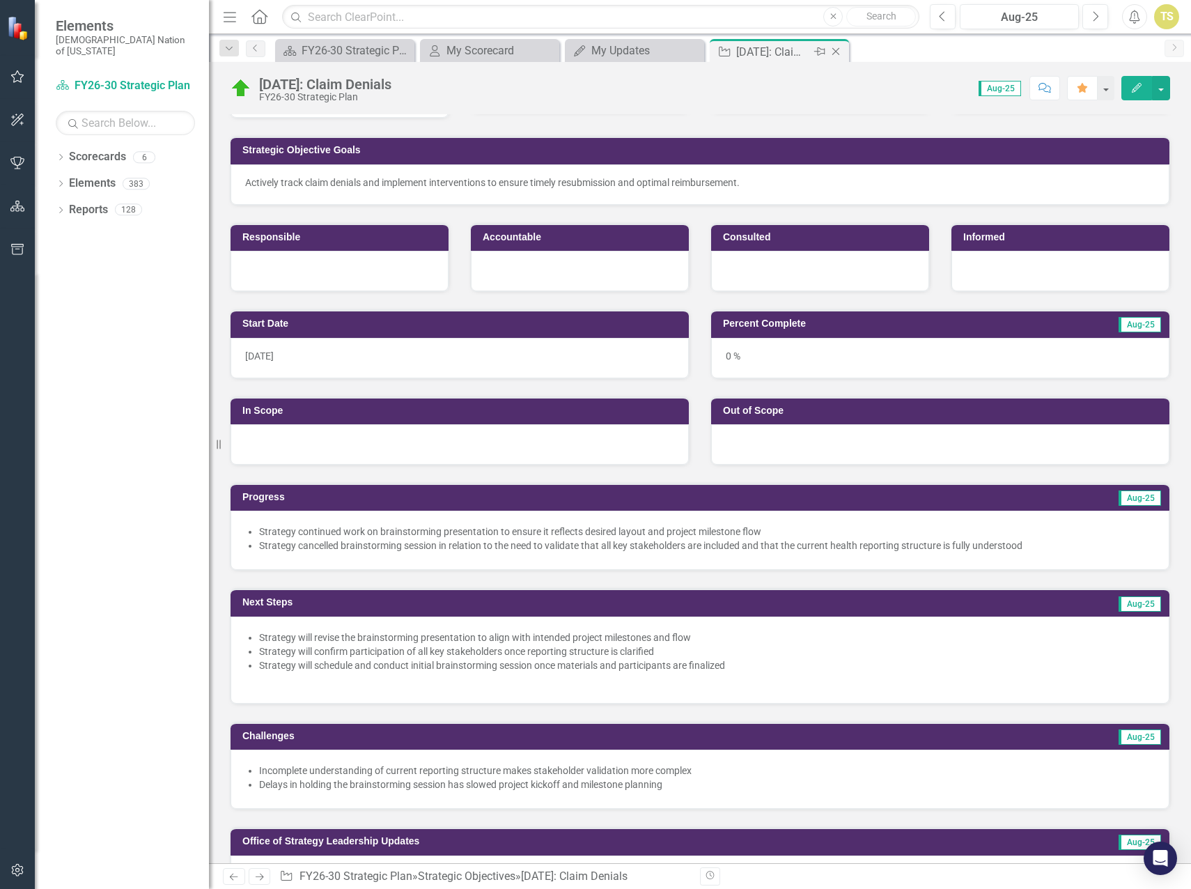
click at [836, 52] on icon "Close" at bounding box center [836, 51] width 14 height 11
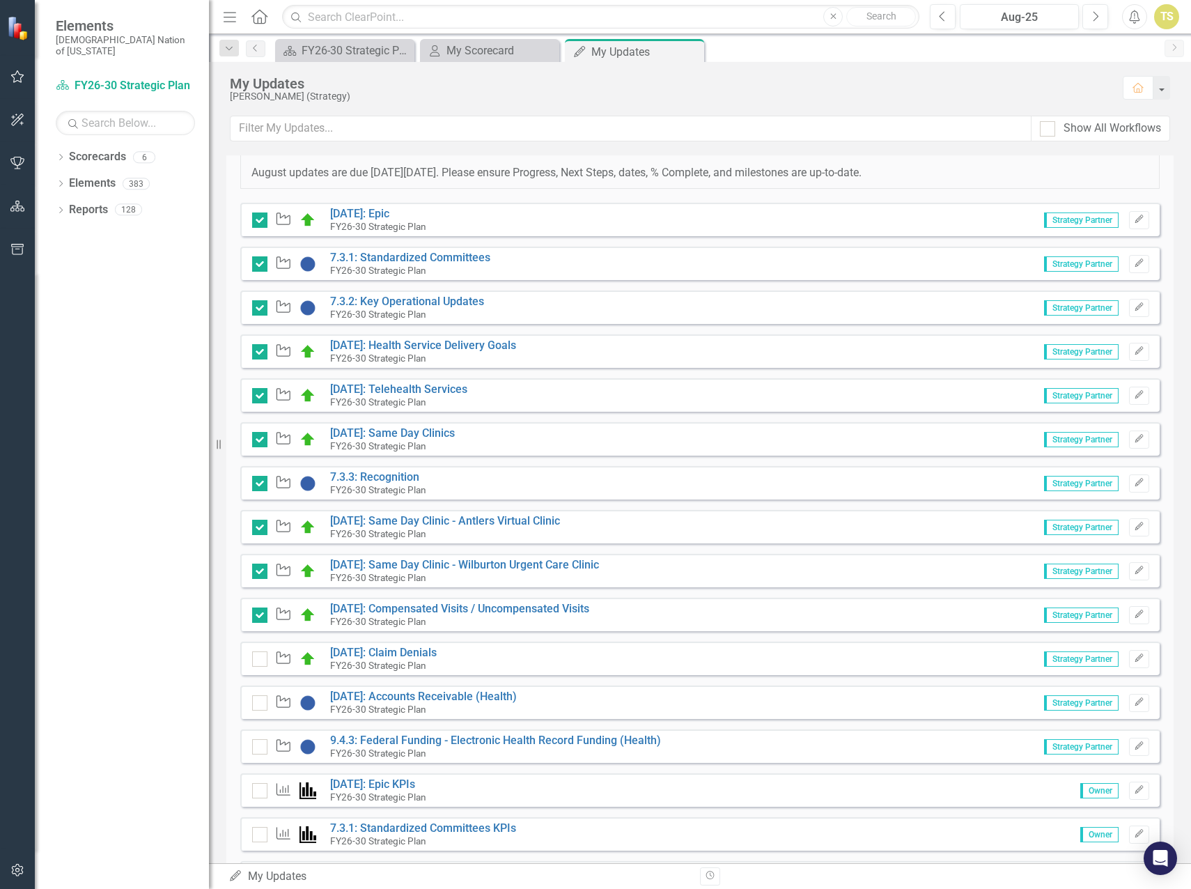
scroll to position [488, 0]
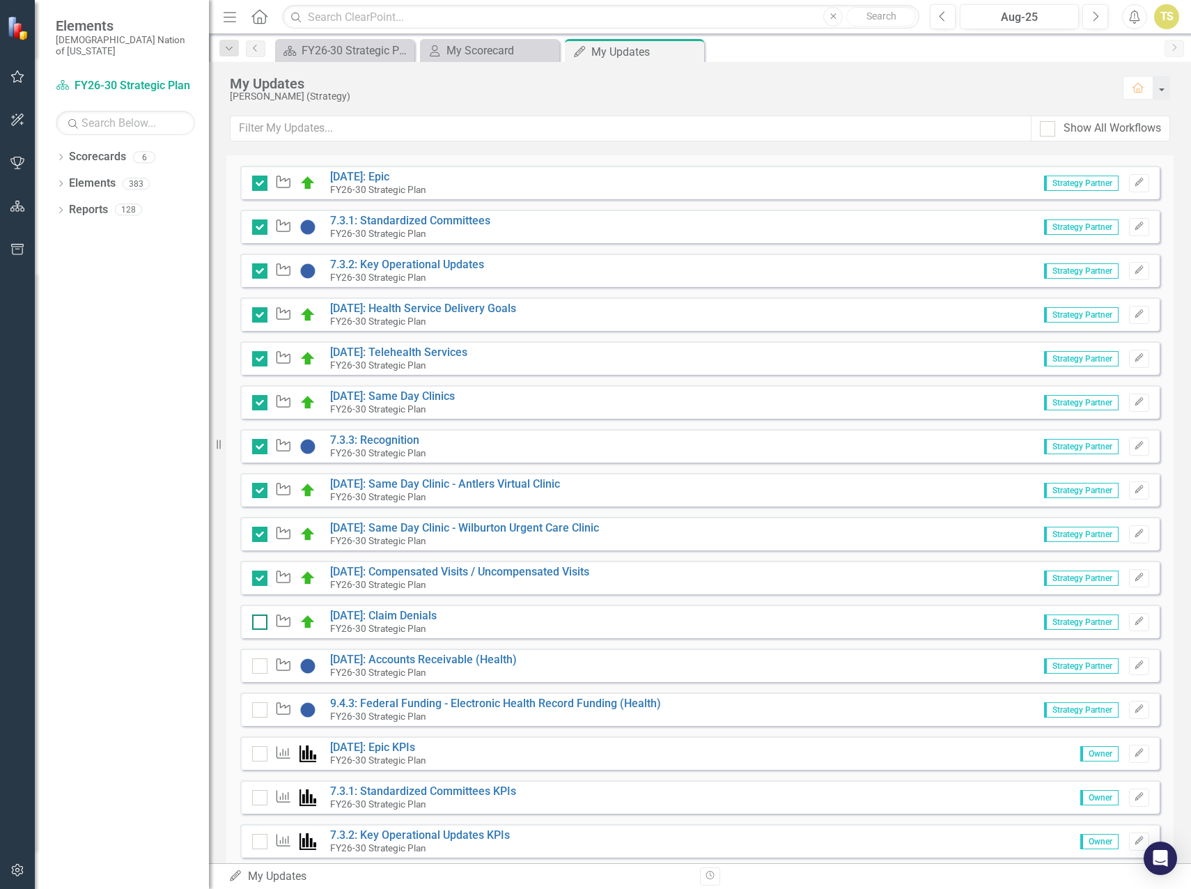
click at [261, 619] on div at bounding box center [259, 622] width 15 height 15
click at [261, 619] on input "checkbox" at bounding box center [256, 619] width 9 height 9
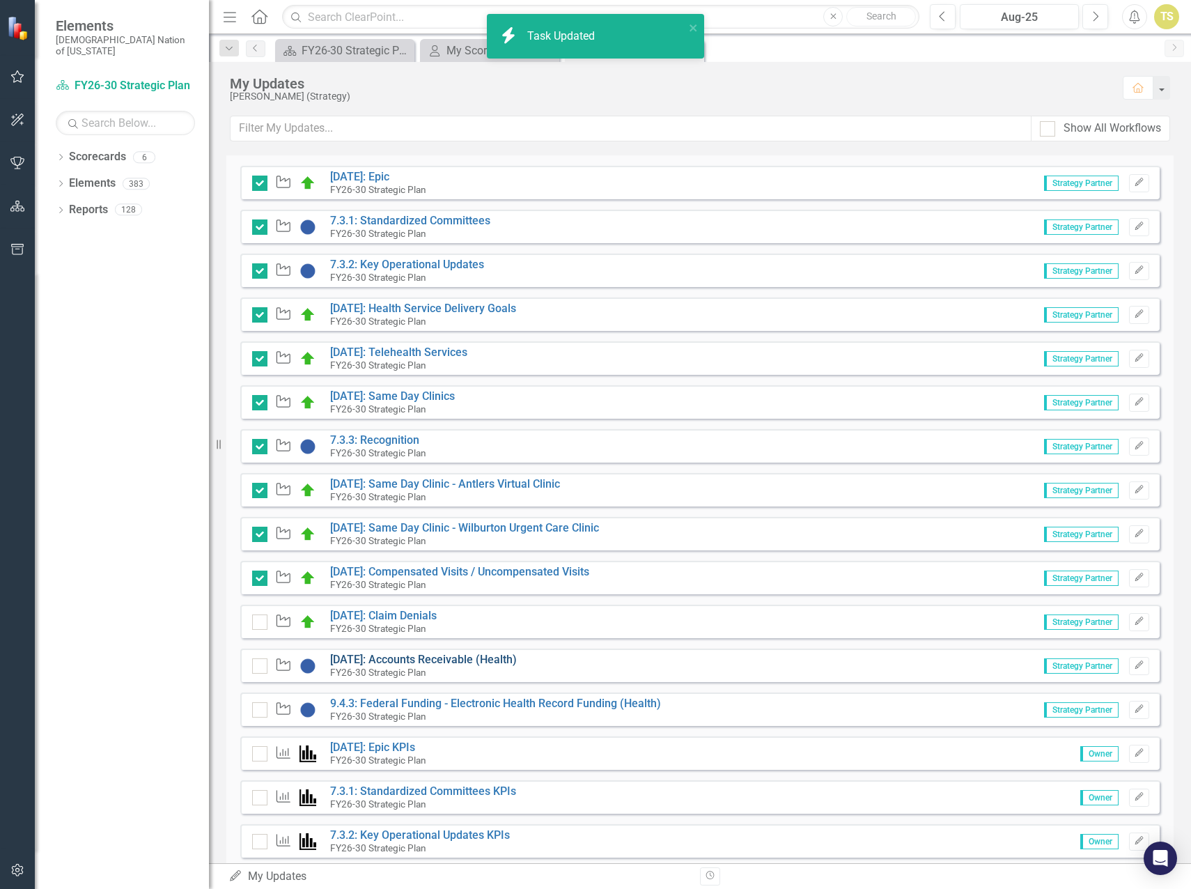
checkbox input "true"
click at [421, 663] on link "9.4.56: Accounts Receivable (Health)" at bounding box center [423, 659] width 187 height 13
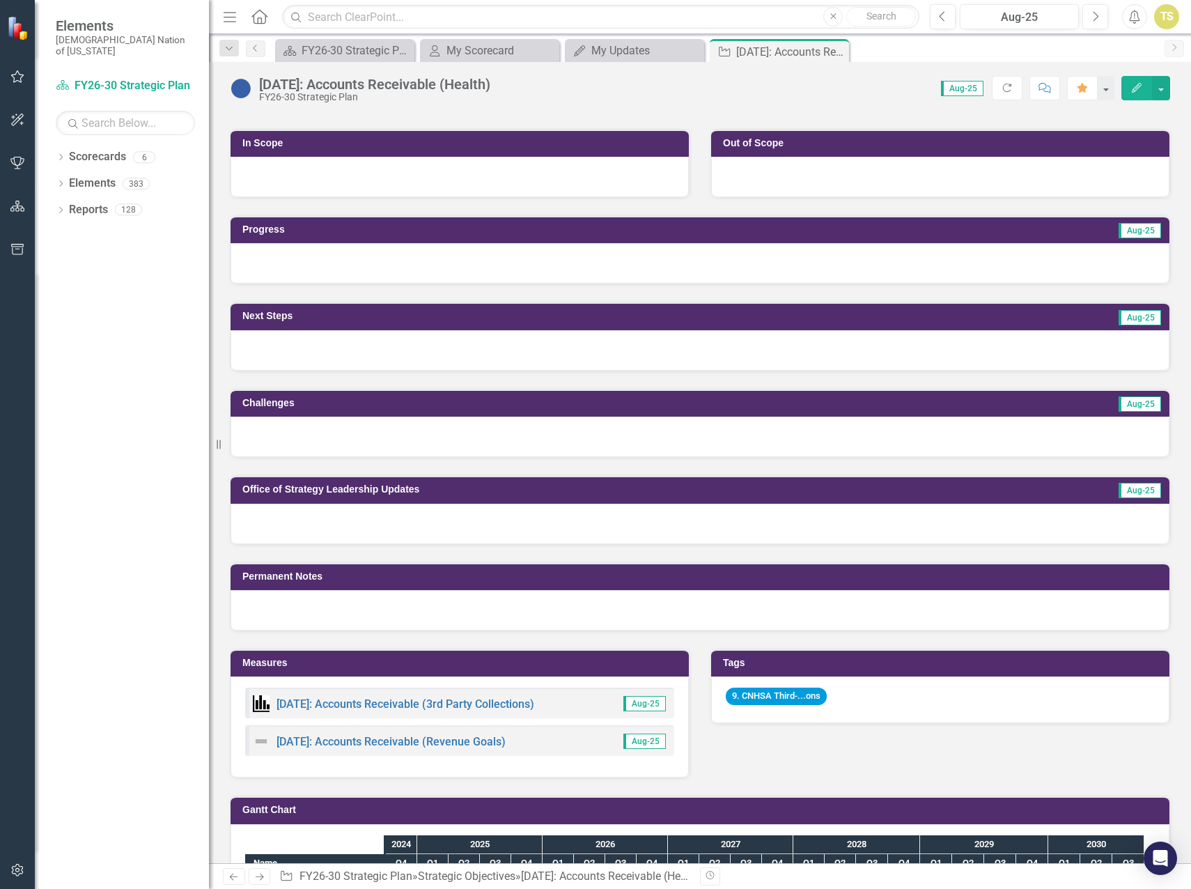
scroll to position [348, 0]
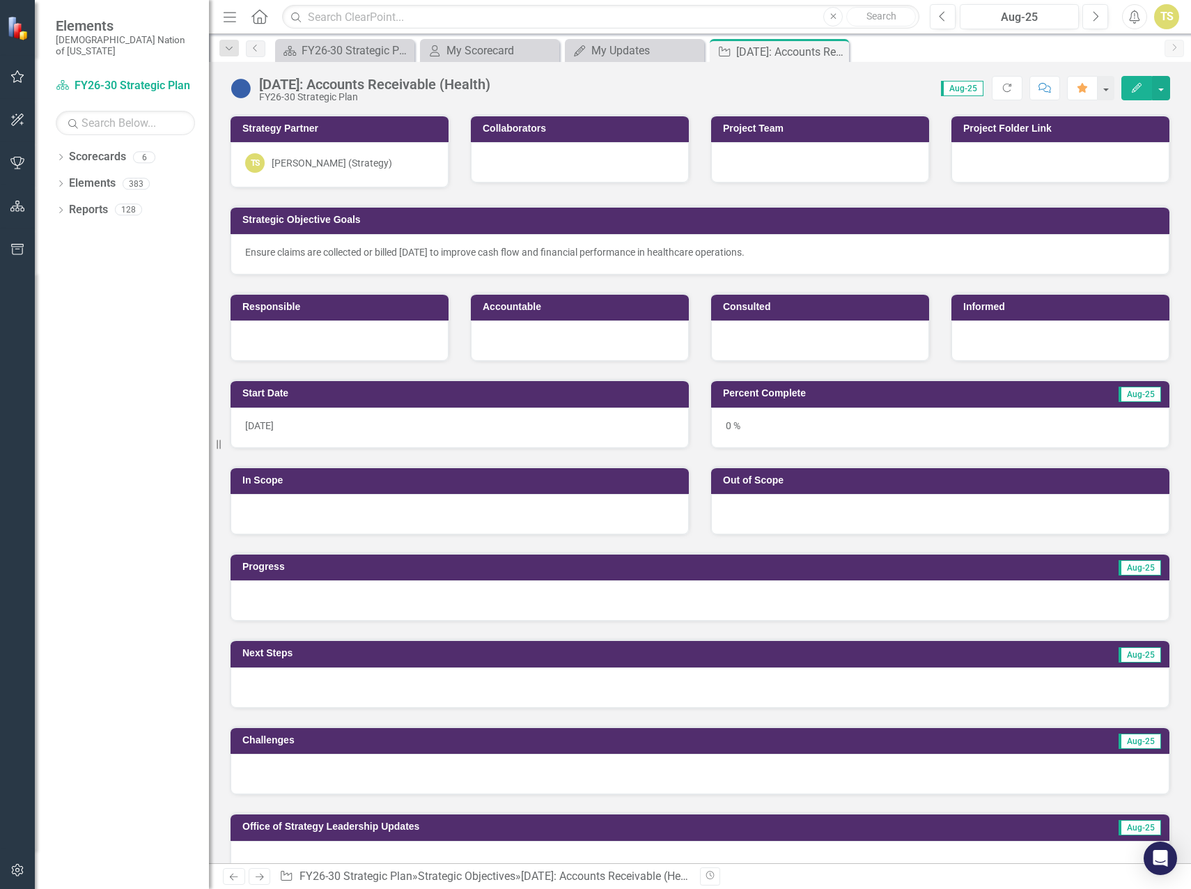
scroll to position [348, 0]
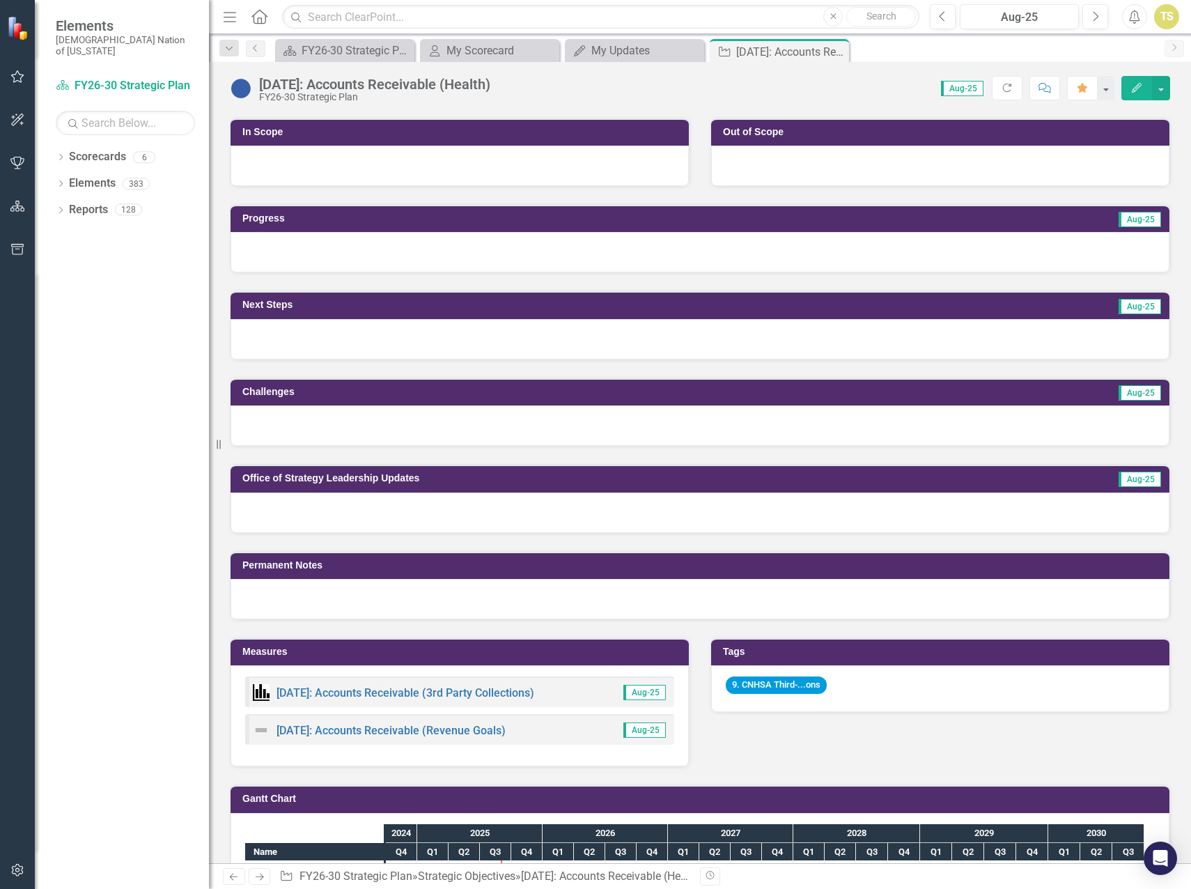
click at [362, 279] on div "Next Steps Aug-25" at bounding box center [700, 316] width 962 height 86
click at [373, 258] on div at bounding box center [700, 252] width 939 height 40
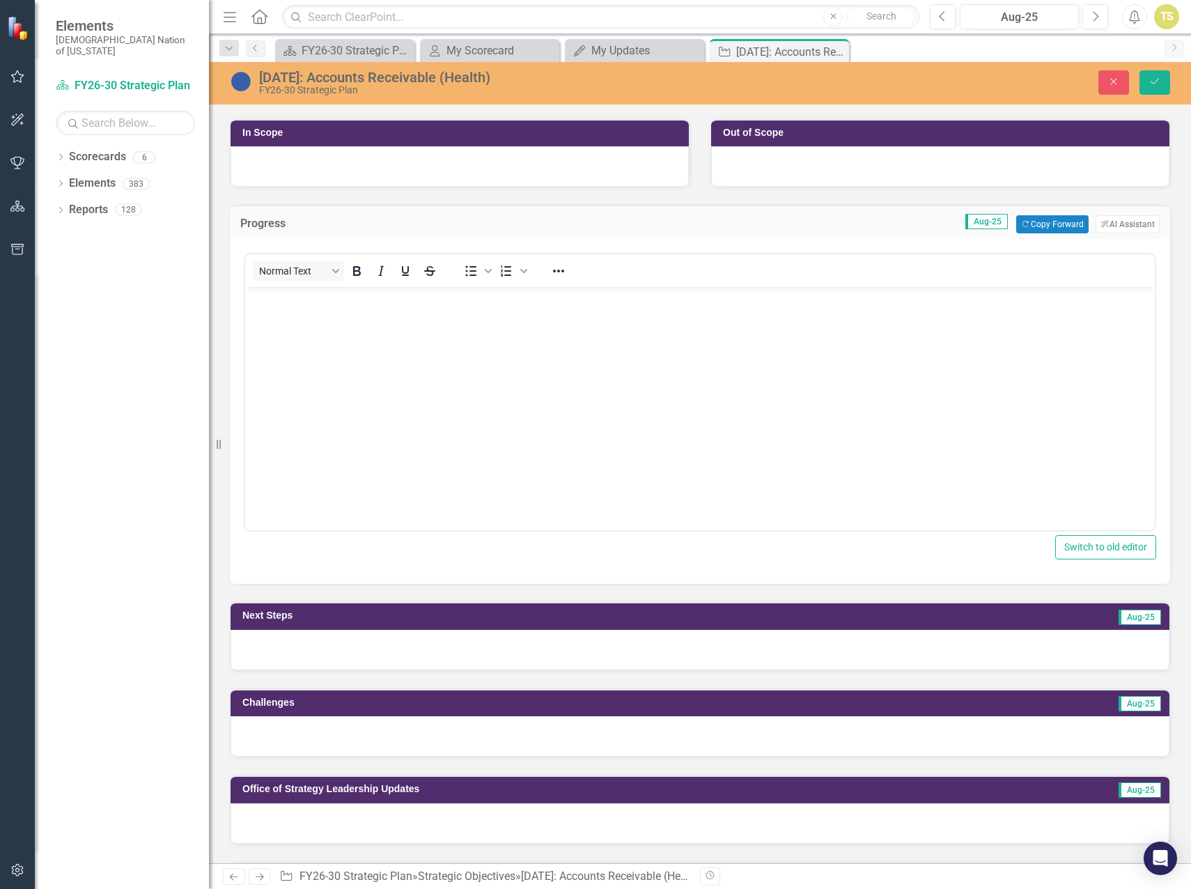
scroll to position [0, 0]
click at [1029, 219] on button "Copy Forward Copy Forward" at bounding box center [1053, 224] width 72 height 18
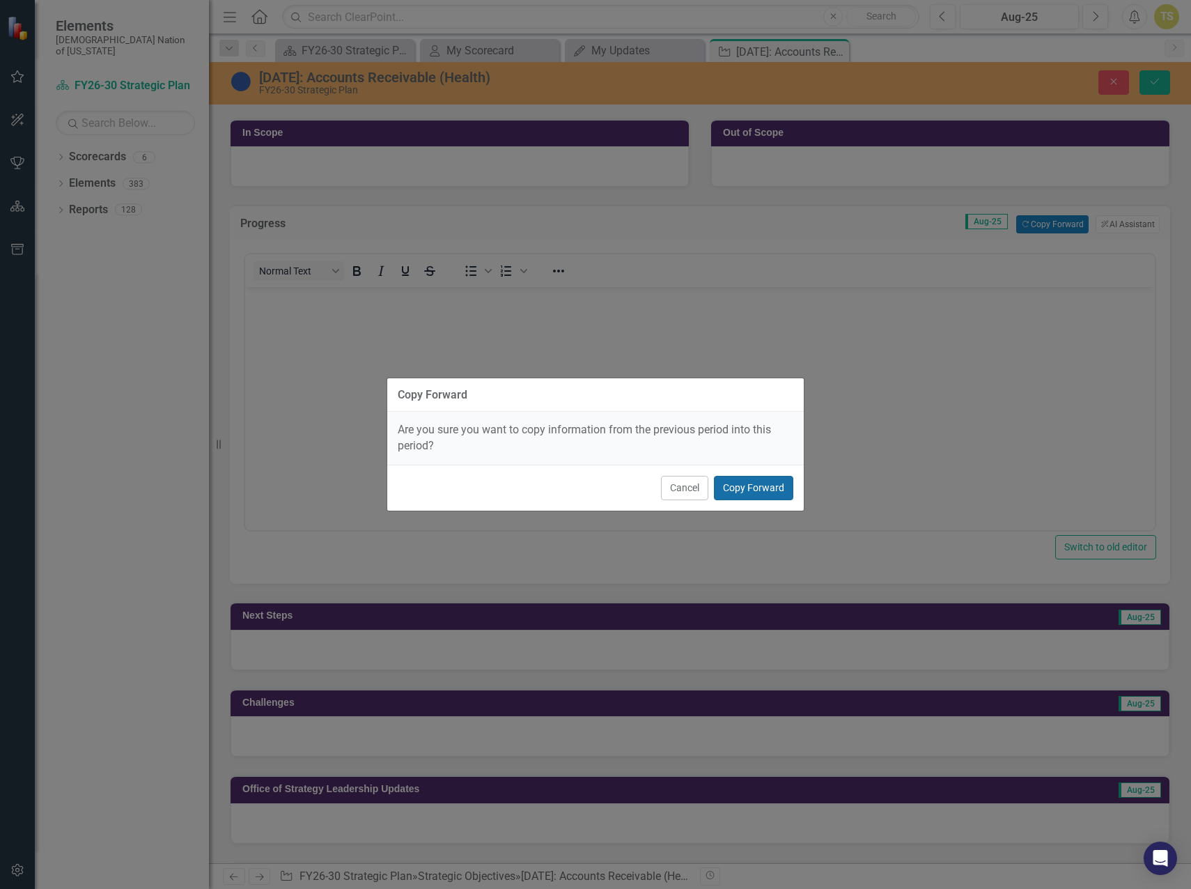
click at [739, 487] on button "Copy Forward" at bounding box center [753, 488] width 79 height 24
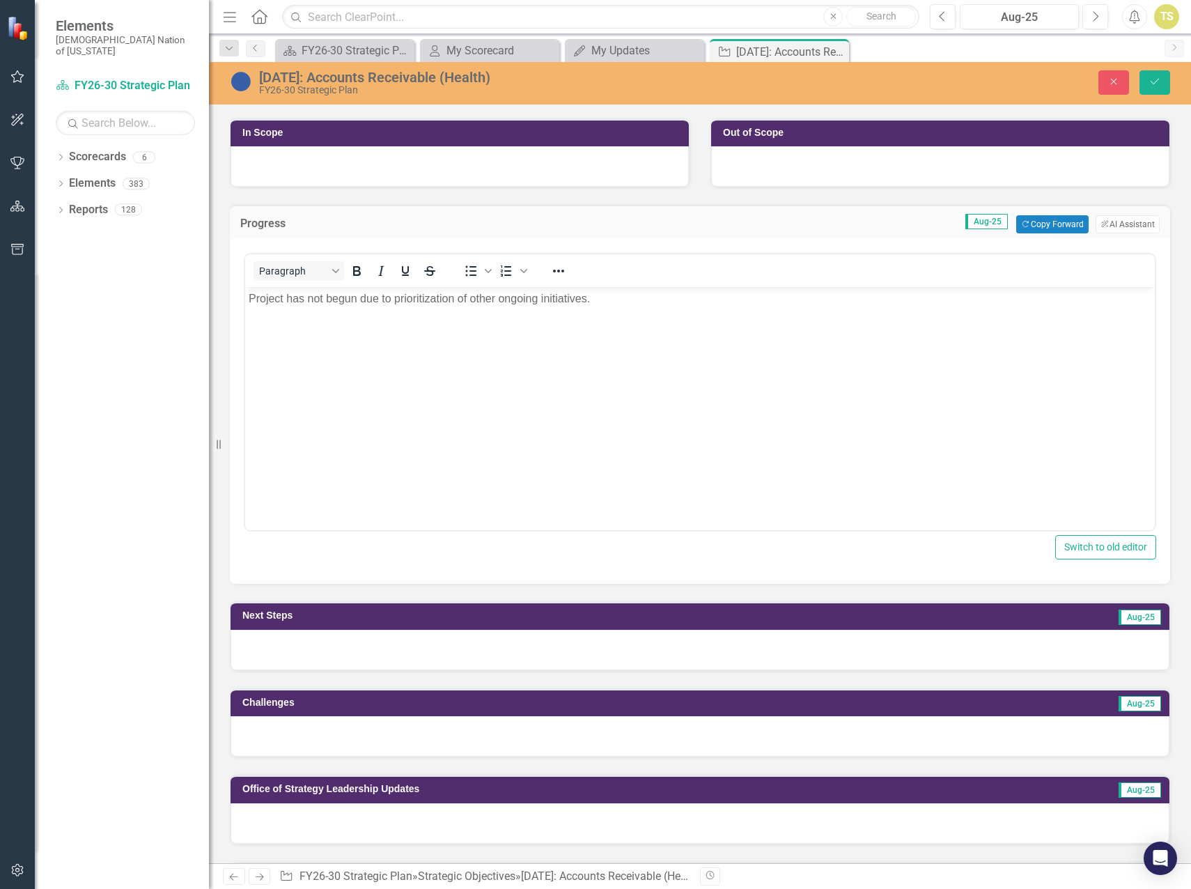
click at [458, 656] on div at bounding box center [700, 650] width 939 height 40
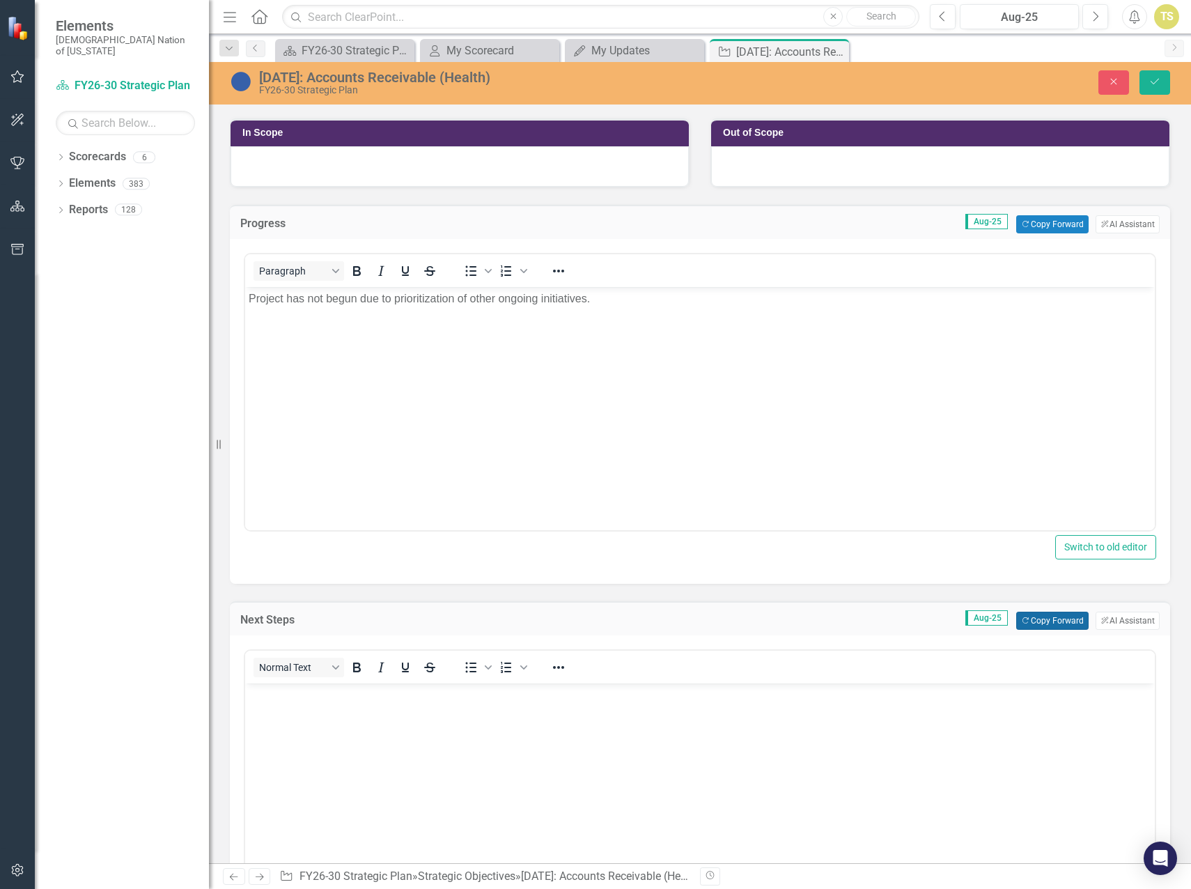
click at [1028, 618] on button "Copy Forward Copy Forward" at bounding box center [1053, 621] width 72 height 18
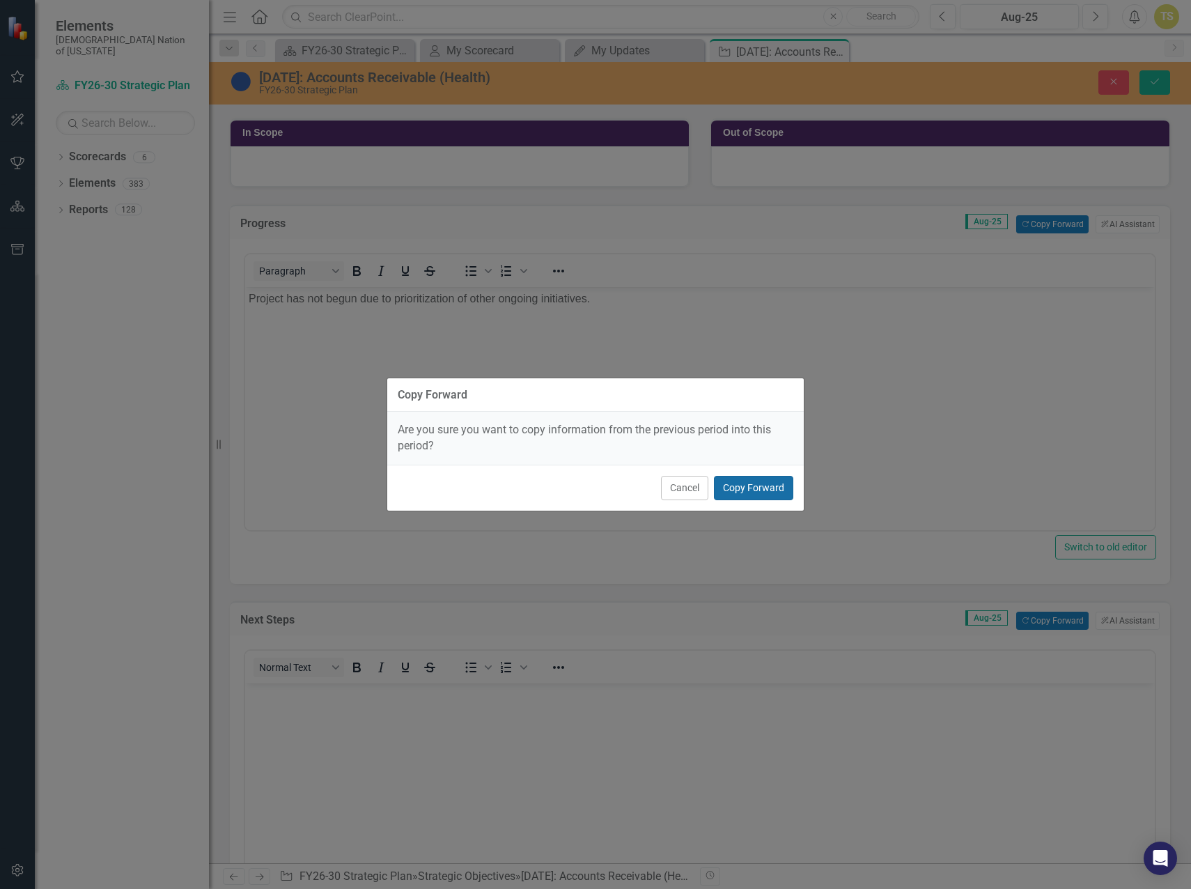
click at [738, 490] on button "Copy Forward" at bounding box center [753, 488] width 79 height 24
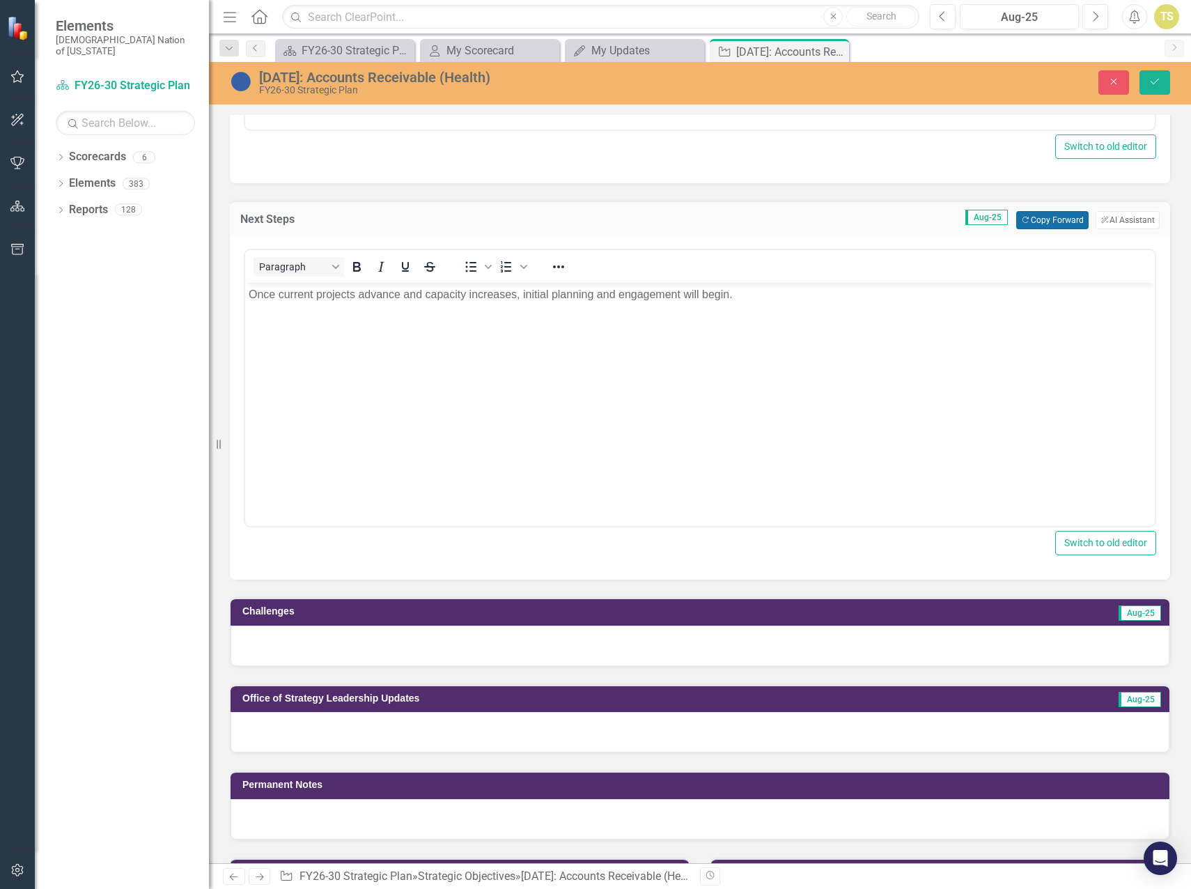
scroll to position [766, 0]
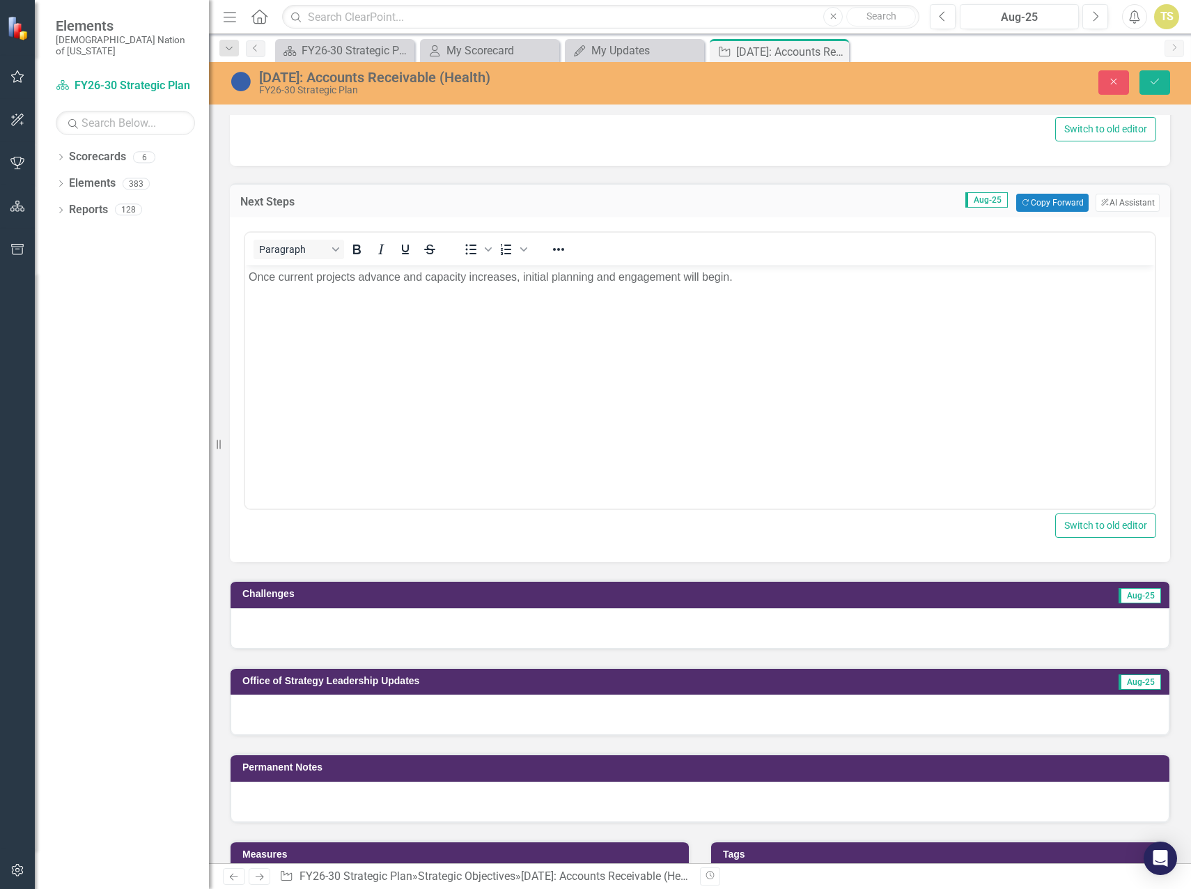
click at [608, 633] on div at bounding box center [700, 628] width 939 height 40
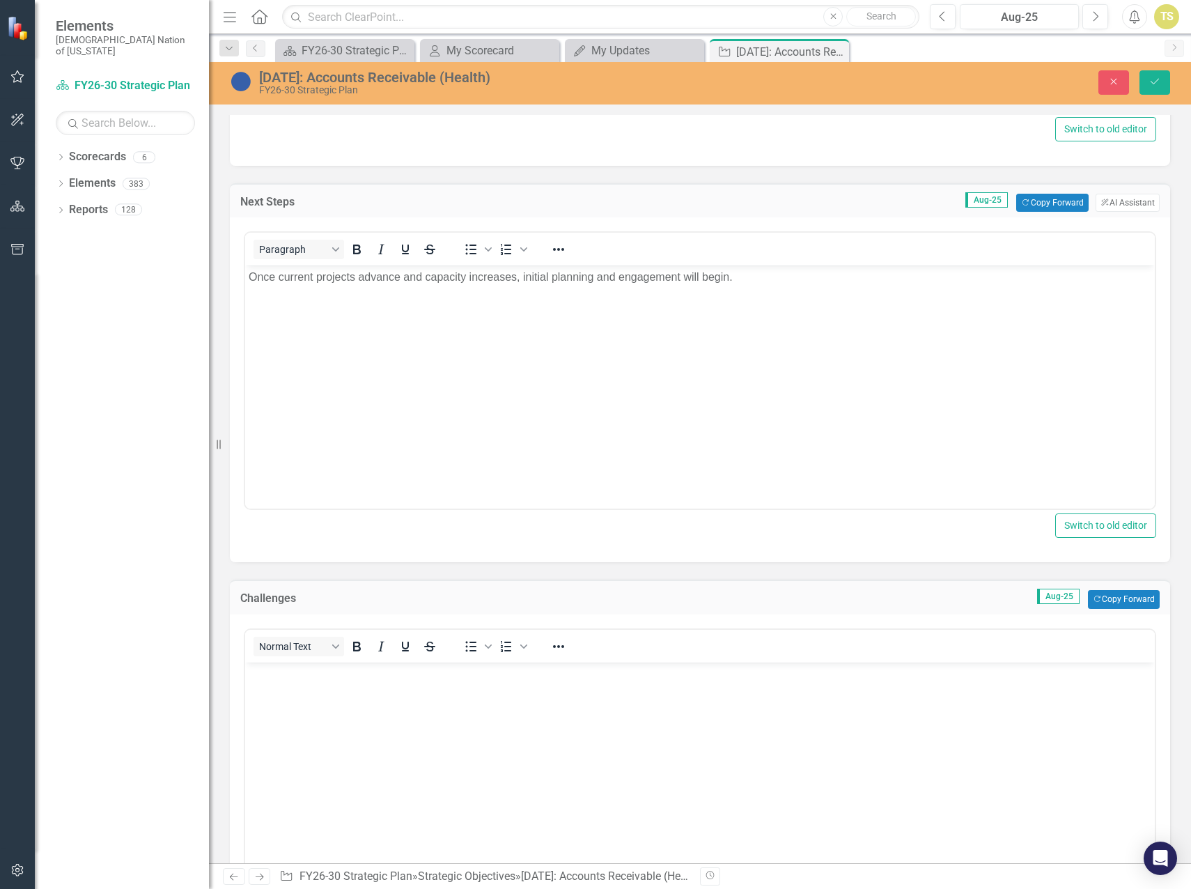
scroll to position [0, 0]
click at [1096, 598] on button "Copy Forward Copy Forward" at bounding box center [1124, 599] width 72 height 18
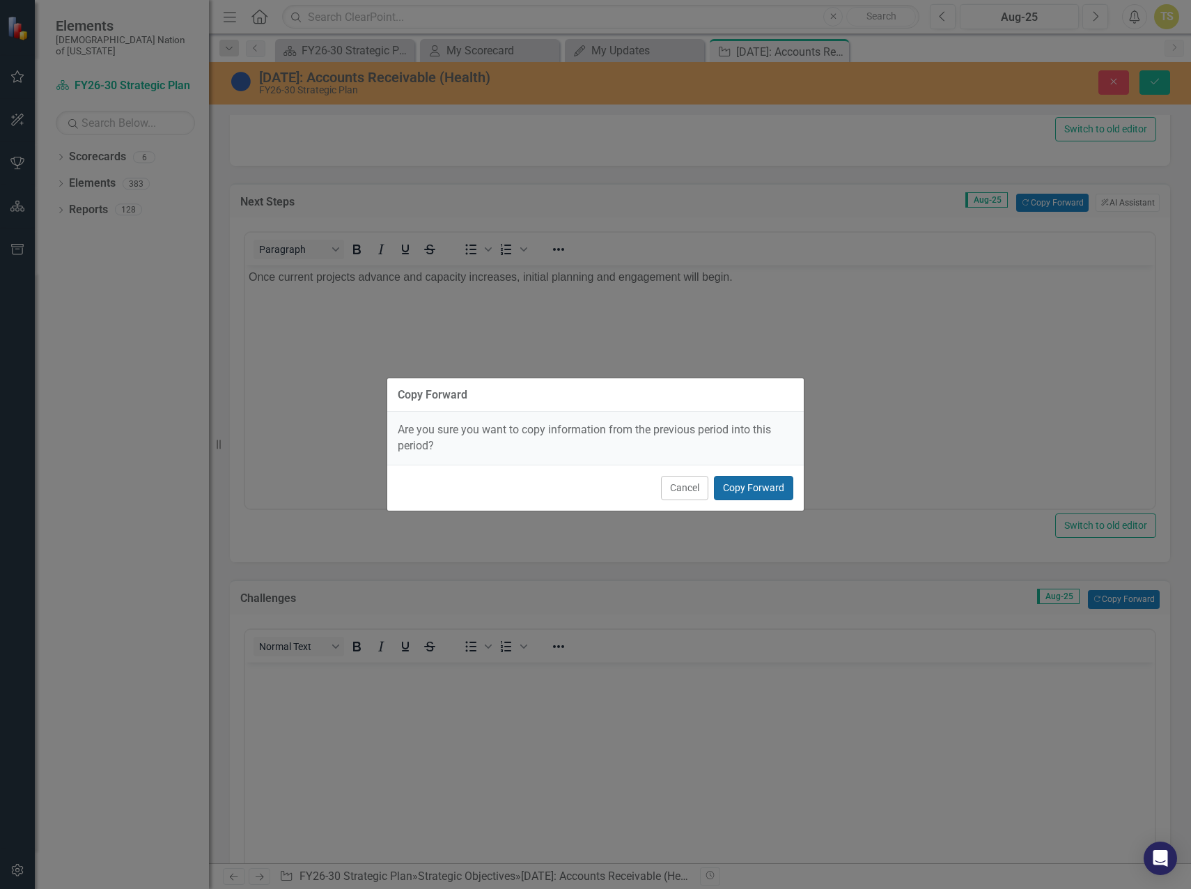
click at [760, 489] on button "Copy Forward" at bounding box center [753, 488] width 79 height 24
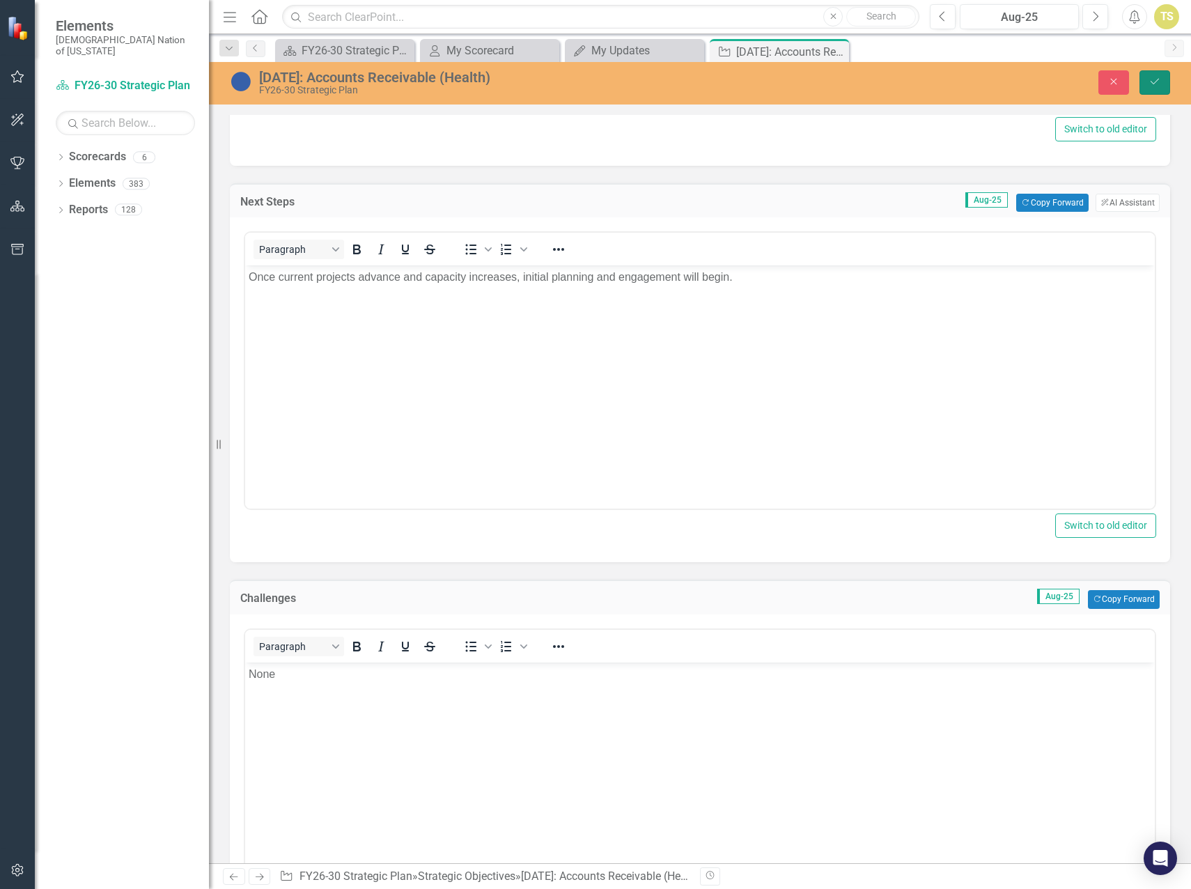
click at [1152, 86] on icon "Save" at bounding box center [1155, 82] width 13 height 10
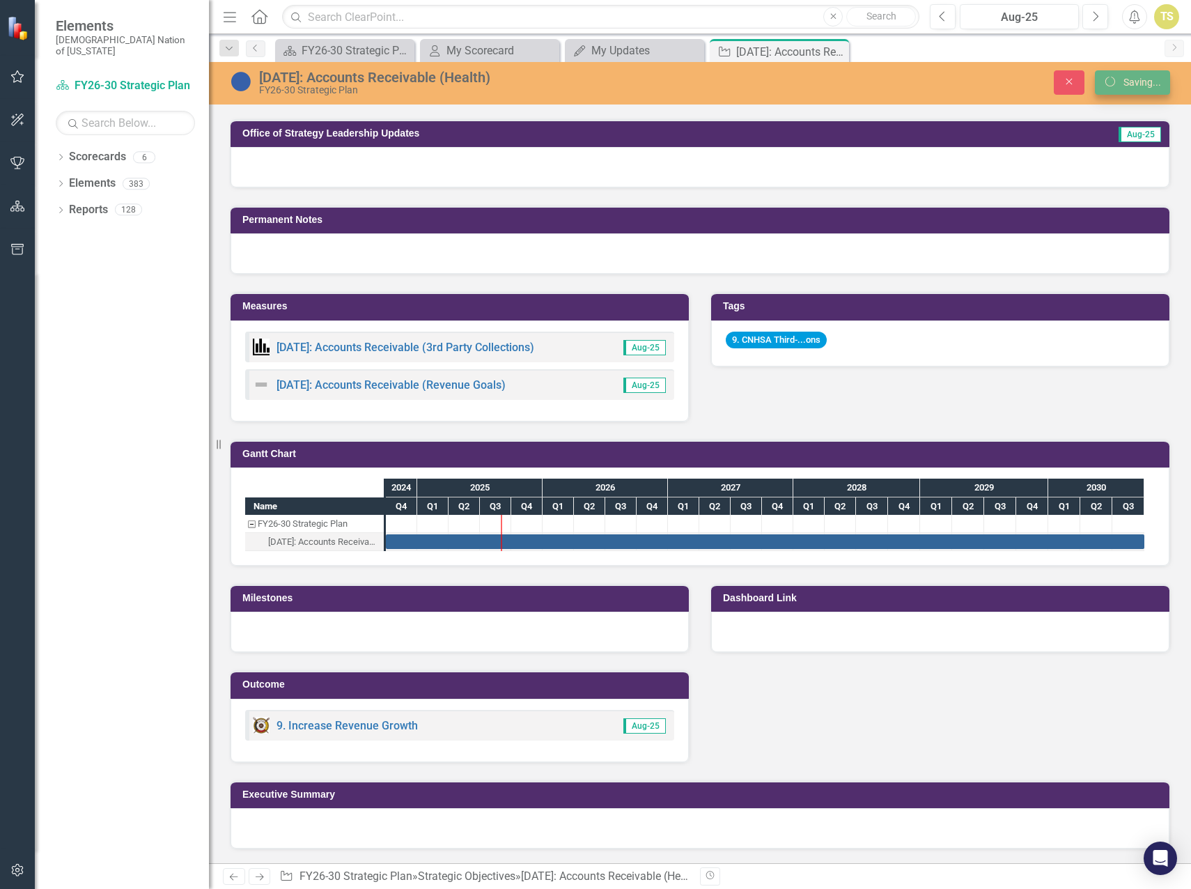
scroll to position [695, 0]
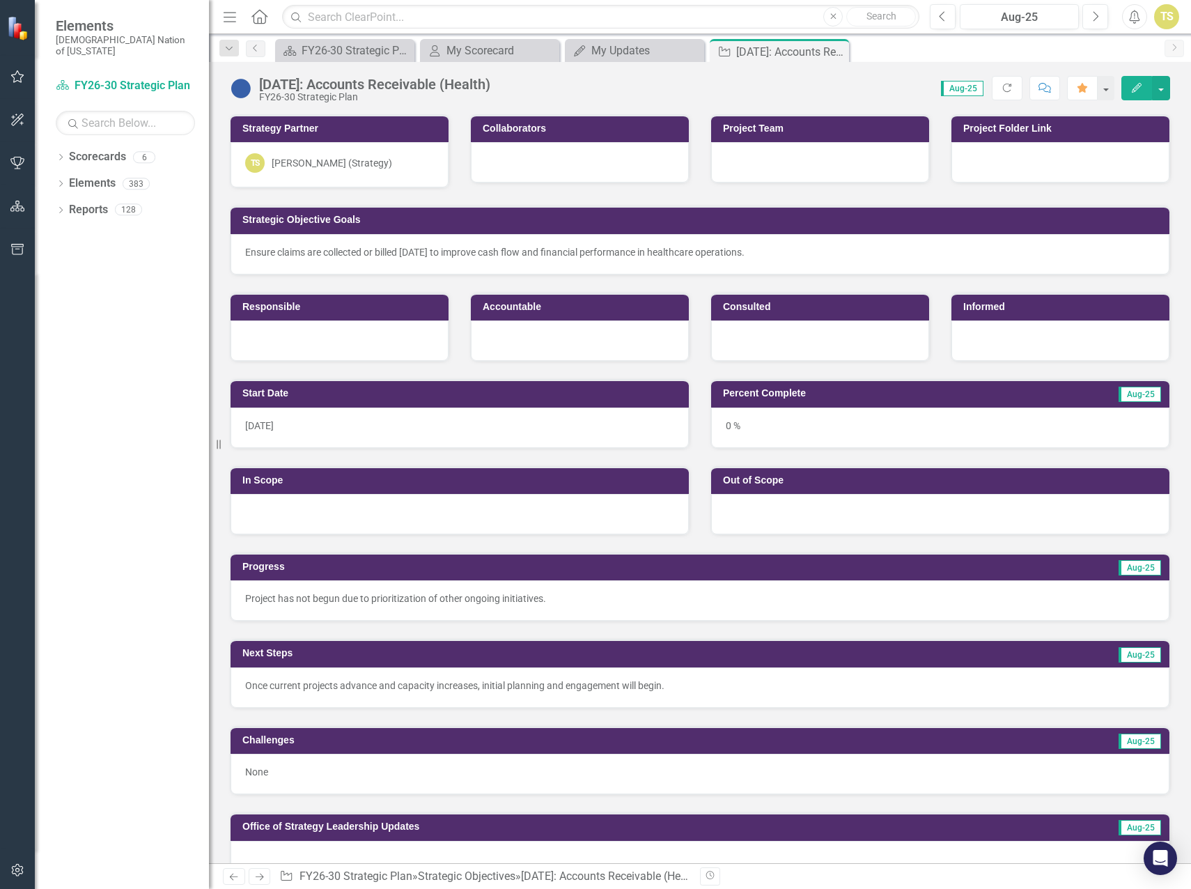
click at [0, 0] on icon at bounding box center [0, 0] width 0 height 0
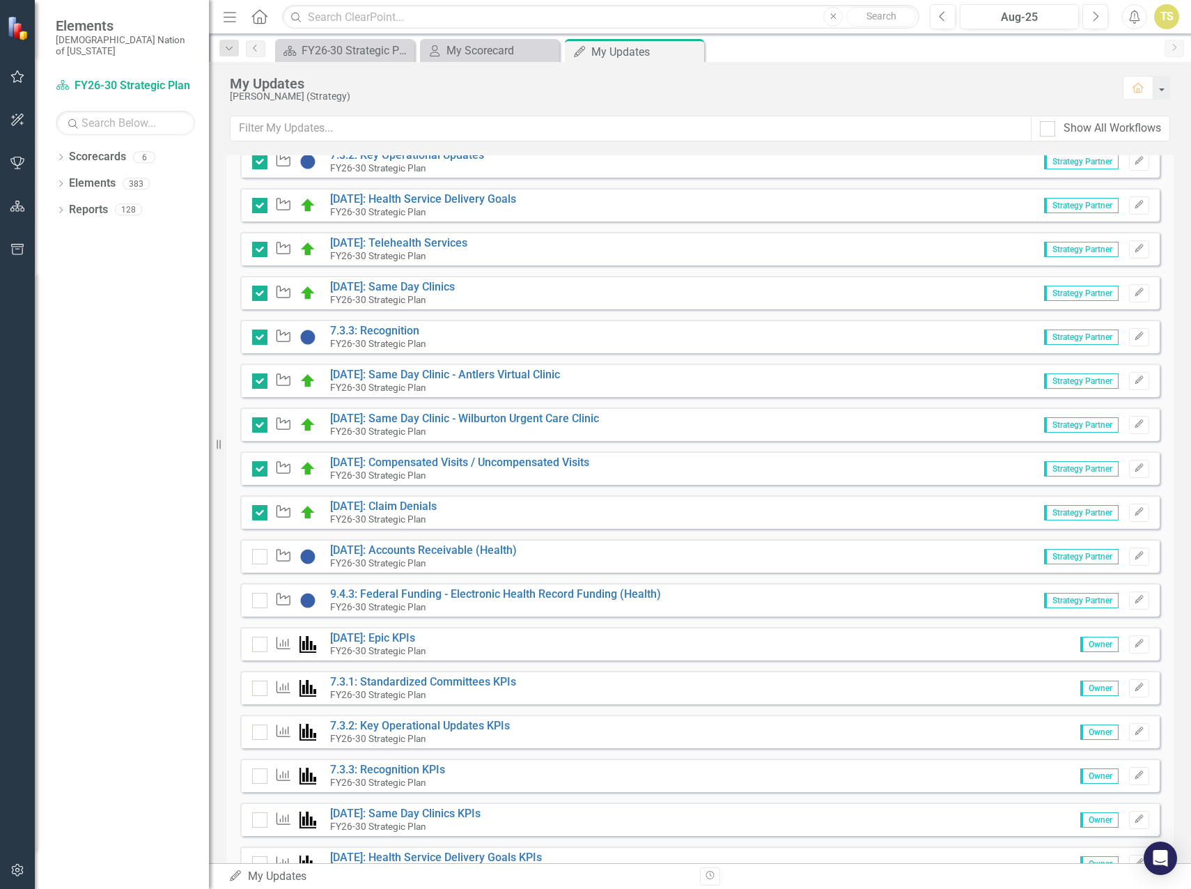
scroll to position [627, 0]
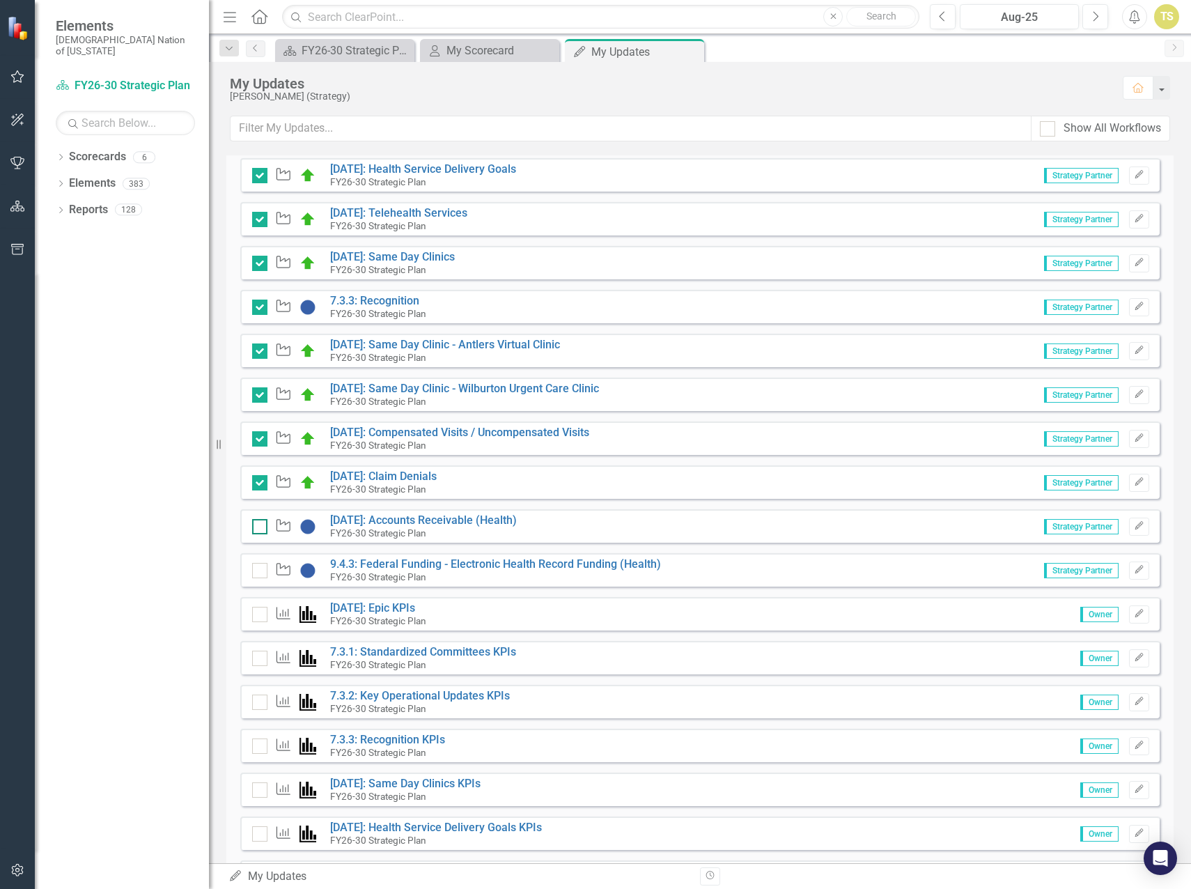
click at [260, 528] on div at bounding box center [259, 526] width 15 height 15
click at [260, 528] on input "checkbox" at bounding box center [256, 523] width 9 height 9
checkbox input "false"
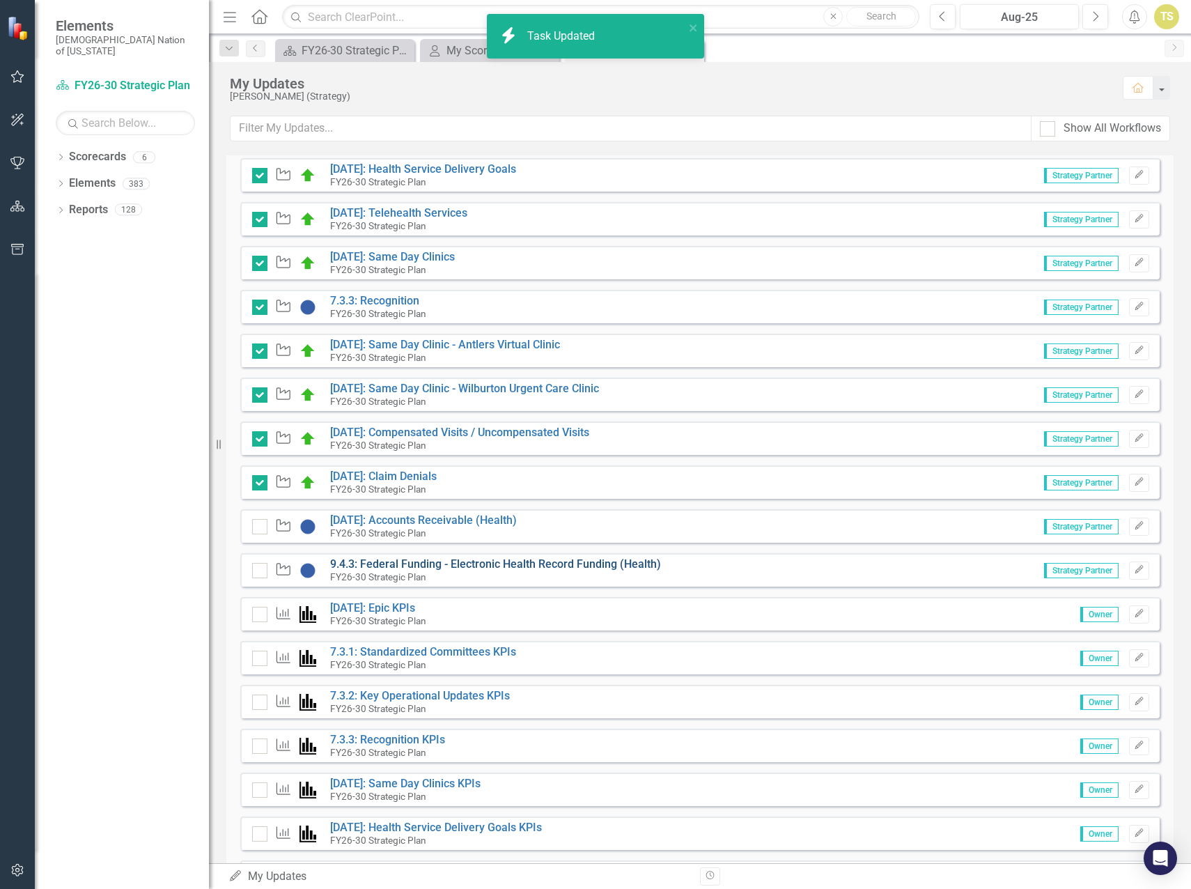
click at [442, 565] on link "9.4.3: Federal Funding - Electronic Health Record Funding (Health)" at bounding box center [495, 563] width 331 height 13
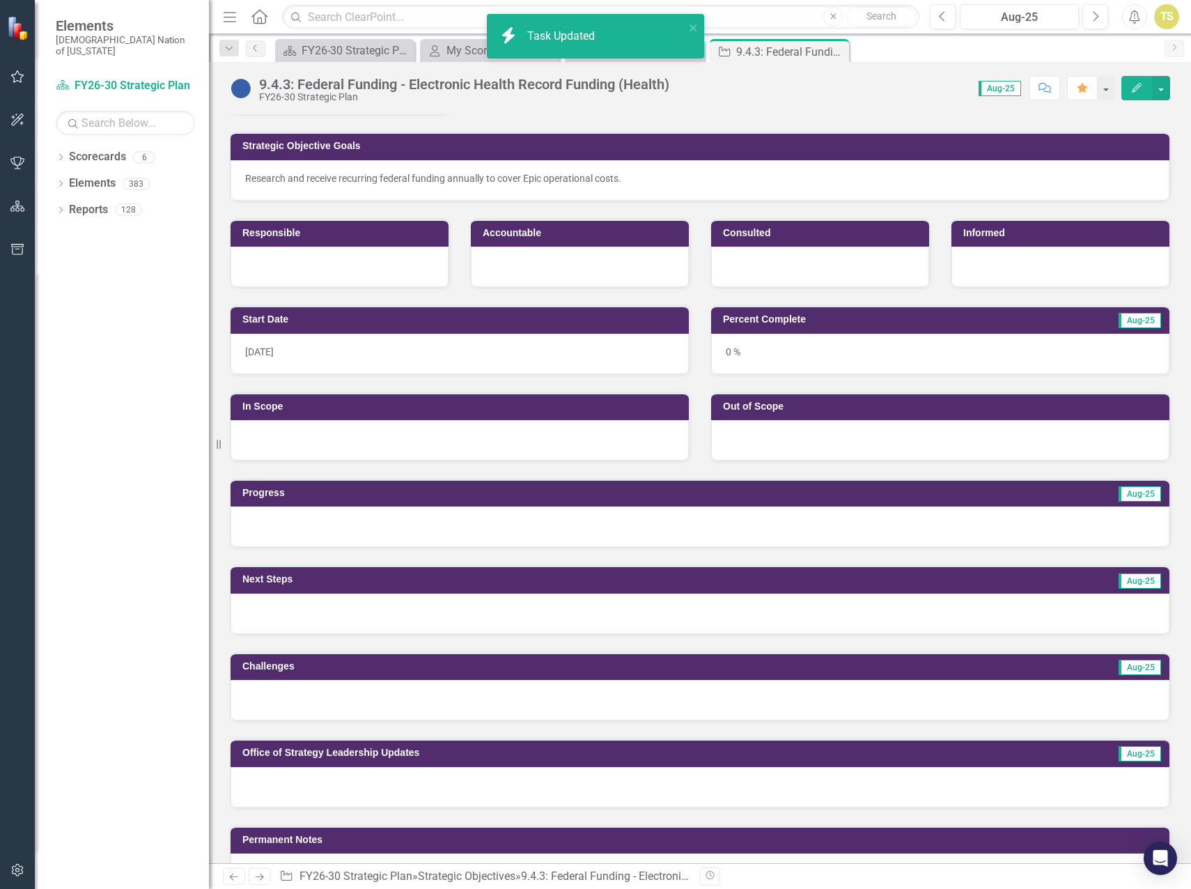
scroll to position [139, 0]
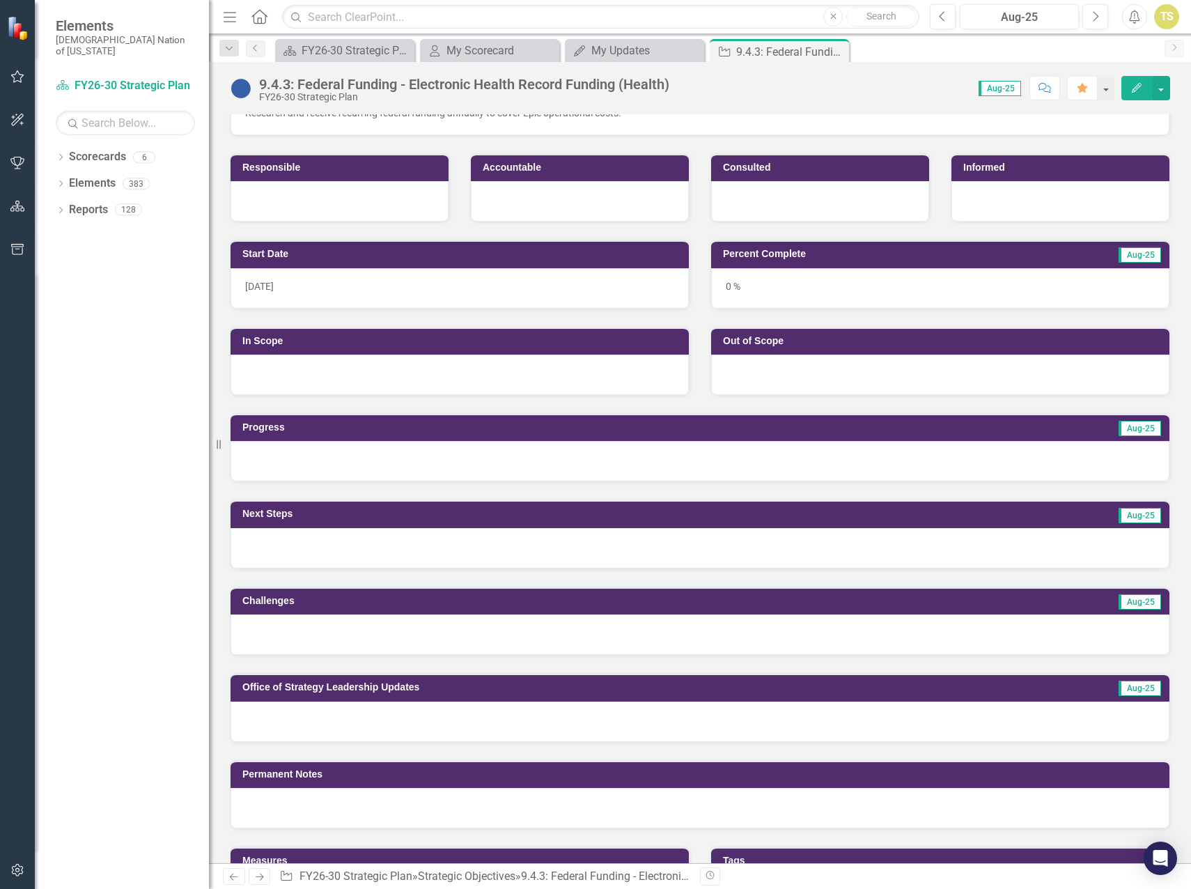
click at [366, 472] on div at bounding box center [700, 461] width 939 height 40
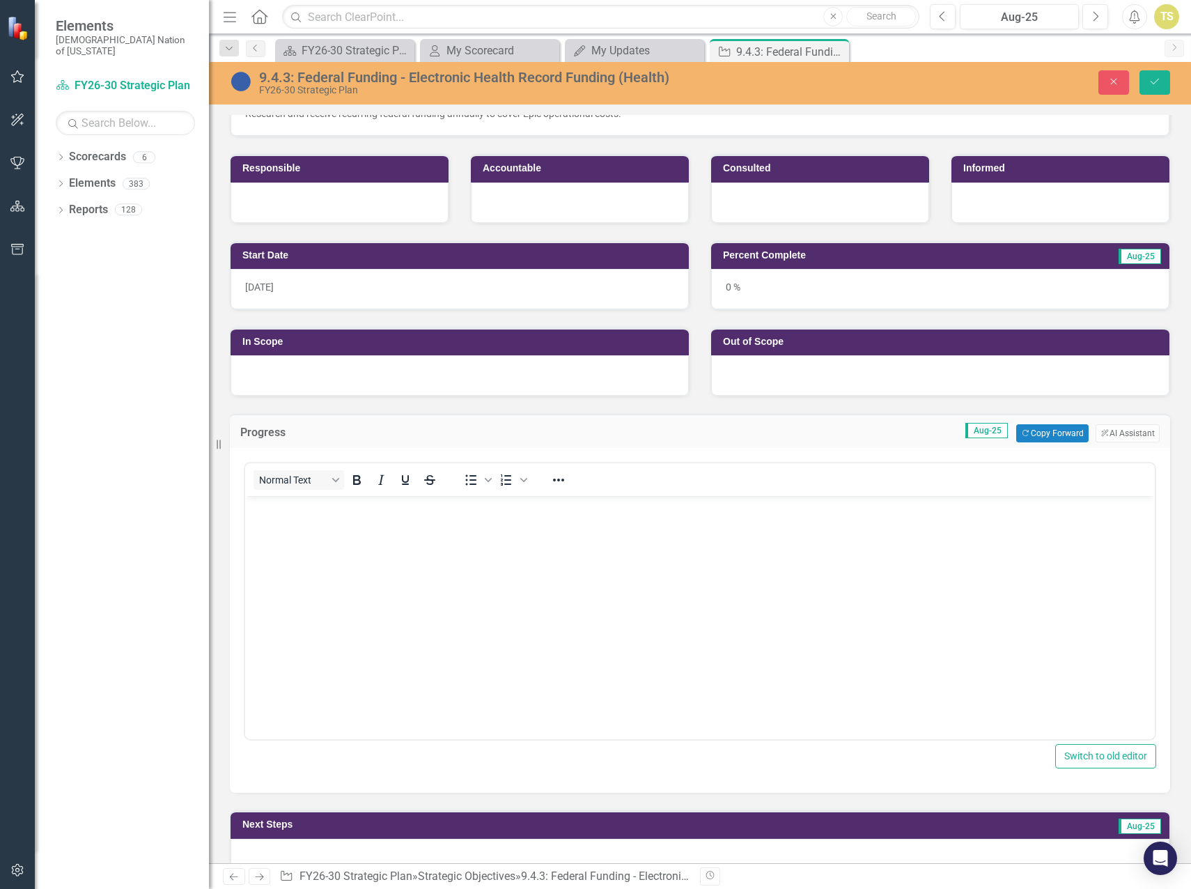
scroll to position [0, 0]
click at [1030, 432] on button "Copy Forward Copy Forward" at bounding box center [1053, 433] width 72 height 18
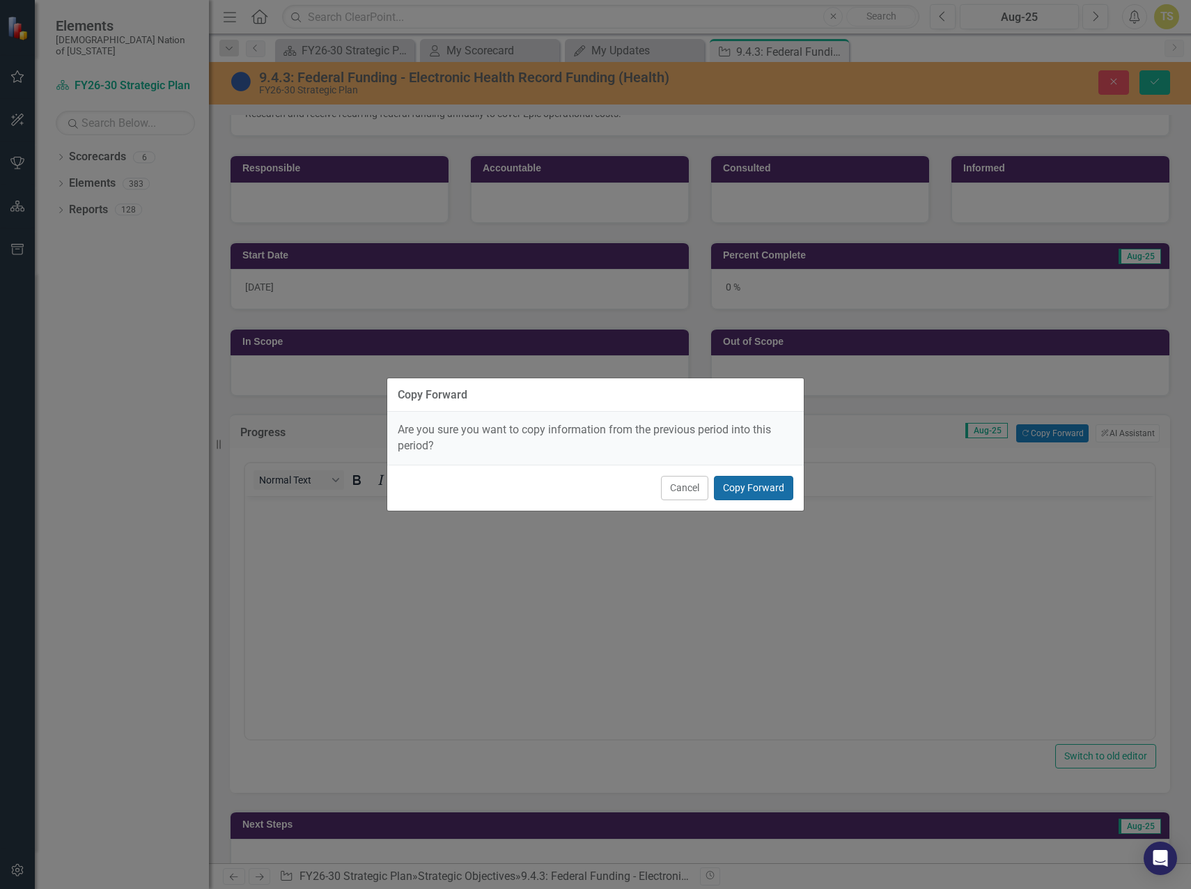
click at [750, 489] on button "Copy Forward" at bounding box center [753, 488] width 79 height 24
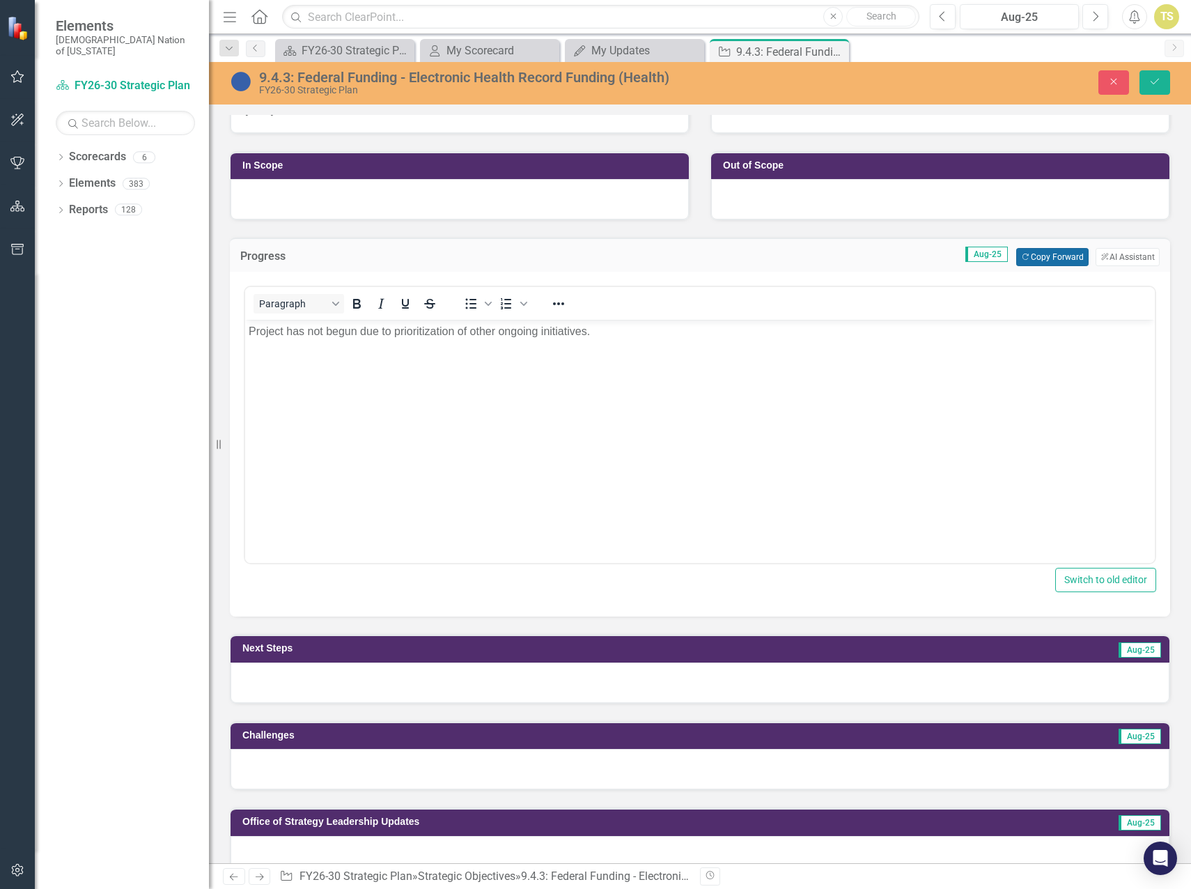
scroll to position [348, 0]
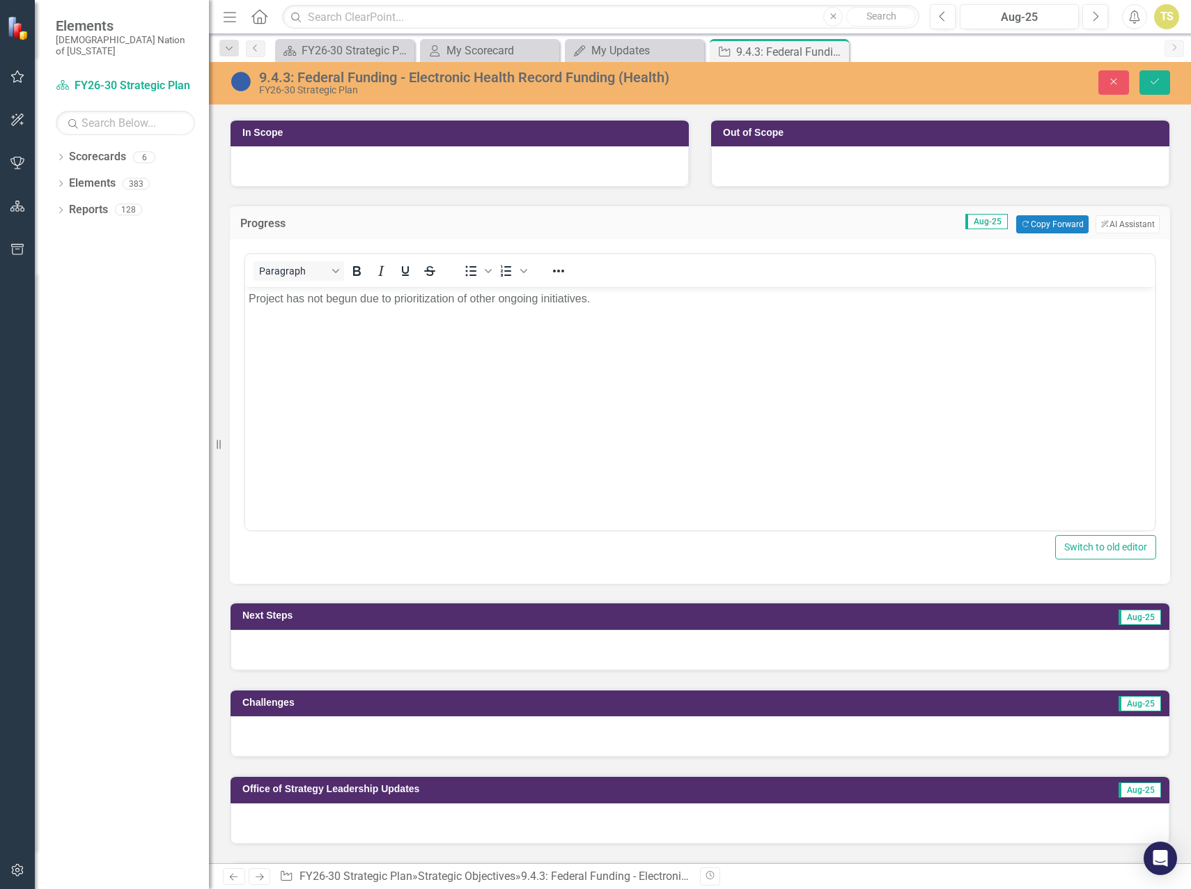
click at [877, 650] on div at bounding box center [700, 650] width 939 height 40
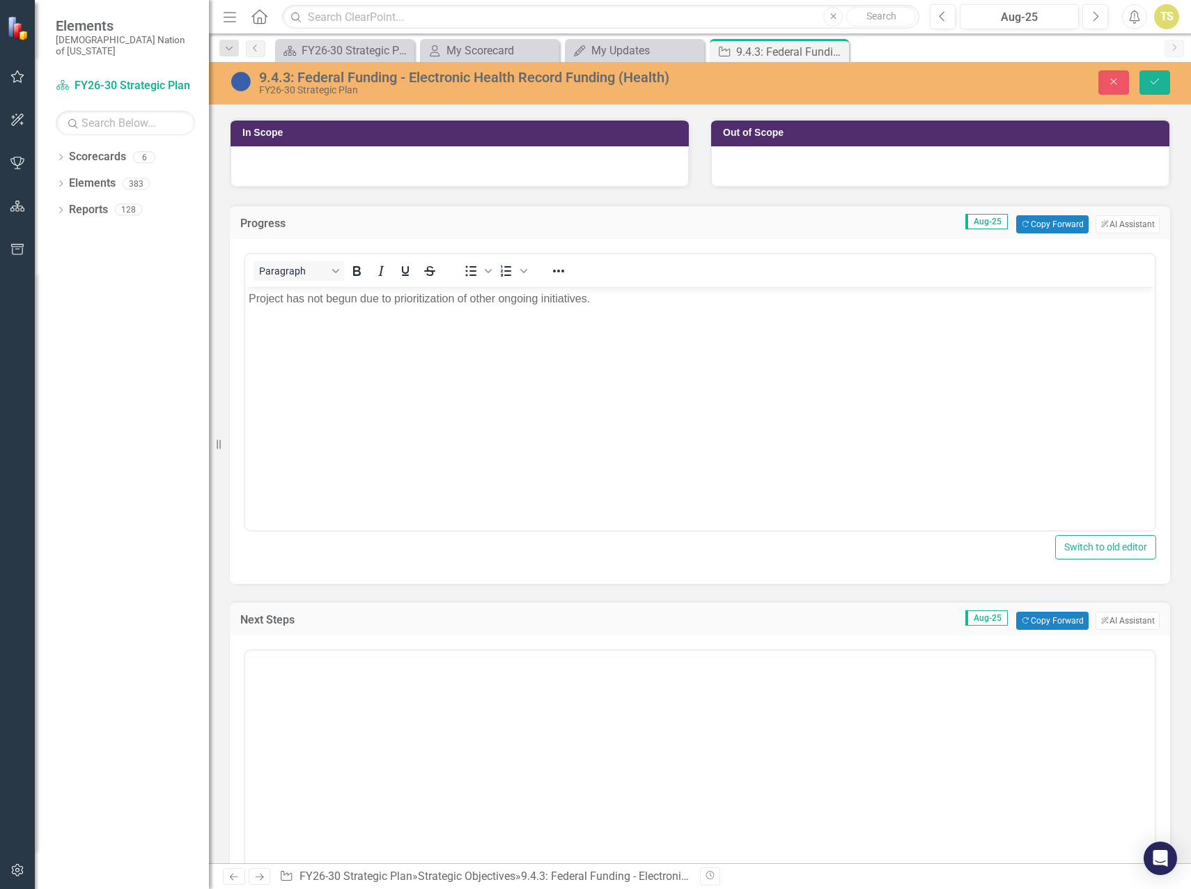
scroll to position [0, 0]
click at [1035, 623] on button "Copy Forward Copy Forward" at bounding box center [1053, 621] width 72 height 18
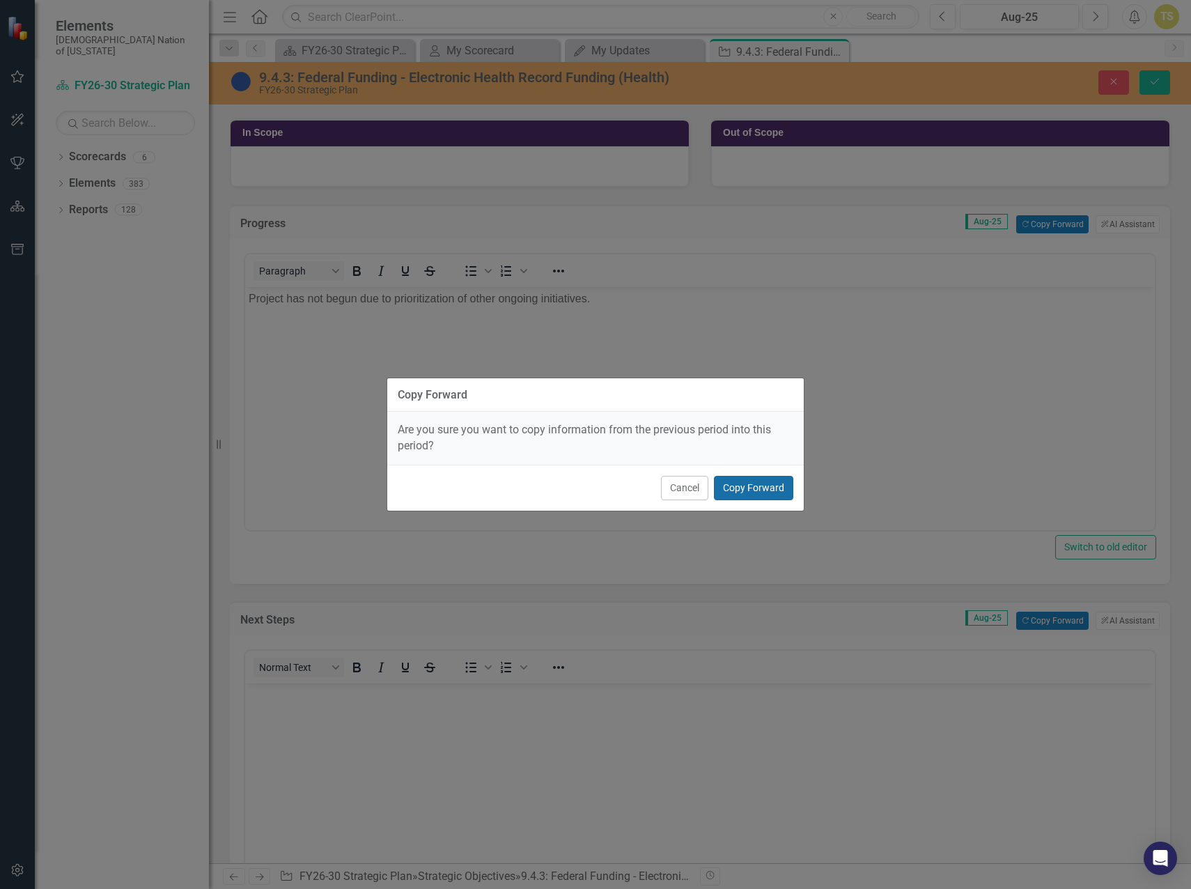
click at [741, 487] on button "Copy Forward" at bounding box center [753, 488] width 79 height 24
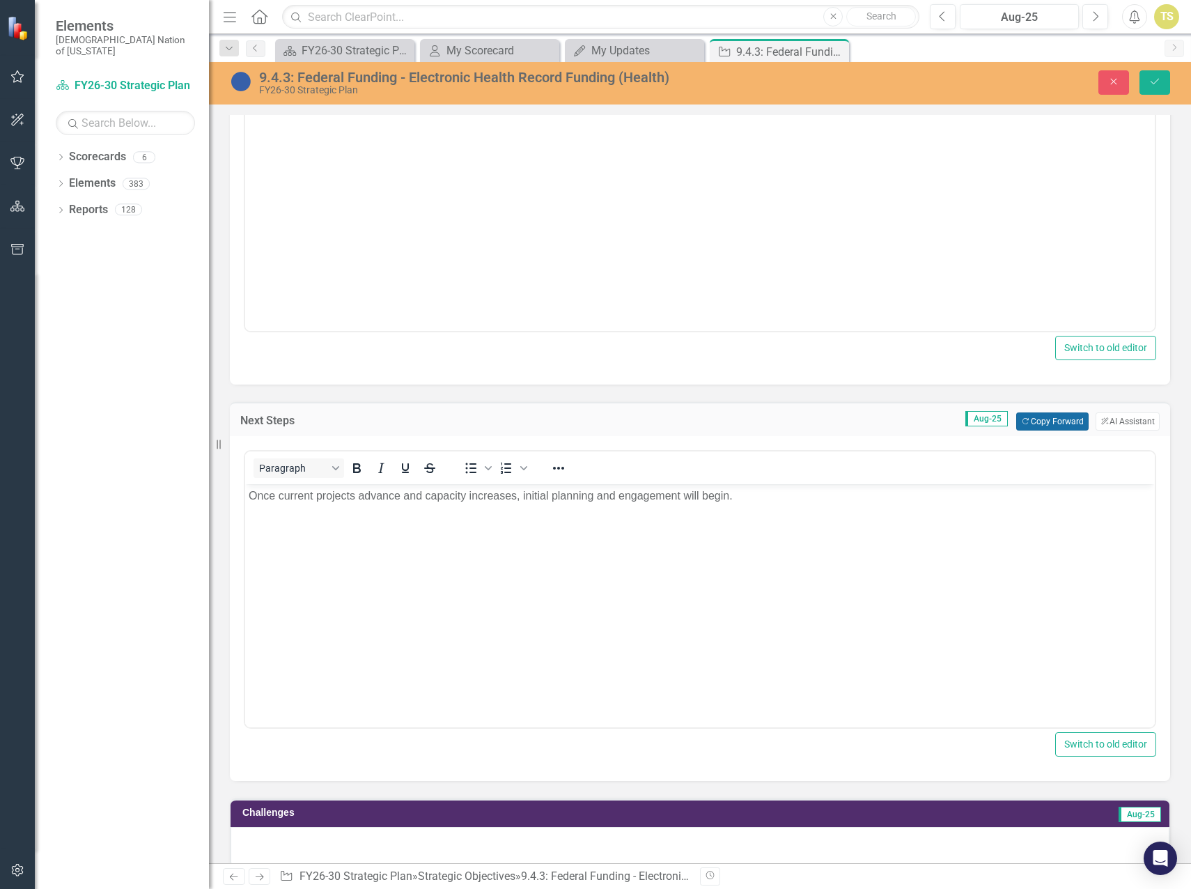
scroll to position [627, 0]
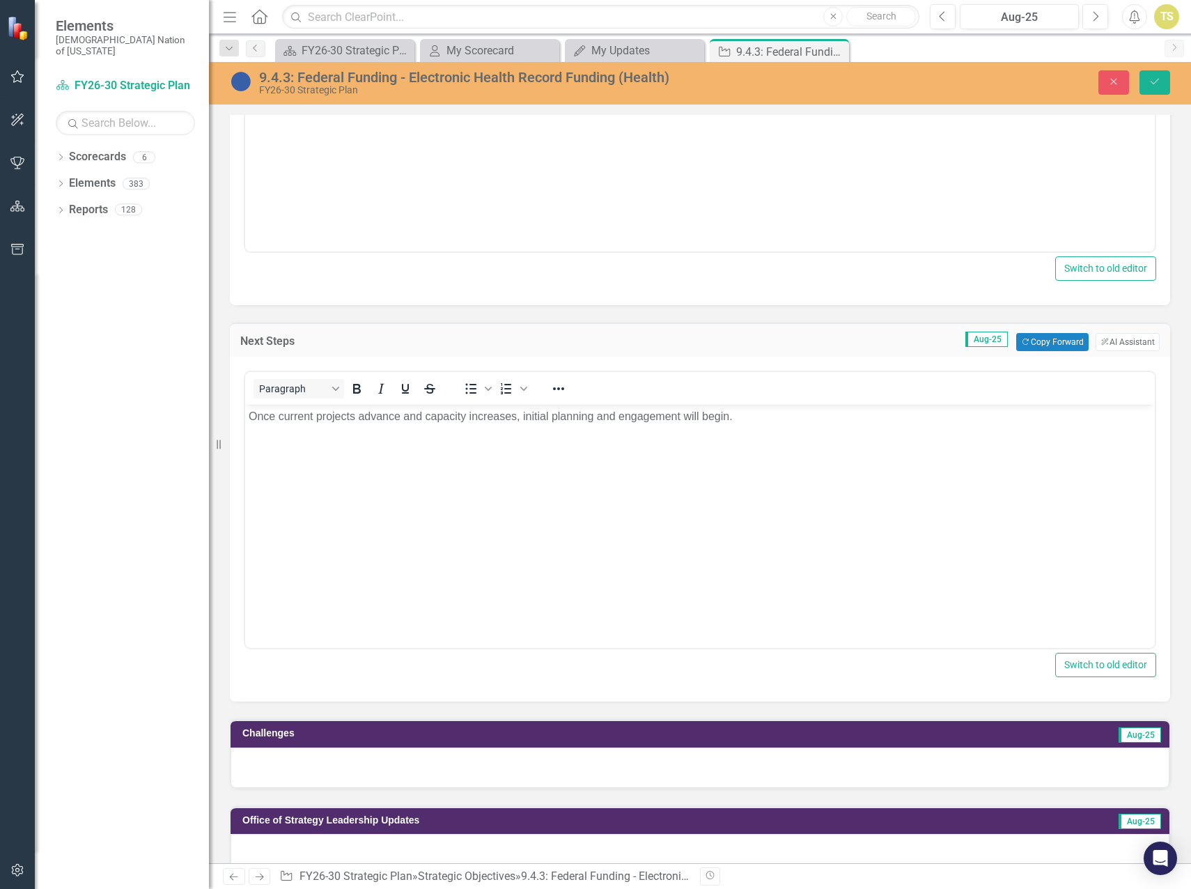
click at [601, 759] on div at bounding box center [700, 768] width 939 height 40
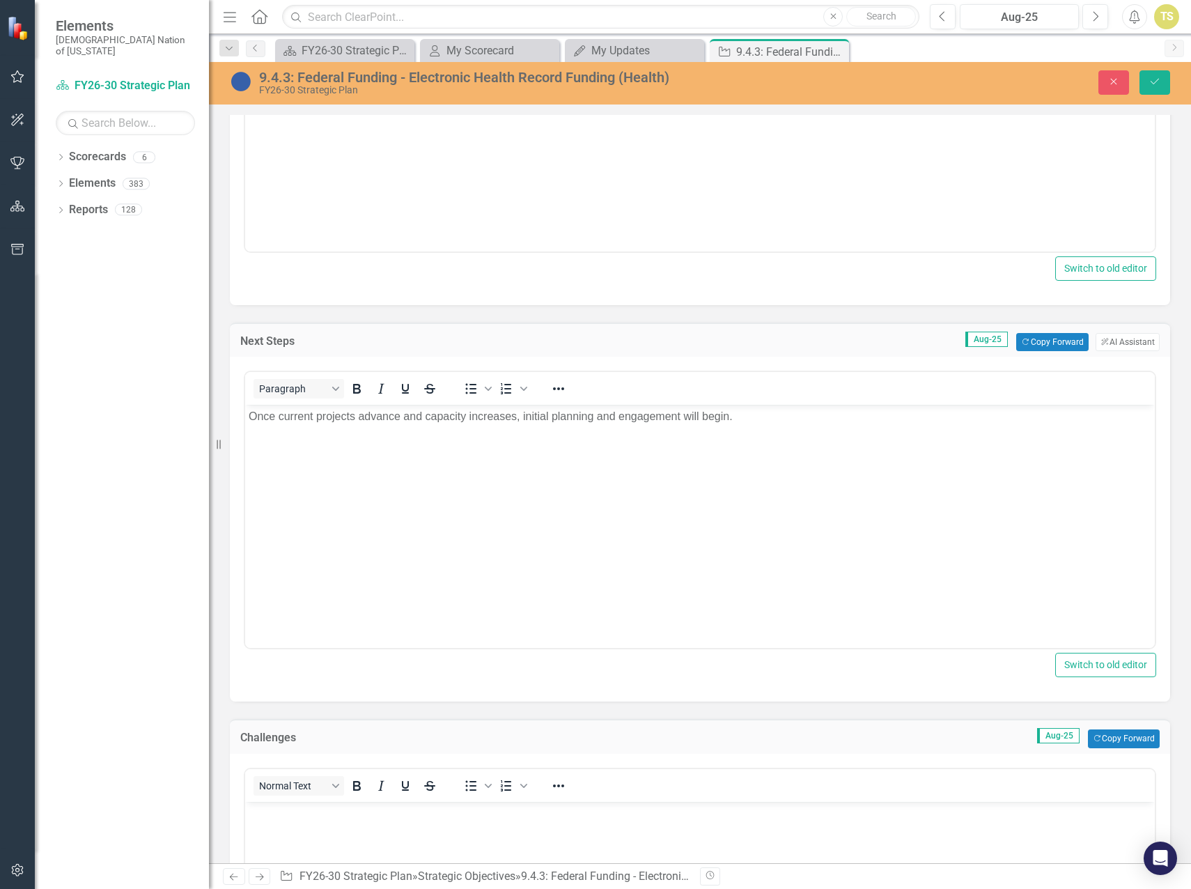
scroll to position [0, 0]
click at [1111, 740] on button "Copy Forward Copy Forward" at bounding box center [1124, 738] width 72 height 18
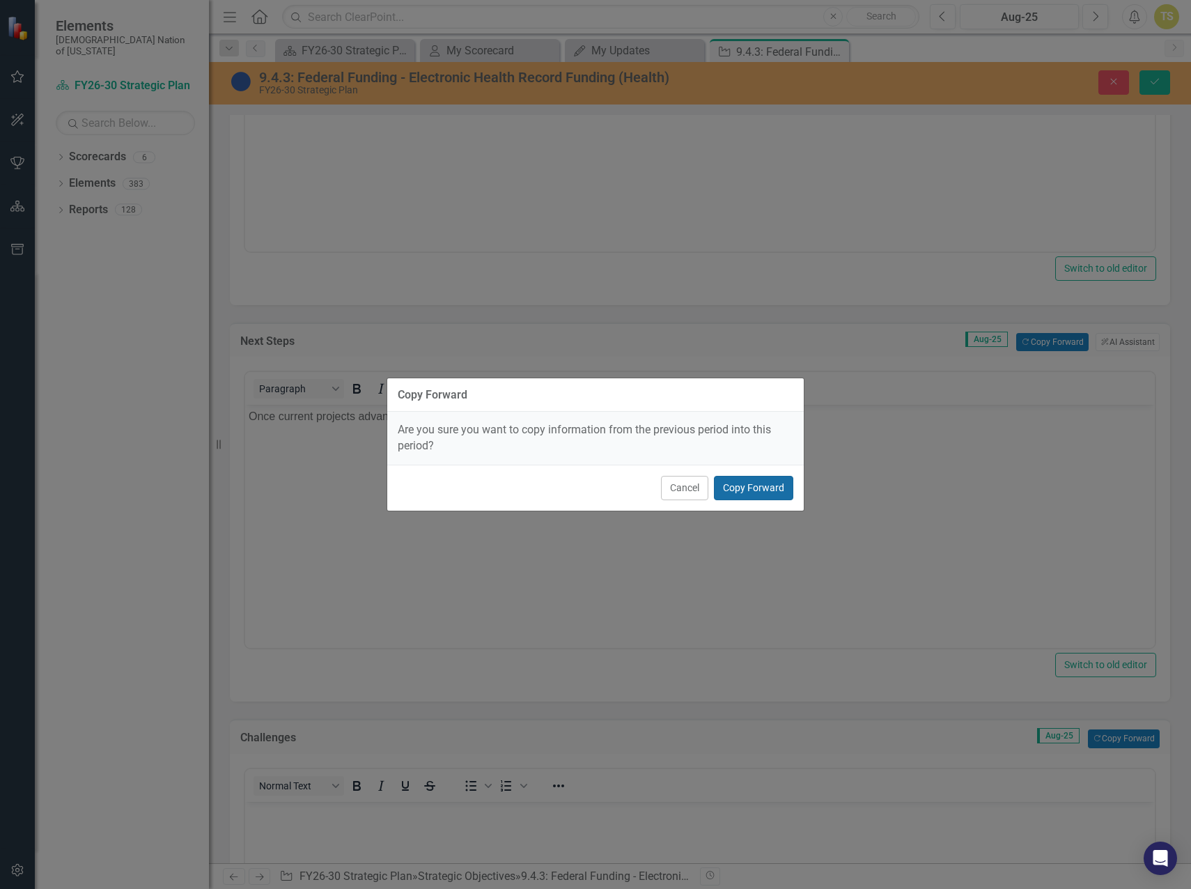
click at [766, 492] on button "Copy Forward" at bounding box center [753, 488] width 79 height 24
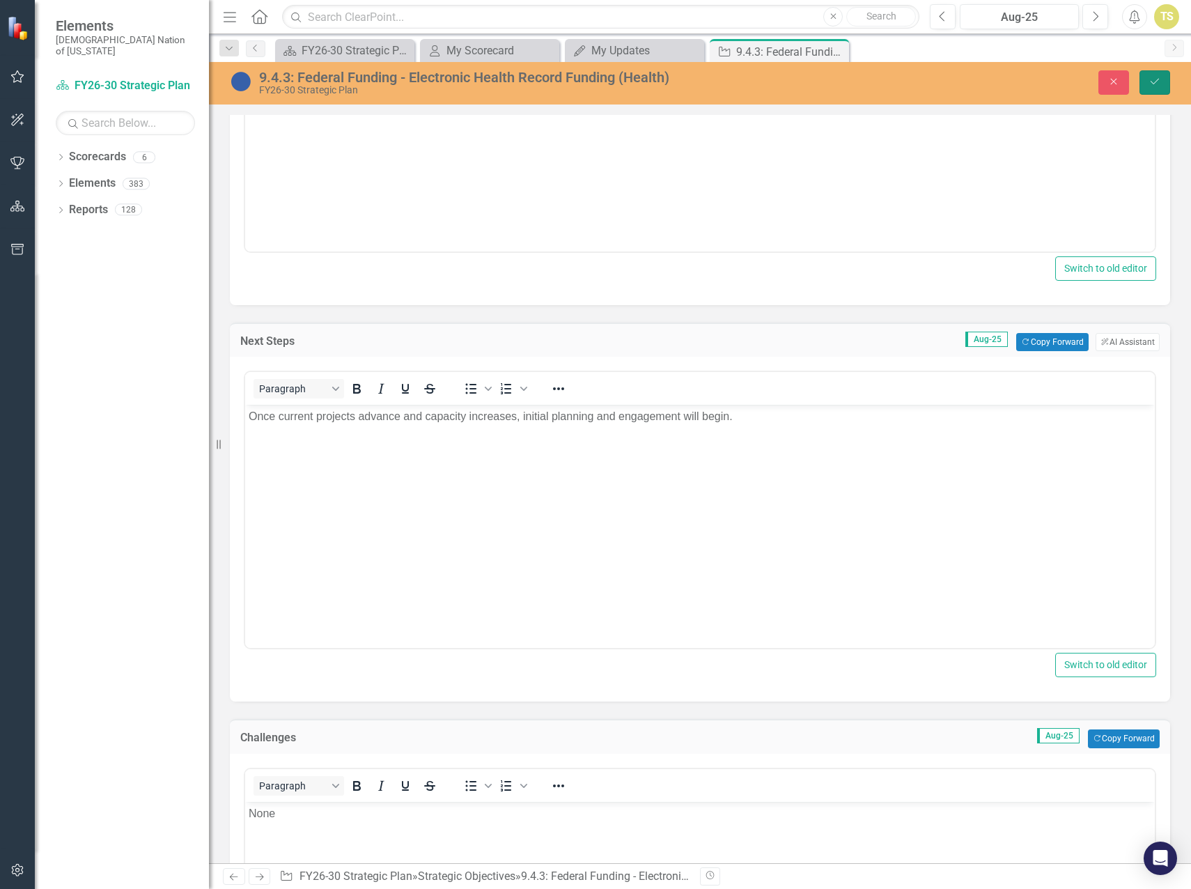
click at [1152, 82] on icon "Save" at bounding box center [1155, 82] width 13 height 10
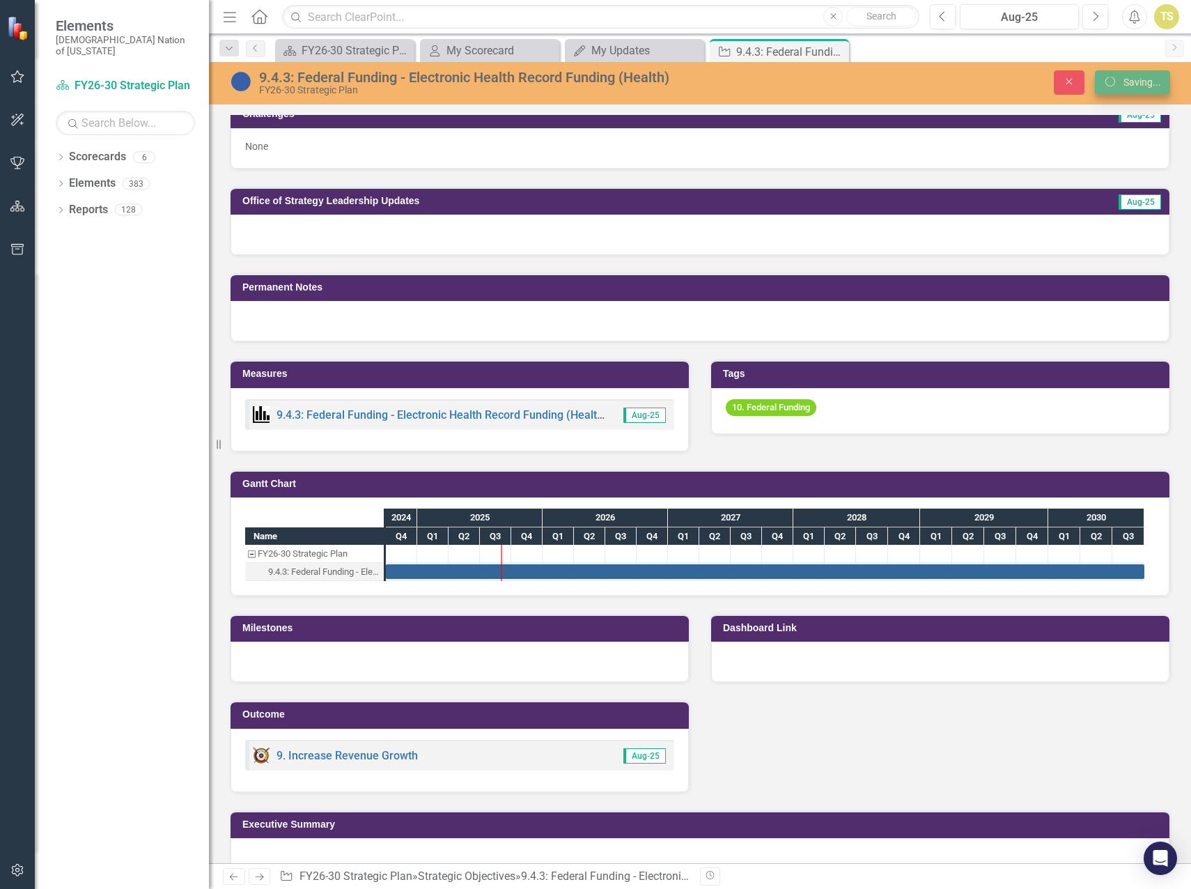
scroll to position [621, 0]
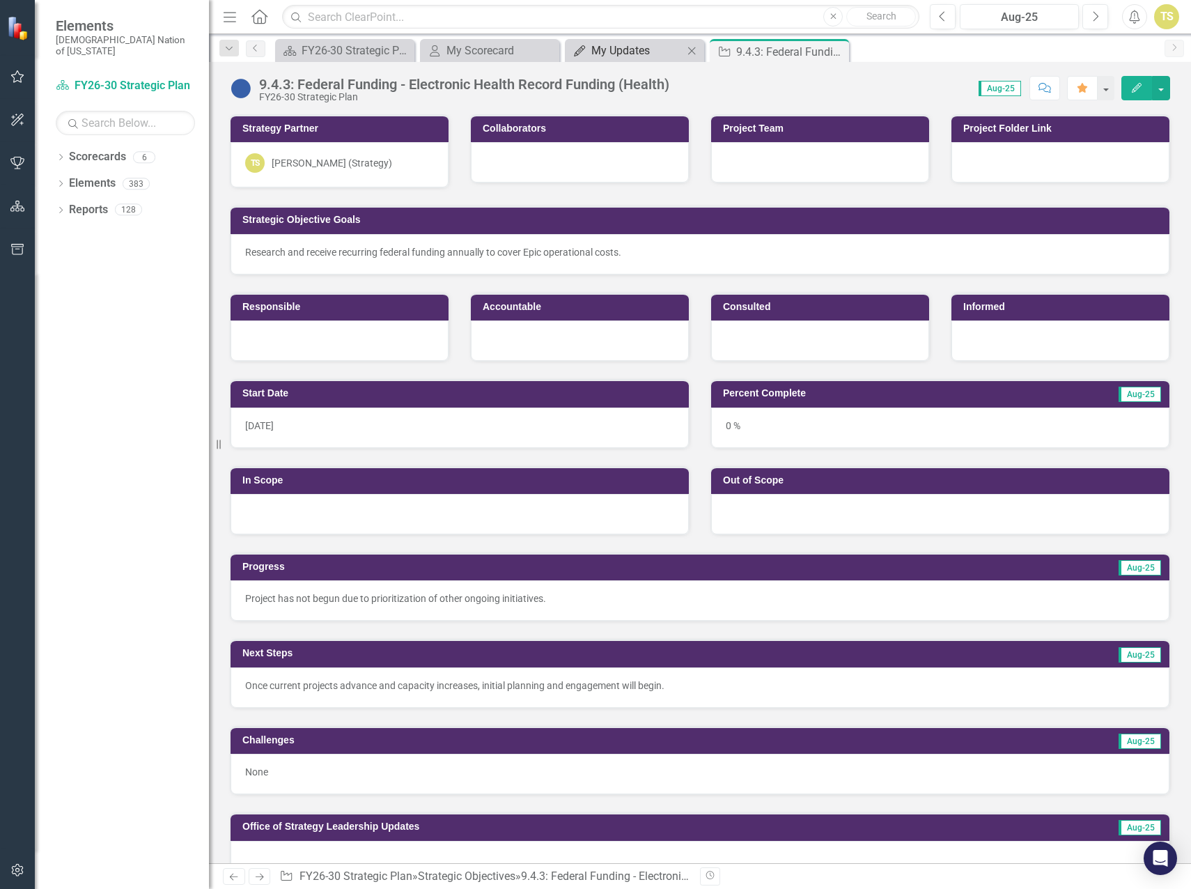
click at [648, 52] on div "My Updates" at bounding box center [638, 50] width 92 height 17
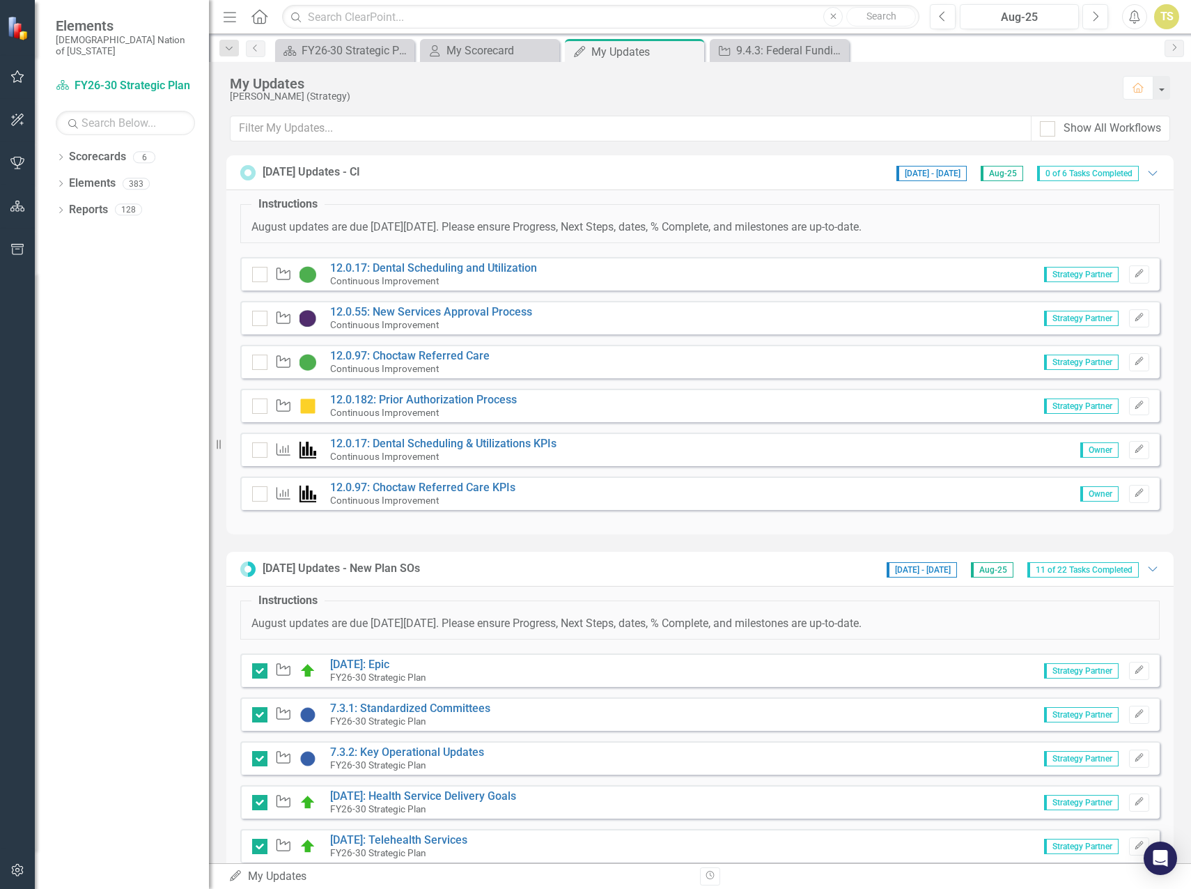
checkbox input "true"
click at [422, 268] on link "12.0.17: Dental Scheduling and Utilization" at bounding box center [433, 267] width 207 height 13
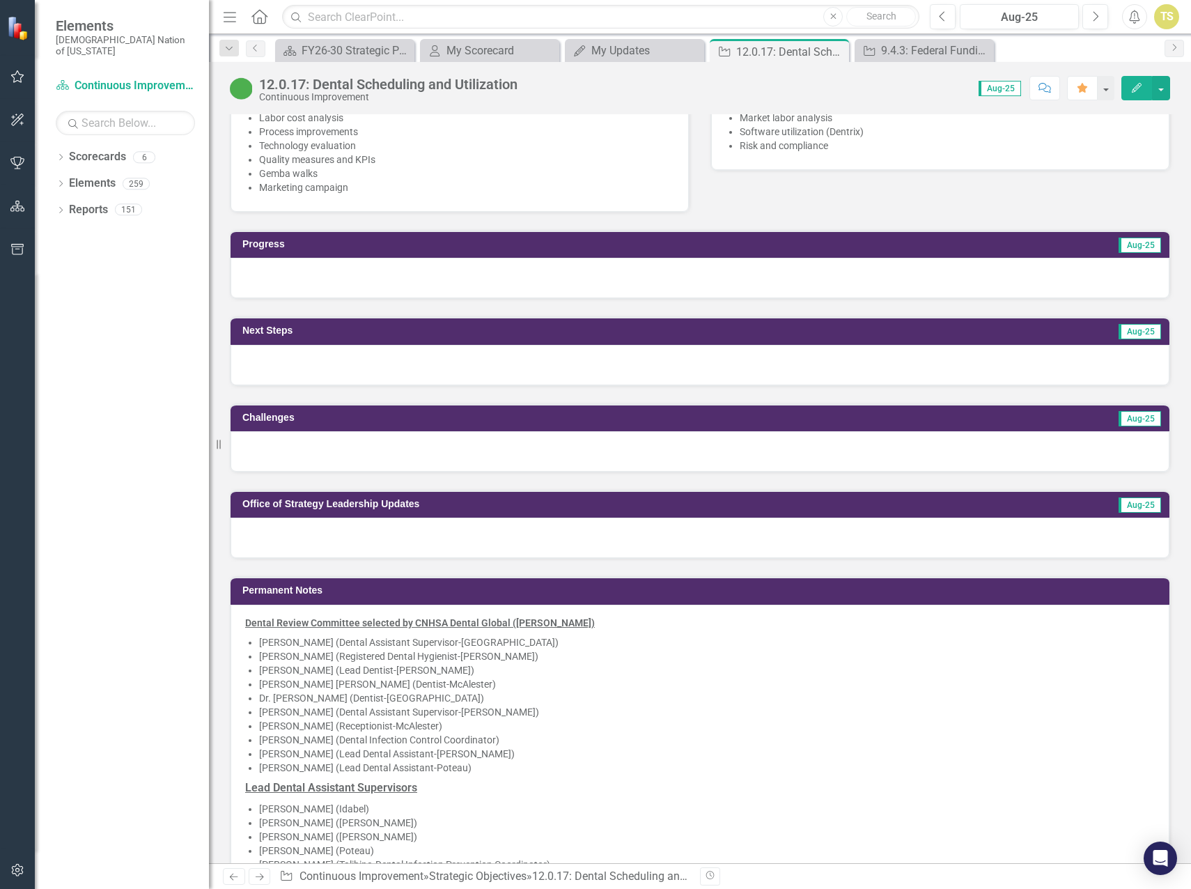
scroll to position [836, 0]
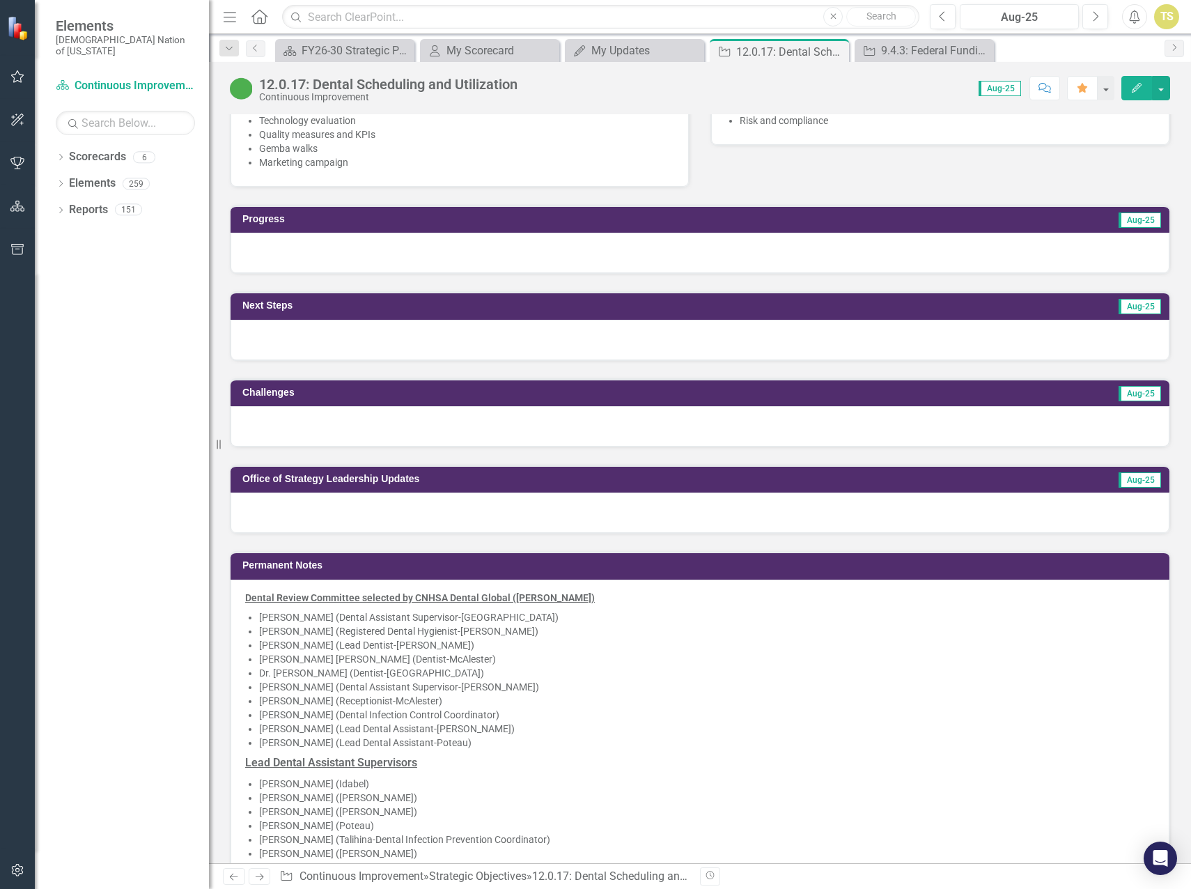
click at [356, 518] on div at bounding box center [700, 513] width 939 height 40
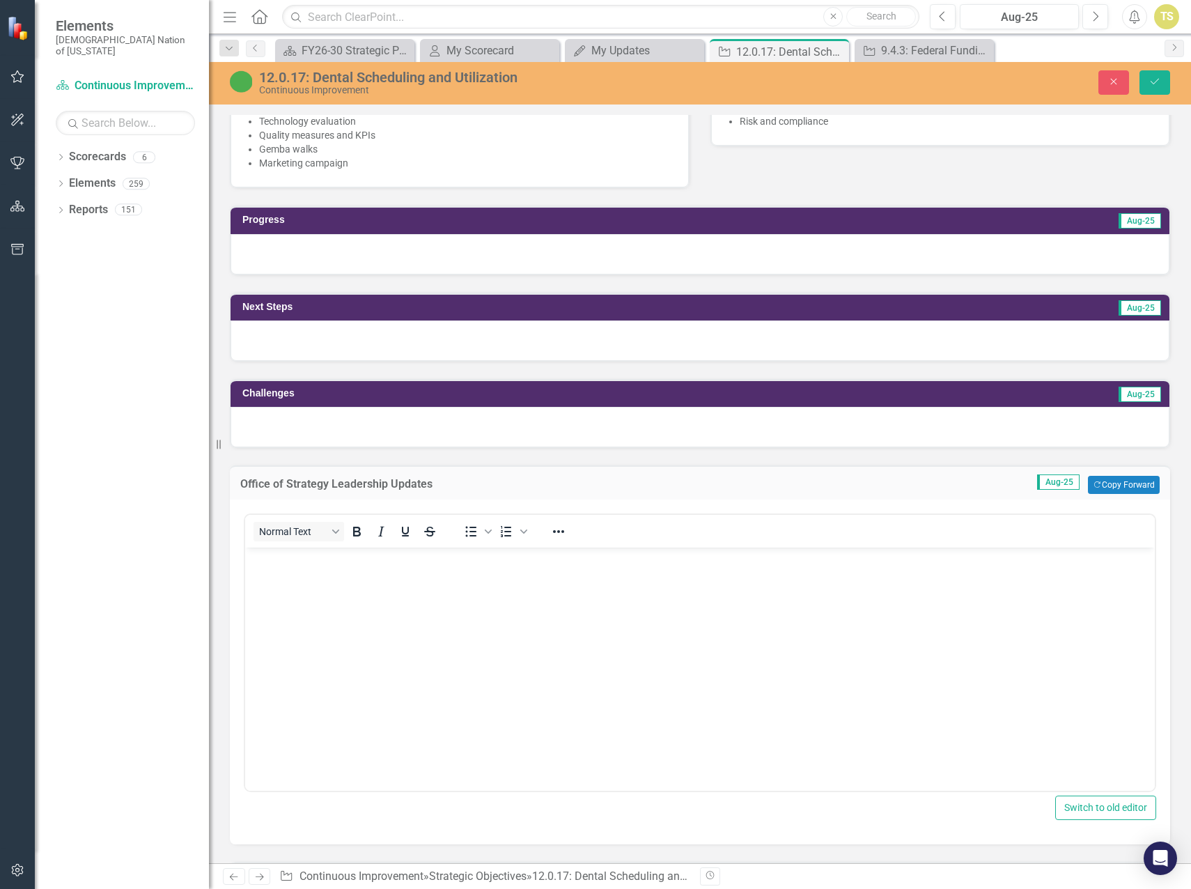
scroll to position [0, 0]
click at [334, 571] on body "Rich Text Area. Press ALT-0 for help." at bounding box center [700, 652] width 910 height 209
click at [467, 539] on icon "Bullet list" at bounding box center [471, 531] width 17 height 17
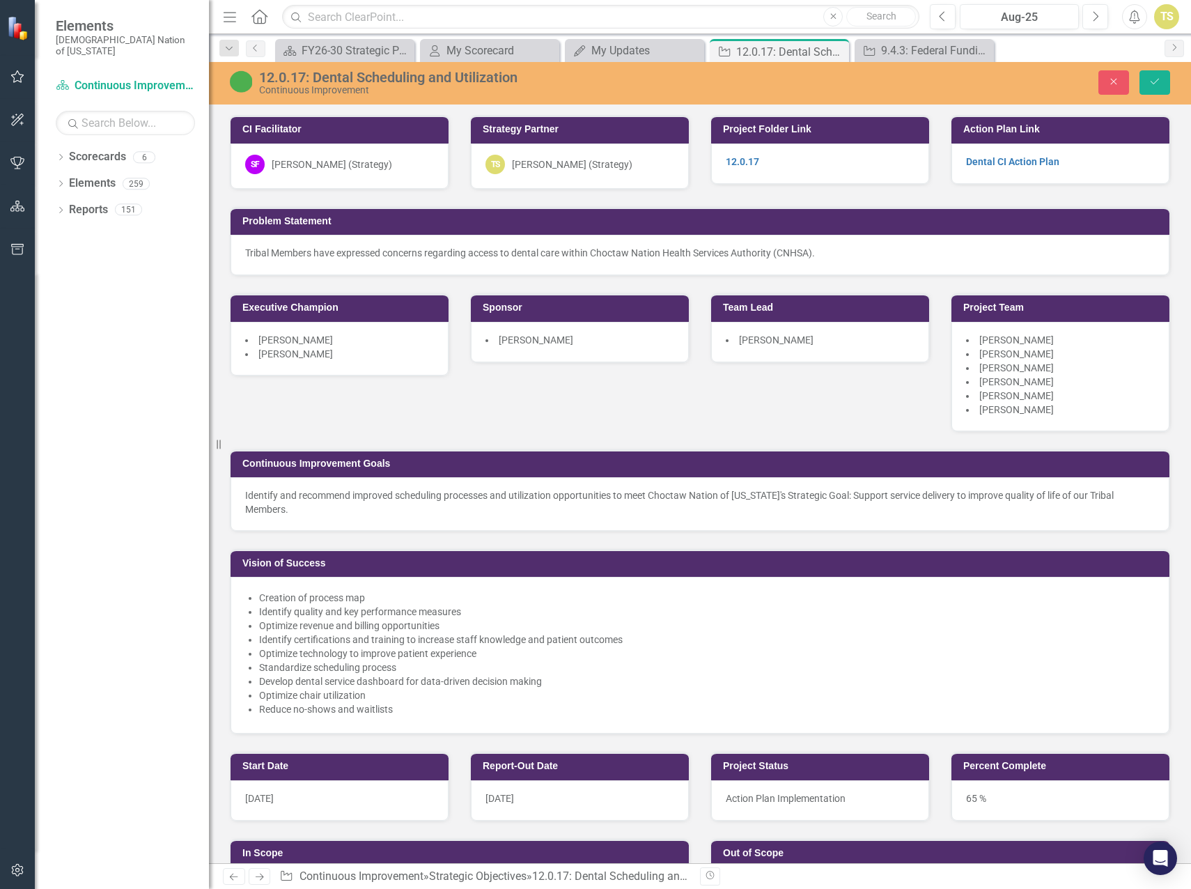
scroll to position [836, 0]
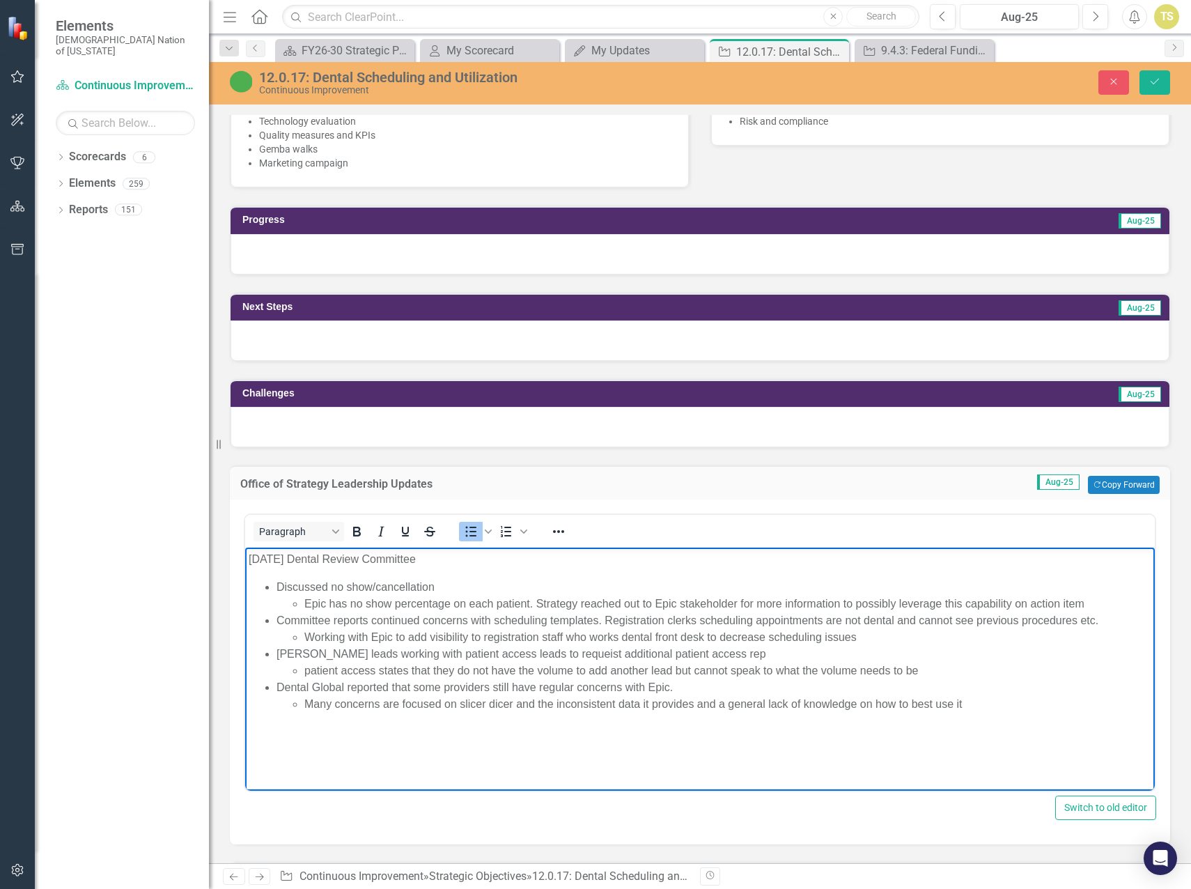
click at [270, 757] on html "8/6/25 Dental Review Committee Discussed no show/cancellation Epic has no show …" at bounding box center [700, 652] width 910 height 209
click at [469, 532] on icon "Bullet list" at bounding box center [471, 531] width 17 height 17
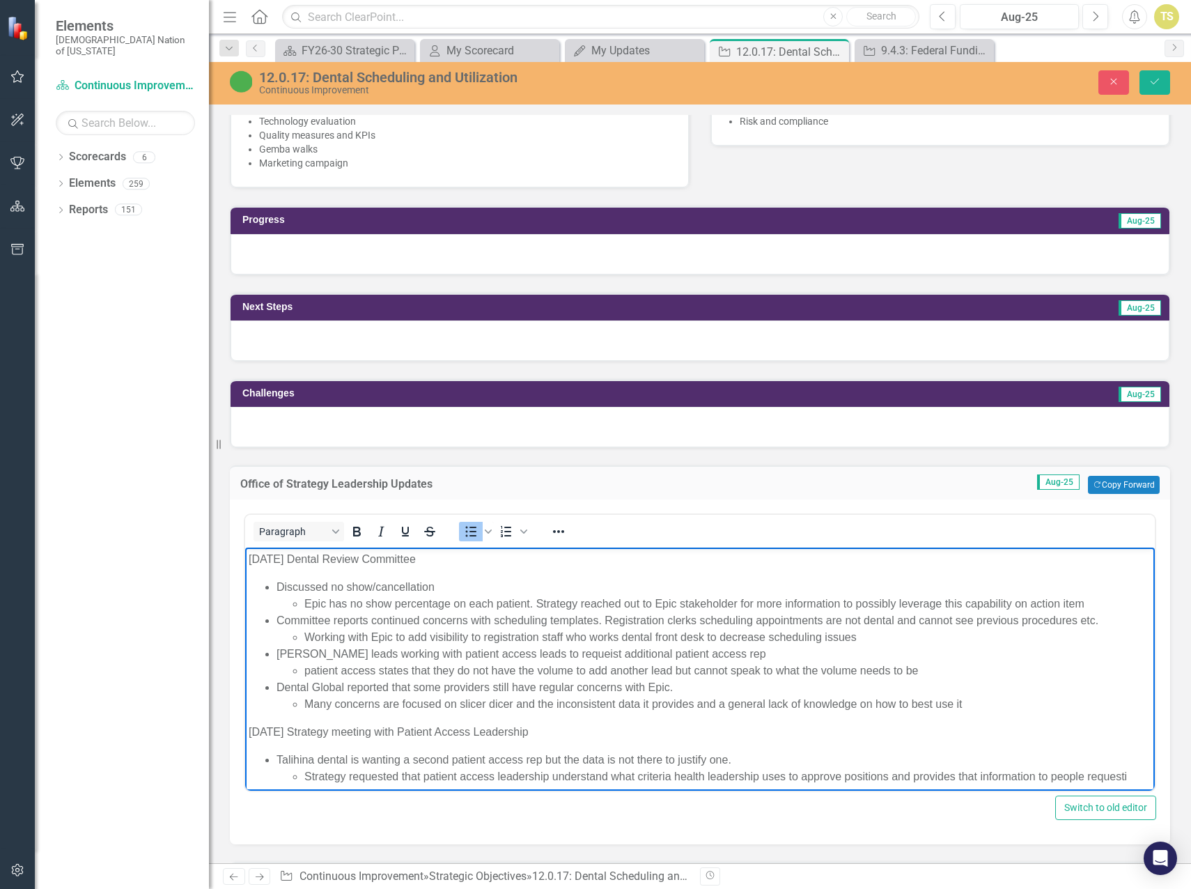
scroll to position [8, 0]
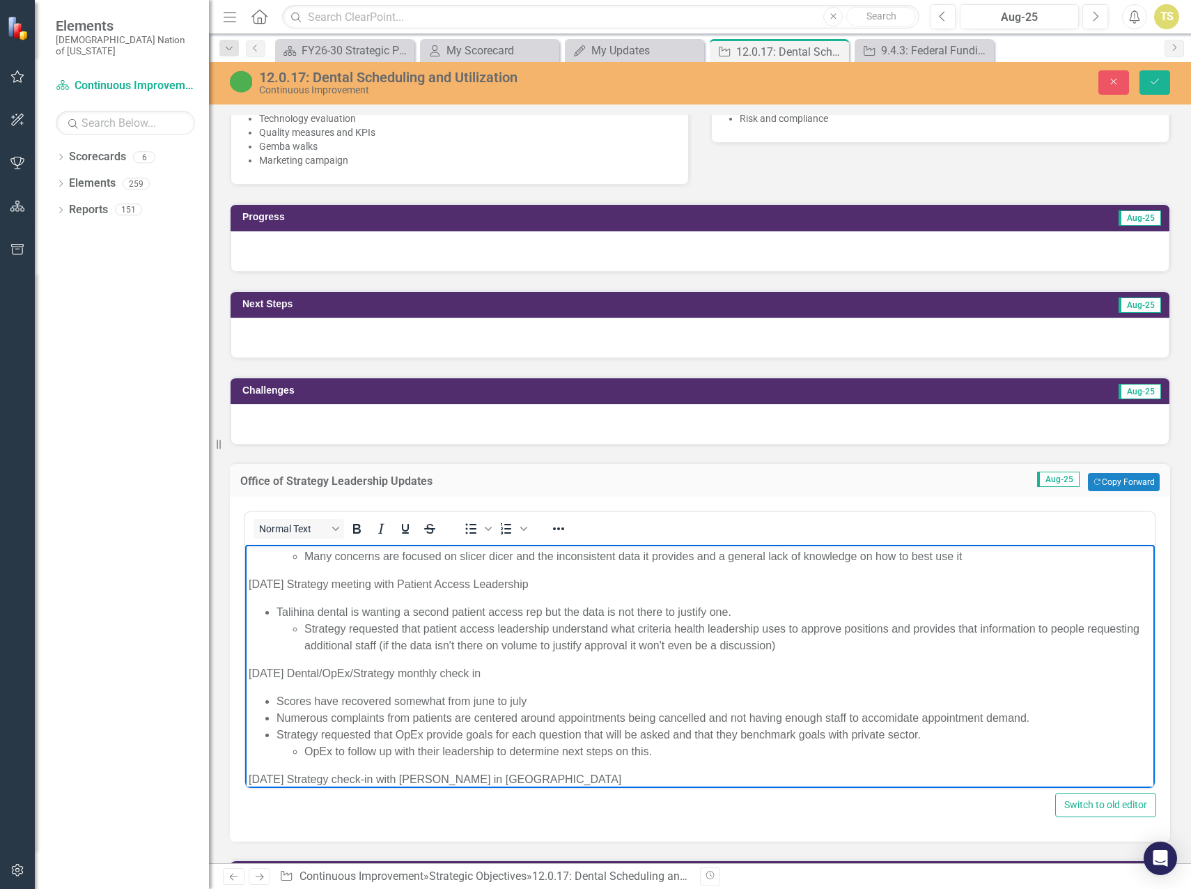
scroll to position [173, 0]
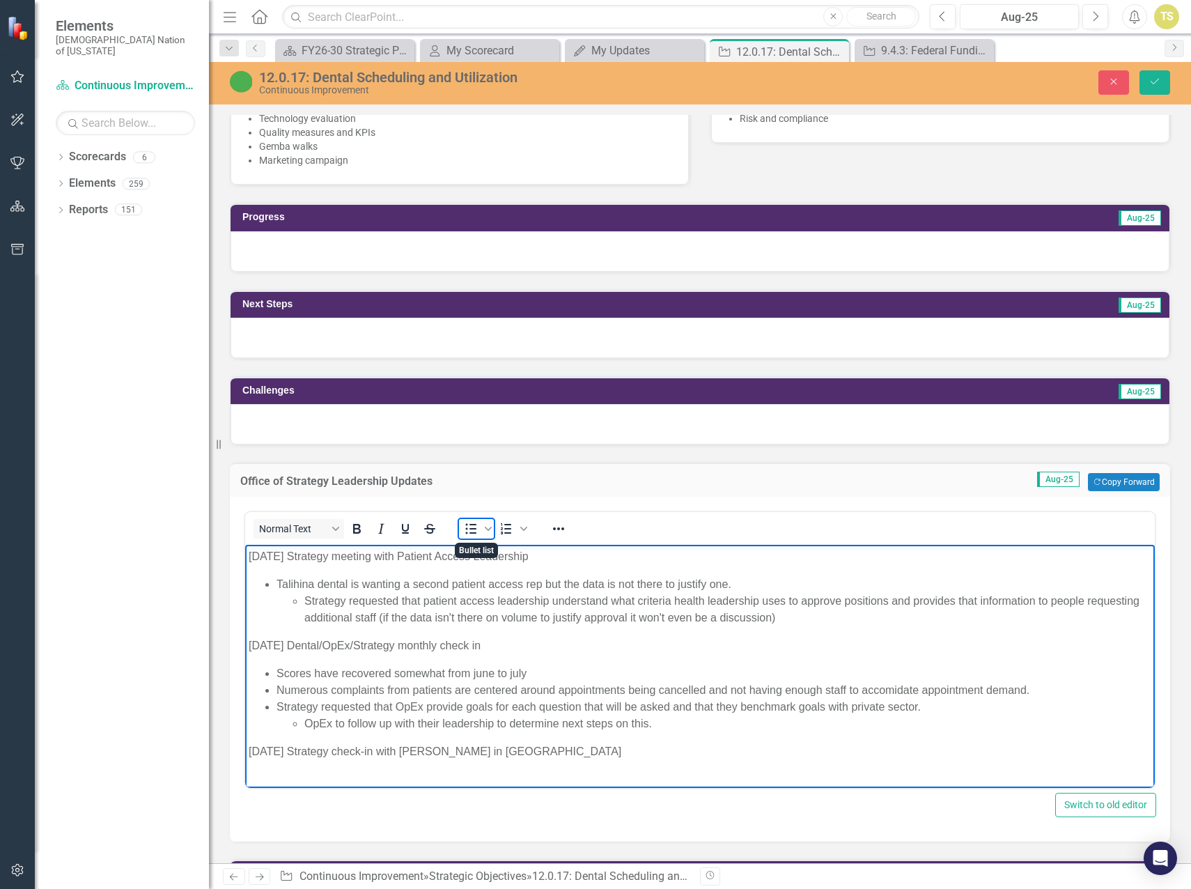
click at [472, 532] on icon "Bullet list" at bounding box center [471, 529] width 11 height 10
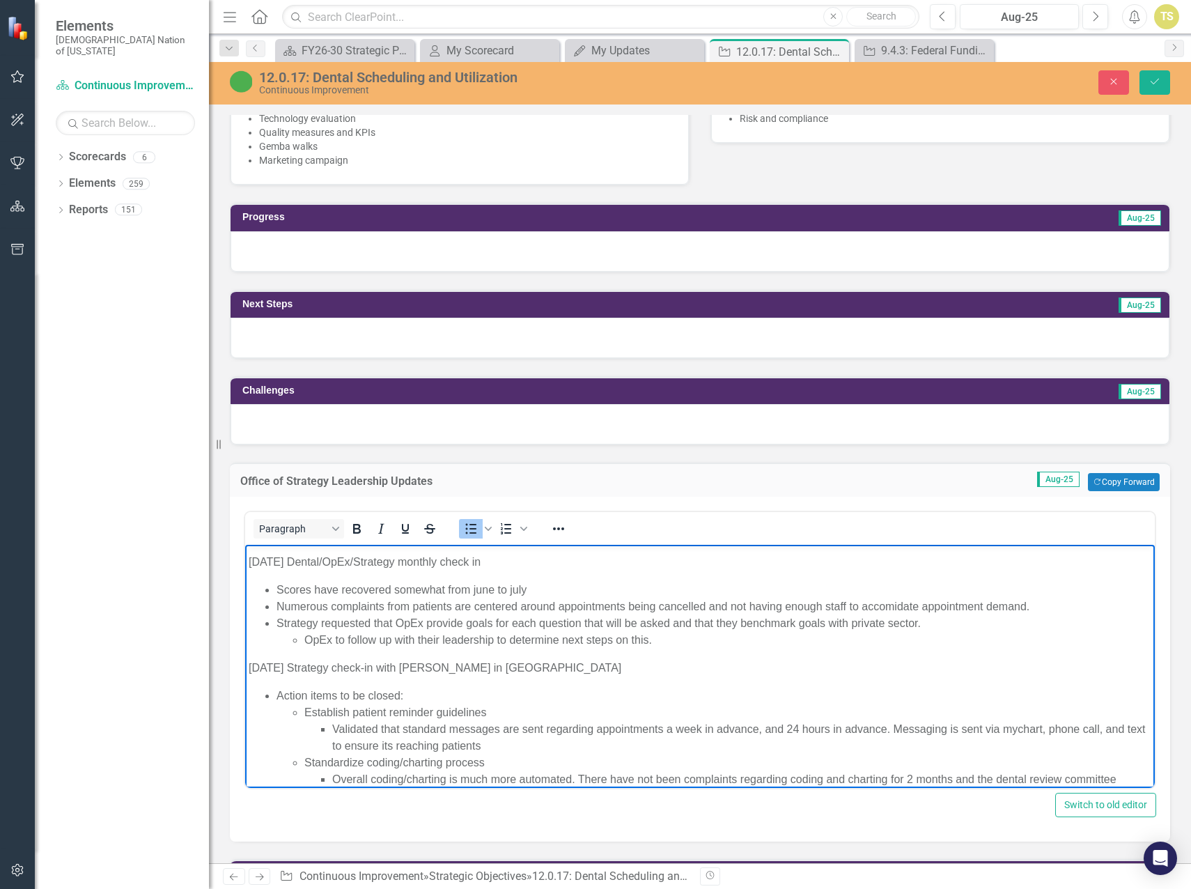
scroll to position [270, 0]
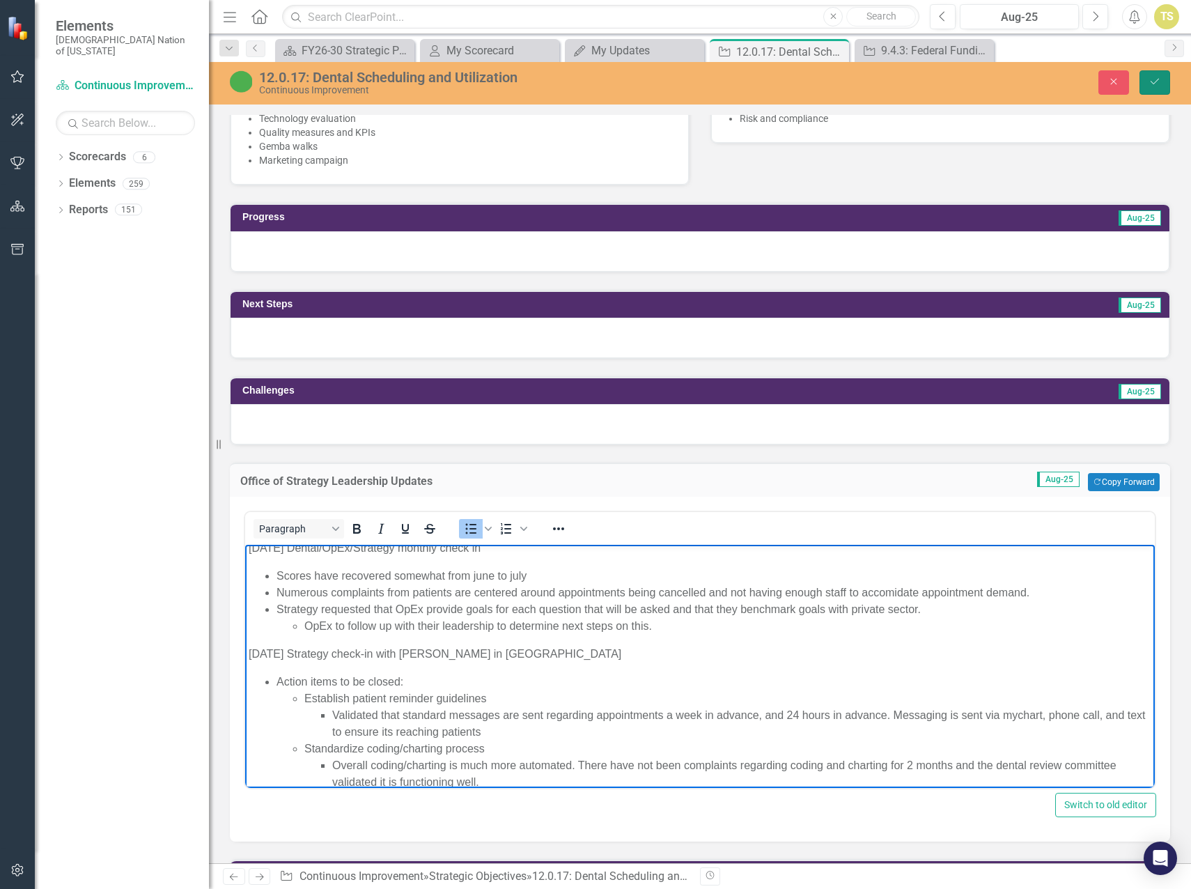
click at [1148, 80] on button "Save" at bounding box center [1155, 82] width 31 height 24
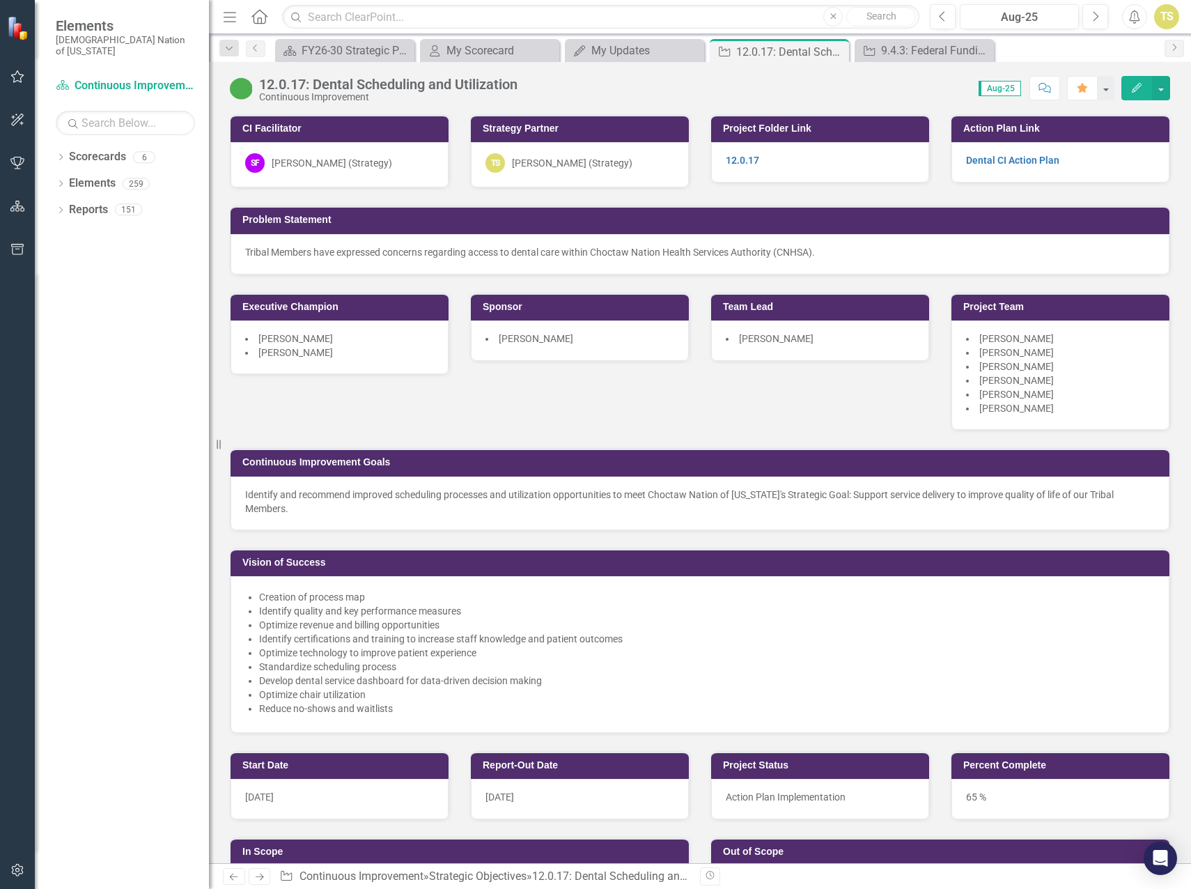
scroll to position [1045, 0]
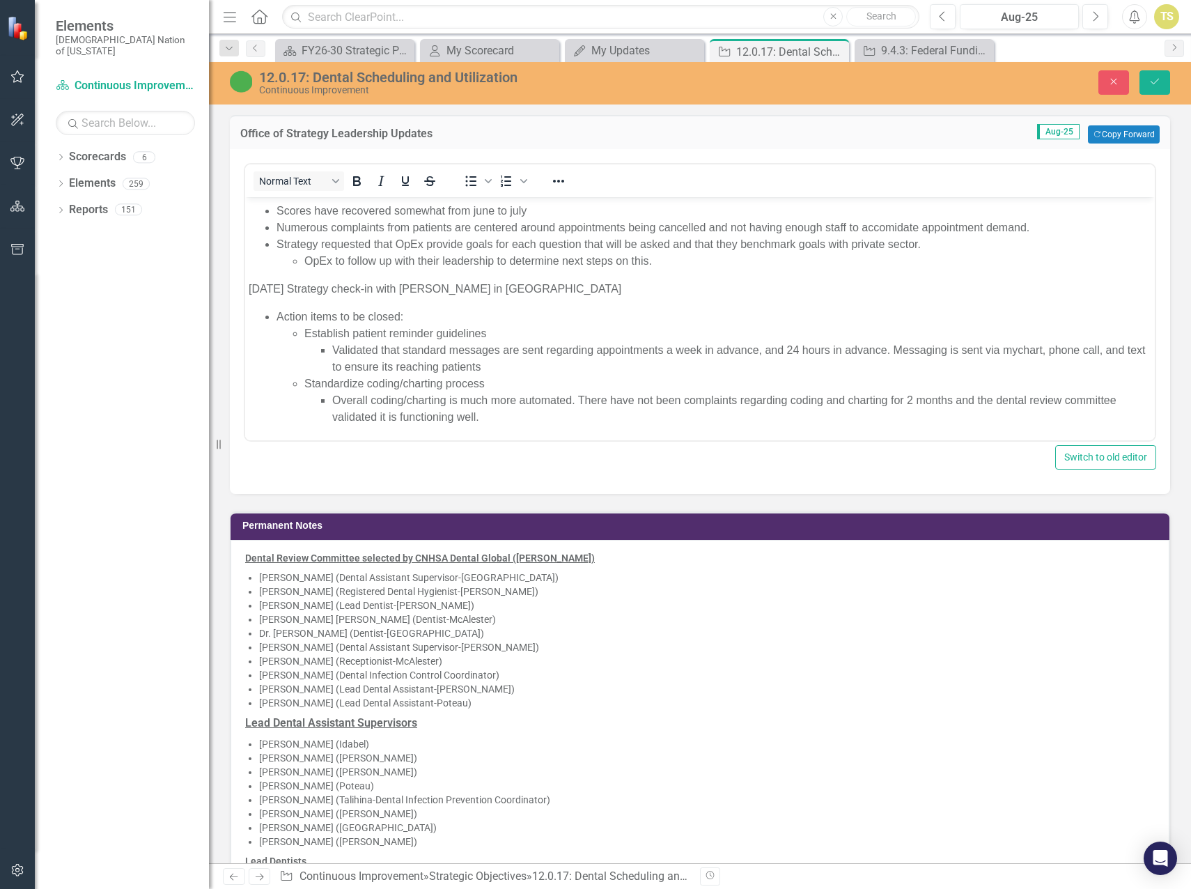
scroll to position [1184, 0]
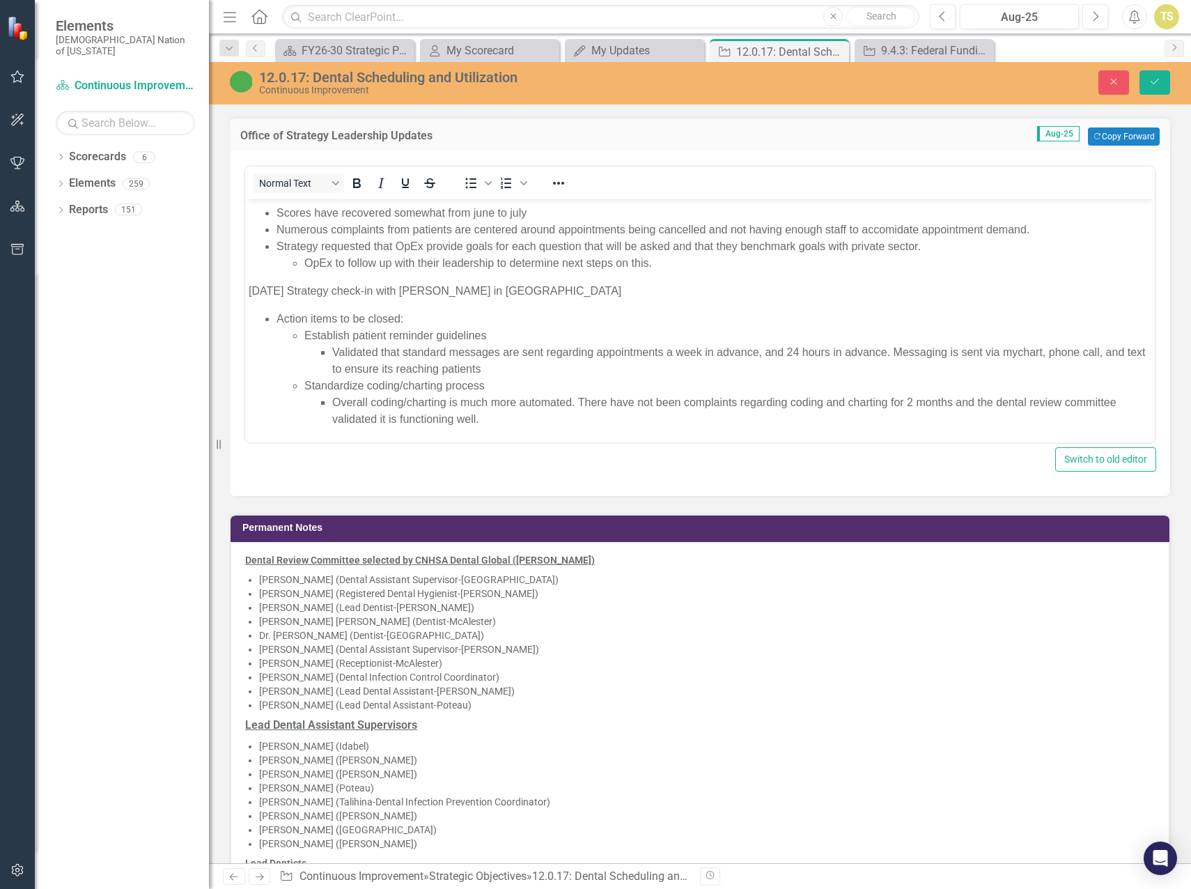
click at [520, 423] on li "Overall coding/charting is much more automated. There have not been complaints …" at bounding box center [741, 410] width 819 height 33
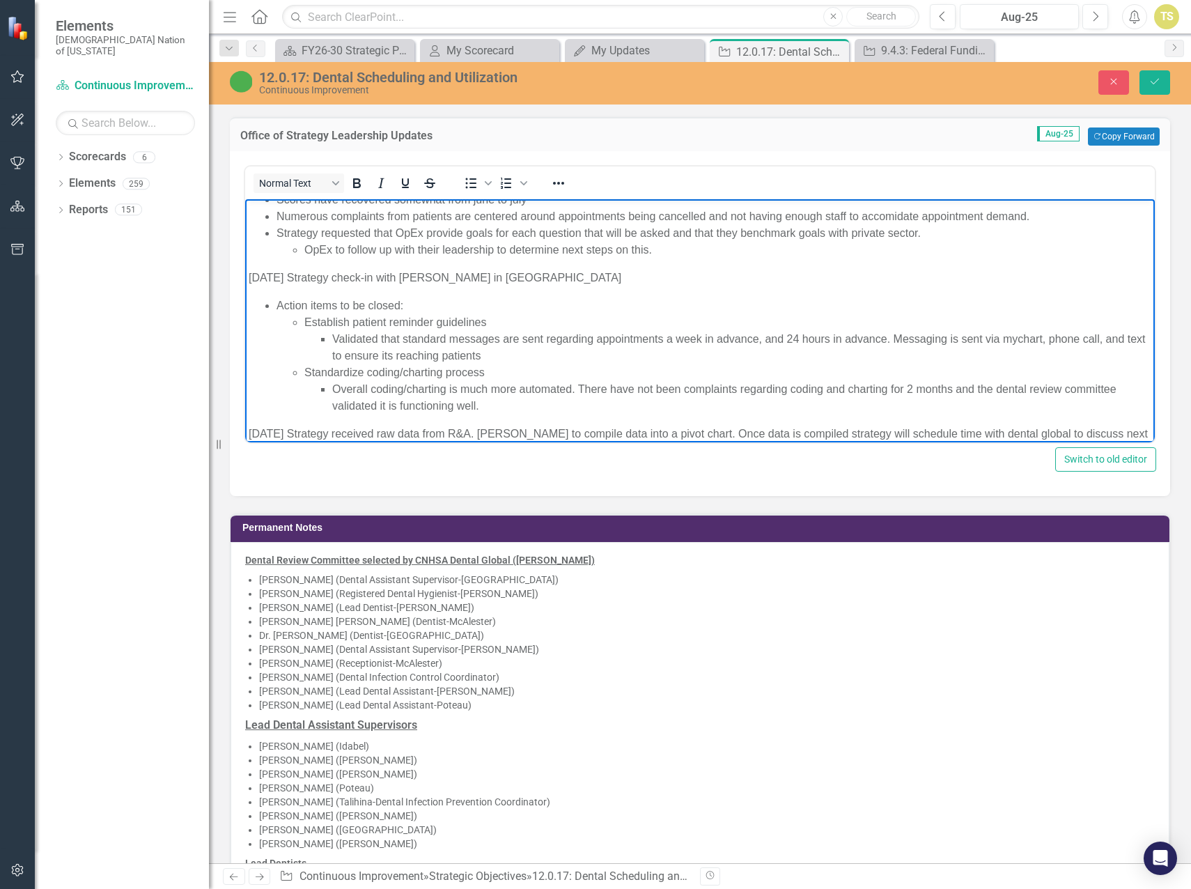
scroll to position [315, 0]
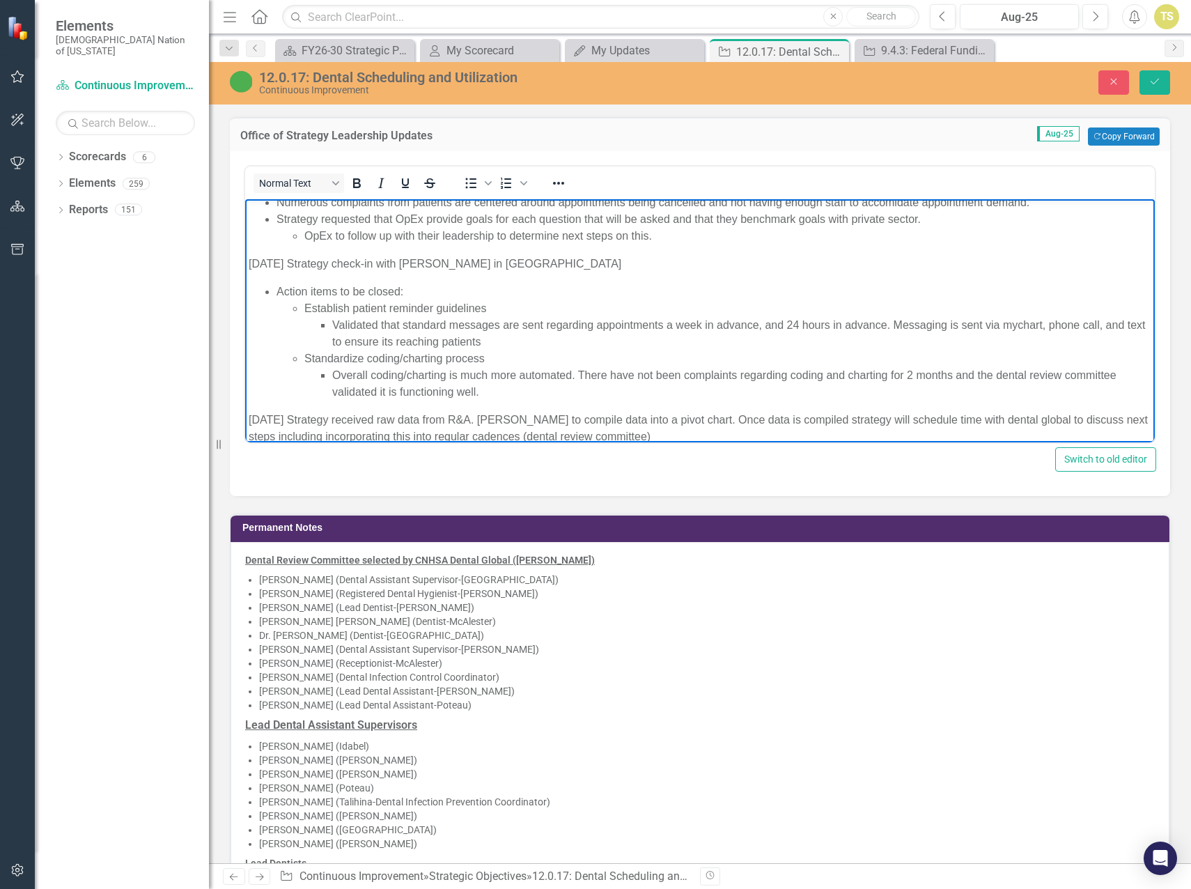
click at [291, 419] on p "[DATE] Strategy received raw data from R&A. [PERSON_NAME] to compile data into …" at bounding box center [700, 428] width 903 height 33
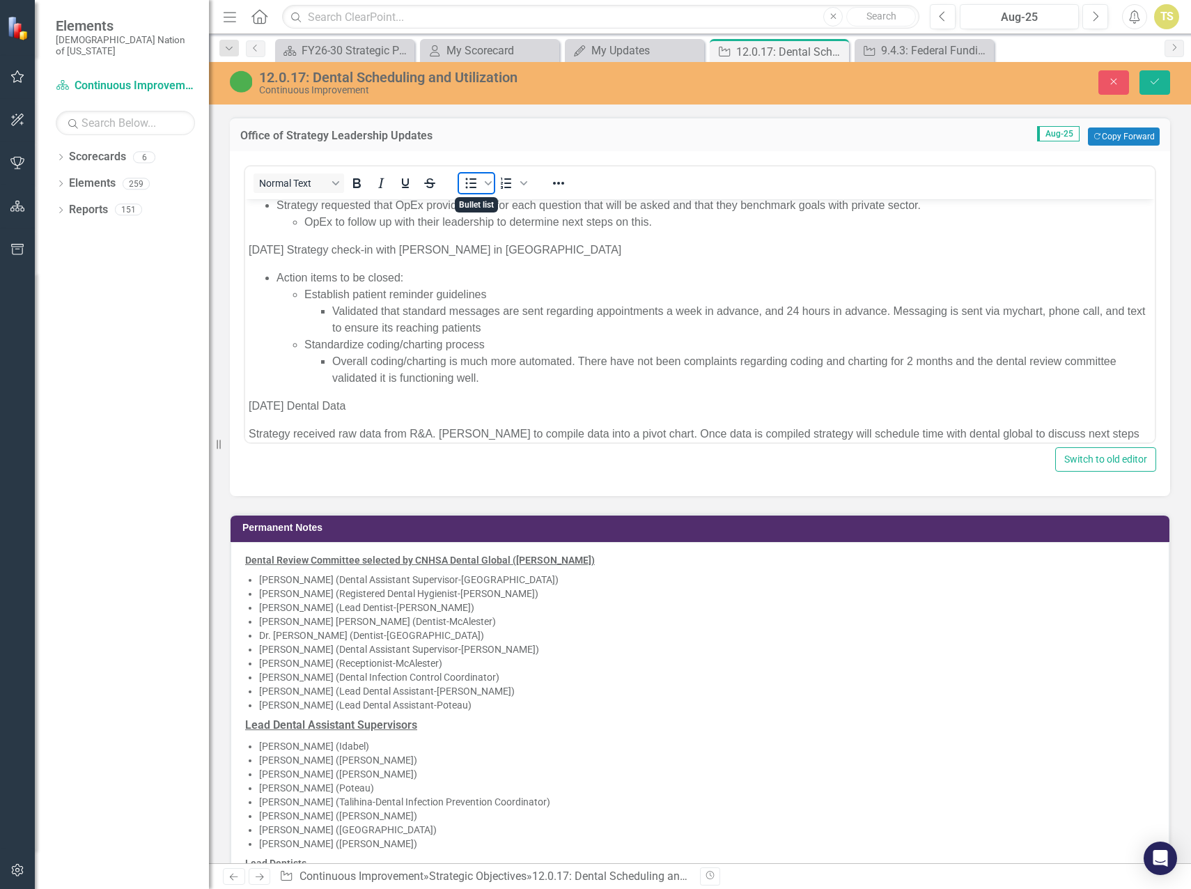
click at [466, 183] on icon "Bullet list" at bounding box center [471, 183] width 11 height 10
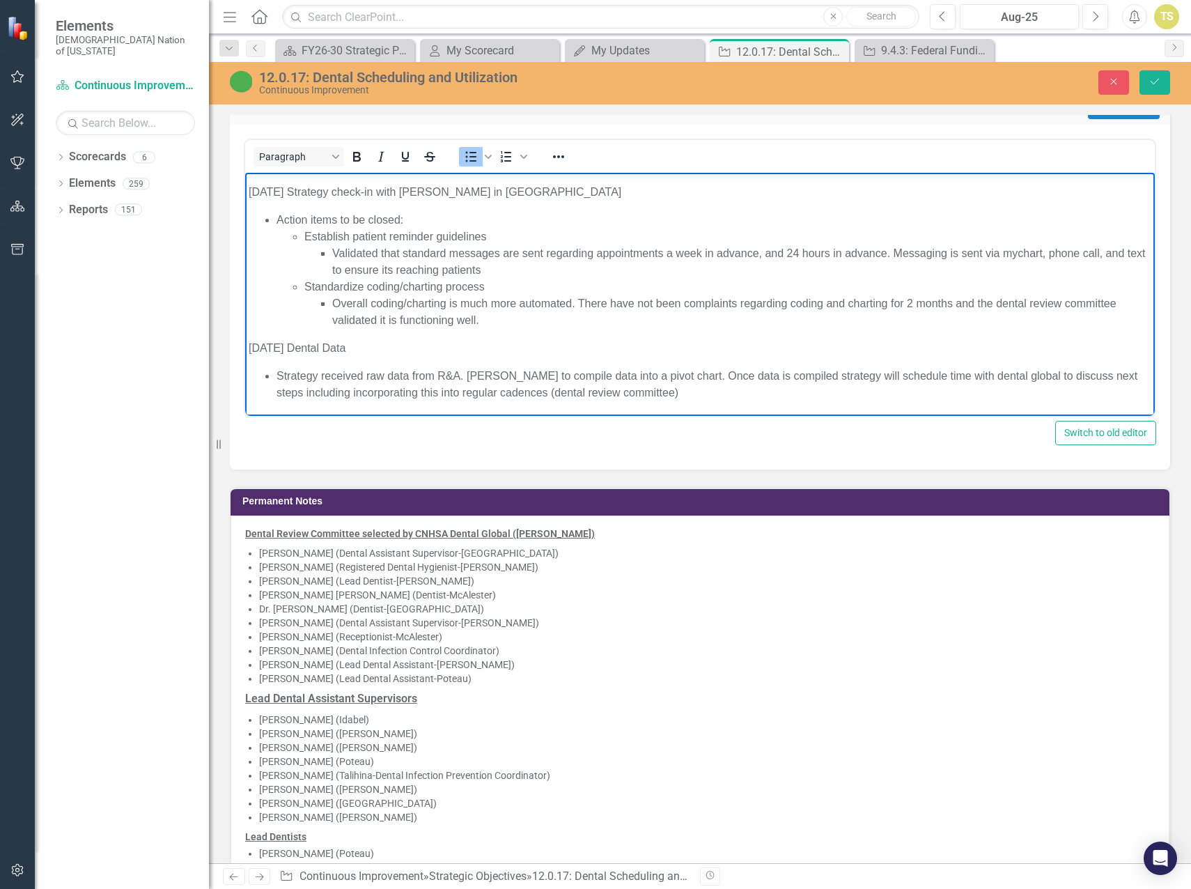
scroll to position [1254, 0]
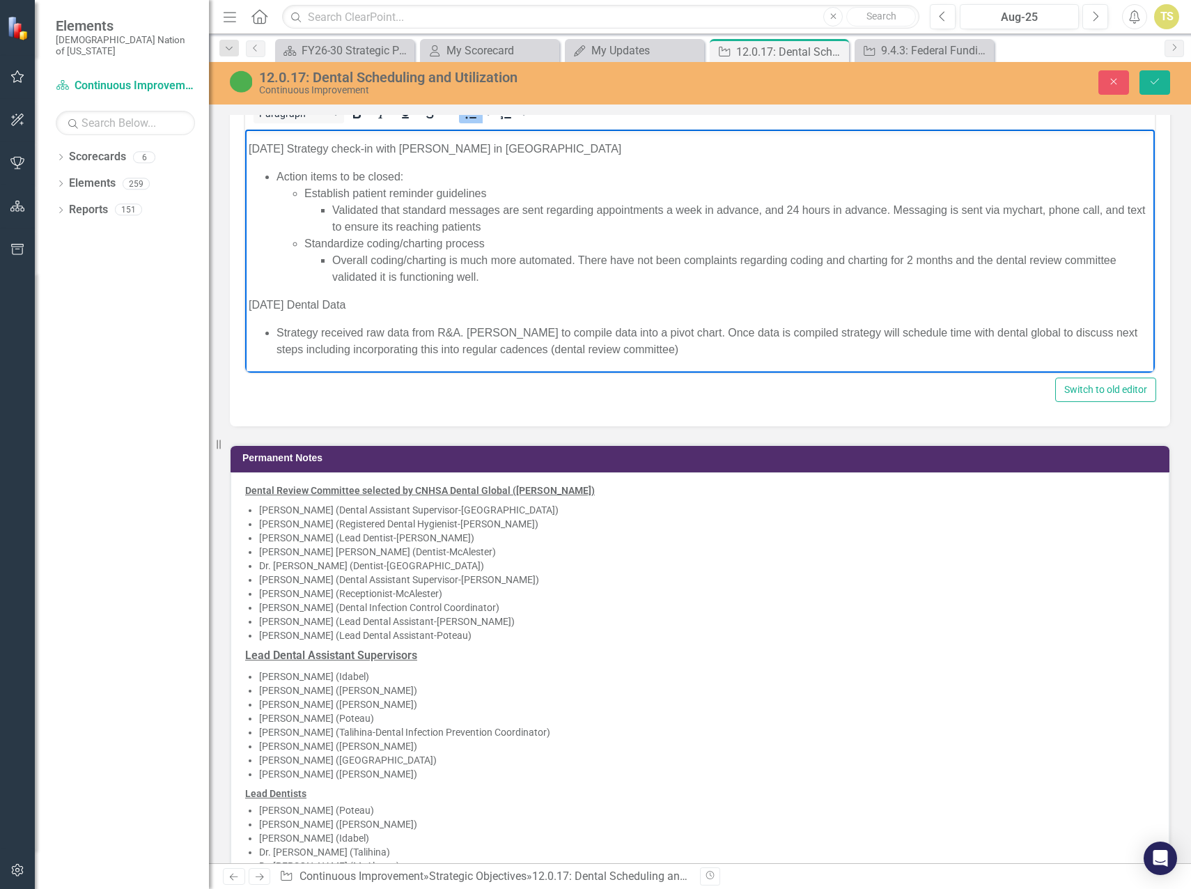
click at [670, 350] on li "Strategy received raw data from R&A. [PERSON_NAME] to compile data into a pivot…" at bounding box center [714, 341] width 875 height 33
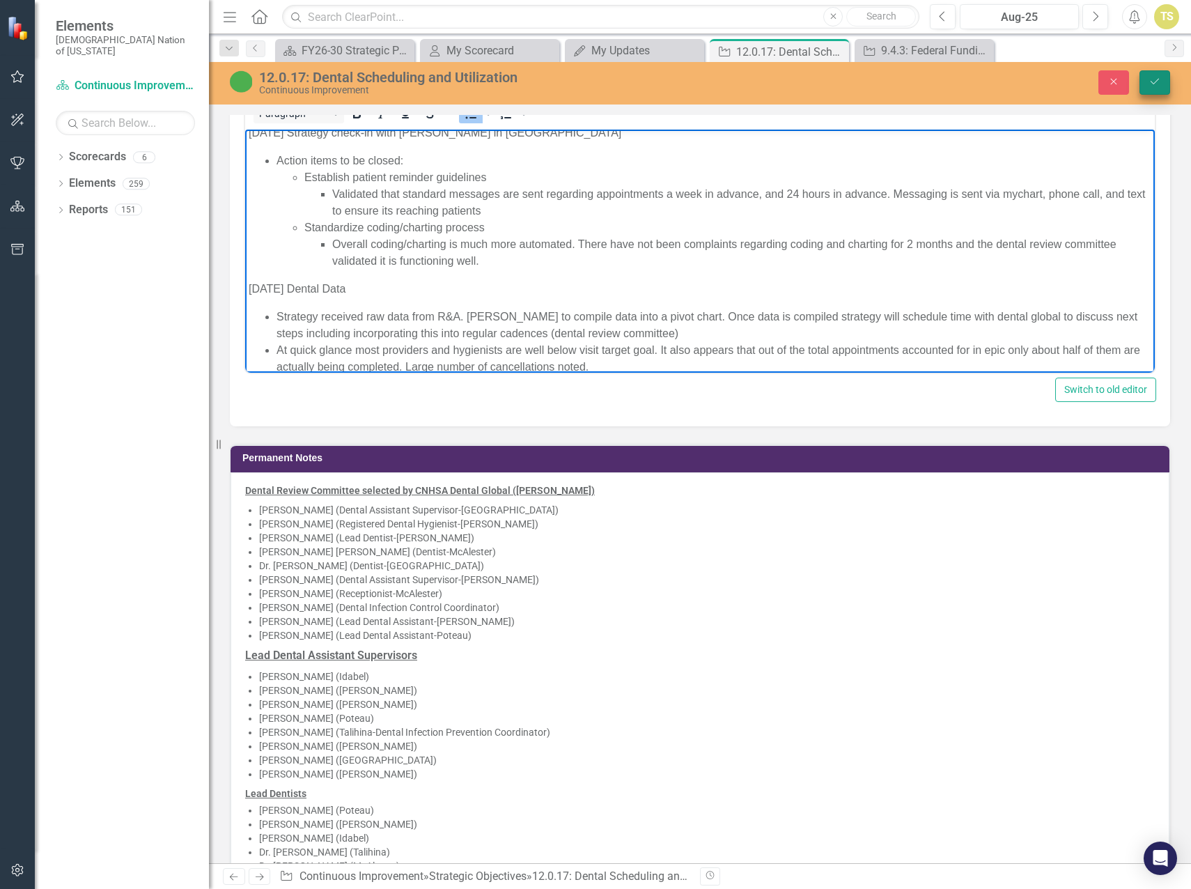
click at [1146, 88] on button "Save" at bounding box center [1155, 82] width 31 height 24
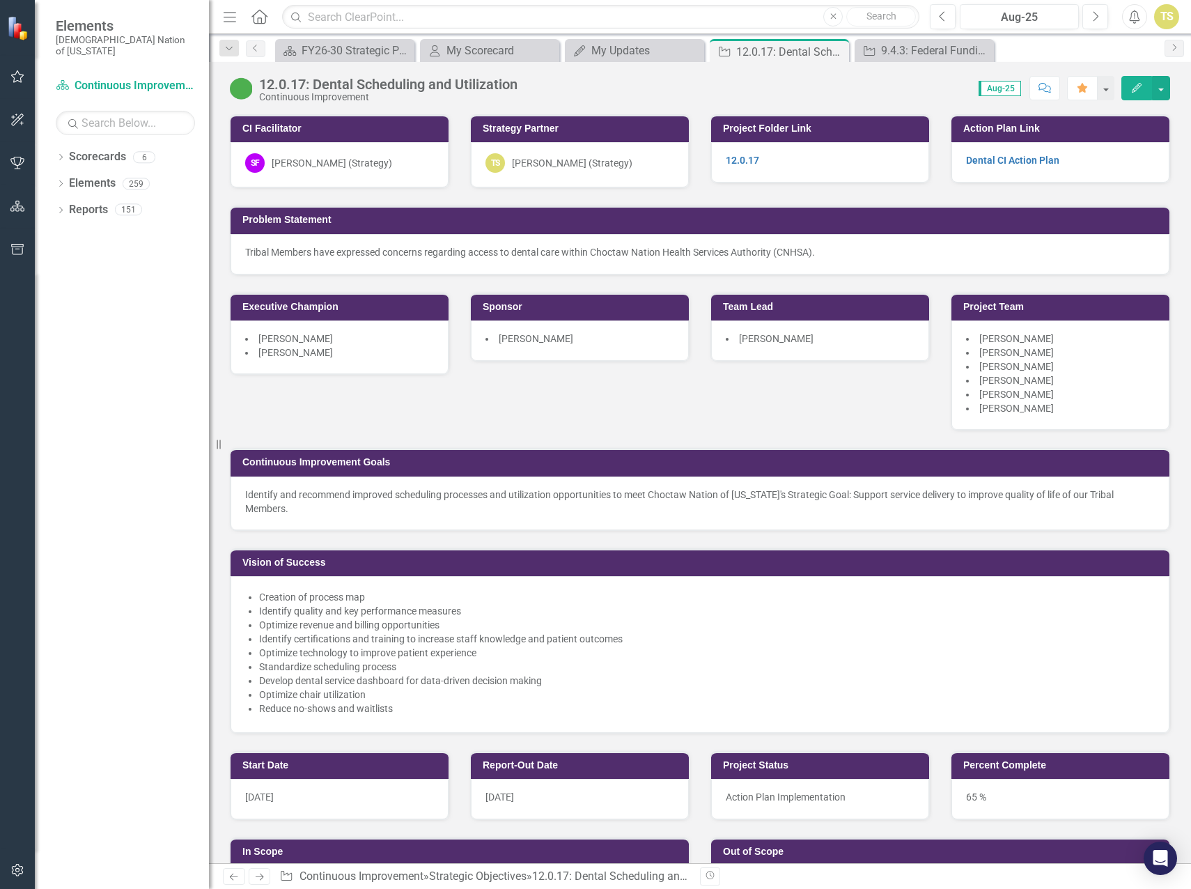
scroll to position [1044, 0]
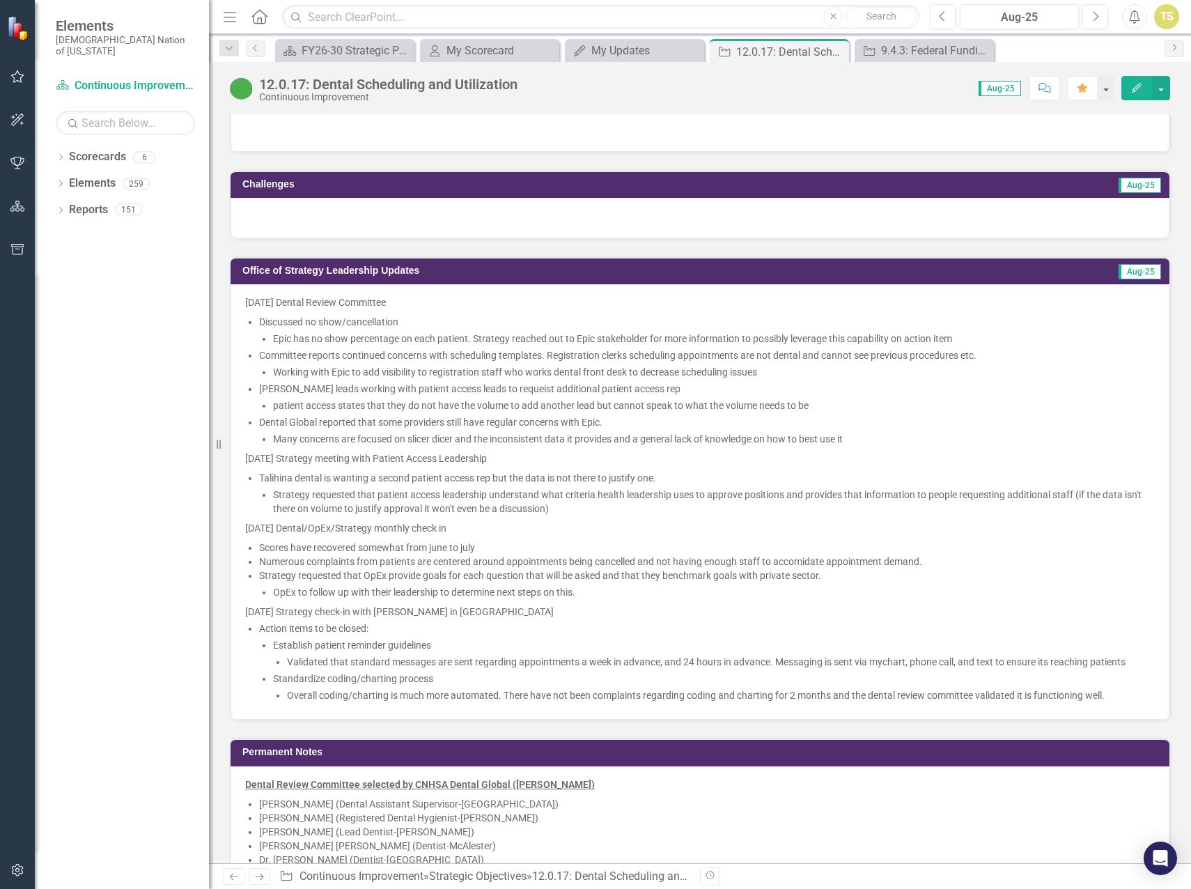
click at [328, 541] on li "Scores have recovered somewhat from june to july" at bounding box center [707, 548] width 896 height 14
click at [328, 541] on ul "Scores have recovered somewhat from june to july Numerous complaints from patie…" at bounding box center [707, 570] width 896 height 59
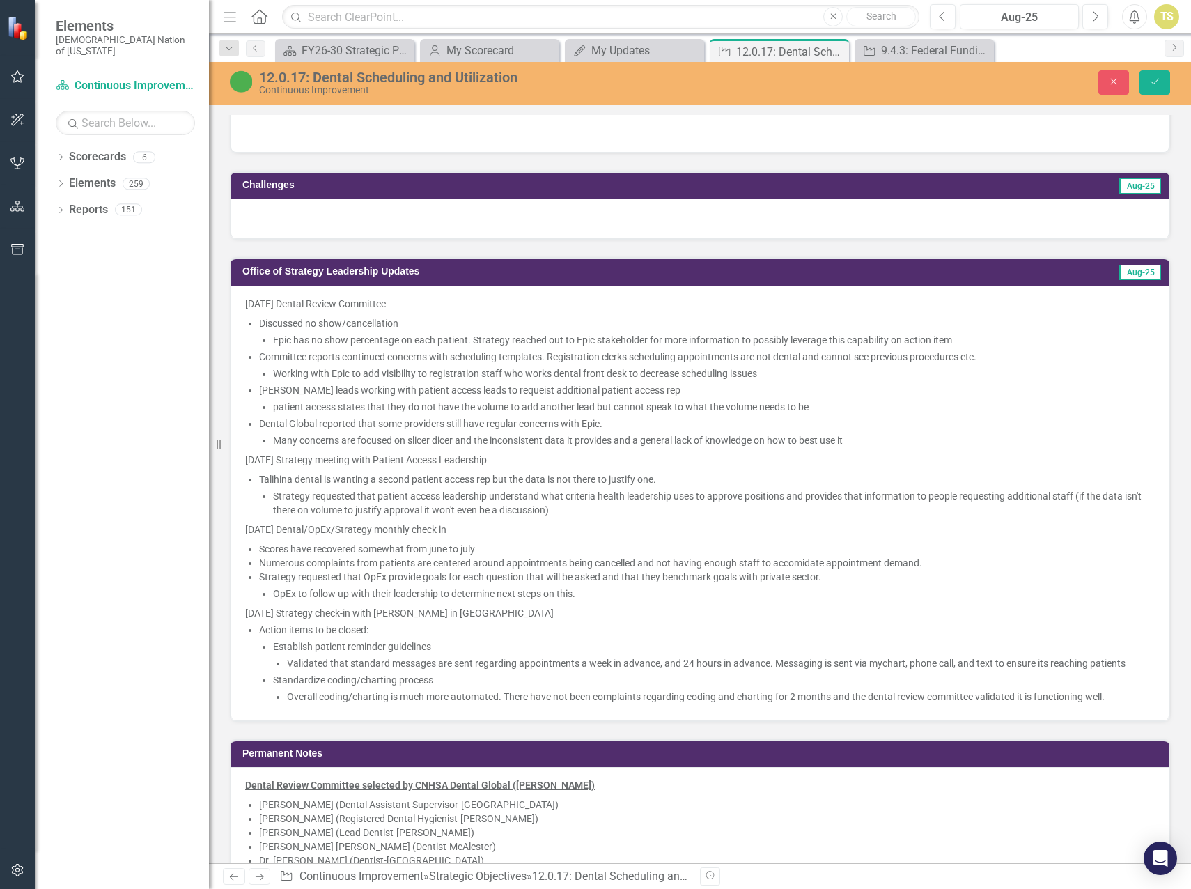
scroll to position [1184, 0]
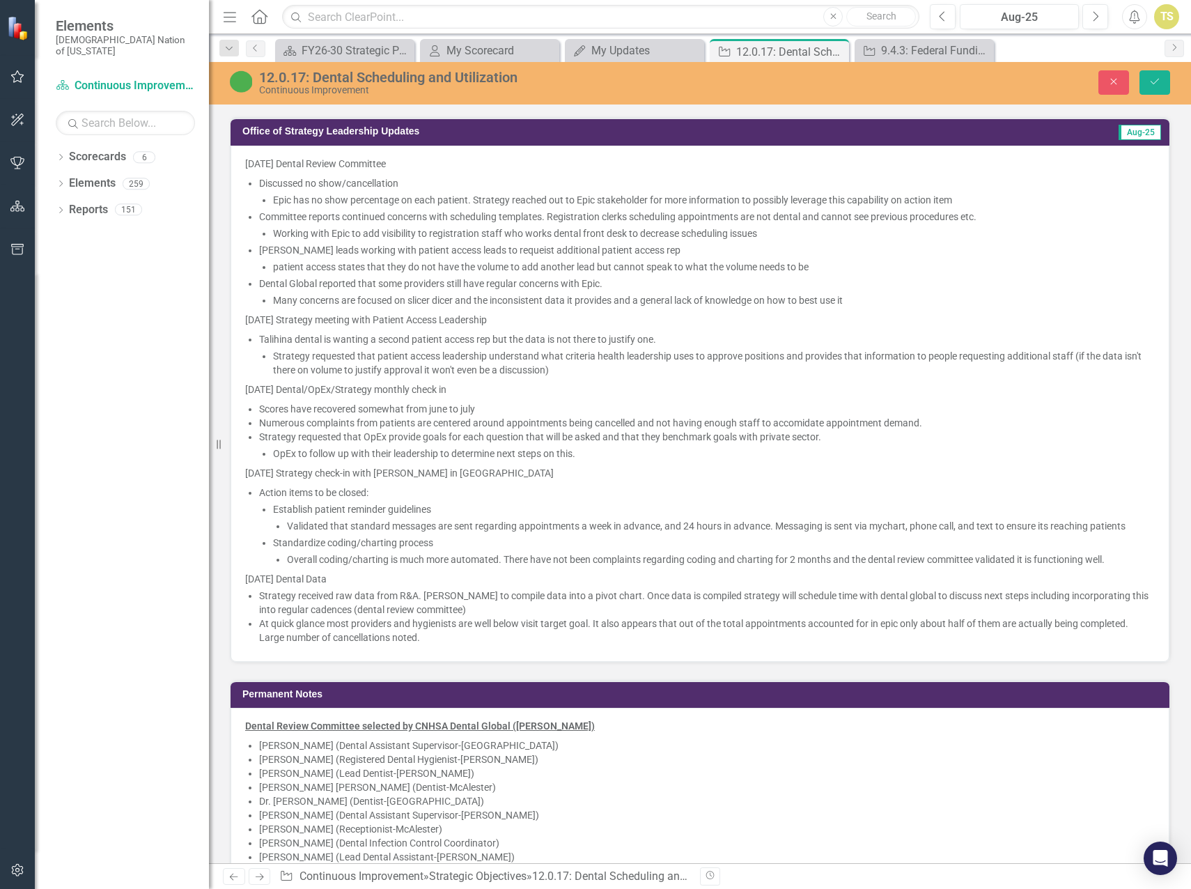
click at [247, 166] on p "[DATE] Dental Review Committee" at bounding box center [700, 165] width 910 height 17
click at [314, 320] on p "[DATE] Strategy meeting with Patient Access Leadership" at bounding box center [700, 320] width 910 height 20
click at [315, 320] on p "[DATE] Strategy meeting with Patient Access Leadership" at bounding box center [700, 320] width 910 height 20
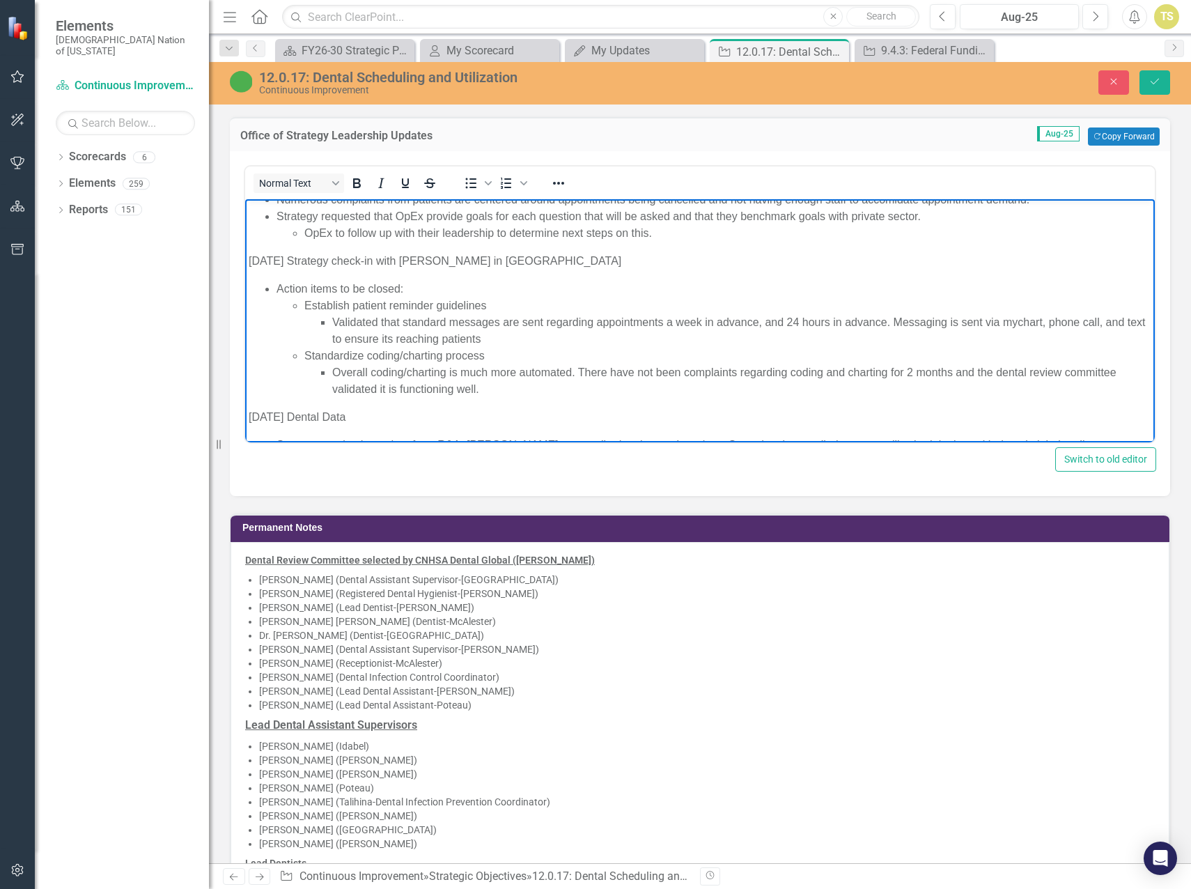
scroll to position [394, 0]
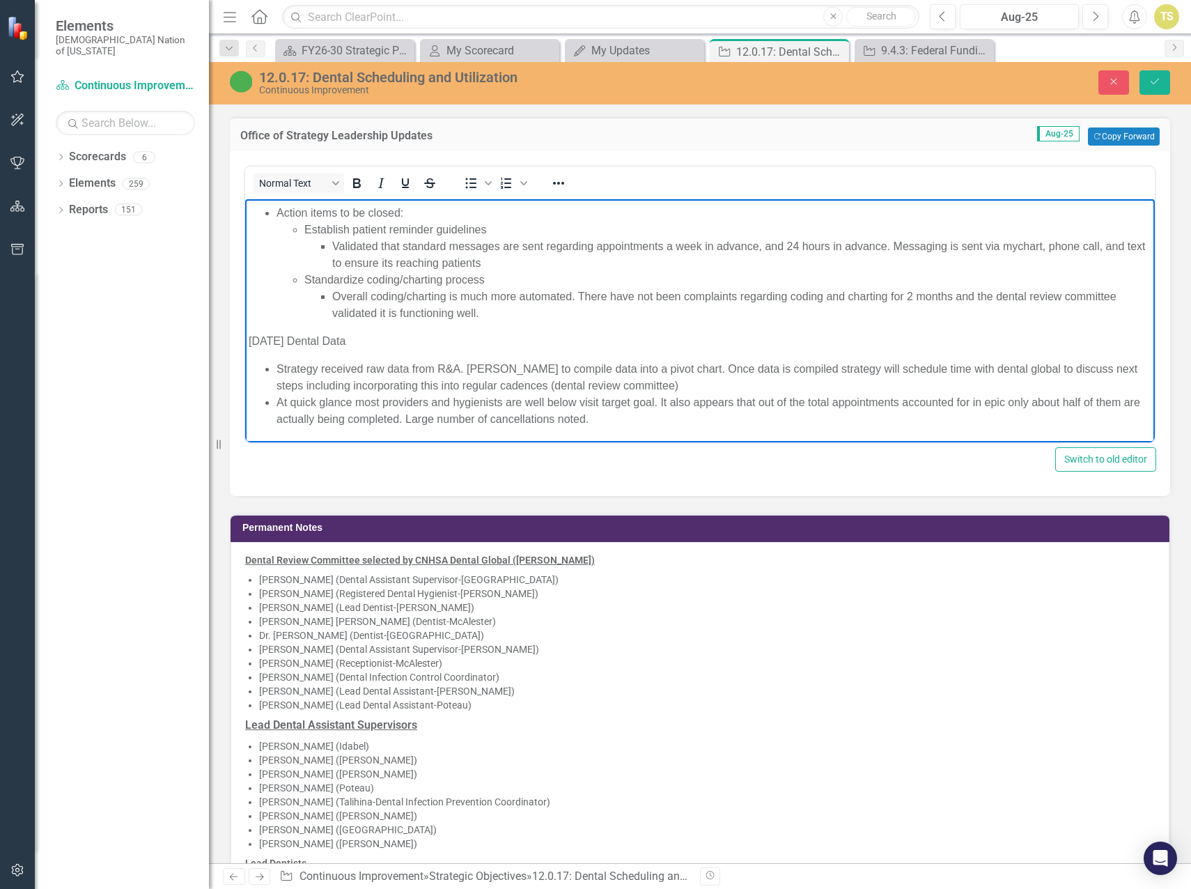
drag, startPoint x: 254, startPoint y: 218, endPoint x: 894, endPoint y: 826, distance: 882.7
click at [648, 442] on html "8/6/25 Dental Review Committee Discussed no show/cancellation Epic has no show …" at bounding box center [700, 124] width 910 height 637
copy body "8/6/25 Dental Review Committee Discussed no show/cancellation Epic has no show …"
click at [326, 496] on div "Permanent Notes Dental Review Committee selected by CNHSA Dental Global (Dr. Ba…" at bounding box center [700, 742] width 962 height 492
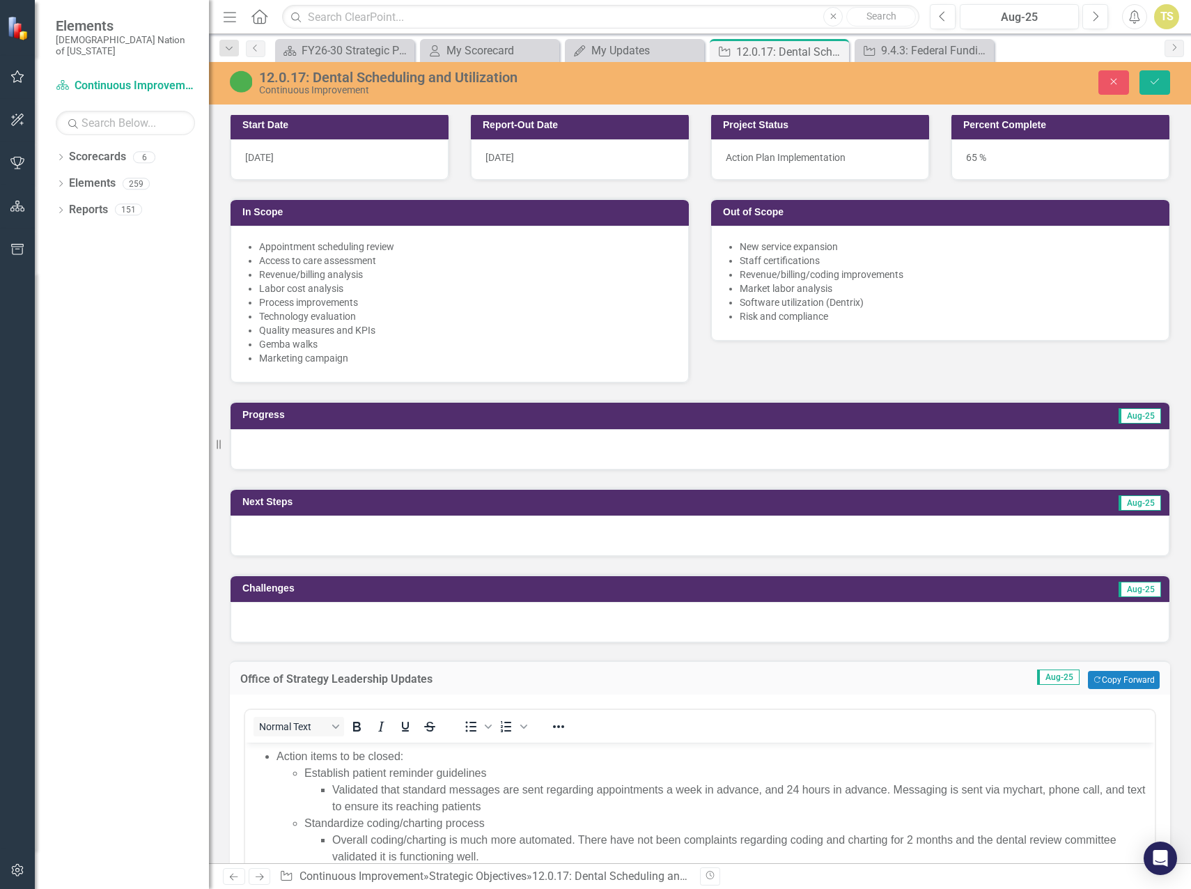
scroll to position [627, 0]
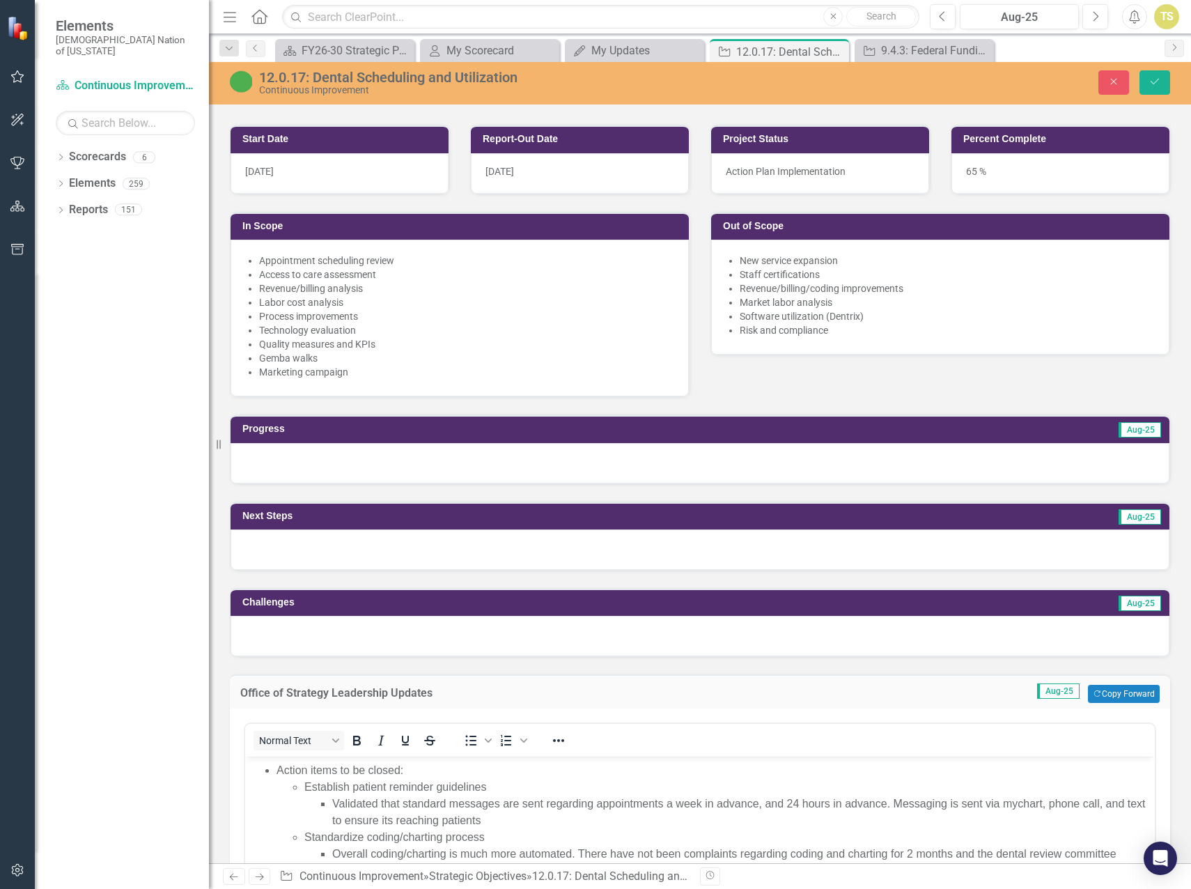
click at [331, 465] on div at bounding box center [700, 463] width 939 height 40
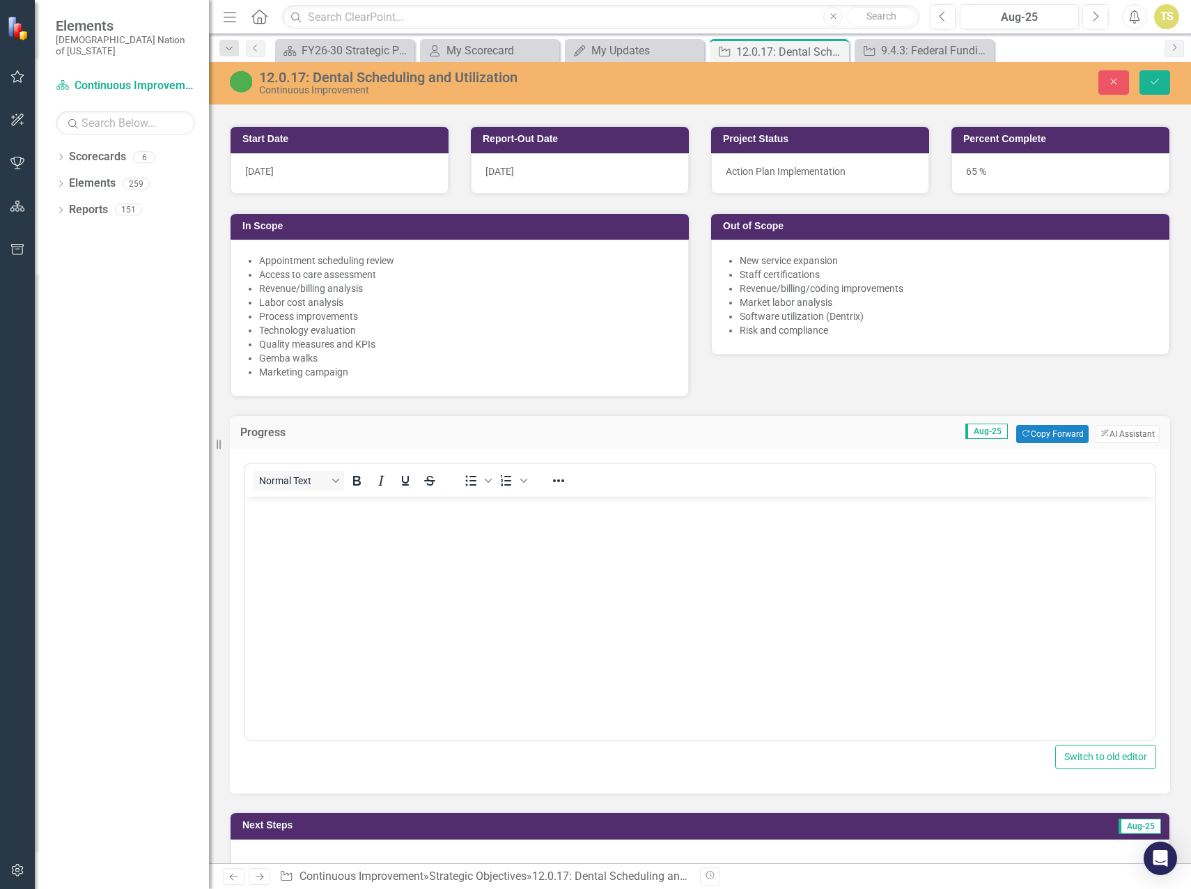
scroll to position [0, 0]
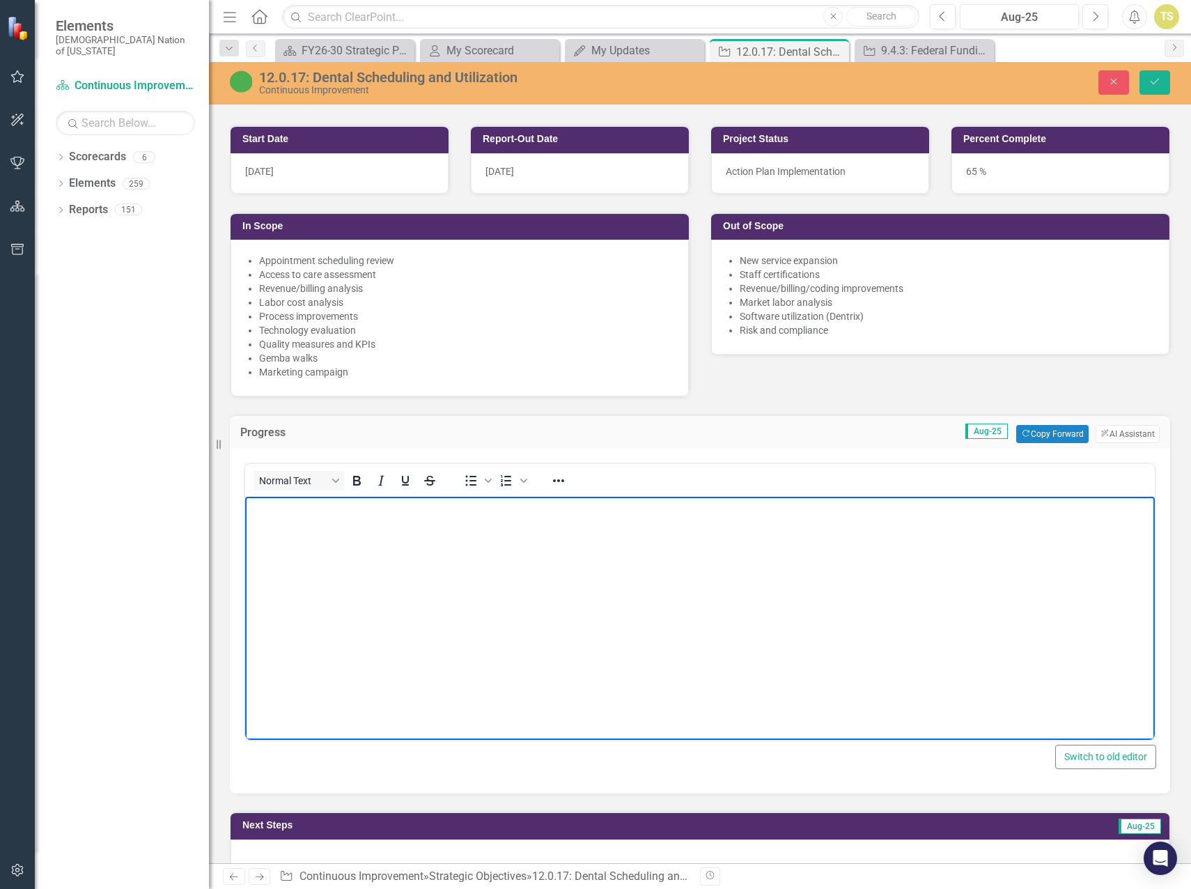
click at [307, 526] on body "Rich Text Area. Press ALT-0 for help." at bounding box center [700, 601] width 910 height 209
click at [340, 535] on body "Rich Text Area. Press ALT-0 for help." at bounding box center [700, 601] width 910 height 209
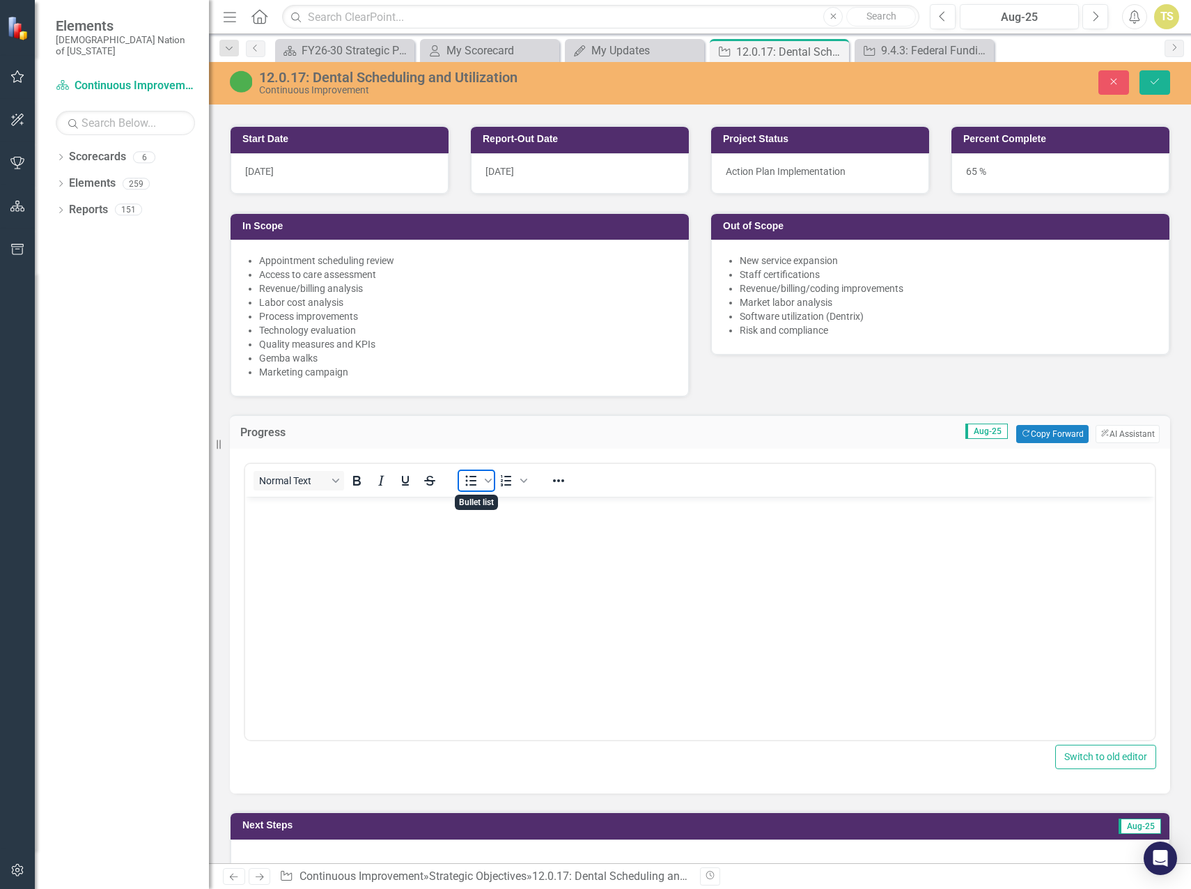
click at [469, 486] on icon "Bullet list" at bounding box center [471, 480] width 17 height 17
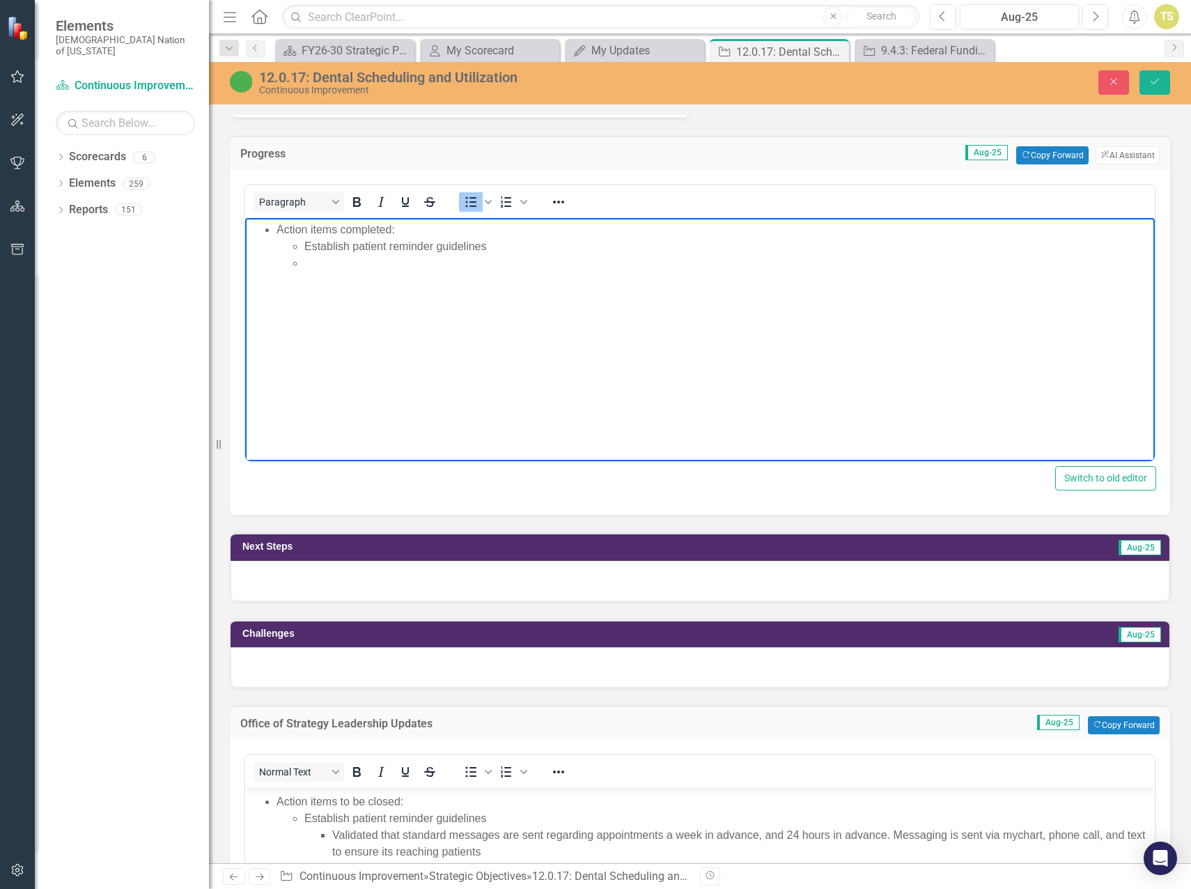
scroll to position [975, 0]
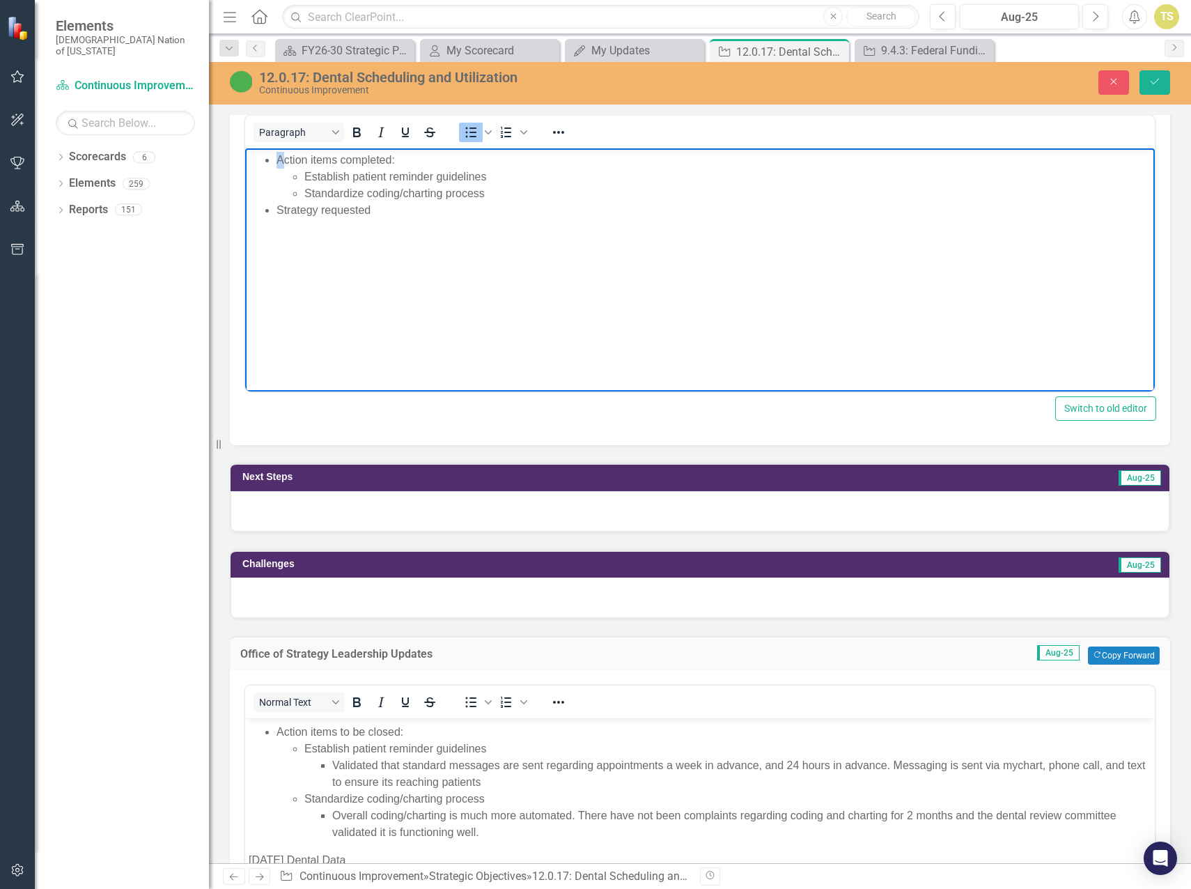
click at [277, 162] on li "Action items completed: Establish patient reminder guidelines Standardize codin…" at bounding box center [714, 177] width 875 height 50
click at [408, 162] on li "The following action items completed: Establish patient reminder guidelines Sta…" at bounding box center [714, 177] width 875 height 50
click at [396, 212] on li "Strategy requested" at bounding box center [714, 210] width 875 height 17
click at [527, 193] on li "Standardize coding/charting process" at bounding box center [727, 193] width 847 height 17
click at [376, 243] on li "Strategy requested" at bounding box center [714, 249] width 875 height 17
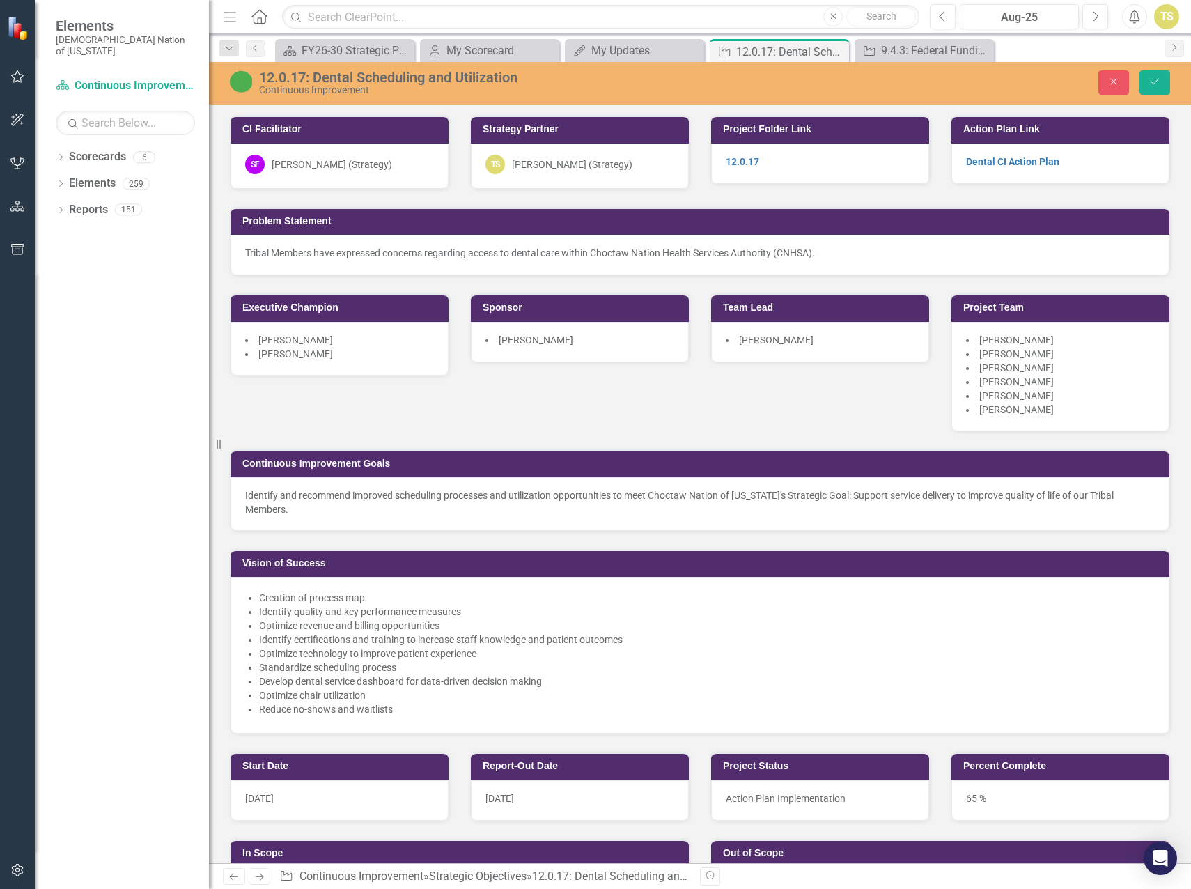
scroll to position [975, 0]
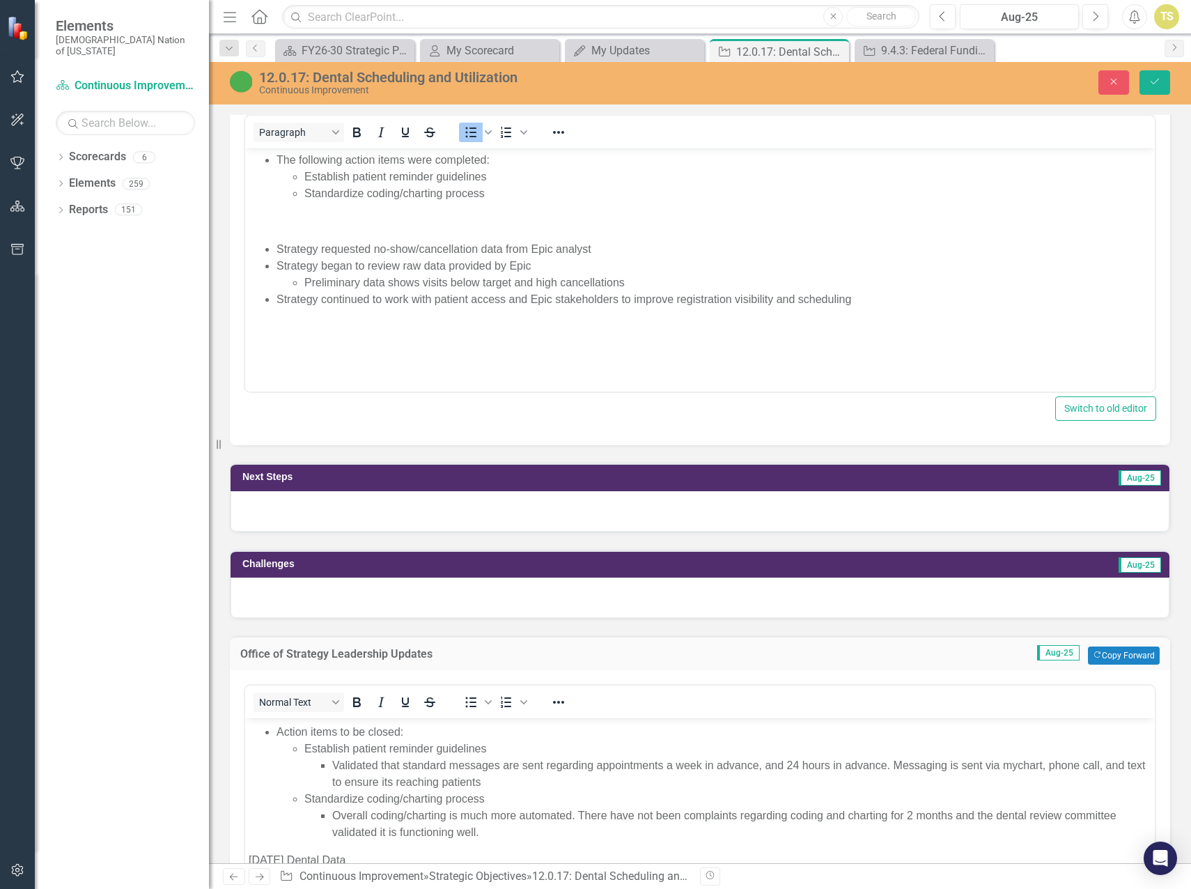
click at [353, 514] on div at bounding box center [700, 511] width 939 height 40
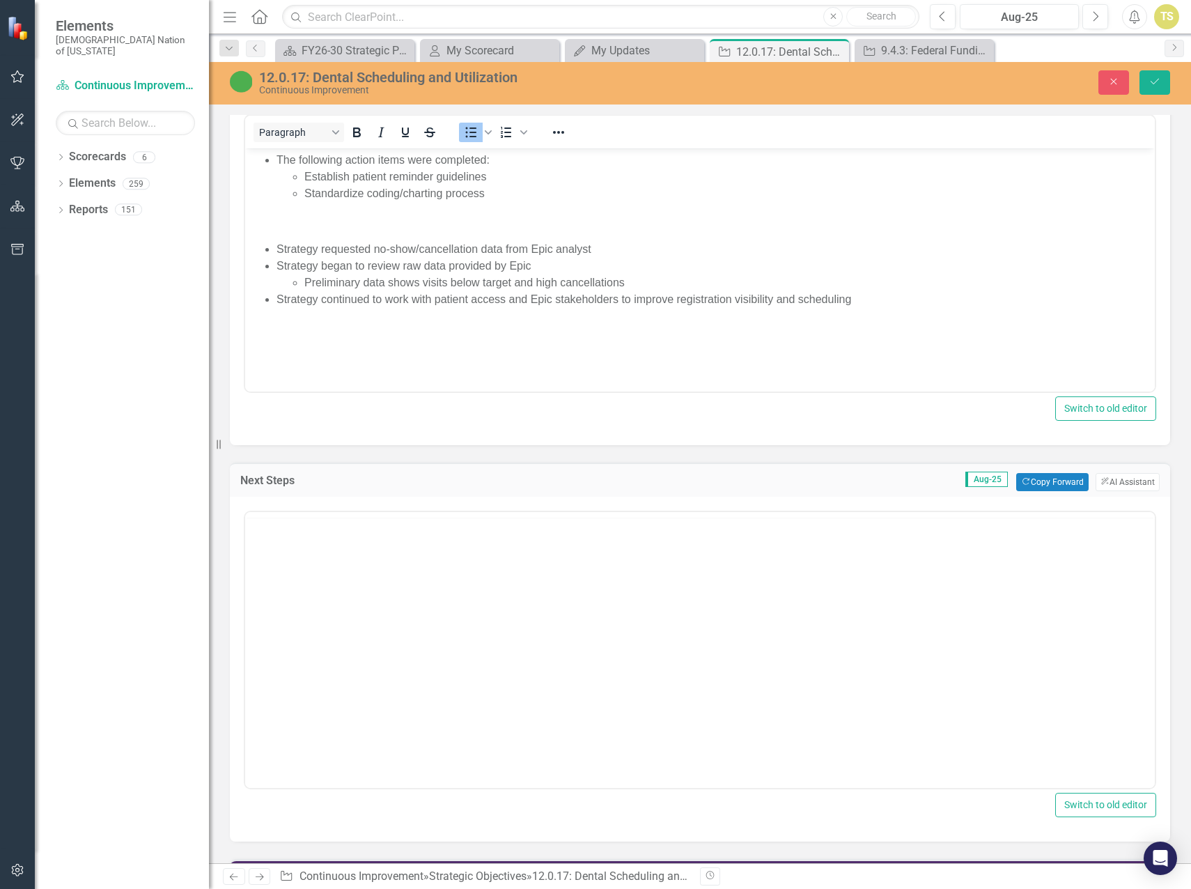
scroll to position [0, 0]
click at [353, 569] on body "Rich Text Area. Press ALT-0 for help." at bounding box center [700, 649] width 910 height 209
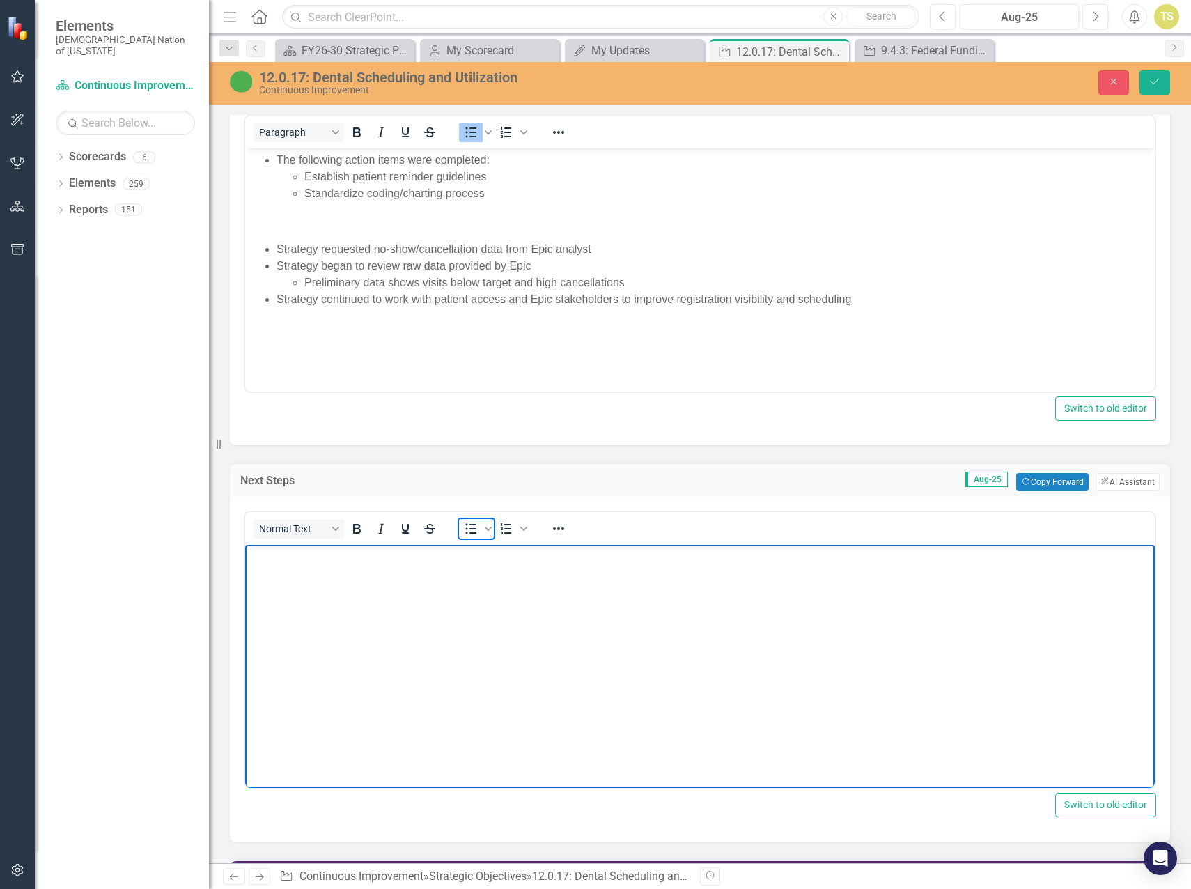
click at [471, 527] on icon "Bullet list" at bounding box center [471, 528] width 17 height 17
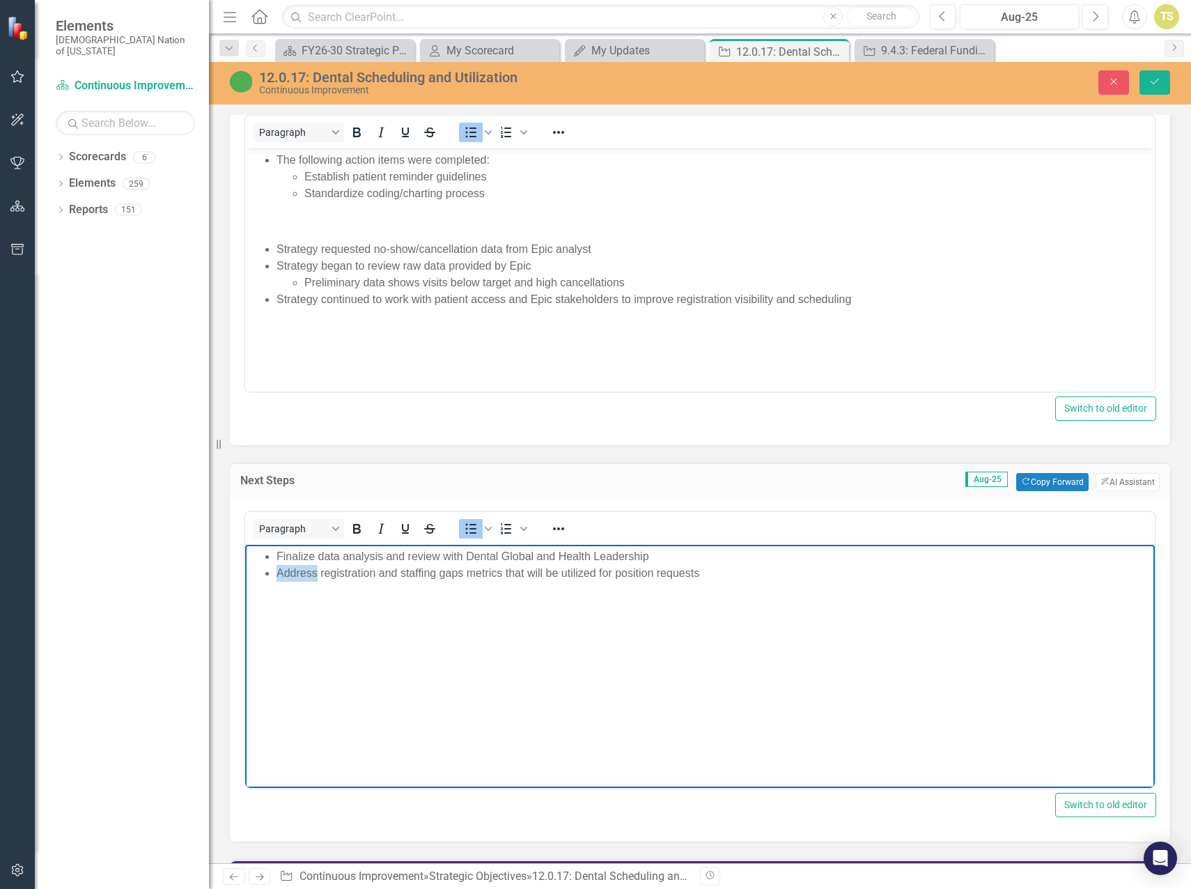
drag, startPoint x: 317, startPoint y: 572, endPoint x: 279, endPoint y: 574, distance: 38.4
click at [279, 574] on li "Address registration and staffing gaps metrics that will be utilized for positi…" at bounding box center [714, 573] width 875 height 17
drag, startPoint x: 1122, startPoint y: 571, endPoint x: 883, endPoint y: 582, distance: 239.9
click at [883, 582] on body "Finalize data analysis and review with Dental Global and Health Leadership Stra…" at bounding box center [700, 649] width 910 height 209
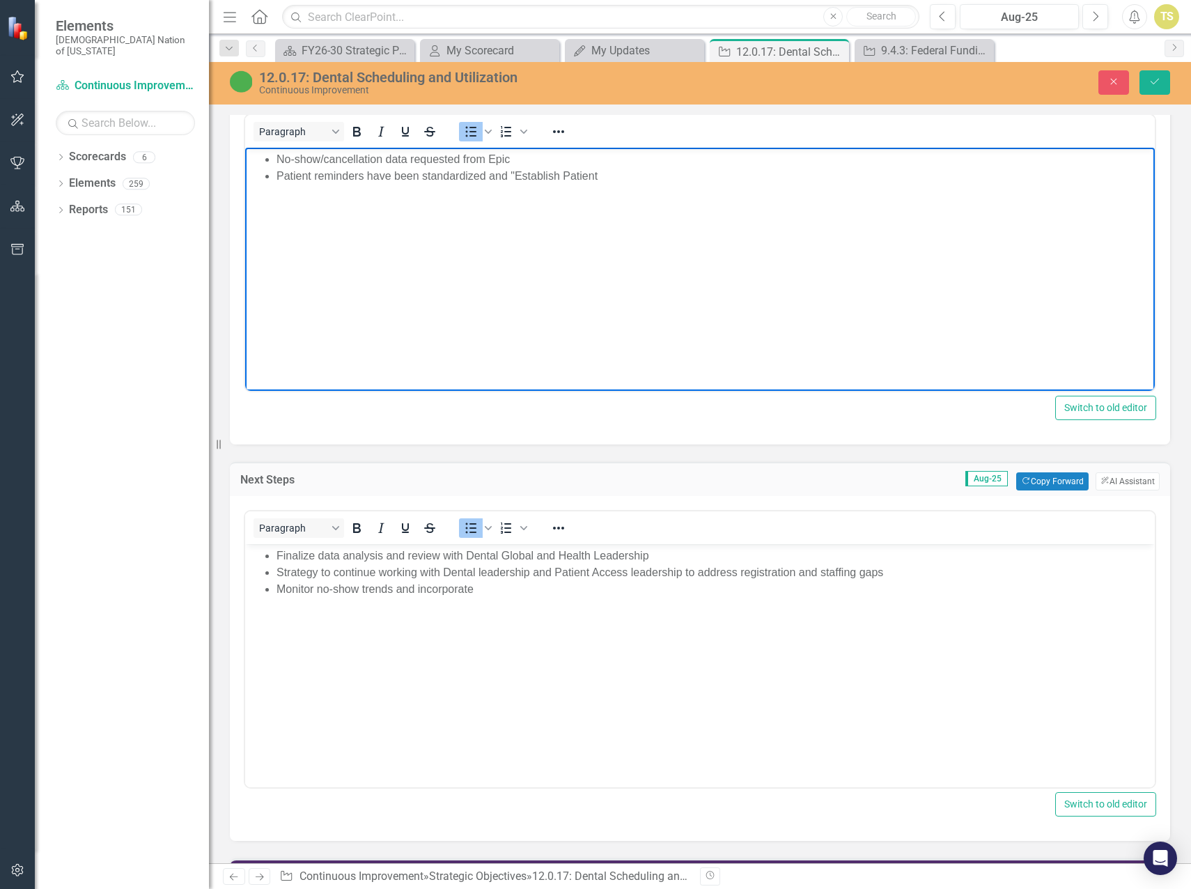
scroll to position [975, 0]
drag, startPoint x: 601, startPoint y: 176, endPoint x: 566, endPoint y: 187, distance: 36.6
click at [566, 187] on body "No-show/cancellation data requested from Epic Patient reminders have been stand…" at bounding box center [700, 252] width 910 height 209
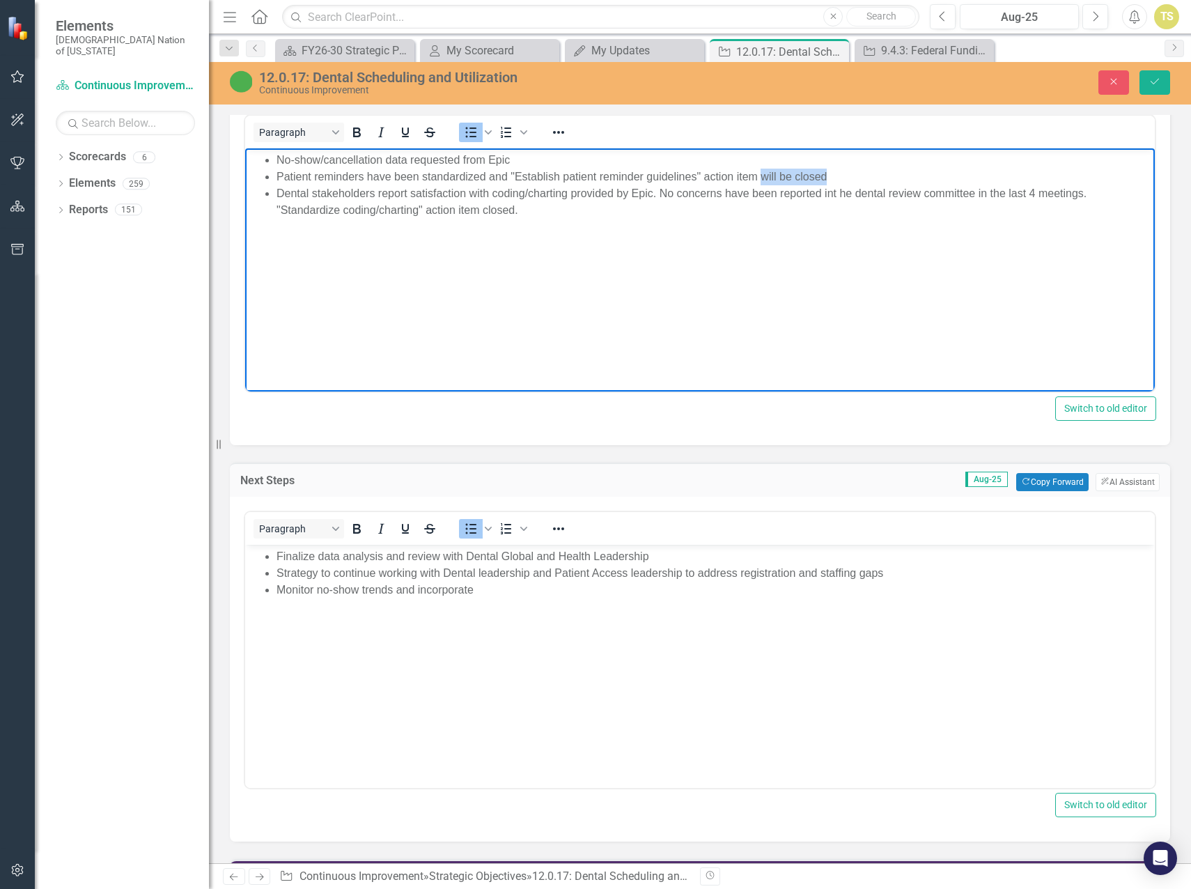
drag, startPoint x: 842, startPoint y: 174, endPoint x: 764, endPoint y: 181, distance: 78.3
click at [764, 181] on li "Patient reminders have been standardized and "Establish patient reminder guidel…" at bounding box center [714, 177] width 875 height 17
click at [523, 213] on li "Dental stakeholders report satisfaction with coding/charting provided by Epic. …" at bounding box center [714, 201] width 875 height 33
drag, startPoint x: 421, startPoint y: 229, endPoint x: 369, endPoint y: 231, distance: 51.6
click at [369, 231] on li "Strategy received preliminary data from Epic and began analysis" at bounding box center [714, 227] width 875 height 17
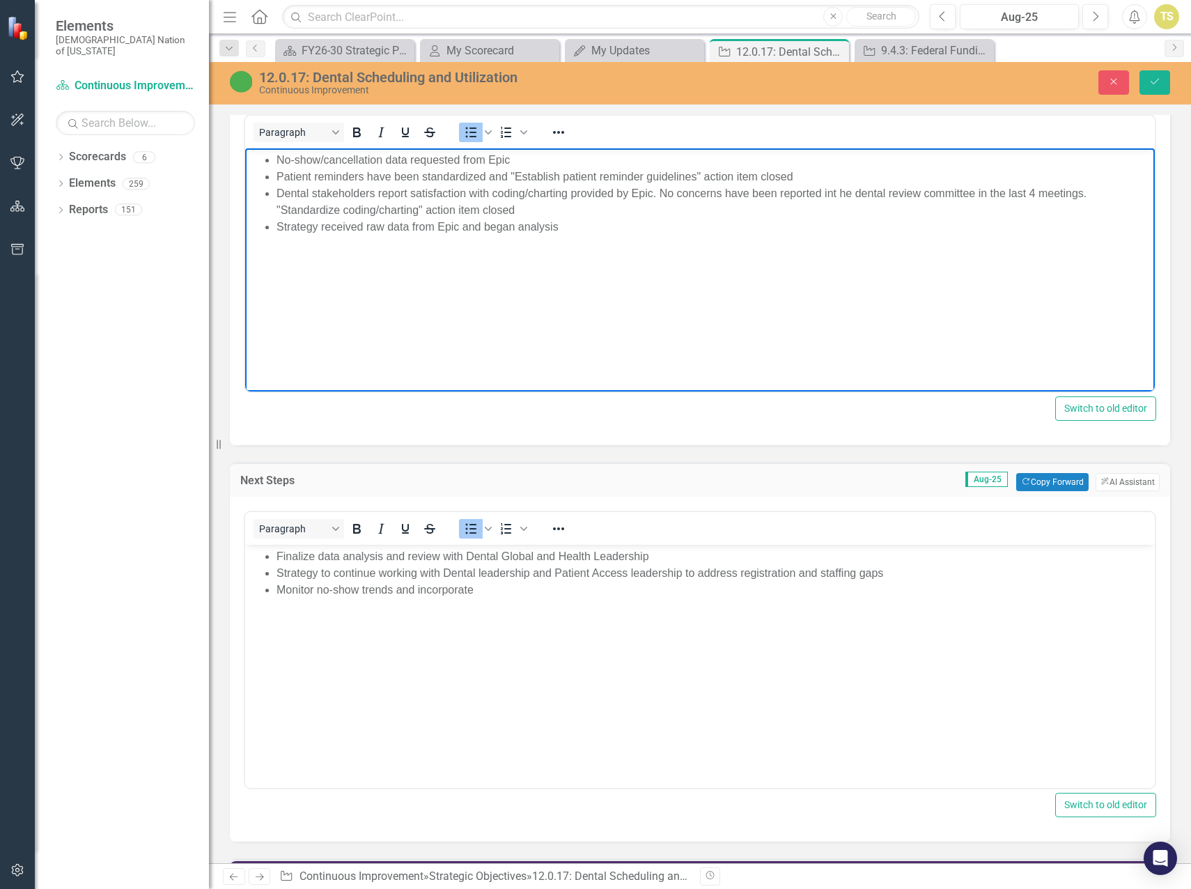
click at [572, 229] on li "Strategy received raw data from Epic and began analysis" at bounding box center [714, 227] width 875 height 17
drag, startPoint x: 568, startPoint y: 226, endPoint x: 389, endPoint y: 230, distance: 179.1
click at [389, 230] on li "Strategy received raw data from Epic and began analysis" at bounding box center [714, 227] width 875 height 17
click at [563, 233] on li "Strategy received raw data from Epic and began analysis" at bounding box center [714, 227] width 875 height 17
drag, startPoint x: 491, startPoint y: 233, endPoint x: 370, endPoint y: 227, distance: 121.4
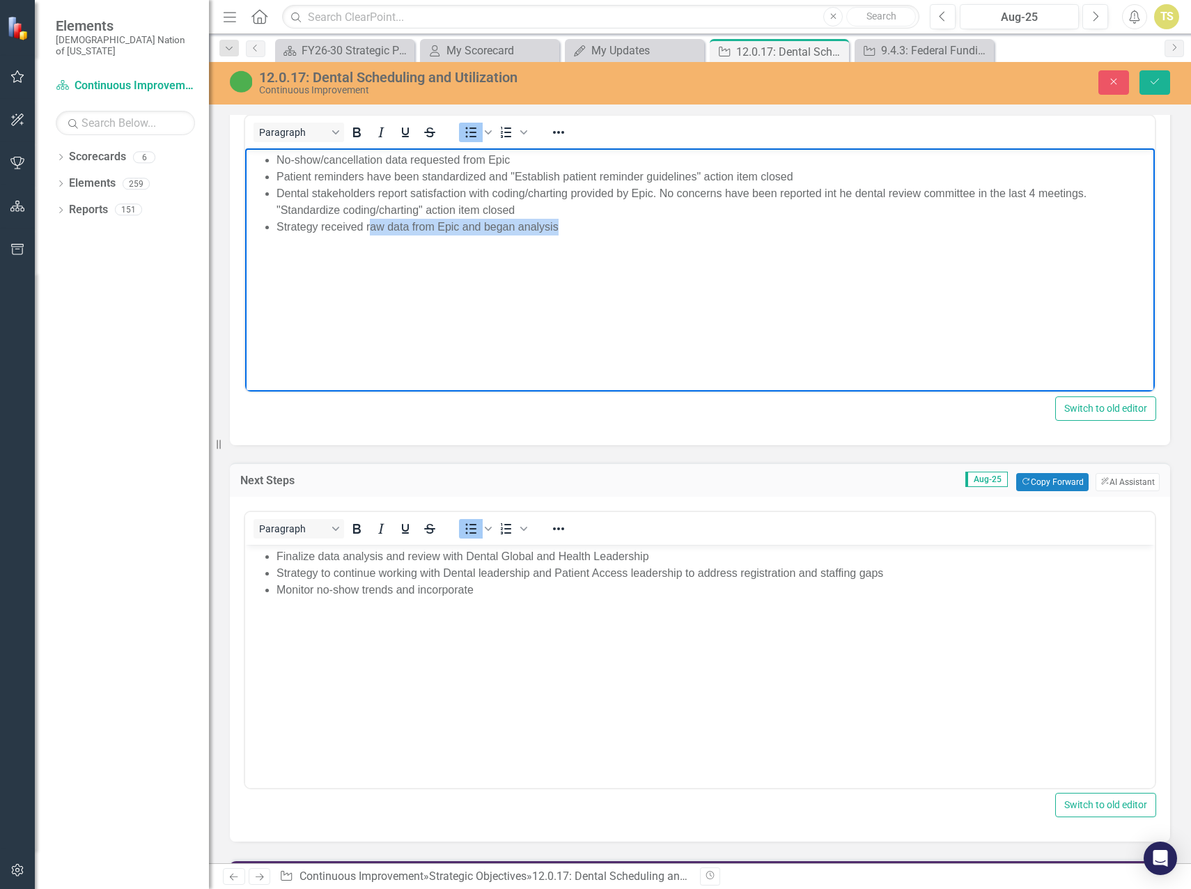
click at [370, 227] on li "Strategy received raw data from Epic and began analysis" at bounding box center [714, 227] width 875 height 17
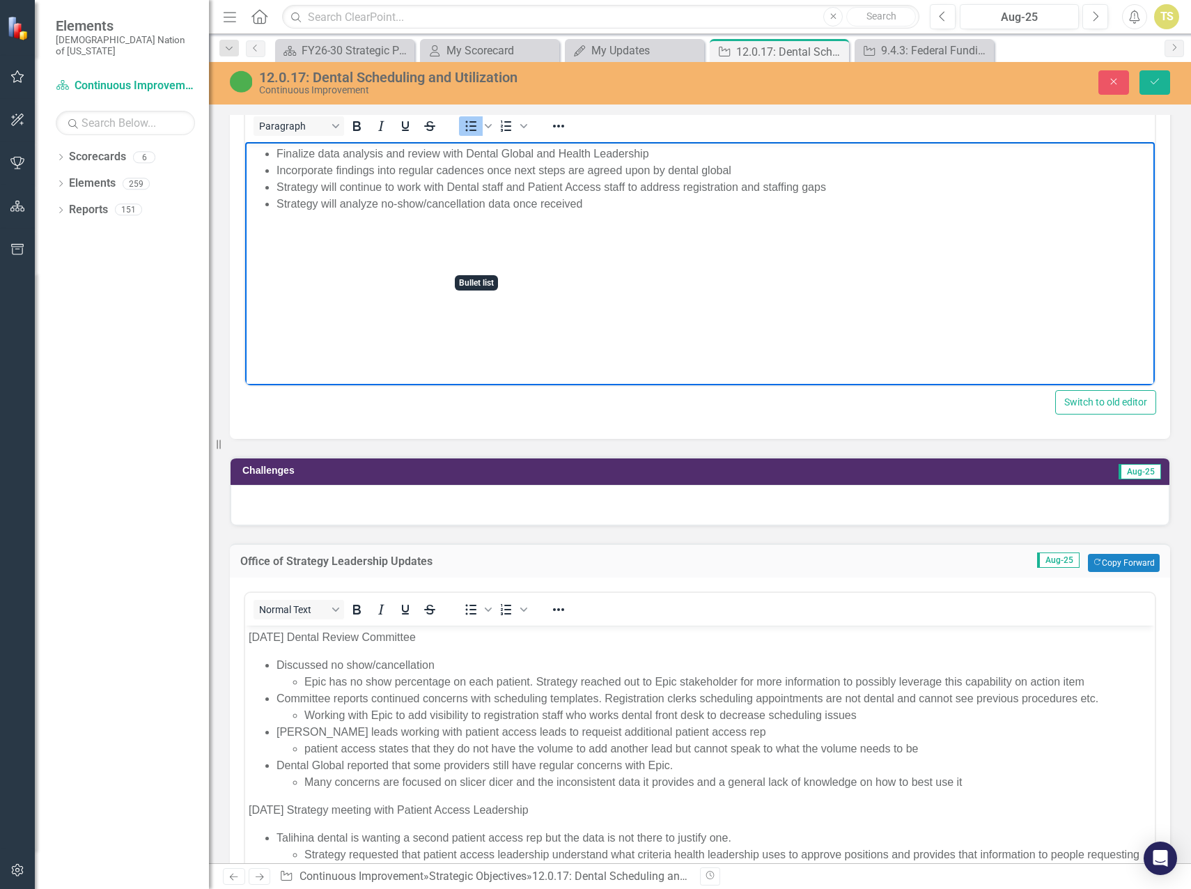
scroll to position [1393, 0]
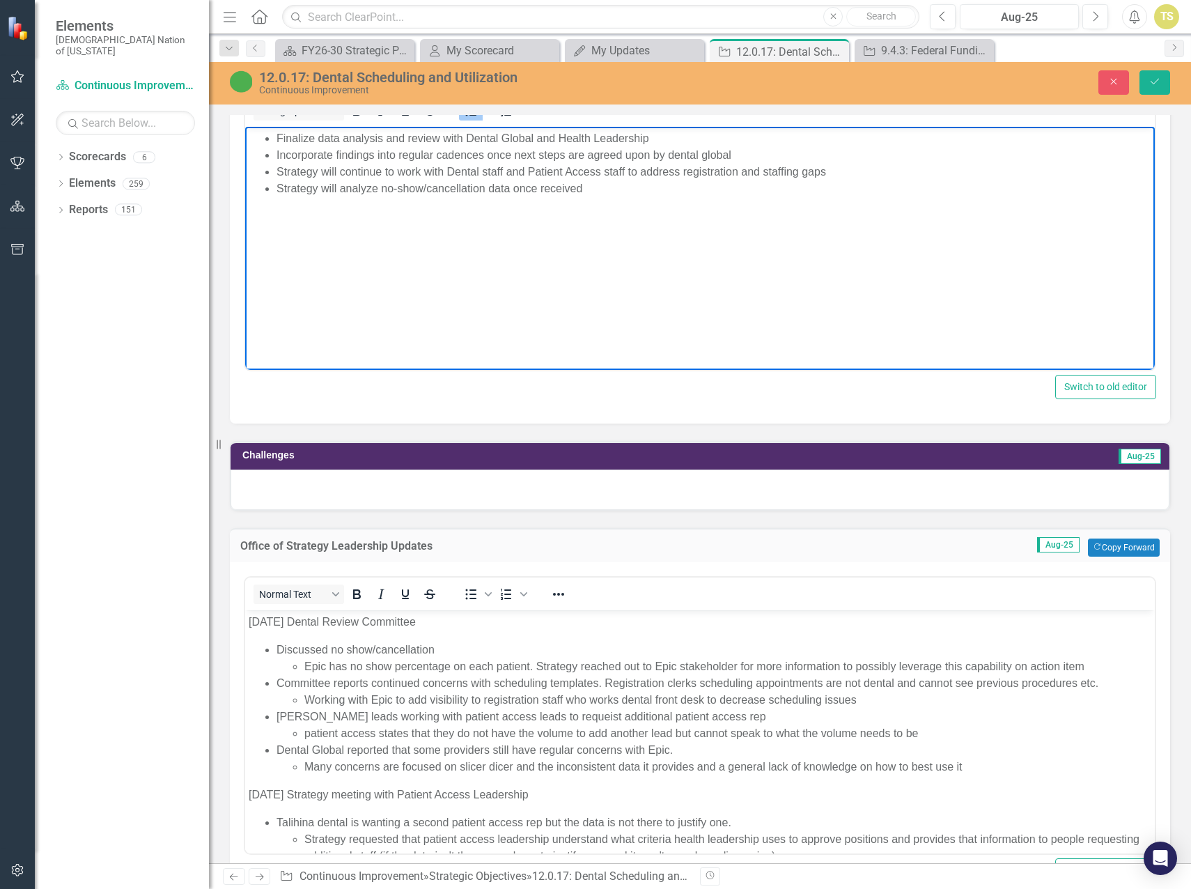
click at [363, 498] on div at bounding box center [700, 490] width 939 height 40
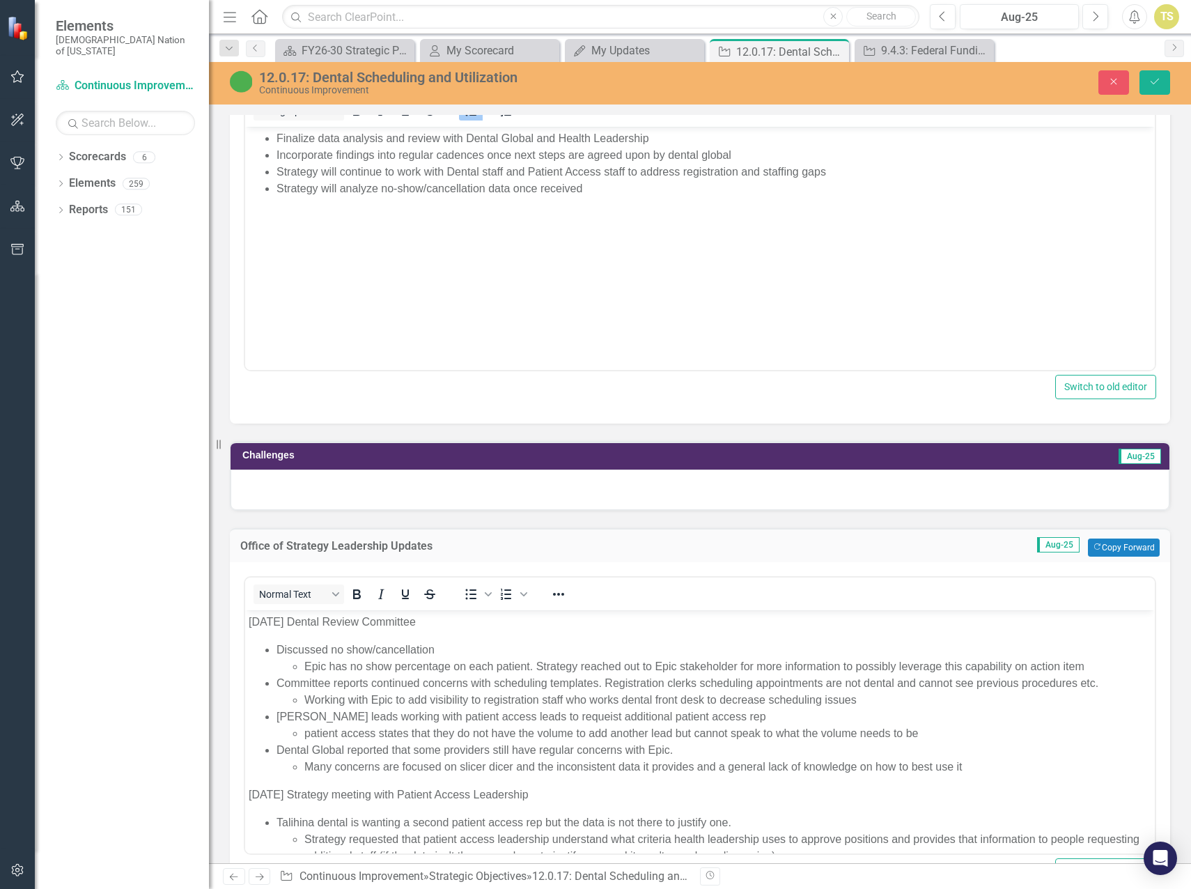
click at [363, 498] on div at bounding box center [700, 490] width 939 height 40
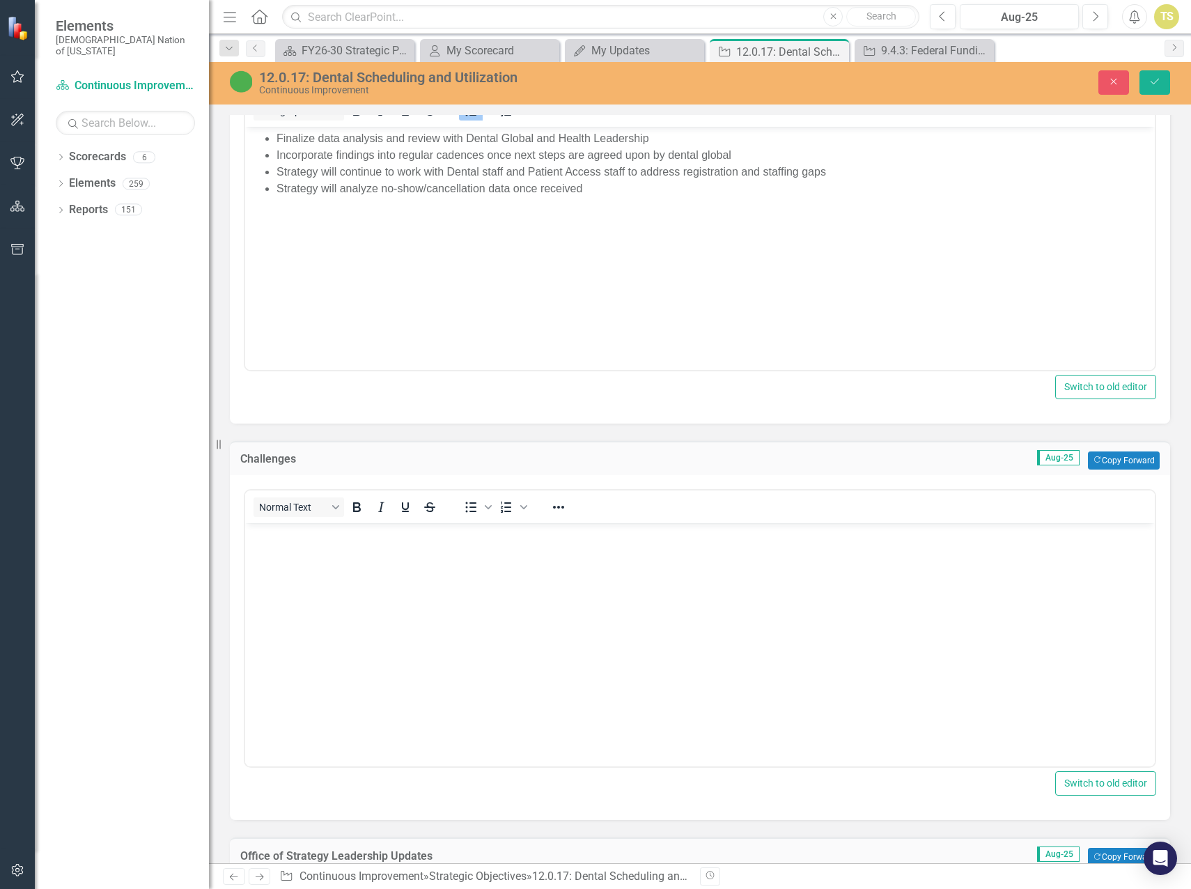
scroll to position [0, 0]
click at [341, 582] on body "Rich Text Area. Press ALT-0 for help." at bounding box center [700, 627] width 910 height 209
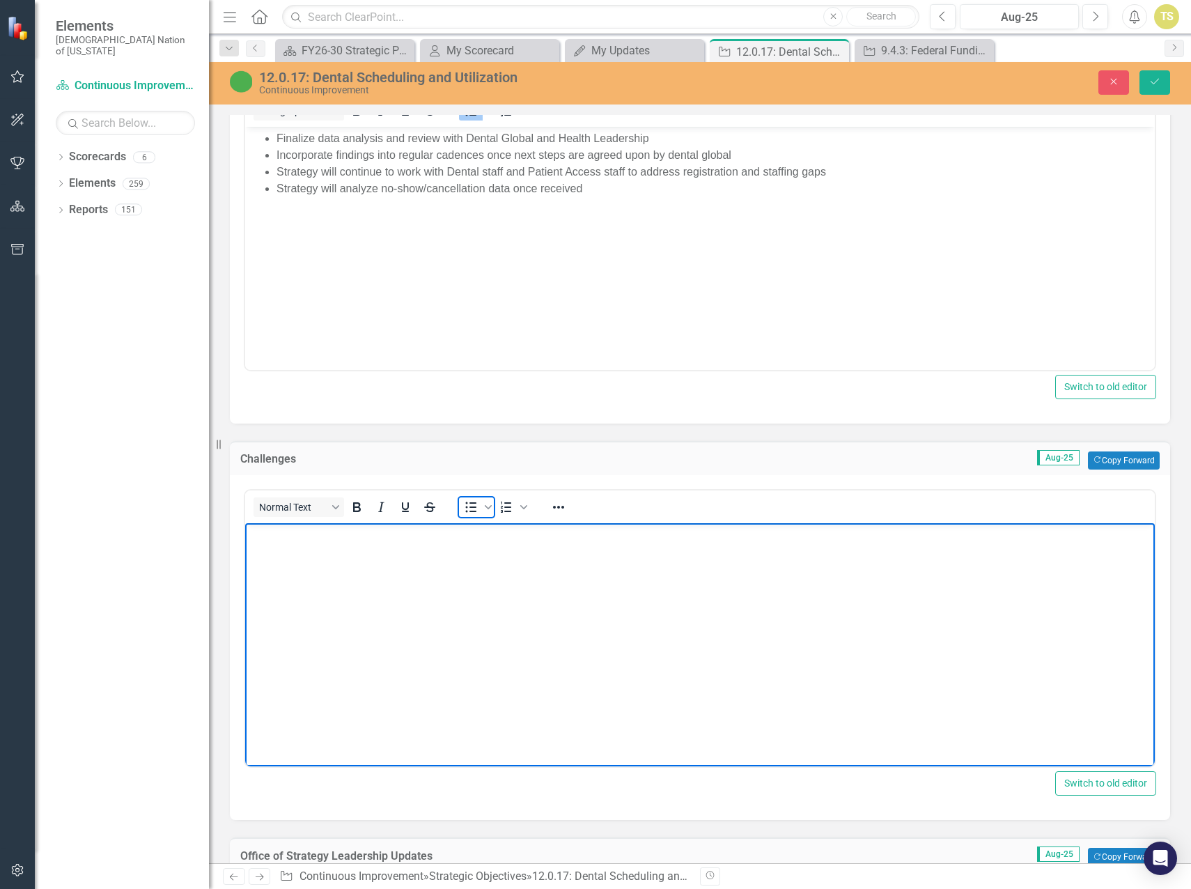
click at [472, 509] on icon "Bullet list" at bounding box center [471, 507] width 17 height 17
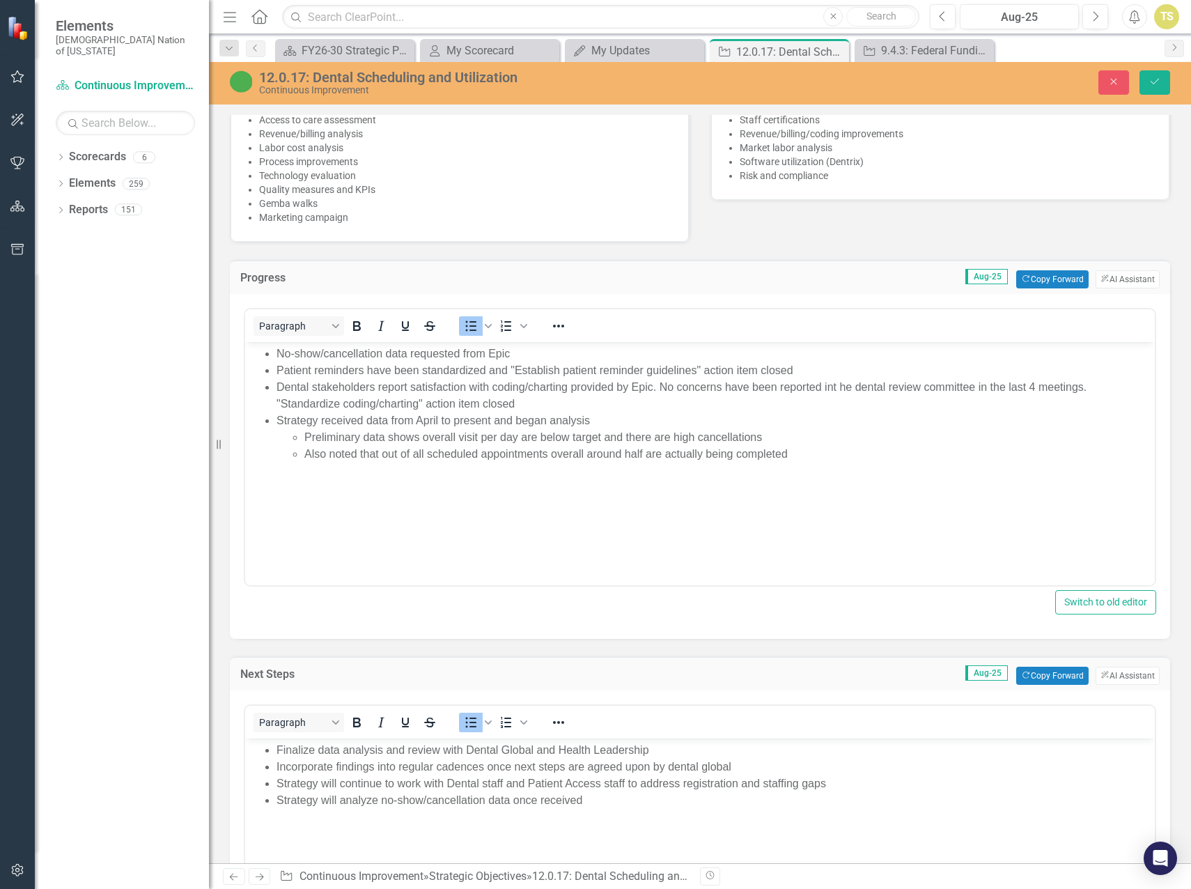
scroll to position [766, 0]
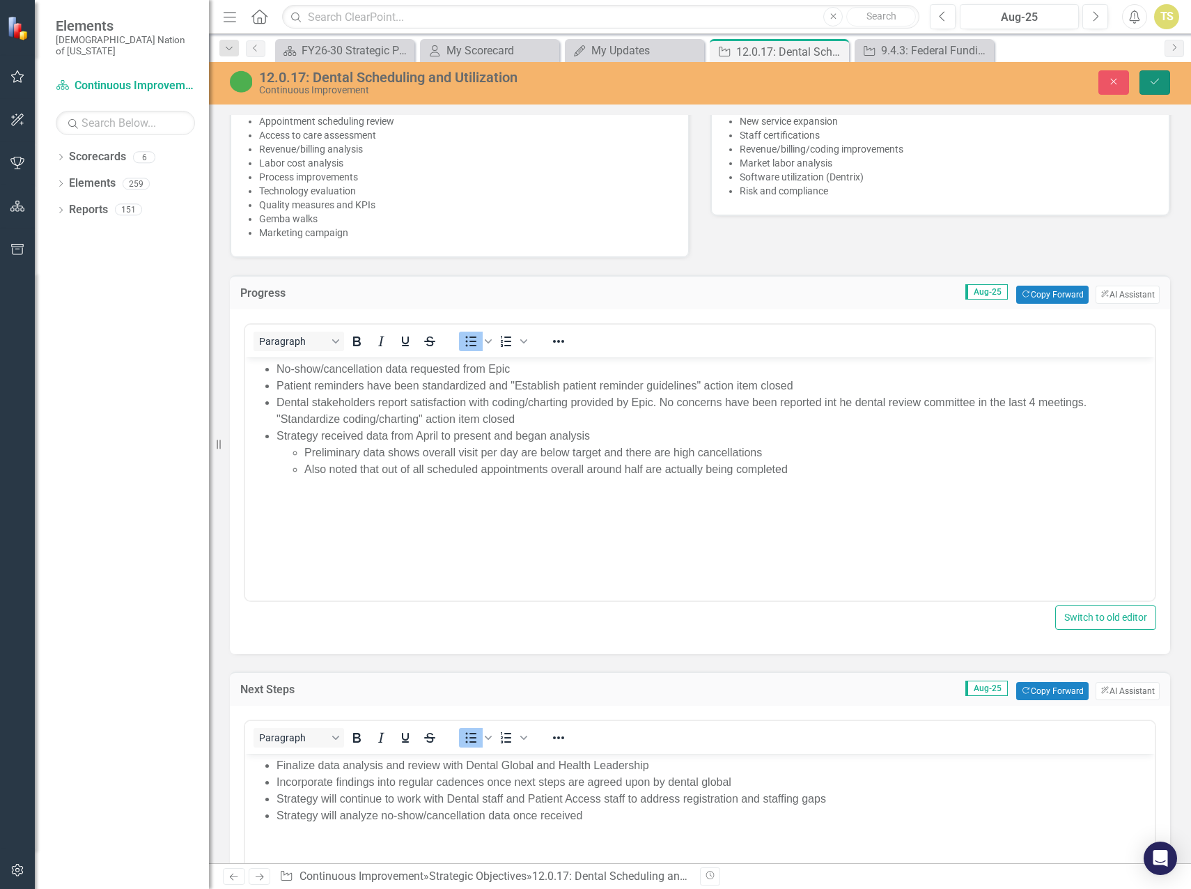
click at [1148, 86] on button "Save" at bounding box center [1155, 82] width 31 height 24
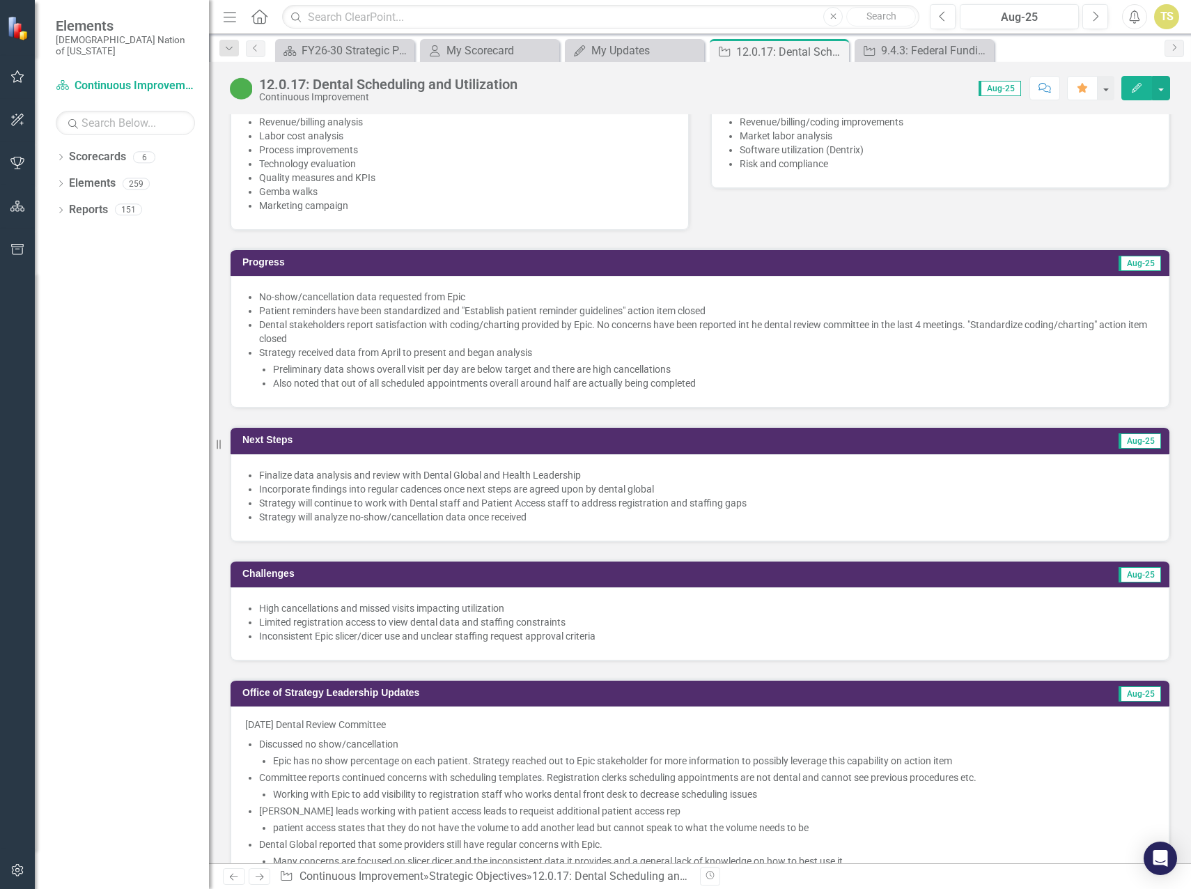
scroll to position [975, 0]
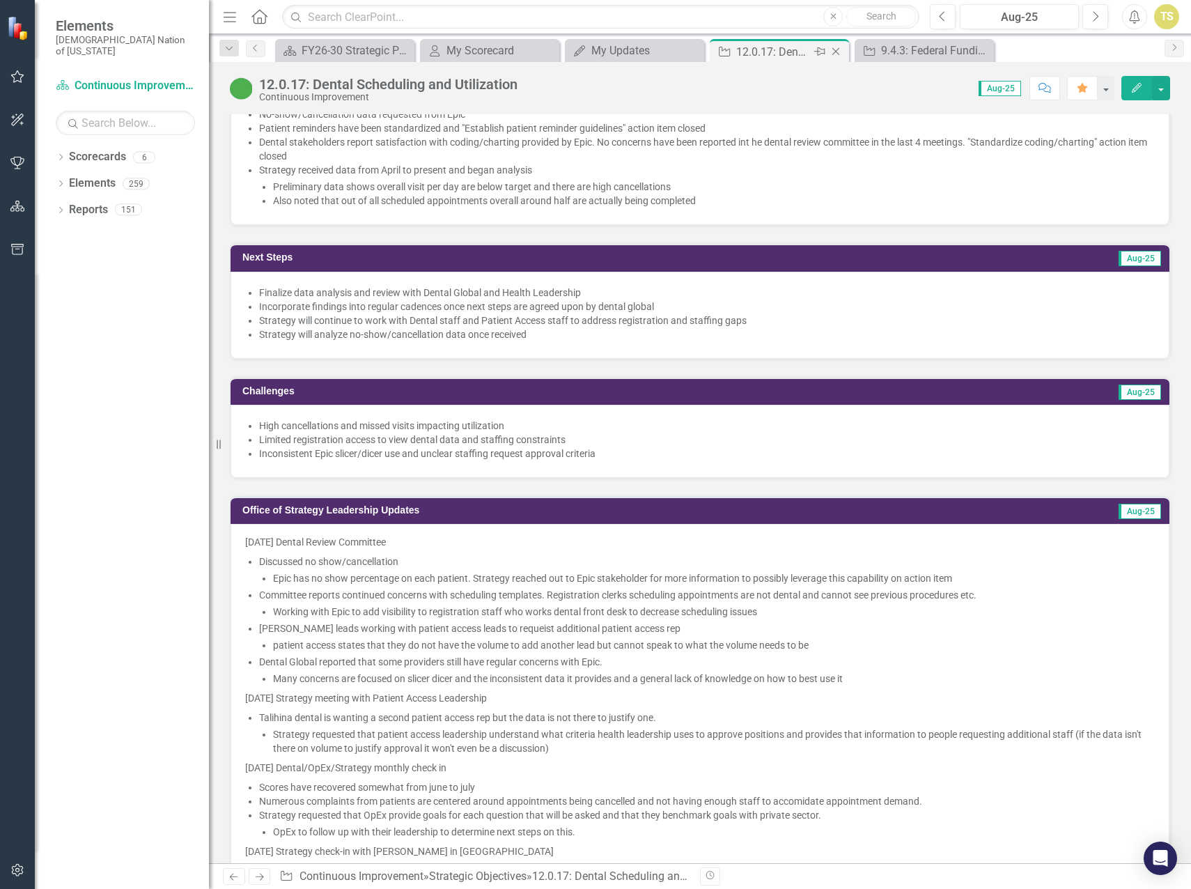
click at [837, 54] on icon "Close" at bounding box center [836, 51] width 14 height 11
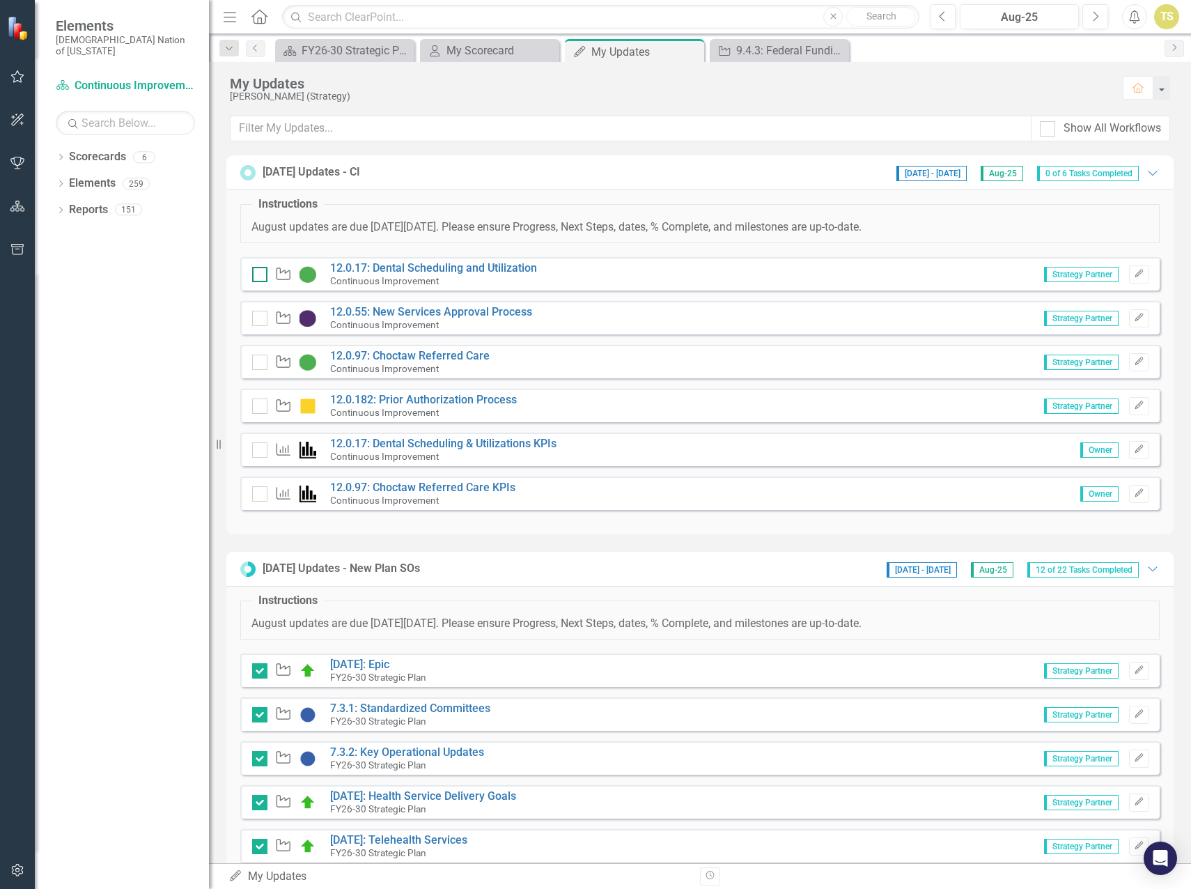
click at [264, 277] on div at bounding box center [259, 274] width 15 height 15
click at [261, 276] on input "checkbox" at bounding box center [256, 271] width 9 height 9
checkbox input "false"
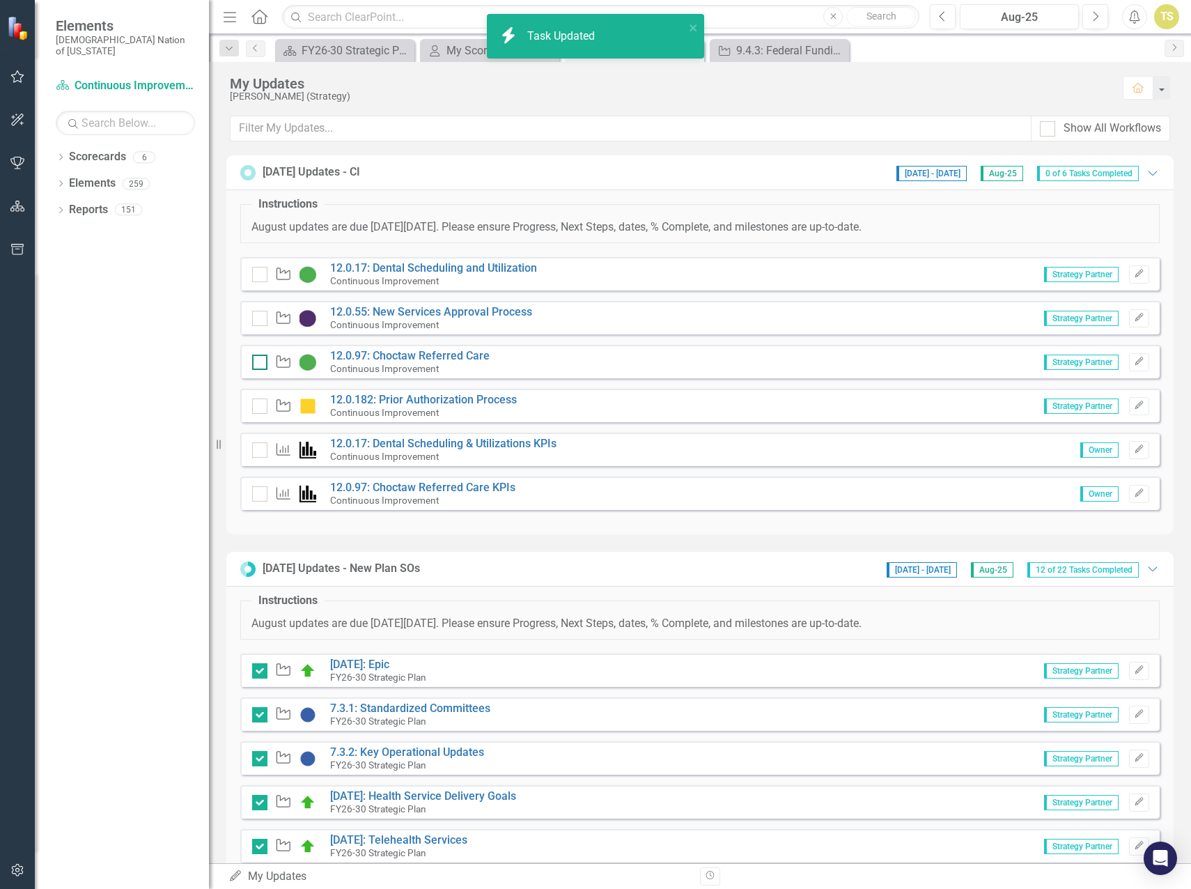
click at [259, 363] on input "checkbox" at bounding box center [256, 359] width 9 height 9
checkbox input "false"
checkbox input "true"
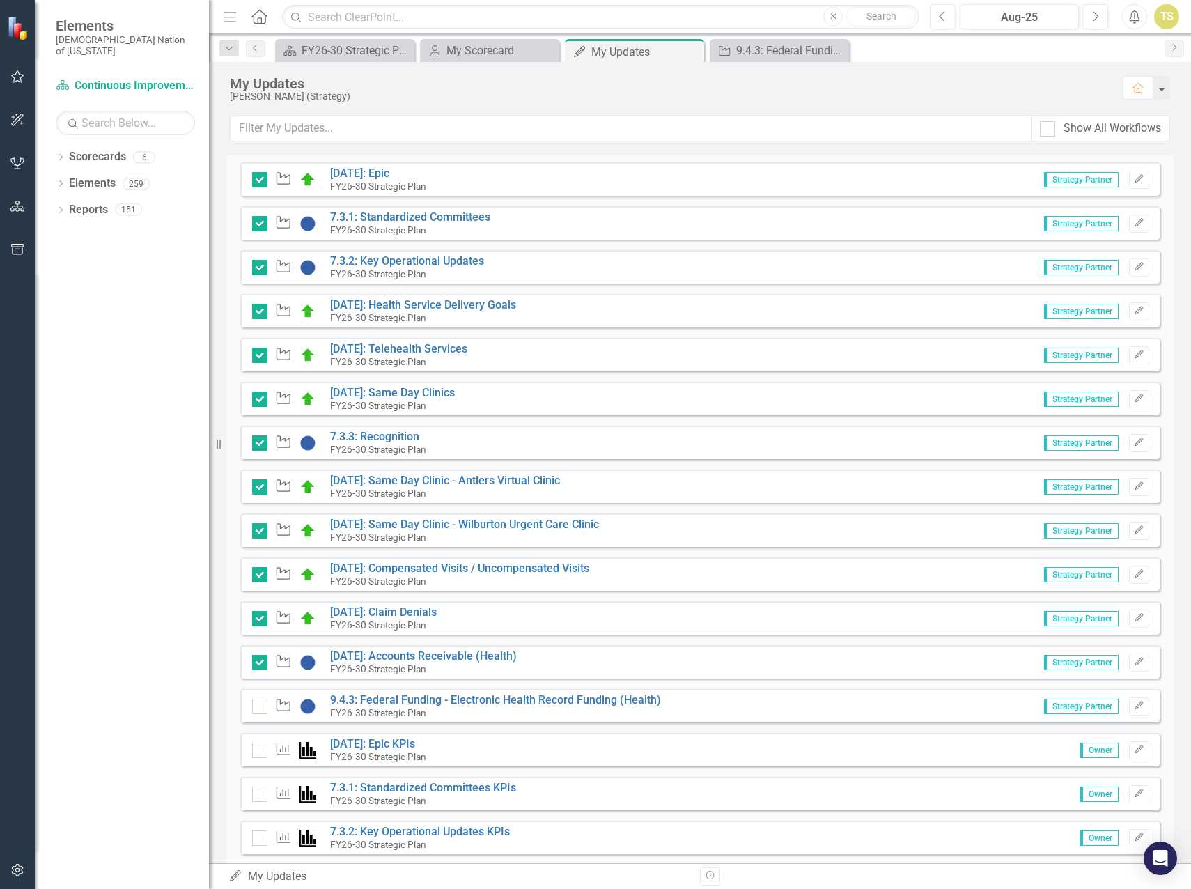
scroll to position [557, 0]
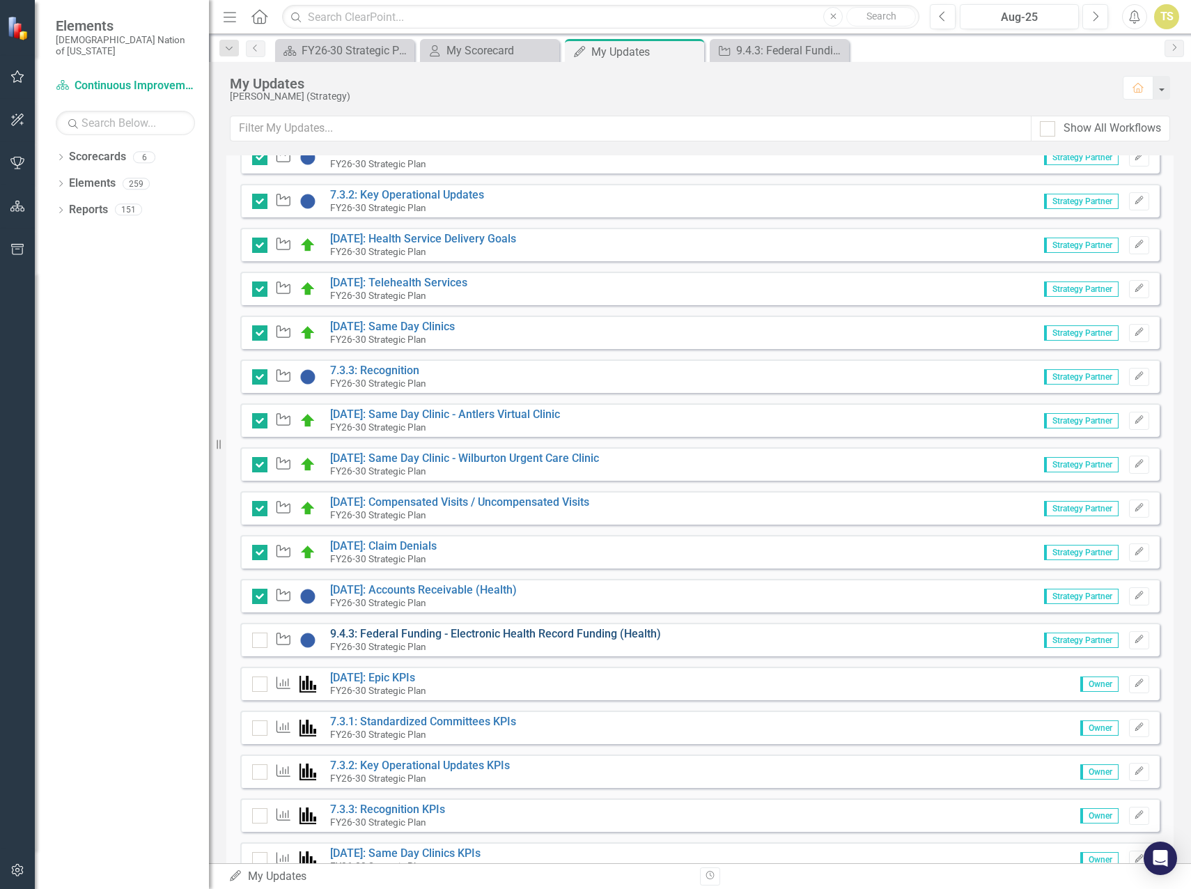
click at [373, 635] on link "9.4.3: Federal Funding - Electronic Health Record Funding (Health)" at bounding box center [495, 633] width 331 height 13
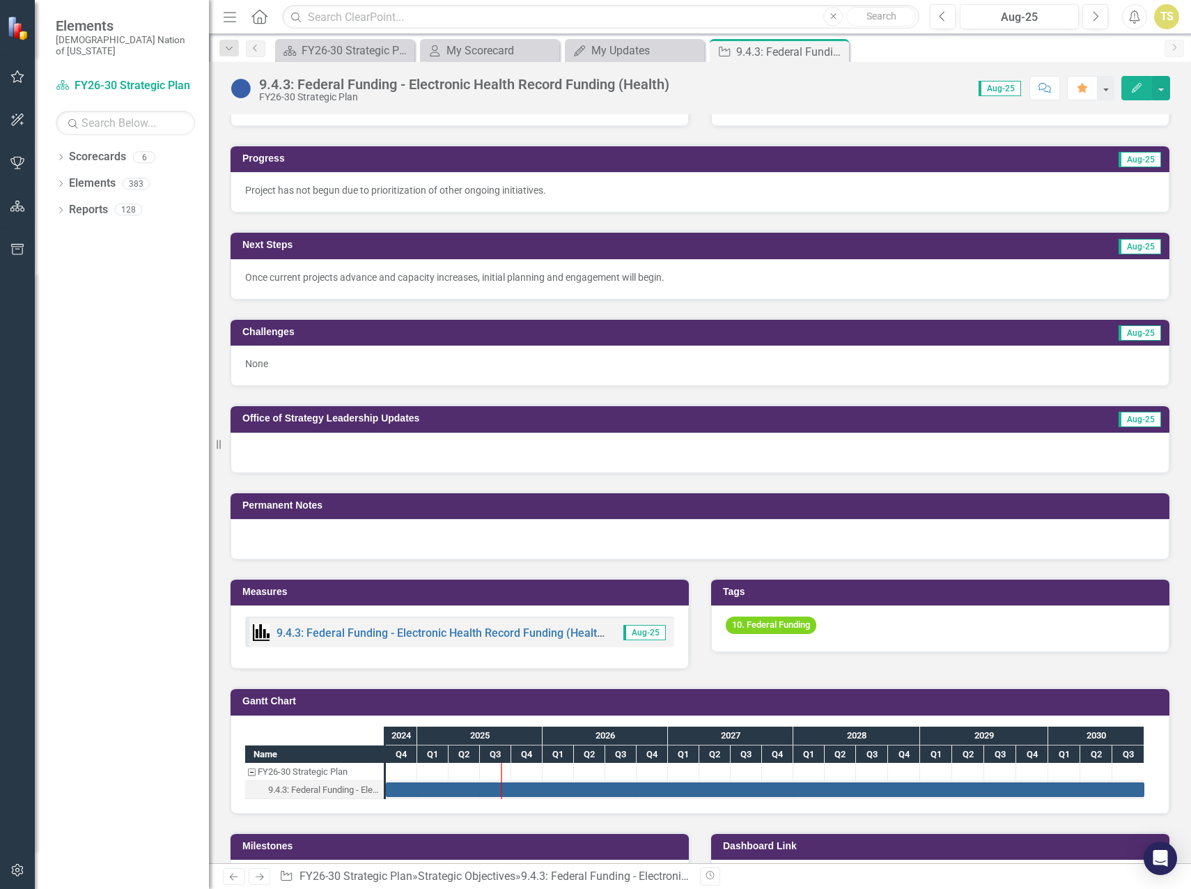
scroll to position [424, 0]
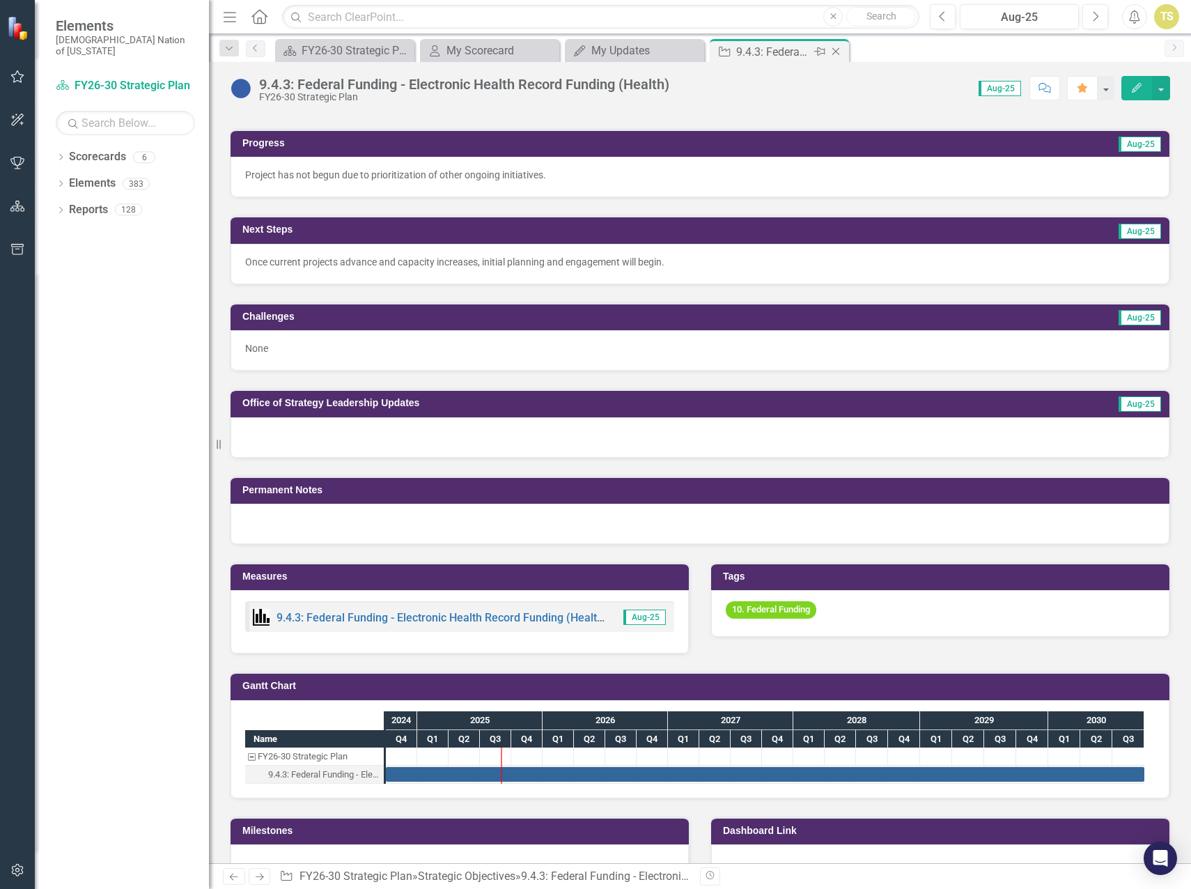
click at [836, 52] on icon "Close" at bounding box center [836, 51] width 14 height 11
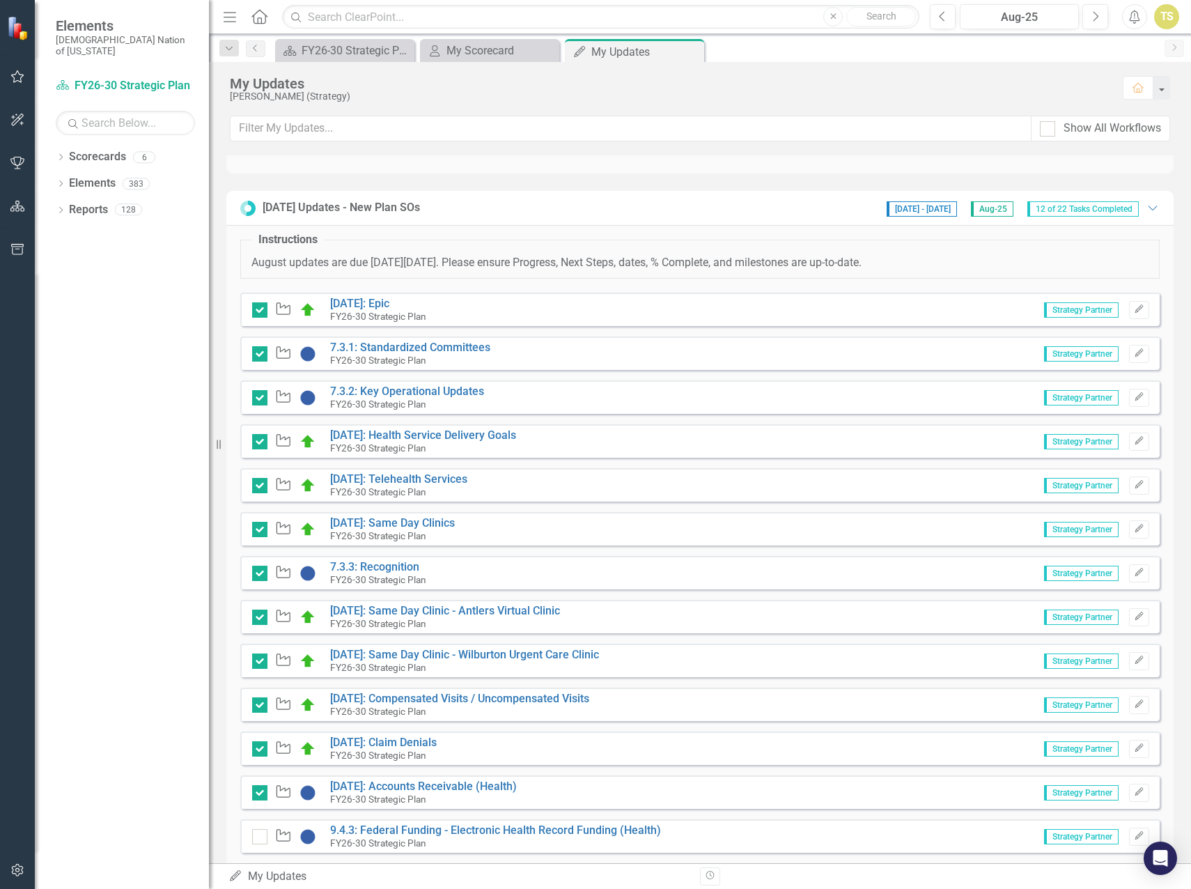
scroll to position [418, 0]
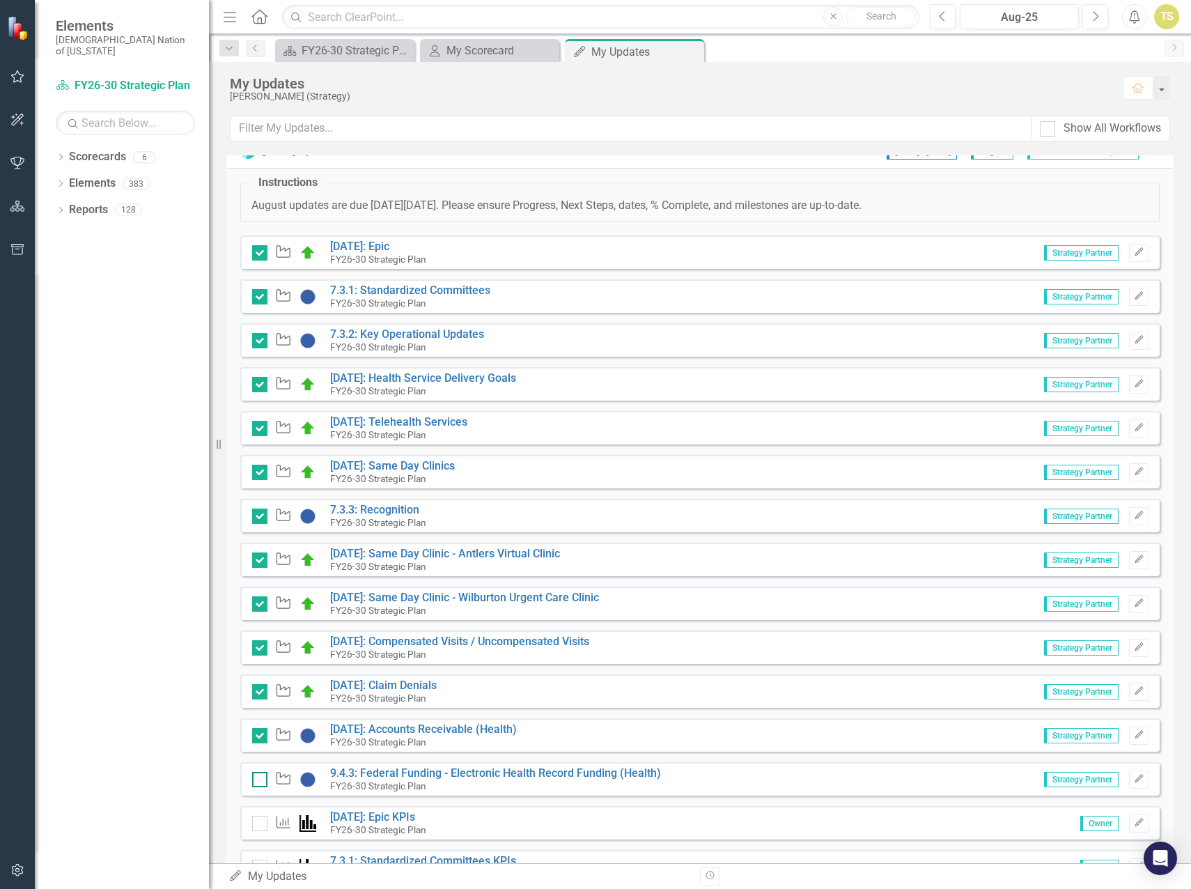
click at [264, 780] on div at bounding box center [259, 779] width 15 height 15
click at [261, 780] on input "checkbox" at bounding box center [256, 776] width 9 height 9
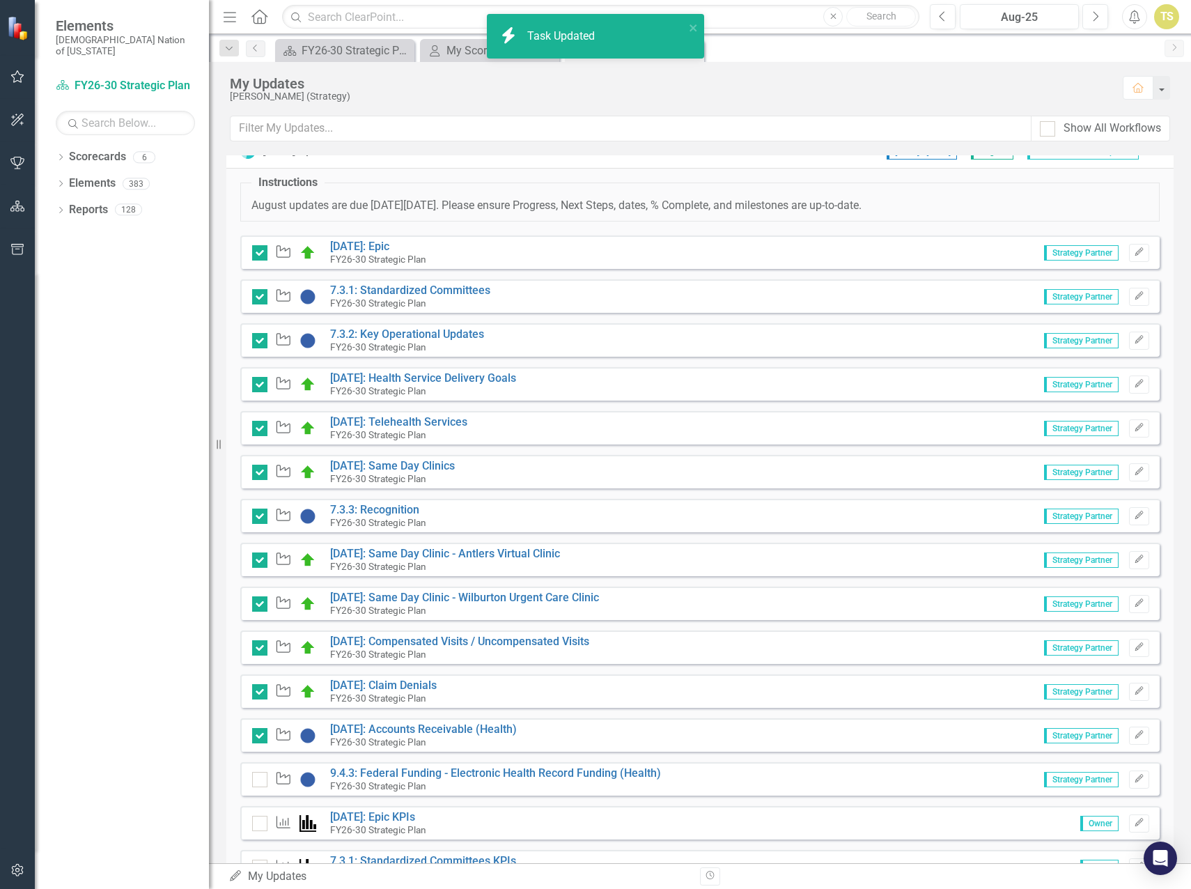
checkbox input "true"
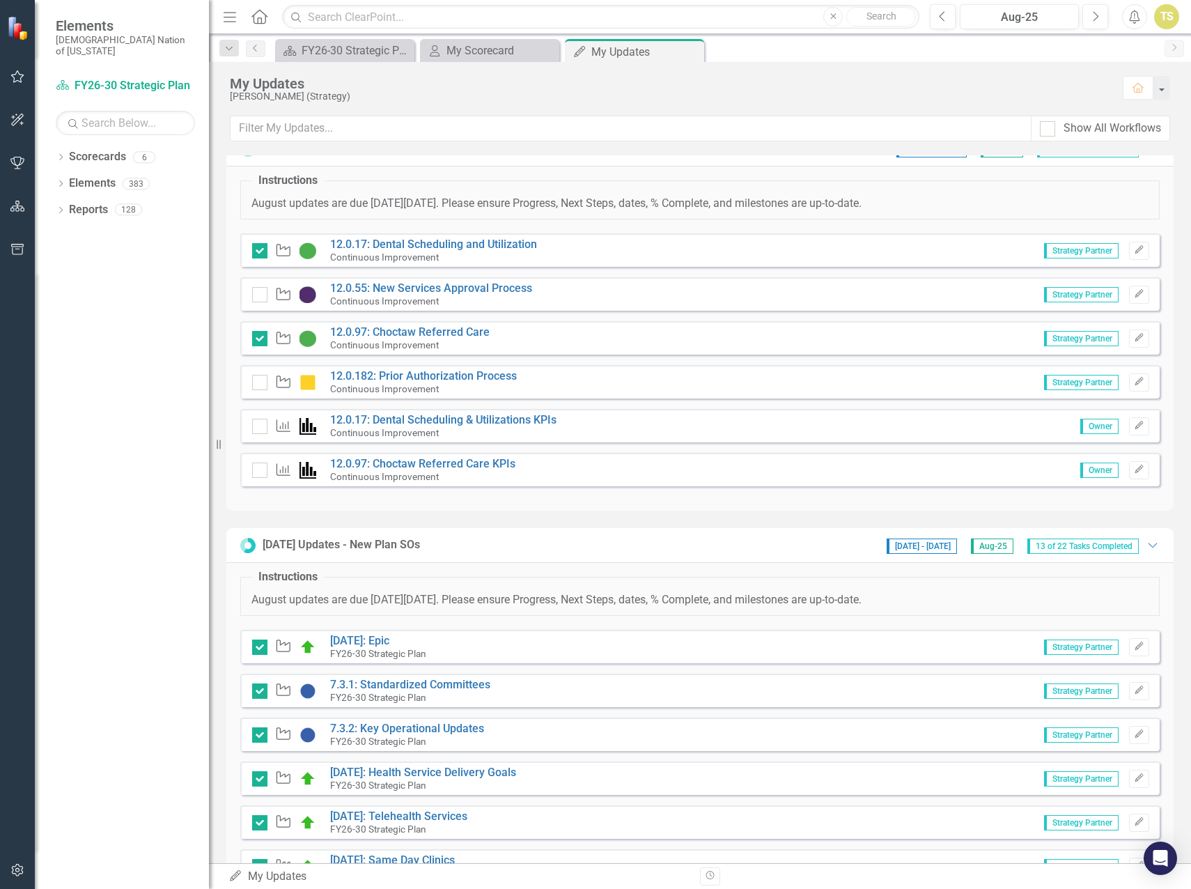
scroll to position [0, 0]
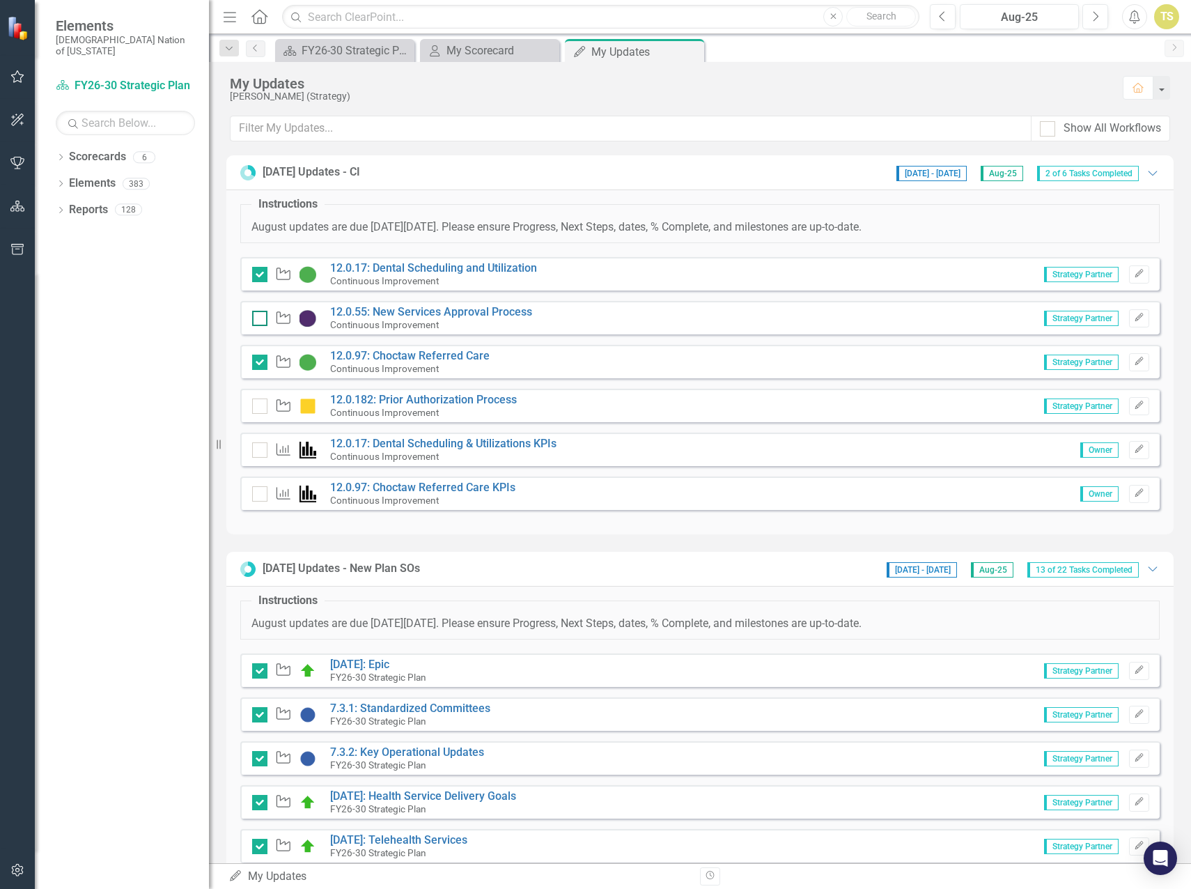
click at [257, 318] on input "checkbox" at bounding box center [256, 315] width 9 height 9
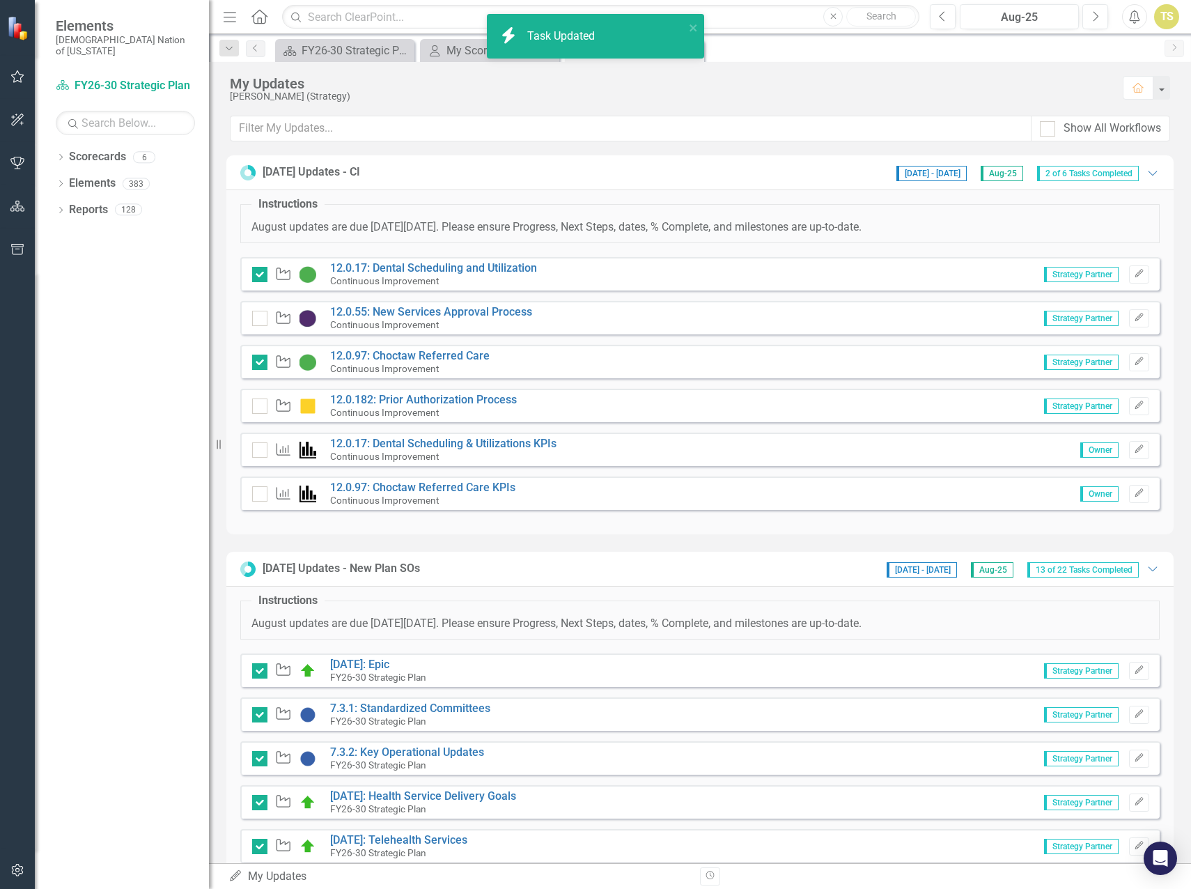
checkbox input "true"
click at [389, 442] on link "12.0.17: Dental Scheduling & Utilizations KPIs" at bounding box center [443, 443] width 226 height 13
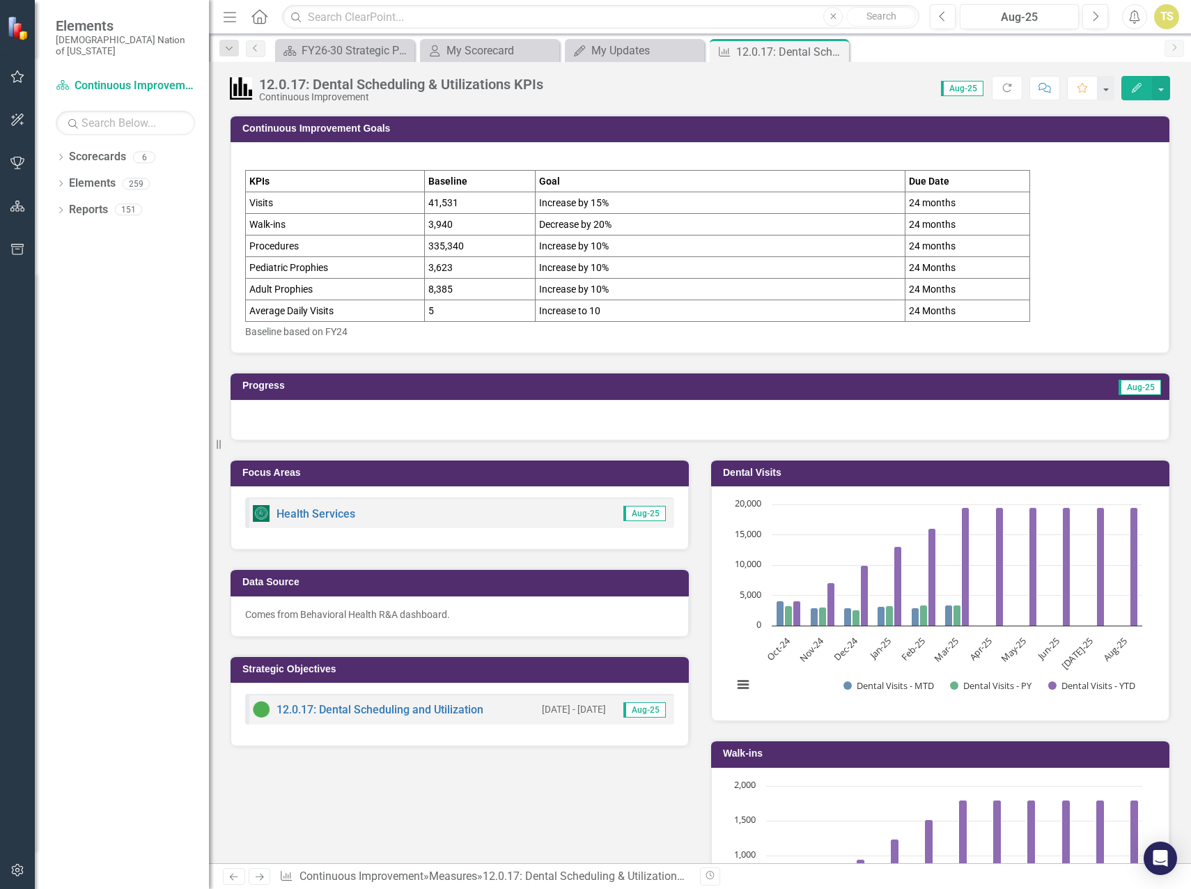
scroll to position [174, 0]
